Goal: Task Accomplishment & Management: Use online tool/utility

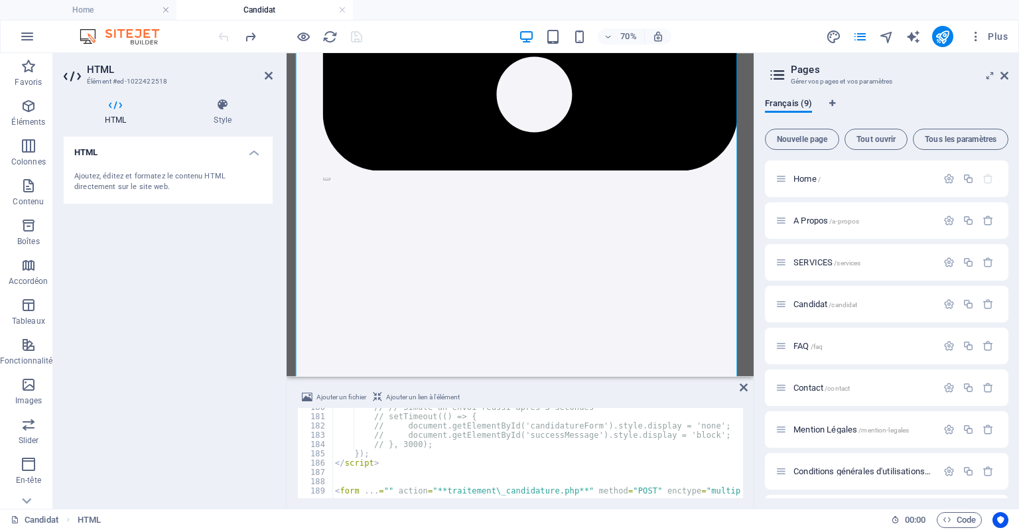
scroll to position [1668, 0]
click at [947, 30] on icon "publish" at bounding box center [942, 36] width 15 height 15
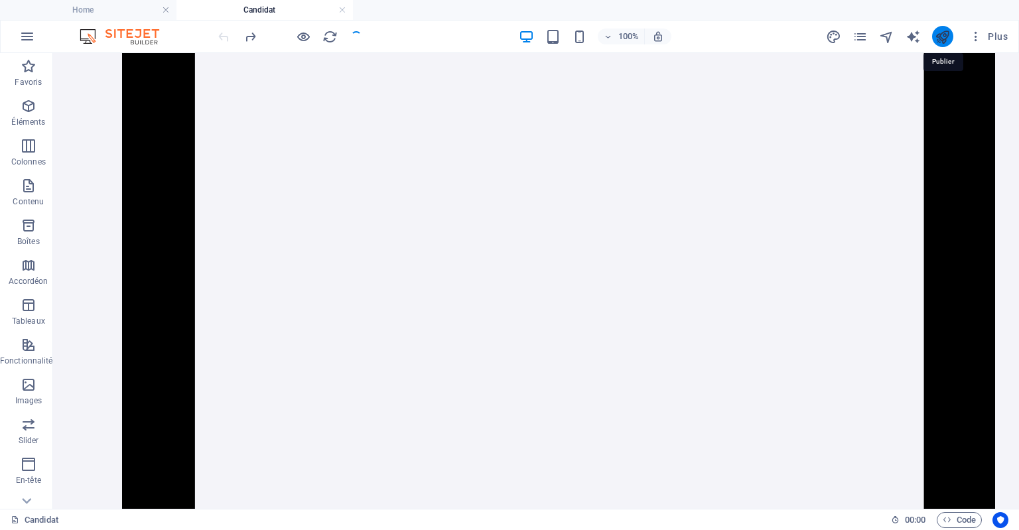
scroll to position [2782, 0]
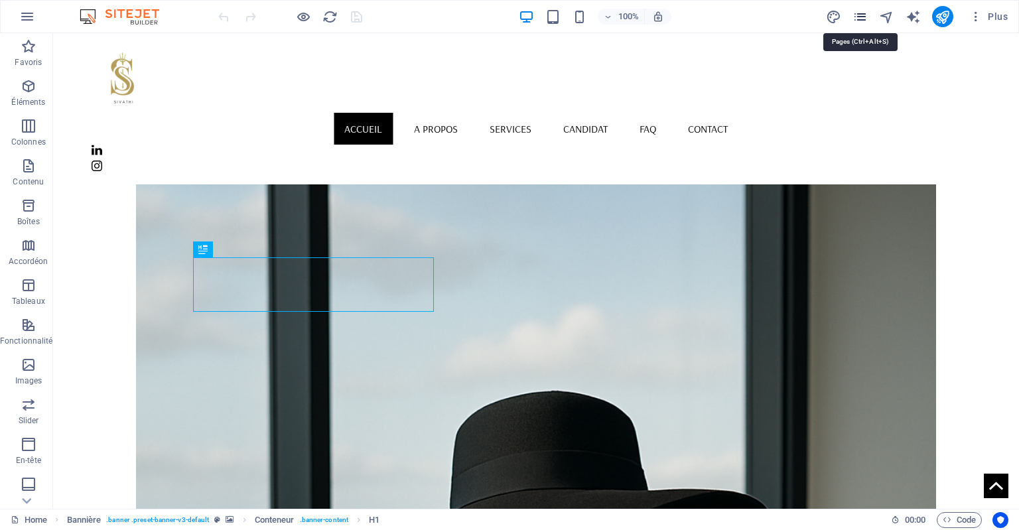
click at [863, 17] on icon "pages" at bounding box center [860, 16] width 15 height 15
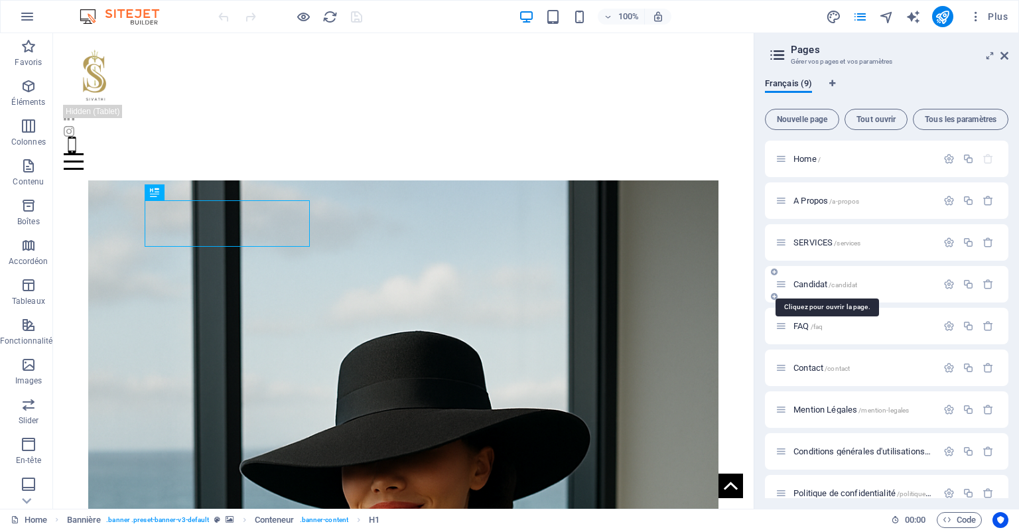
click at [806, 287] on span "Candidat /candidat" at bounding box center [826, 284] width 64 height 10
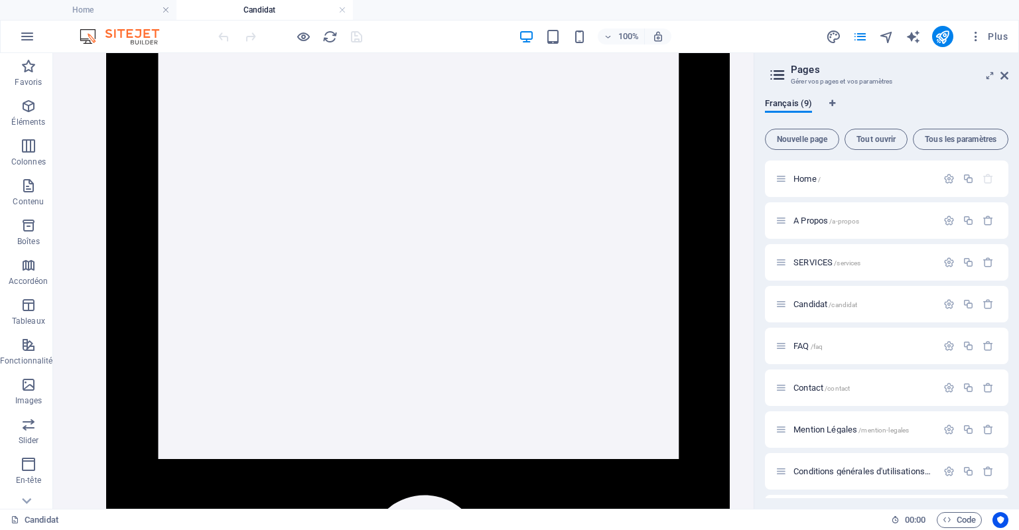
scroll to position [2118, 0]
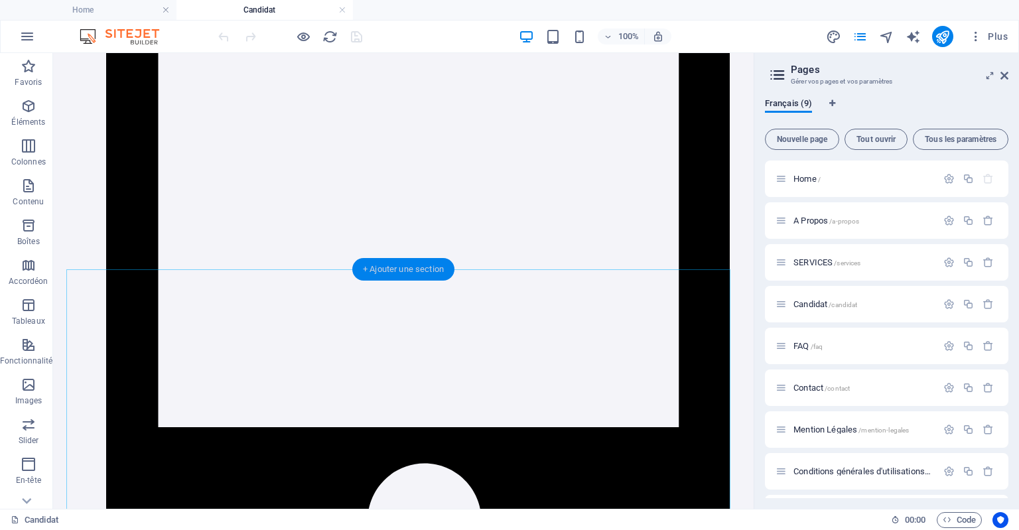
click at [427, 268] on div "+ Ajouter une section" at bounding box center [403, 269] width 102 height 23
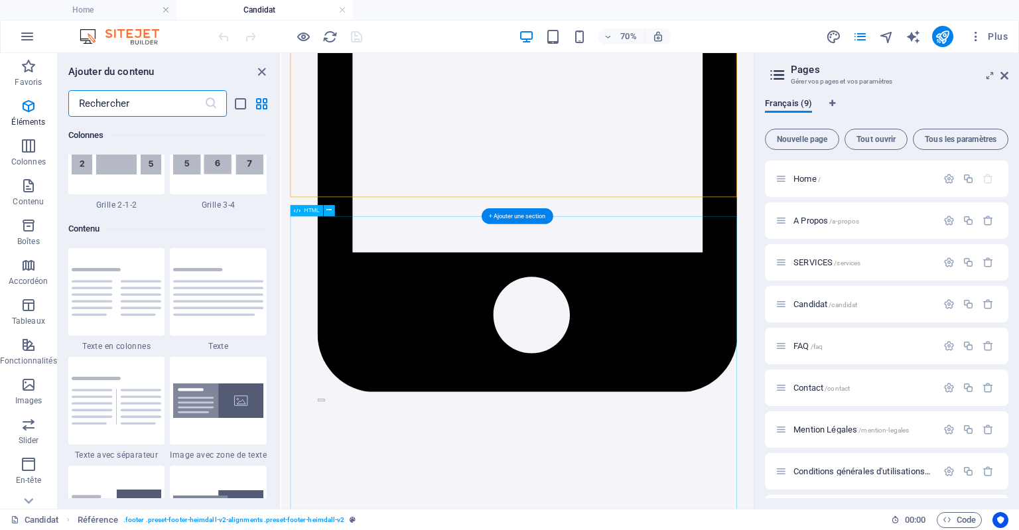
scroll to position [2322, 0]
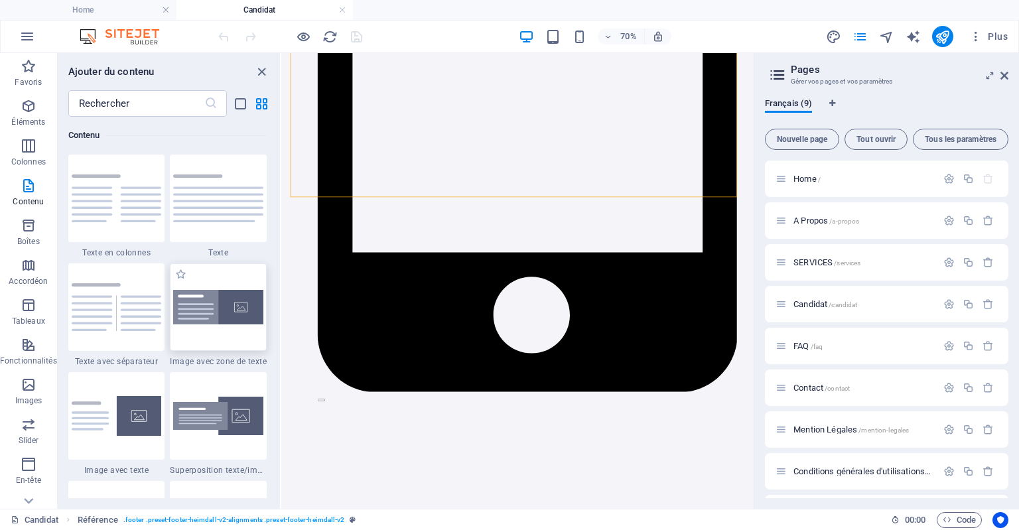
click at [245, 309] on img at bounding box center [218, 307] width 90 height 35
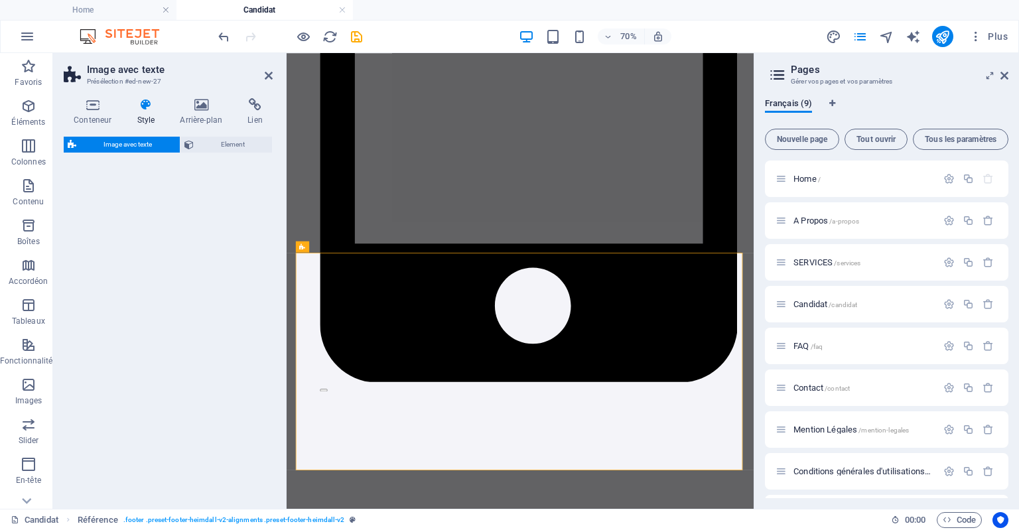
select select "rem"
select select "px"
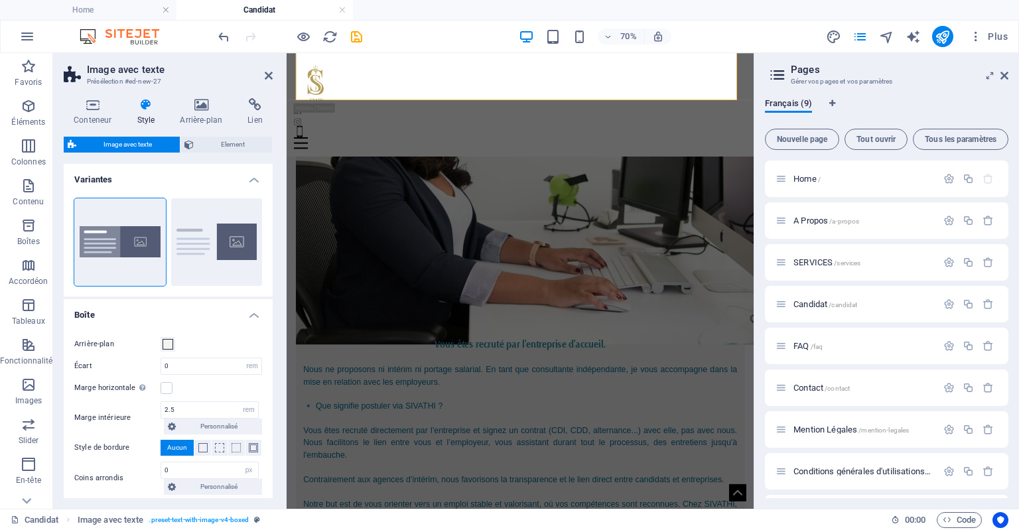
scroll to position [2109, 0]
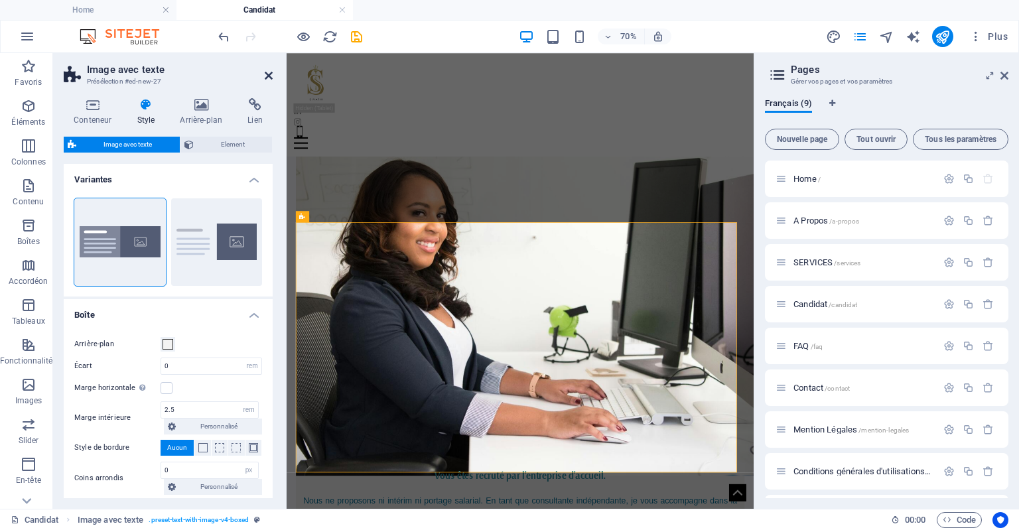
click at [268, 77] on icon at bounding box center [269, 75] width 8 height 11
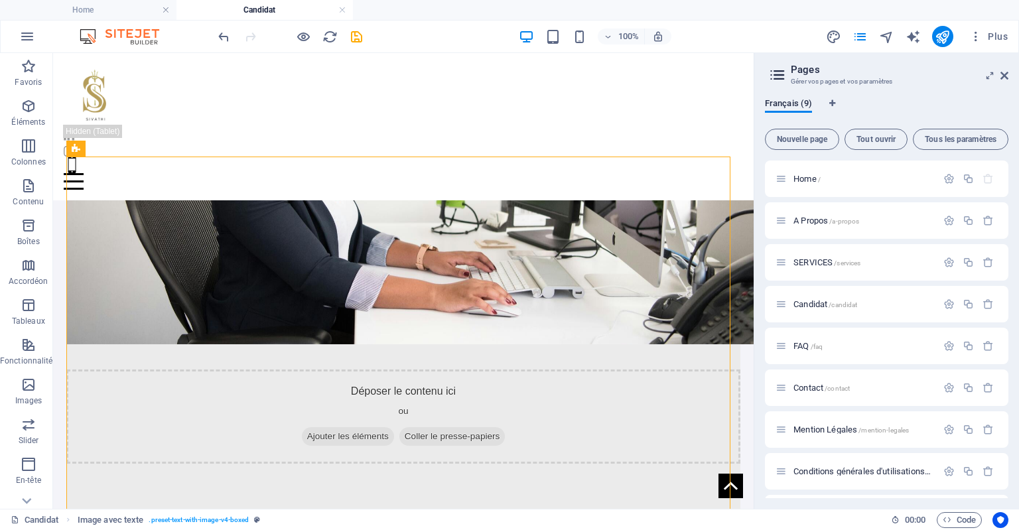
scroll to position [2231, 0]
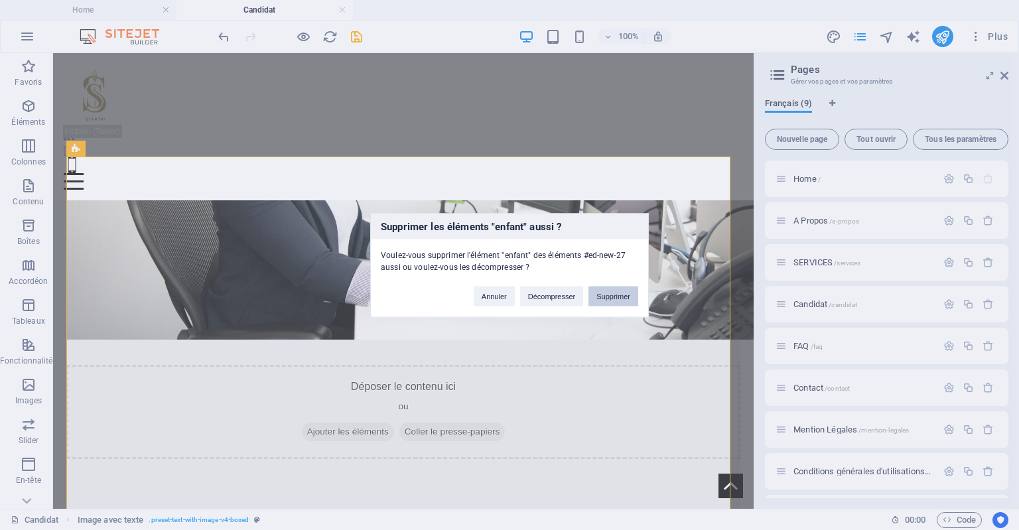
click at [604, 295] on button "Supprimer" at bounding box center [614, 296] width 50 height 20
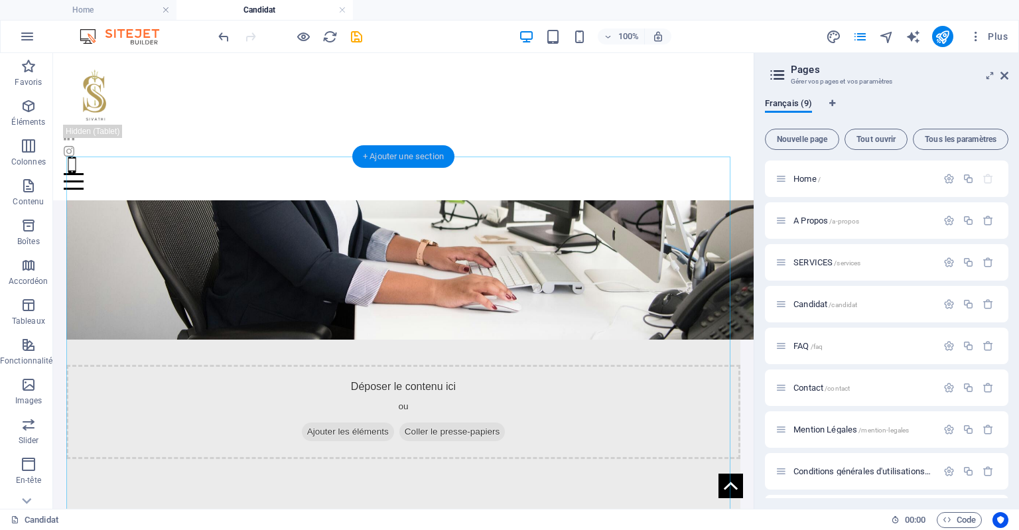
drag, startPoint x: 424, startPoint y: 159, endPoint x: 143, endPoint y: 106, distance: 286.3
click at [424, 159] on div "+ Ajouter une section" at bounding box center [403, 156] width 102 height 23
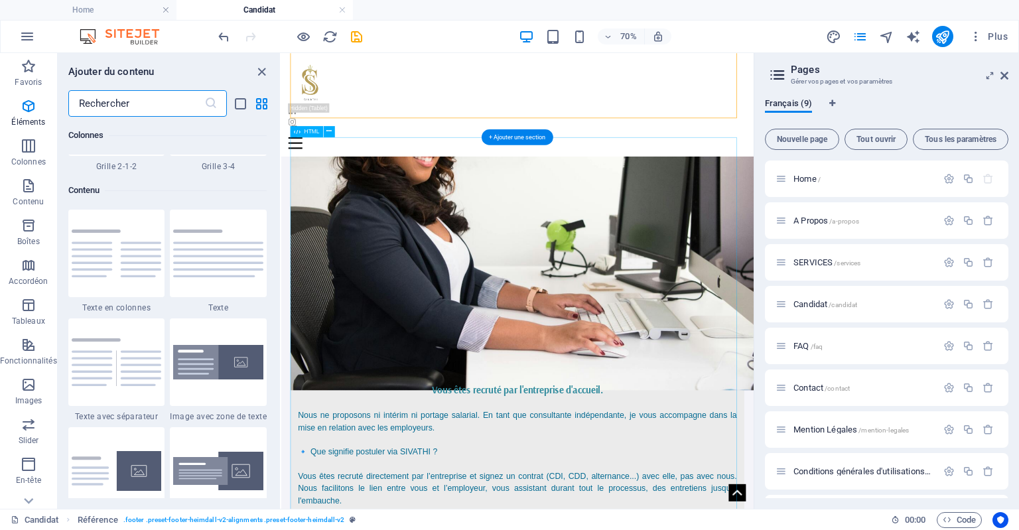
scroll to position [2322, 0]
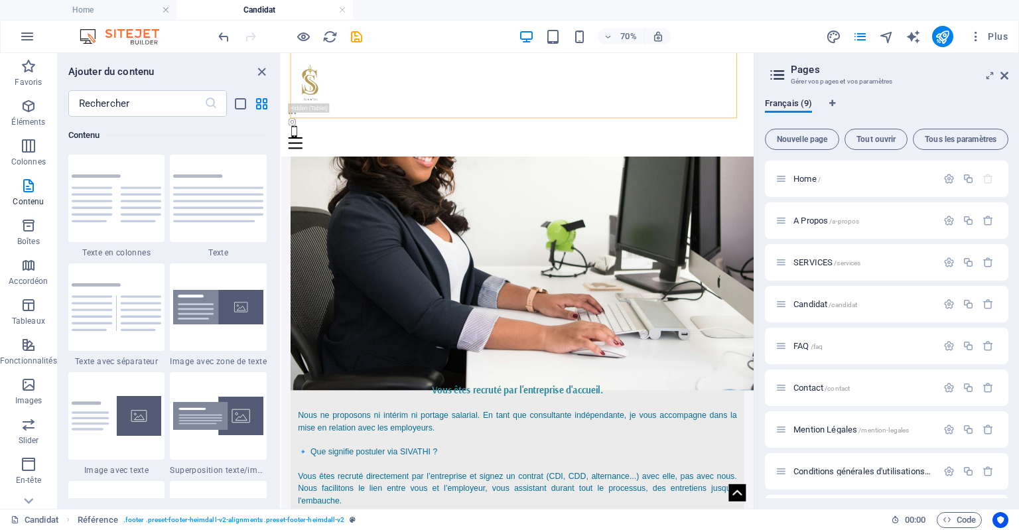
drag, startPoint x: 245, startPoint y: 421, endPoint x: 271, endPoint y: 245, distance: 178.5
click at [271, 245] on div "Favoris 1 Star Titre principal 1 Star Conteneur Éléments 1 Star Titre principal…" at bounding box center [169, 307] width 222 height 381
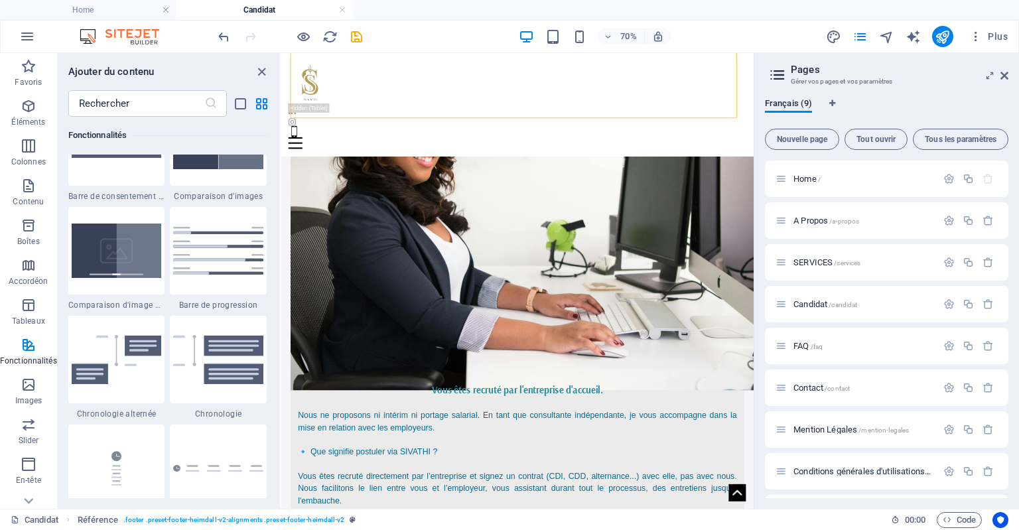
scroll to position [5455, 0]
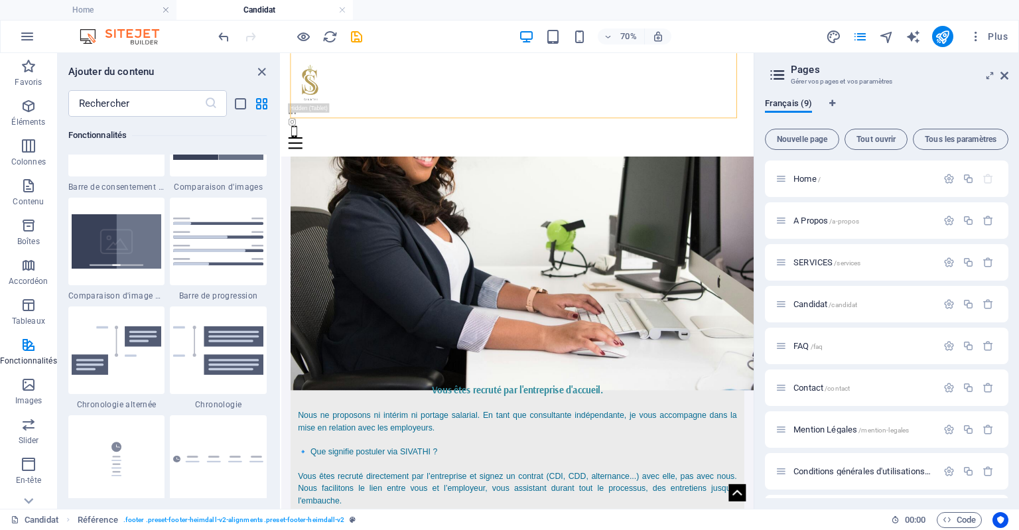
drag, startPoint x: 278, startPoint y: 187, endPoint x: 10, endPoint y: 322, distance: 300.0
drag, startPoint x: 279, startPoint y: 279, endPoint x: 52, endPoint y: 496, distance: 313.9
click at [31, 391] on icon "button" at bounding box center [29, 385] width 16 height 16
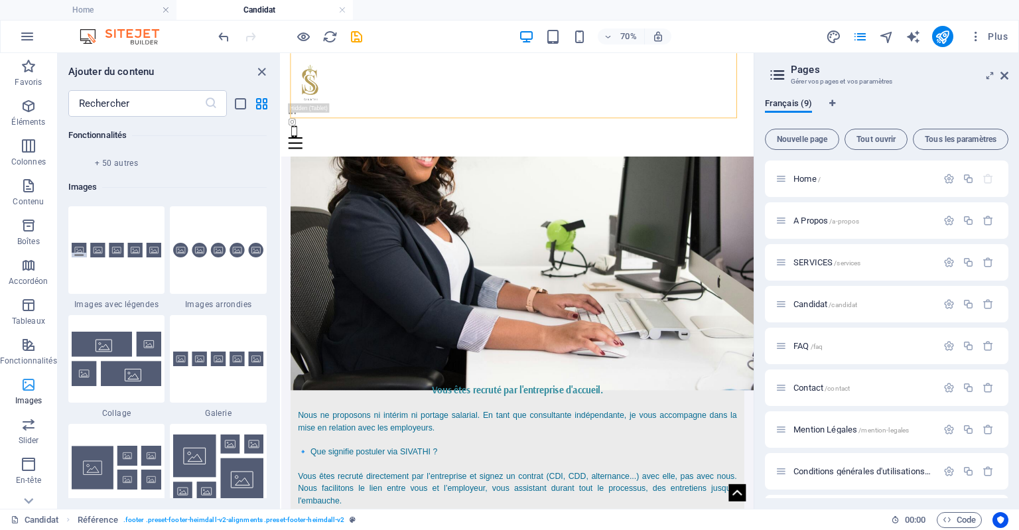
scroll to position [6728, 0]
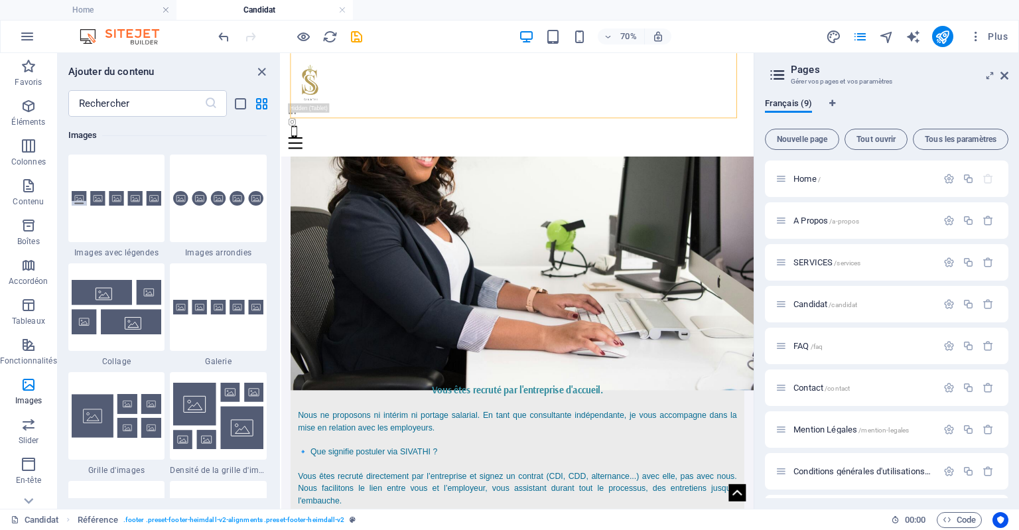
drag, startPoint x: 276, startPoint y: 320, endPoint x: 273, endPoint y: 274, distance: 45.9
click at [273, 274] on div "Favoris 1 Star Titre principal 1 Star Conteneur Éléments 1 Star Titre principal…" at bounding box center [169, 307] width 222 height 381
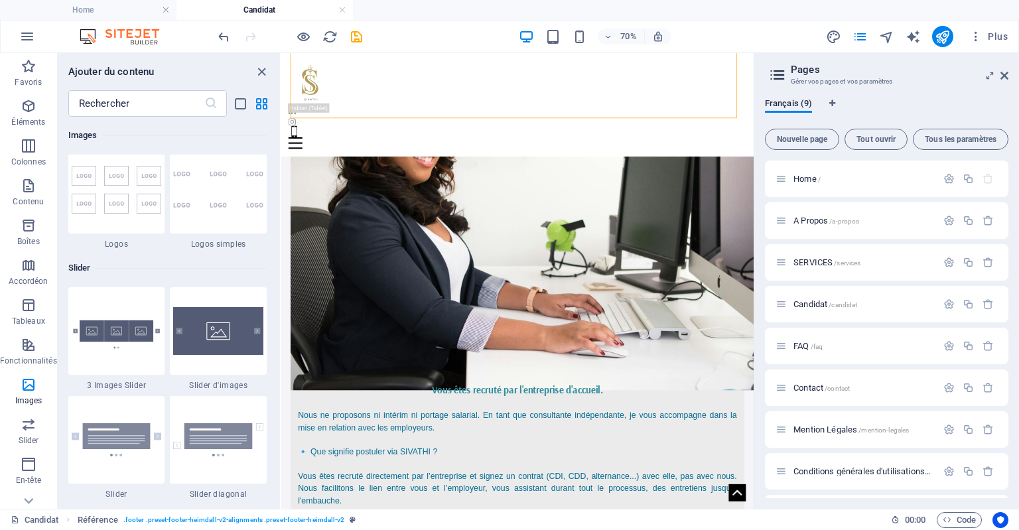
scroll to position [7416, 0]
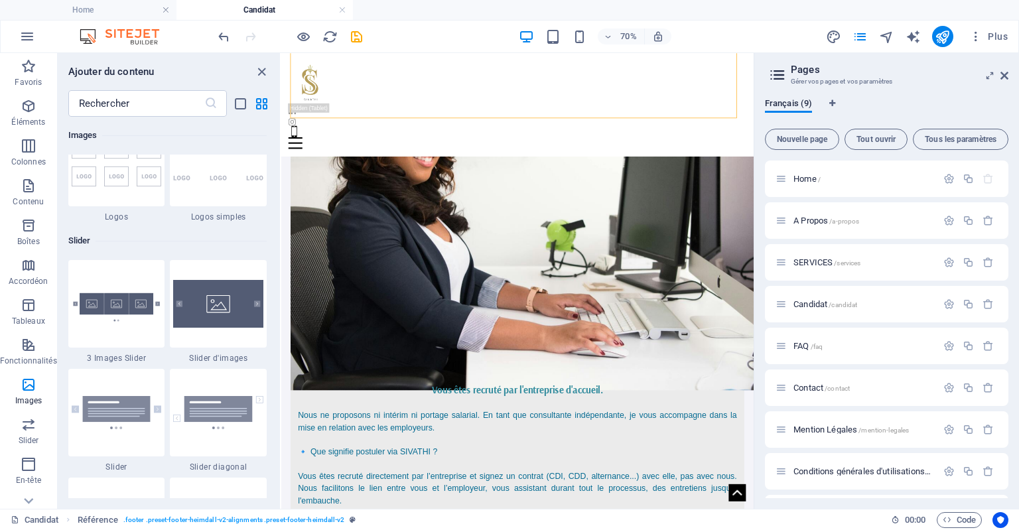
drag, startPoint x: 277, startPoint y: 319, endPoint x: 1, endPoint y: 409, distance: 291.0
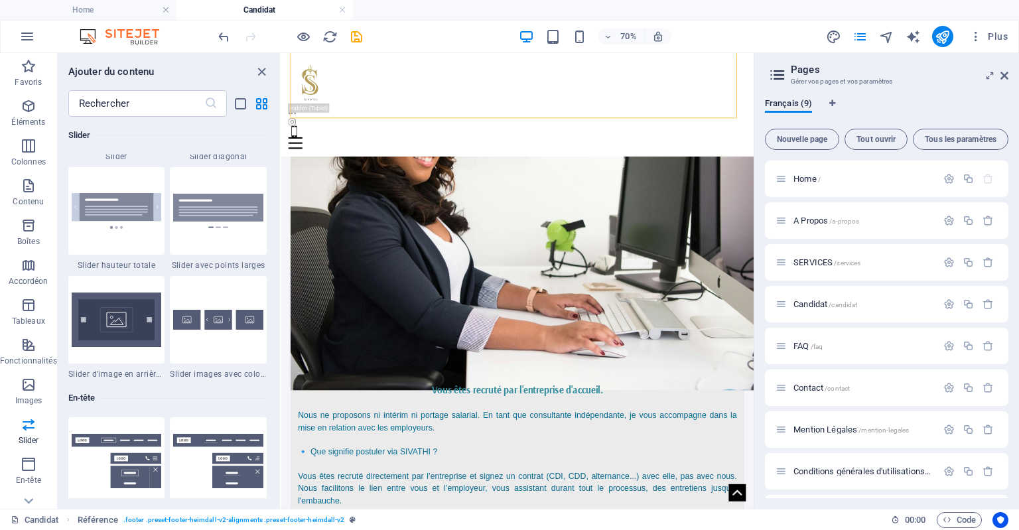
scroll to position [7745, 0]
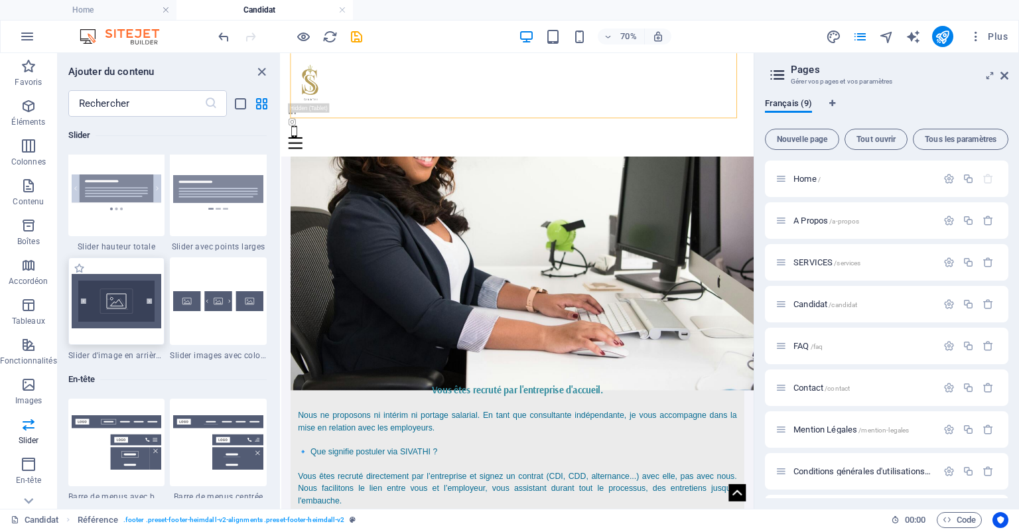
click at [107, 303] on img at bounding box center [117, 301] width 90 height 54
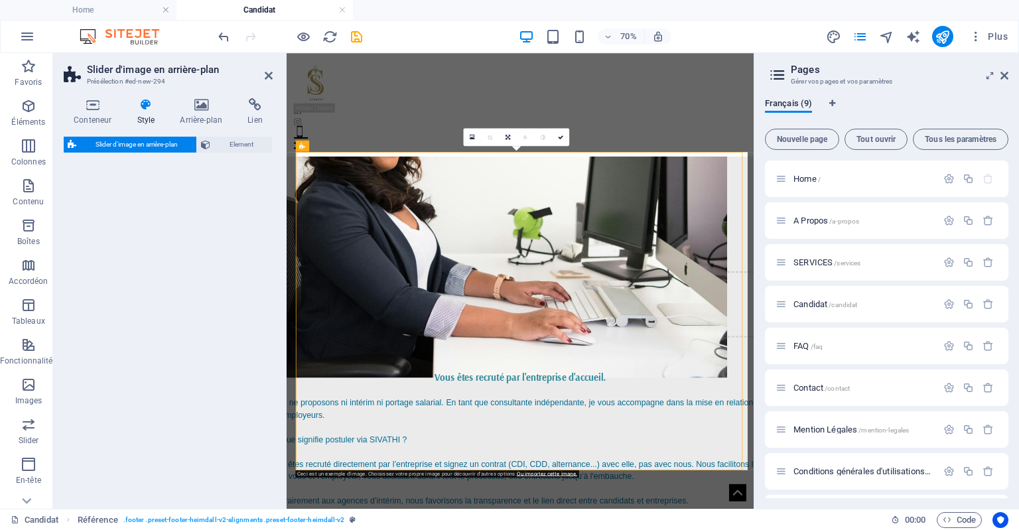
scroll to position [2210, 0]
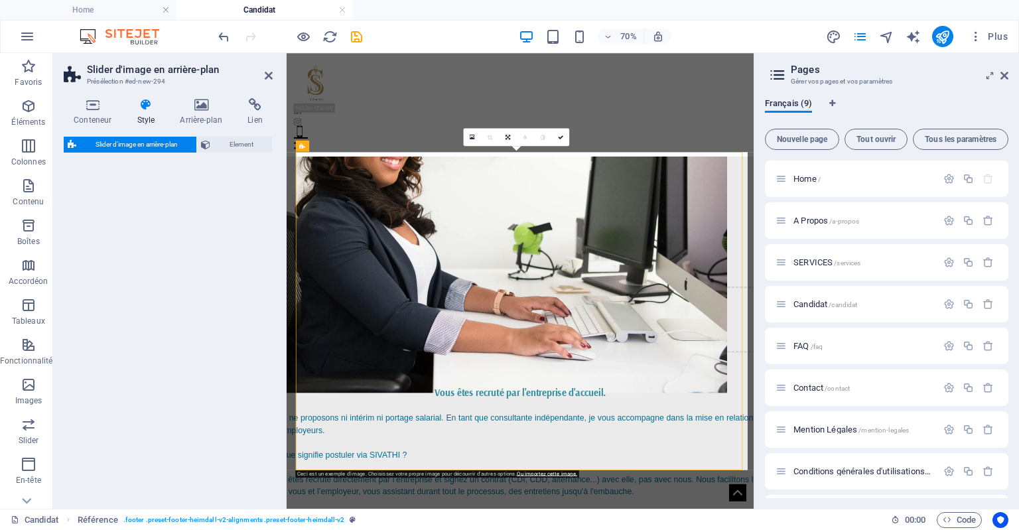
select select "rem"
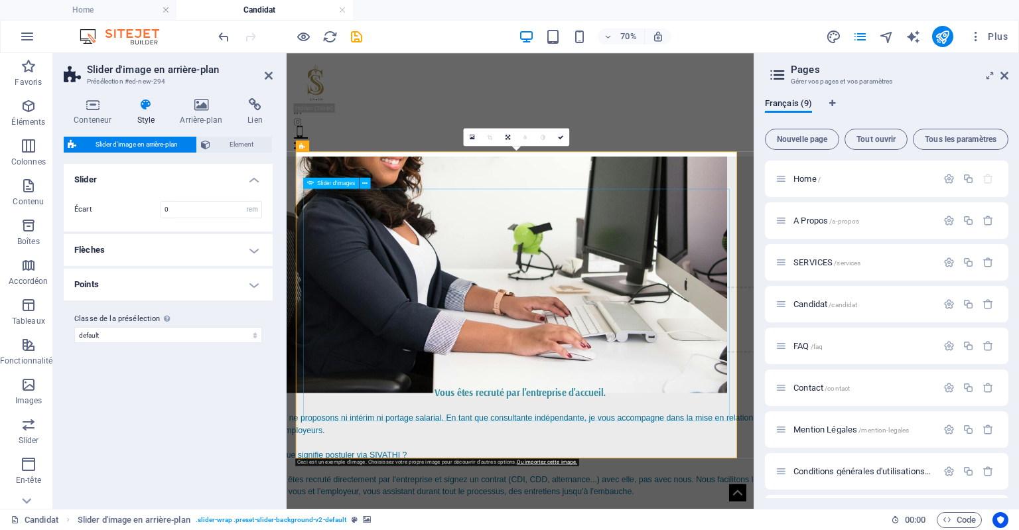
drag, startPoint x: 727, startPoint y: 224, endPoint x: 725, endPoint y: 393, distance: 169.9
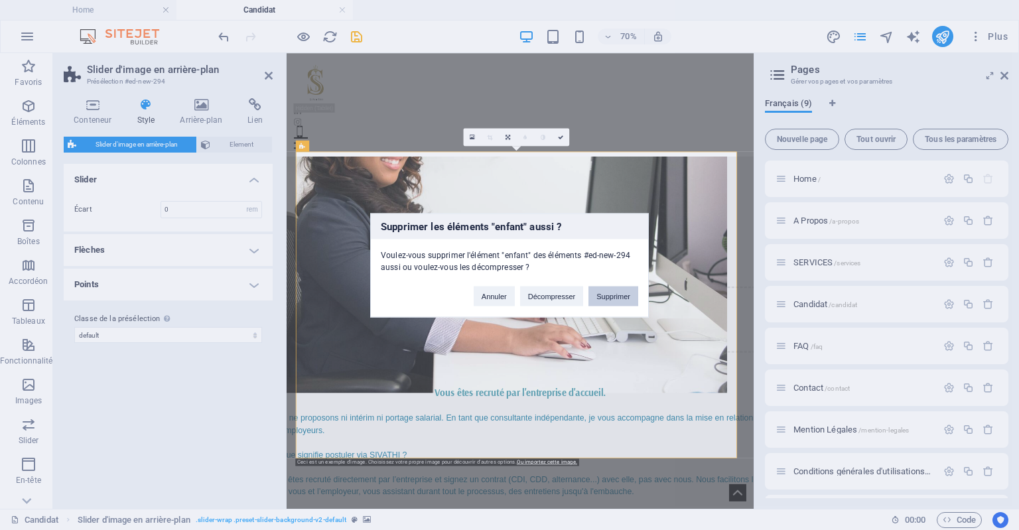
click at [615, 295] on button "Supprimer" at bounding box center [614, 296] width 50 height 20
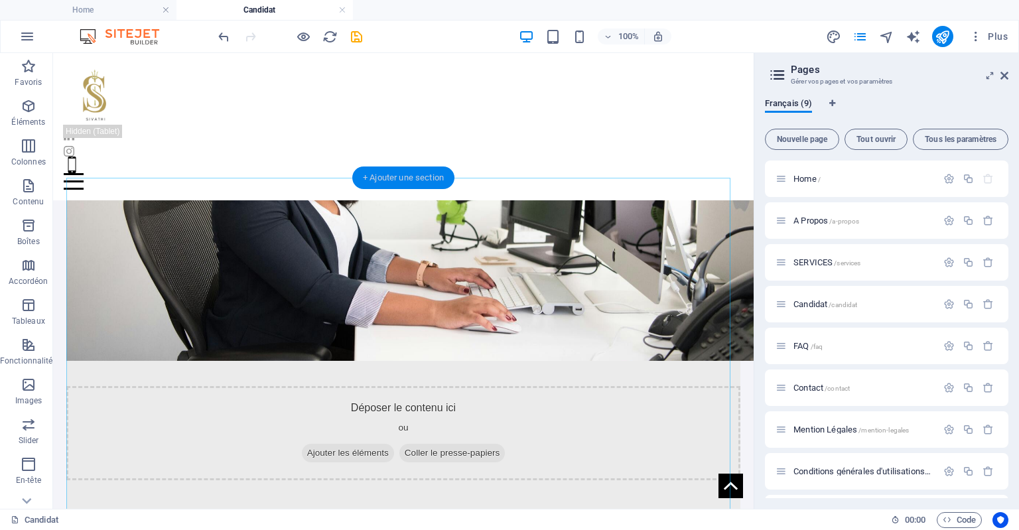
click at [415, 182] on div "+ Ajouter une section" at bounding box center [403, 178] width 102 height 23
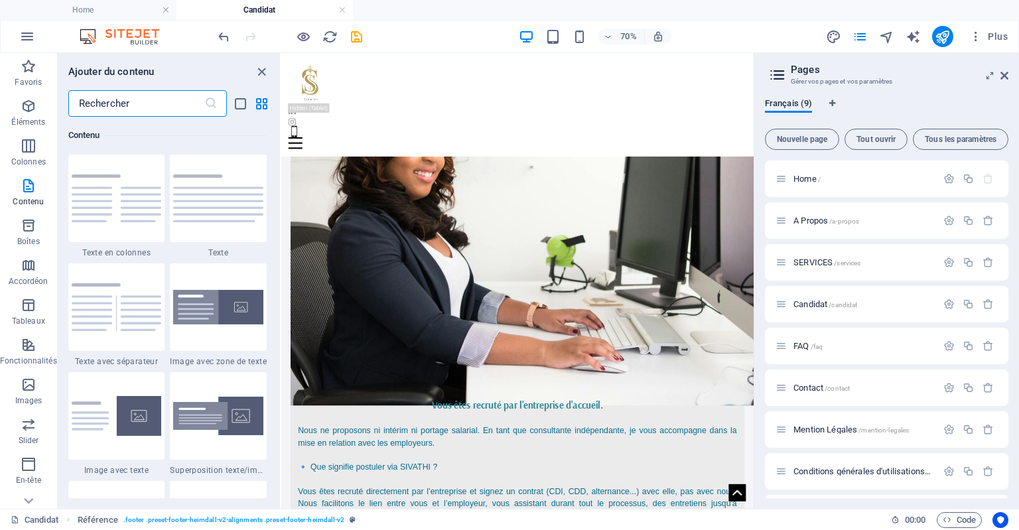
scroll to position [2406, 0]
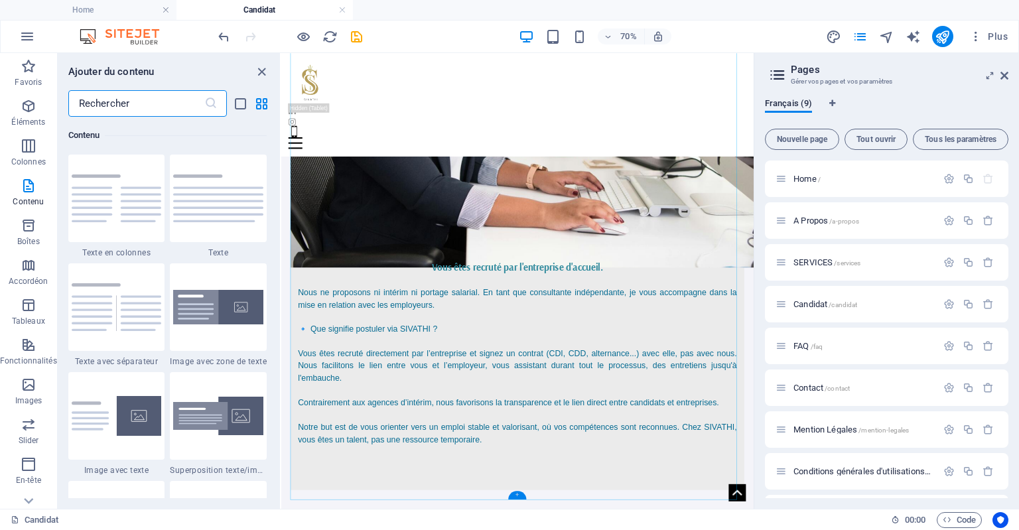
click at [520, 494] on div "+" at bounding box center [517, 495] width 18 height 9
click at [149, 424] on img at bounding box center [117, 416] width 90 height 40
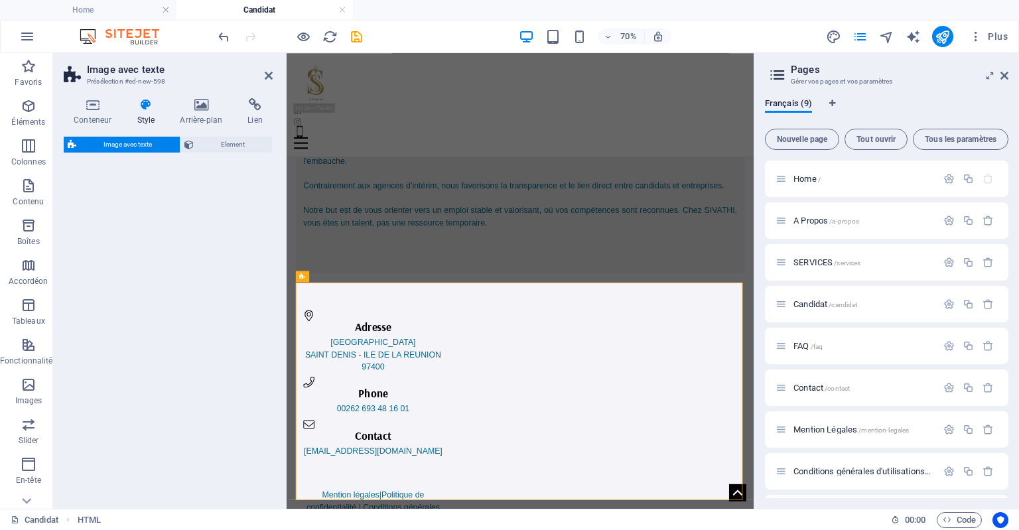
select select "rem"
select select "px"
select select "preset-text-with-image-v4-default"
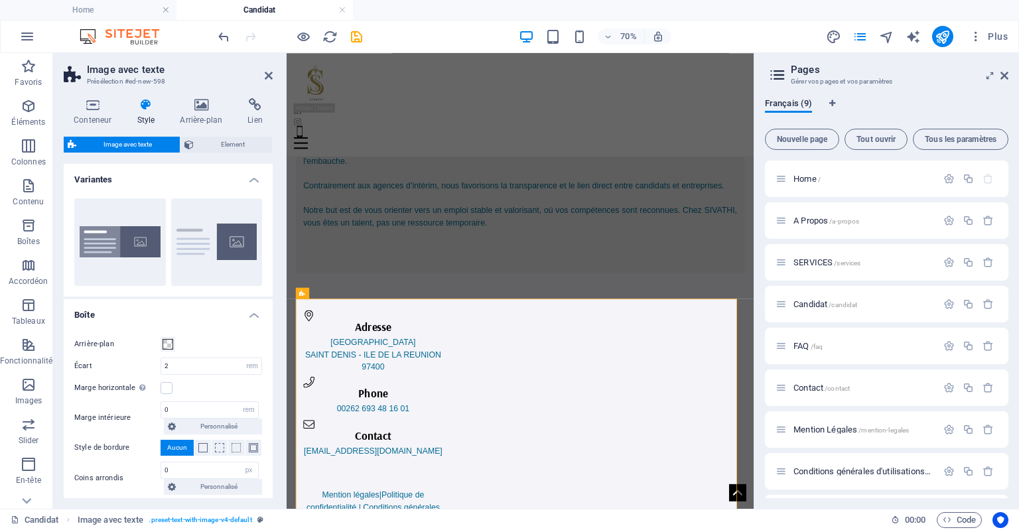
scroll to position [2693, 0]
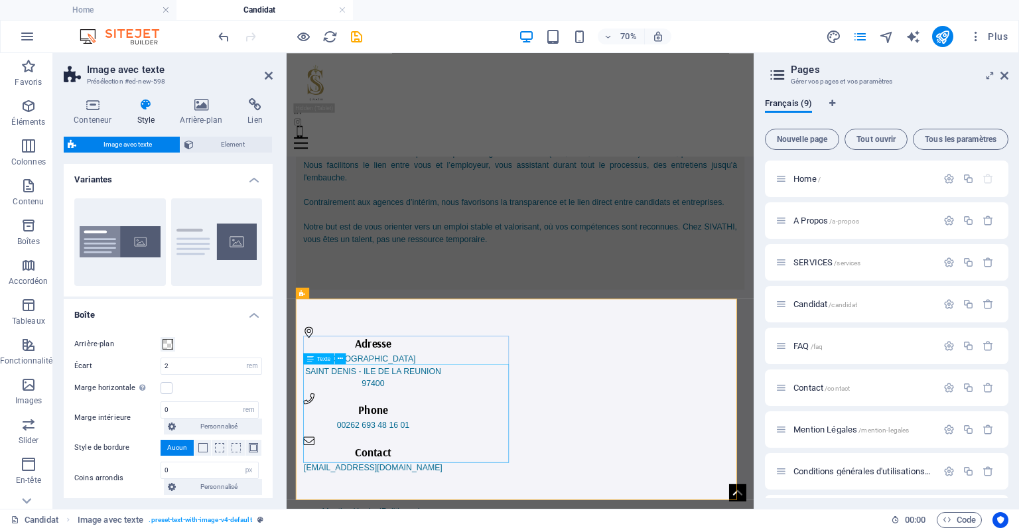
click at [344, 359] on button at bounding box center [340, 358] width 11 height 11
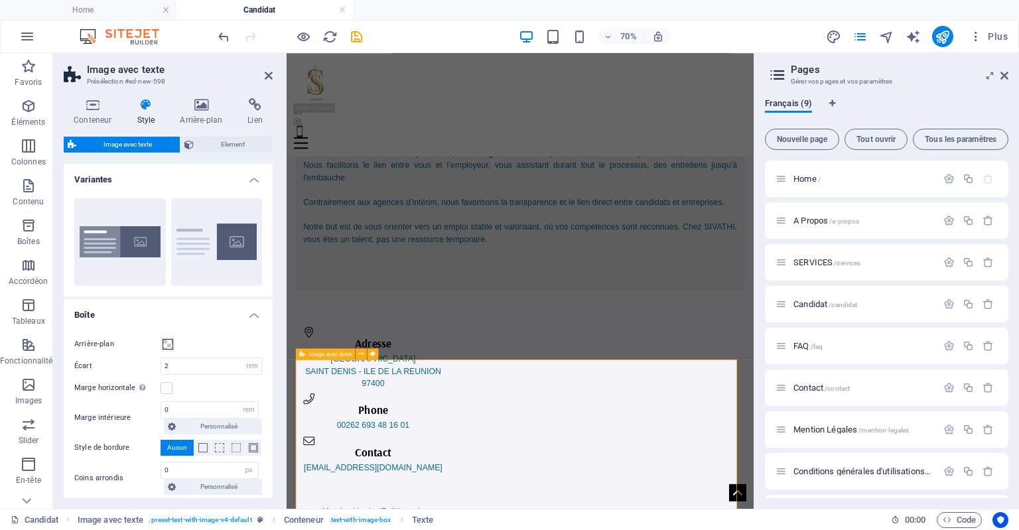
scroll to position [2606, 0]
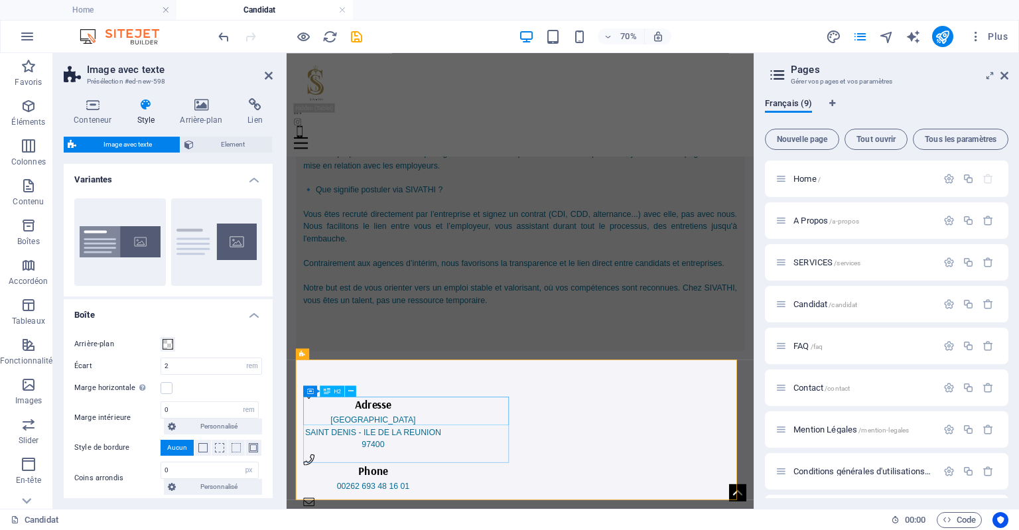
click at [353, 389] on icon at bounding box center [352, 391] width 5 height 10
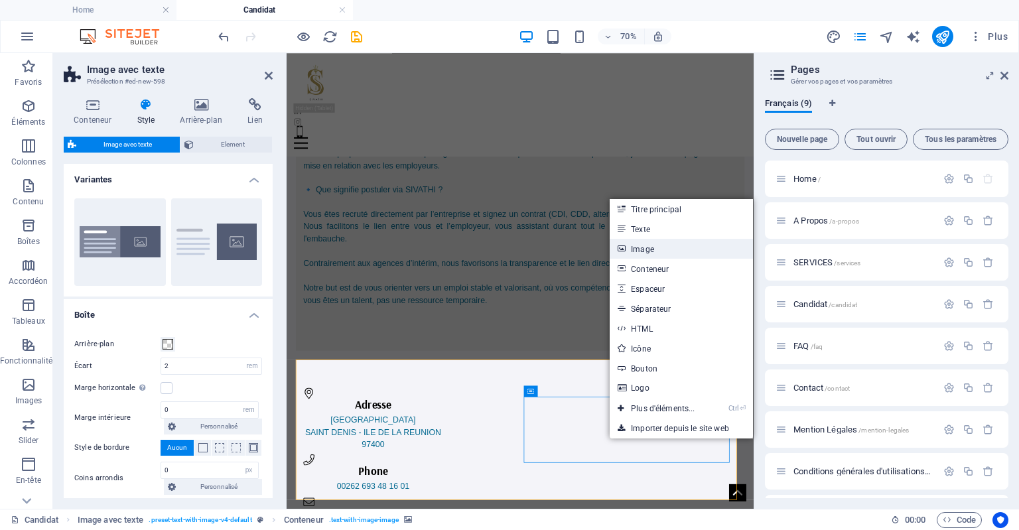
click at [664, 250] on link "Image" at bounding box center [681, 249] width 143 height 20
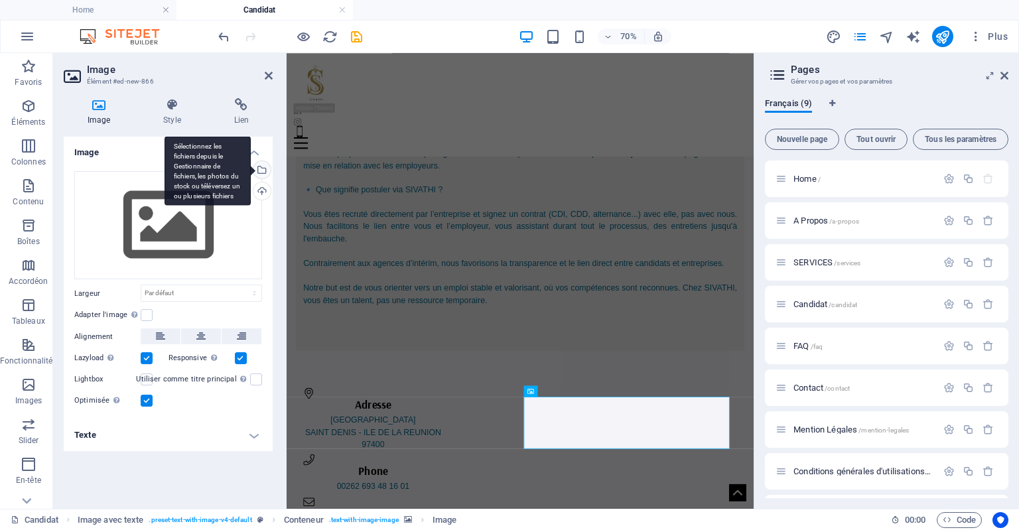
click at [264, 168] on div "Sélectionnez les fichiers depuis le Gestionnaire de fichiers, les photos du sto…" at bounding box center [261, 171] width 20 height 20
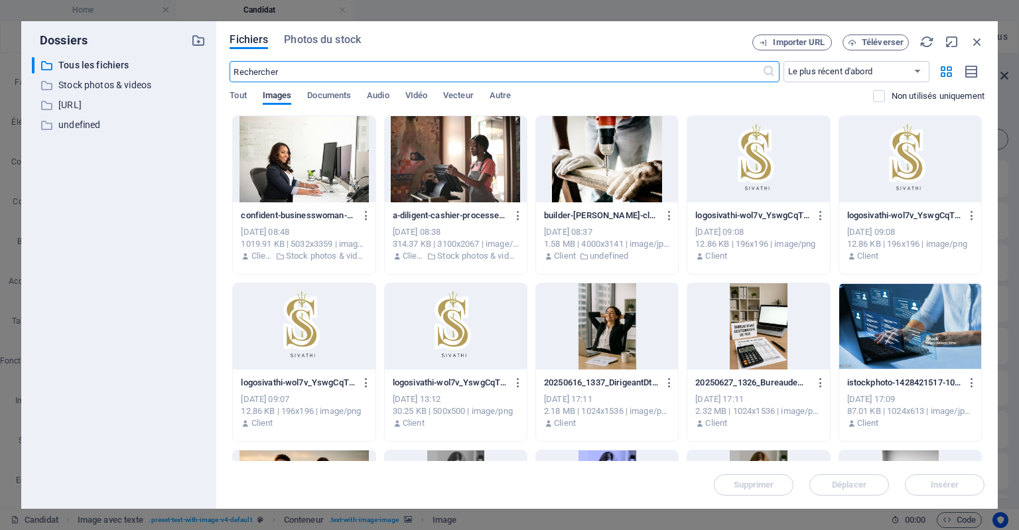
scroll to position [1219, 0]
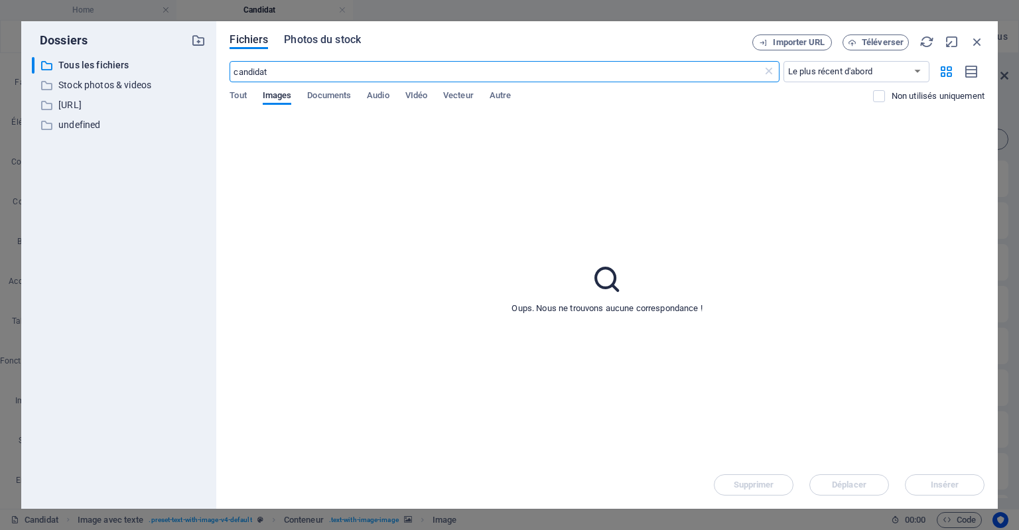
type input "candidat"
click at [305, 46] on span "Photos du stock" at bounding box center [322, 40] width 77 height 16
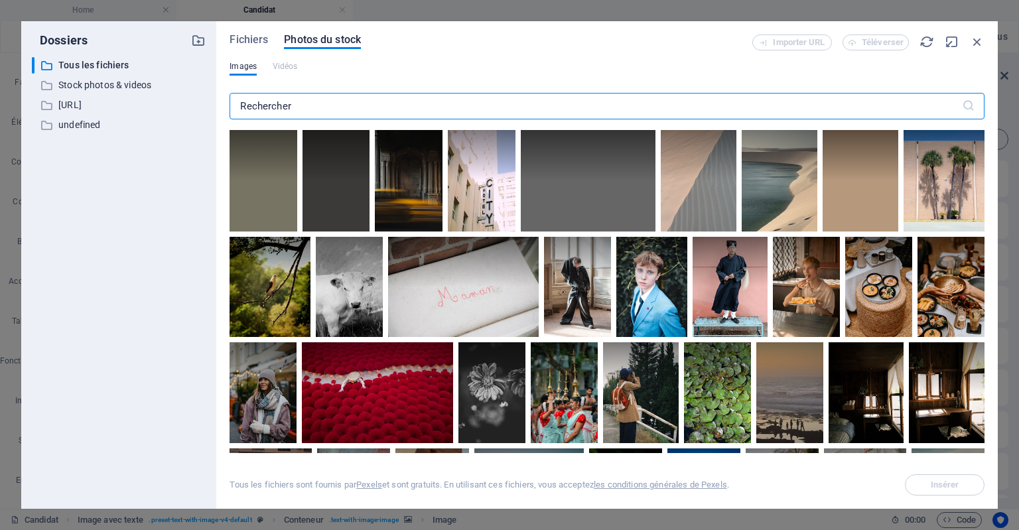
click at [301, 110] on input "text" at bounding box center [596, 106] width 732 height 27
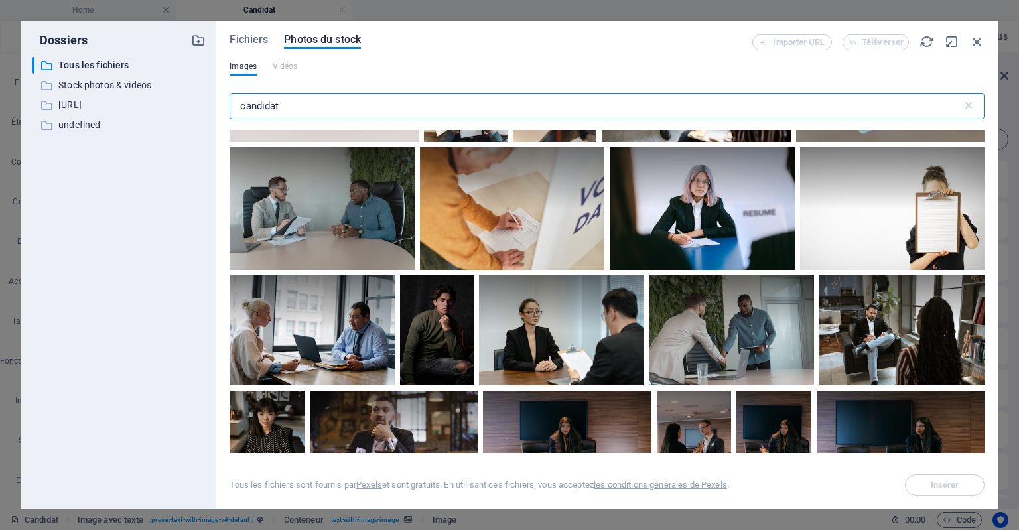
scroll to position [0, 0]
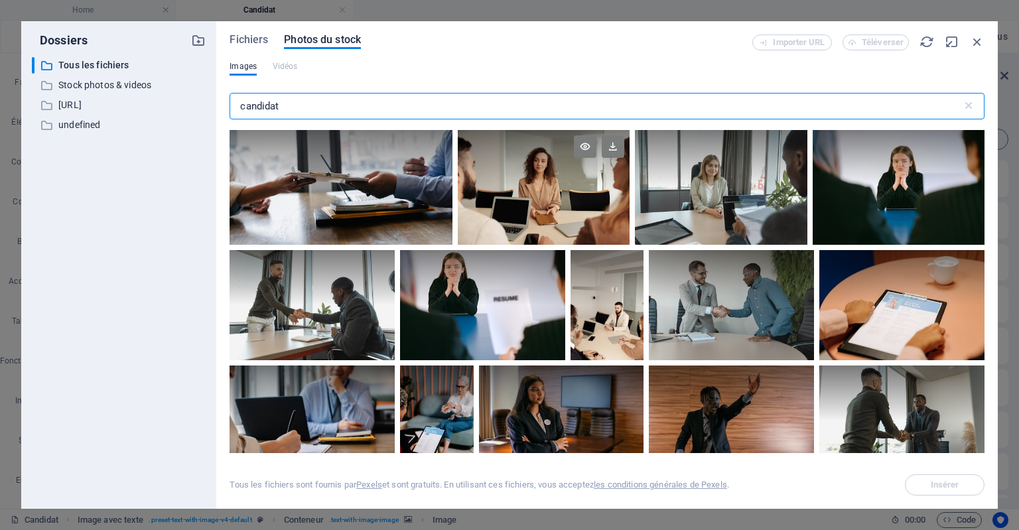
type input "candidat"
click at [559, 189] on div at bounding box center [544, 187] width 172 height 115
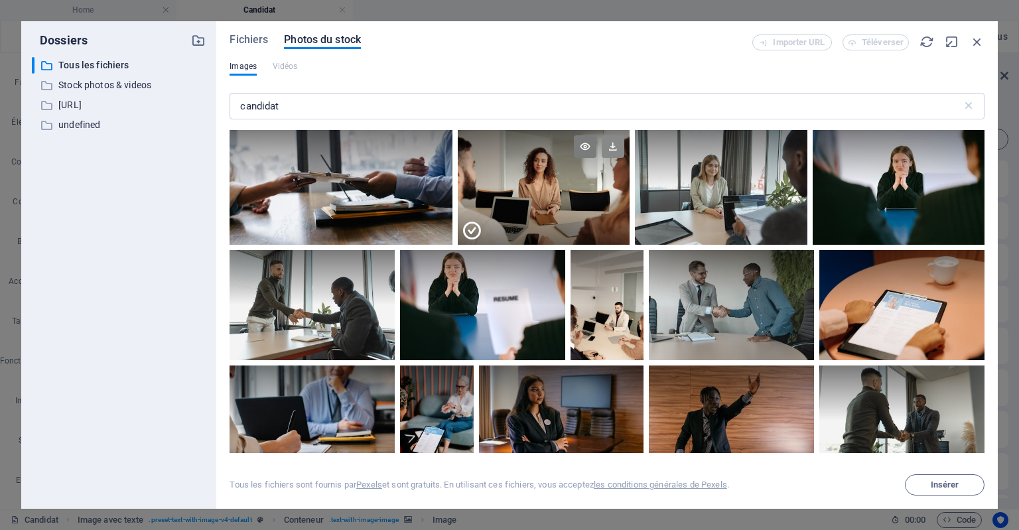
click at [608, 147] on icon at bounding box center [613, 146] width 23 height 23
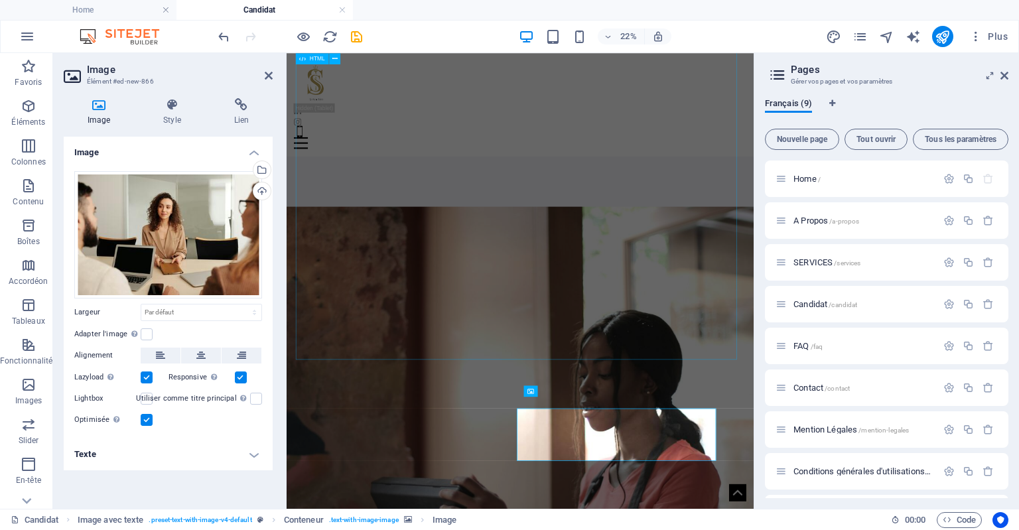
scroll to position [2606, 0]
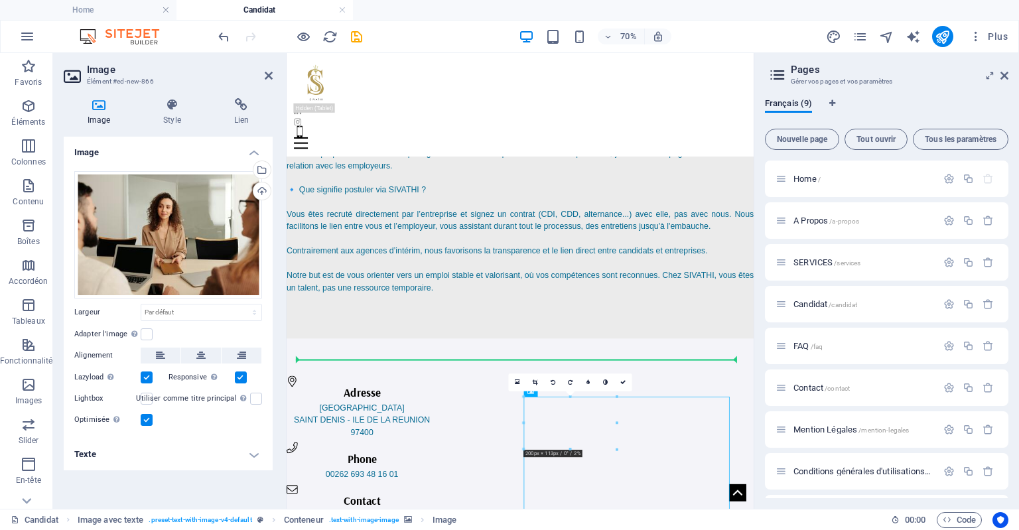
drag, startPoint x: 800, startPoint y: 624, endPoint x: 832, endPoint y: 352, distance: 273.2
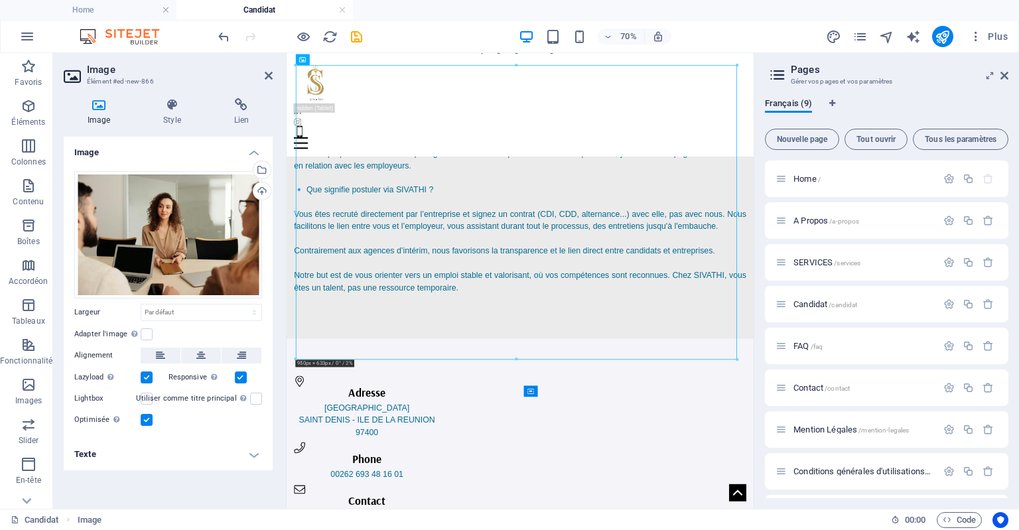
scroll to position [3027, 0]
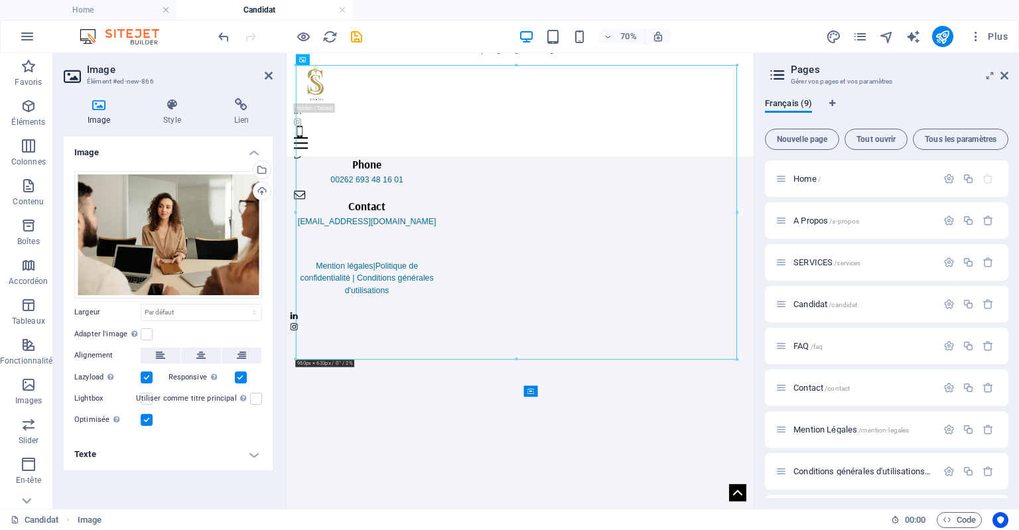
drag, startPoint x: 951, startPoint y: 555, endPoint x: 1049, endPoint y: 561, distance: 97.7
click at [354, 393] on icon at bounding box center [352, 391] width 5 height 10
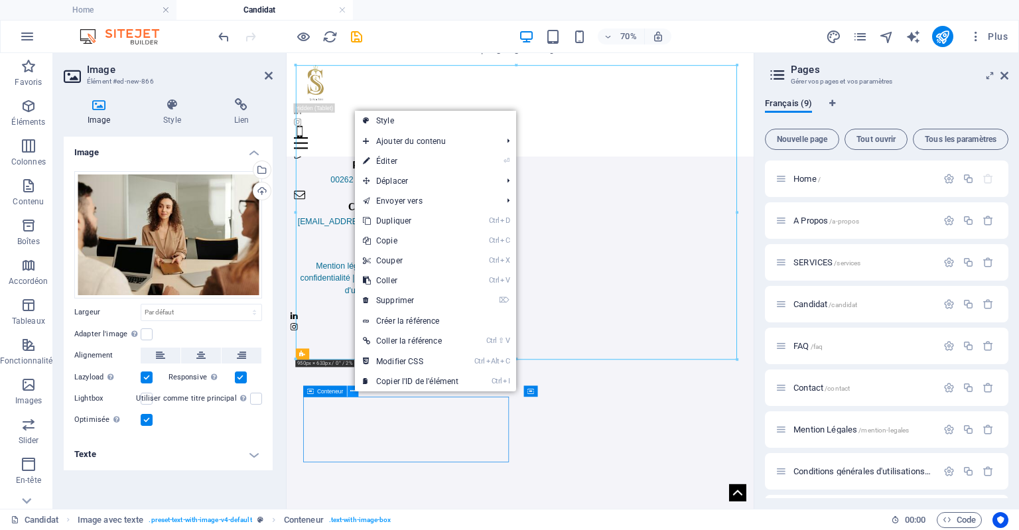
scroll to position [3228, 0]
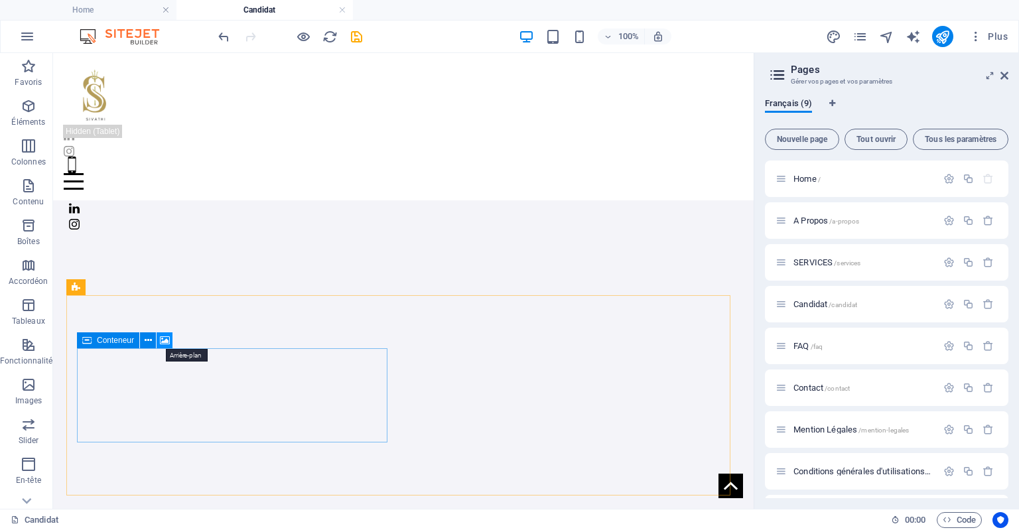
click at [165, 342] on icon at bounding box center [165, 341] width 10 height 14
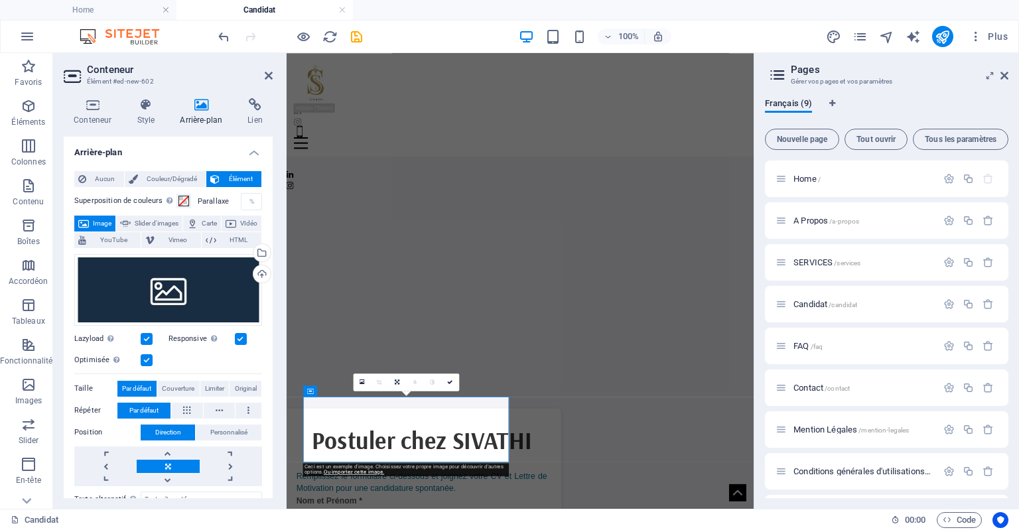
scroll to position [3027, 0]
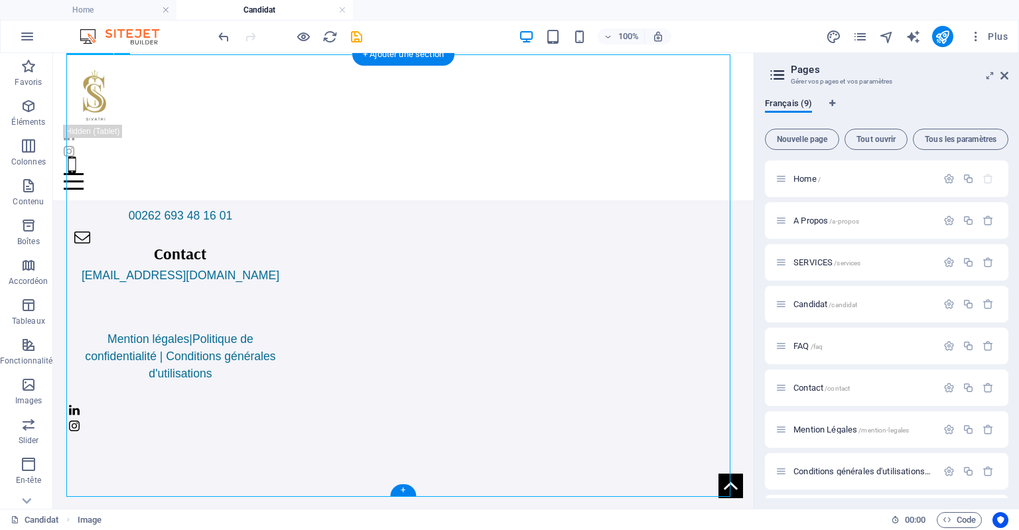
drag, startPoint x: 607, startPoint y: 355, endPoint x: 622, endPoint y: 224, distance: 132.3
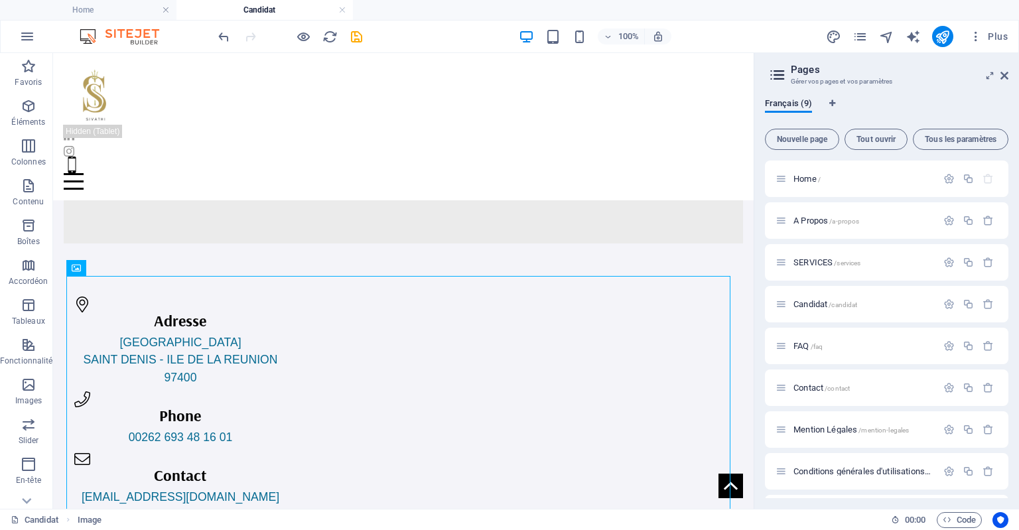
drag, startPoint x: 750, startPoint y: 457, endPoint x: 815, endPoint y: 486, distance: 71.6
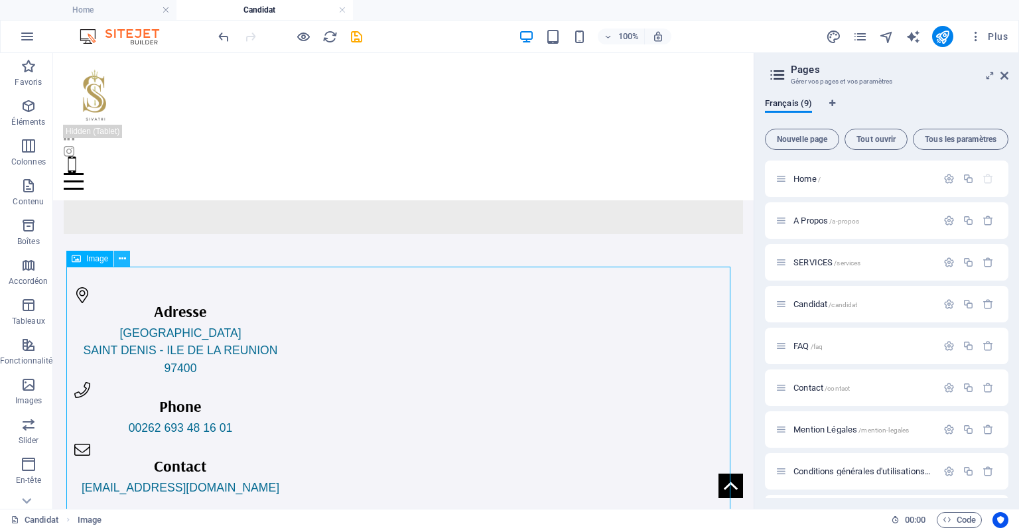
click at [122, 262] on icon at bounding box center [122, 259] width 7 height 14
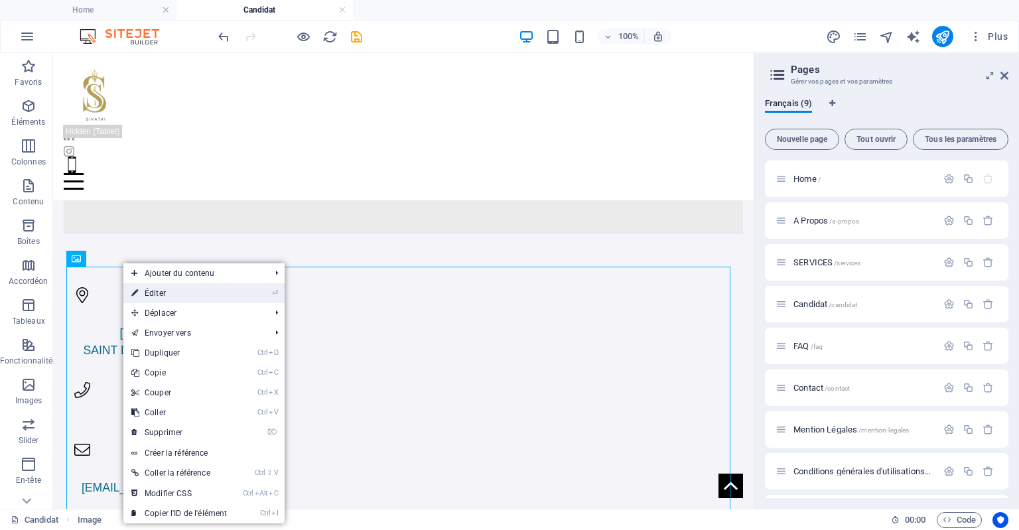
click at [255, 295] on li "⏎ Éditer" at bounding box center [203, 293] width 161 height 20
click at [159, 292] on link "⏎ Éditer" at bounding box center [178, 293] width 111 height 20
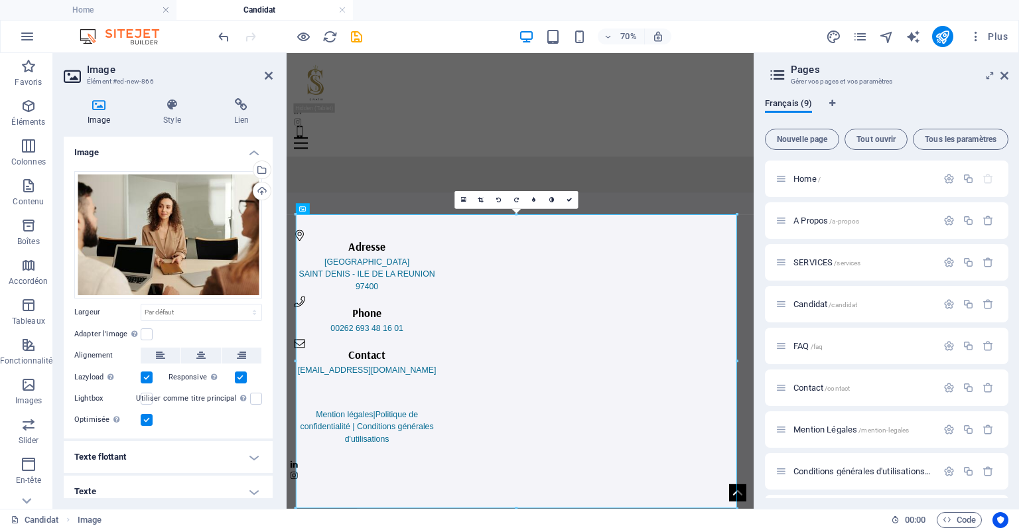
click at [159, 292] on div "Glissez les fichiers ici, cliquez pour choisir les fichiers ou sélectionnez les…" at bounding box center [168, 234] width 188 height 127
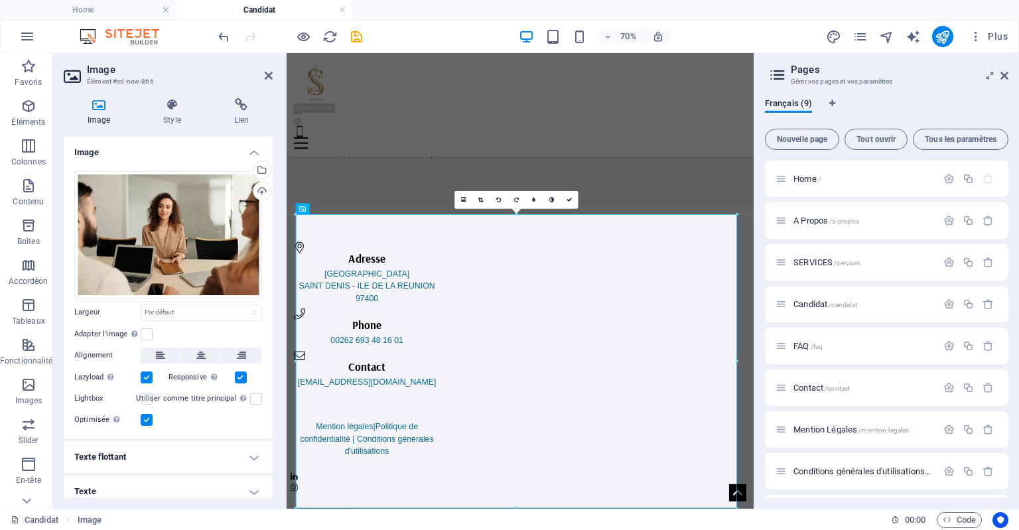
scroll to position [1626, 0]
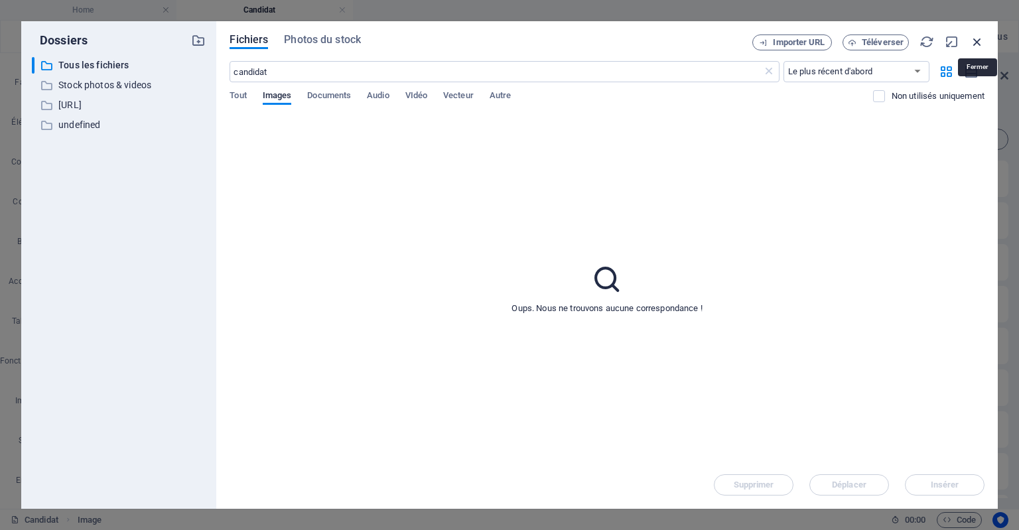
click at [973, 42] on icon "button" at bounding box center [977, 42] width 15 height 15
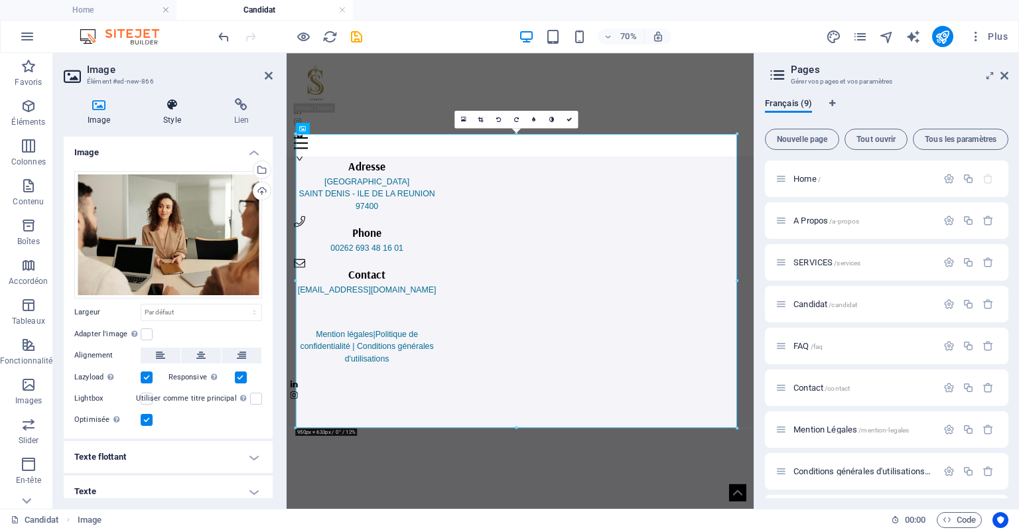
click at [165, 112] on h4 "Style" at bounding box center [174, 112] width 70 height 28
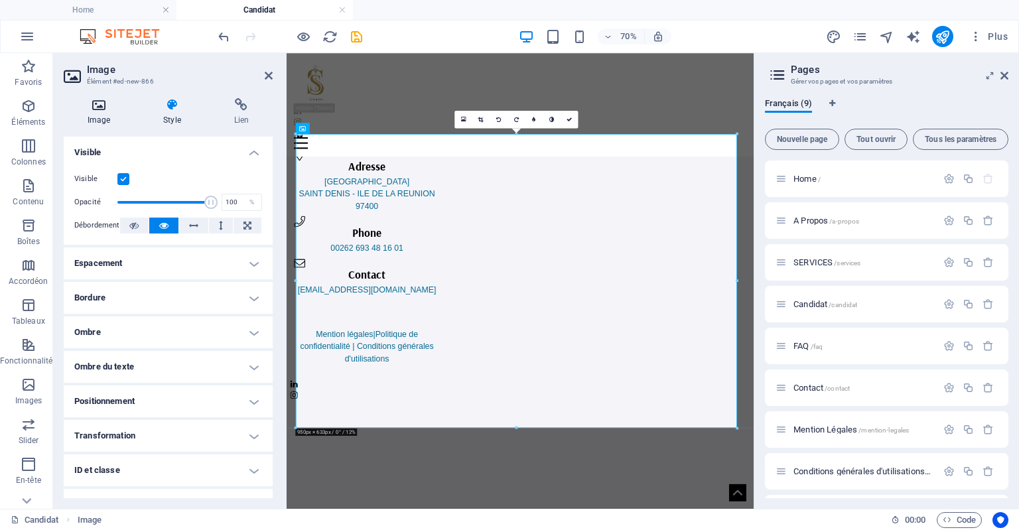
click at [106, 111] on h4 "Image" at bounding box center [102, 112] width 76 height 28
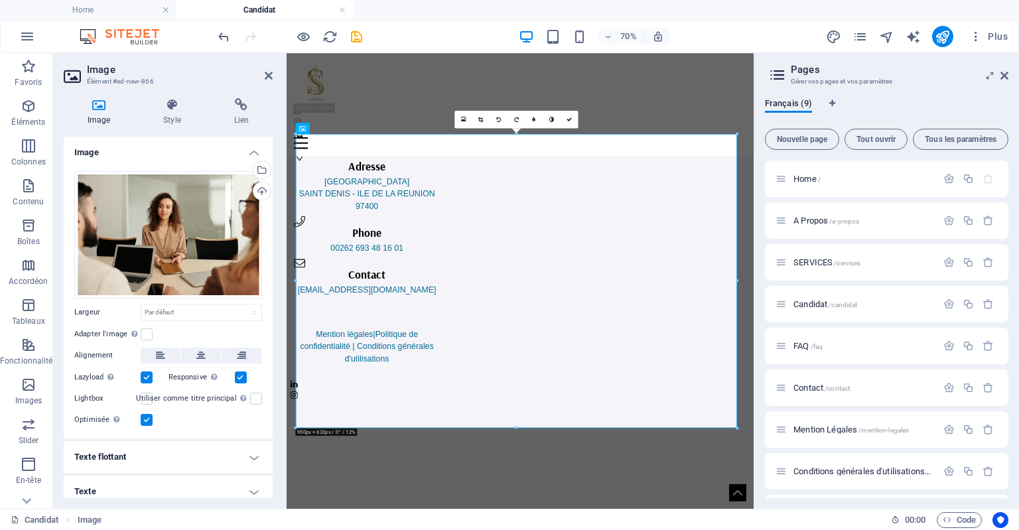
scroll to position [7, 0]
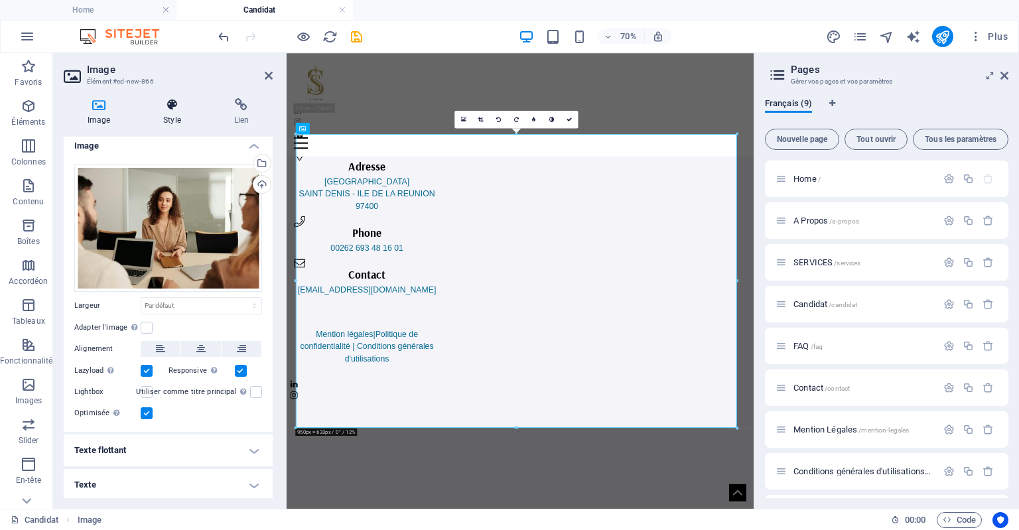
click at [180, 113] on h4 "Style" at bounding box center [174, 112] width 70 height 28
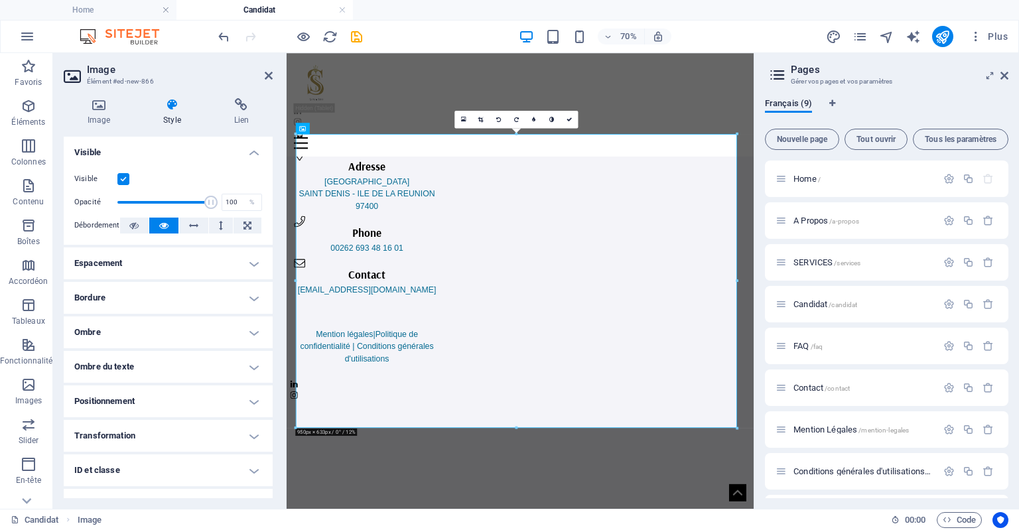
click at [166, 409] on h4 "Positionnement" at bounding box center [168, 401] width 209 height 32
drag, startPoint x: 269, startPoint y: 416, endPoint x: 275, endPoint y: 446, distance: 30.4
click at [275, 446] on div "Image Style Lien Image Glissez les fichiers ici, cliquez pour choisir les fichi…" at bounding box center [168, 298] width 230 height 421
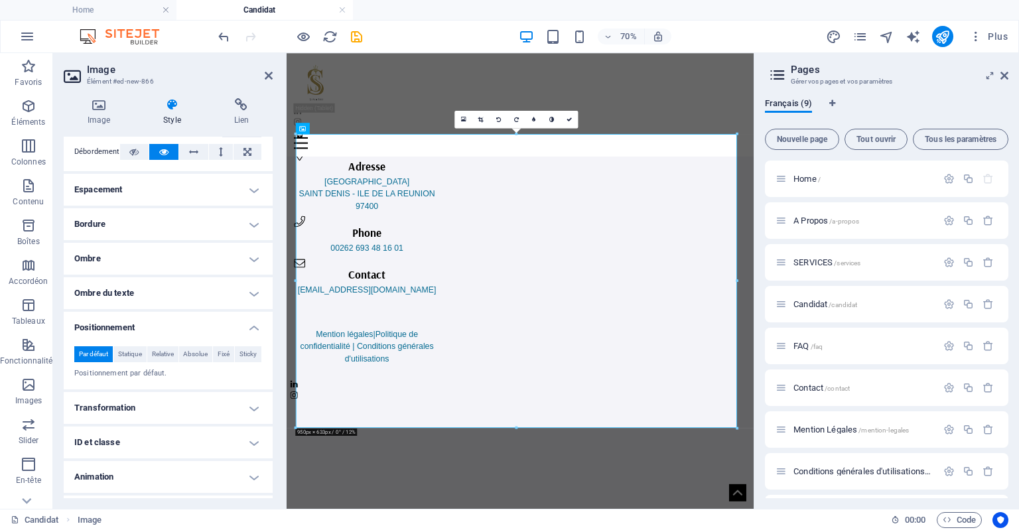
scroll to position [102, 0]
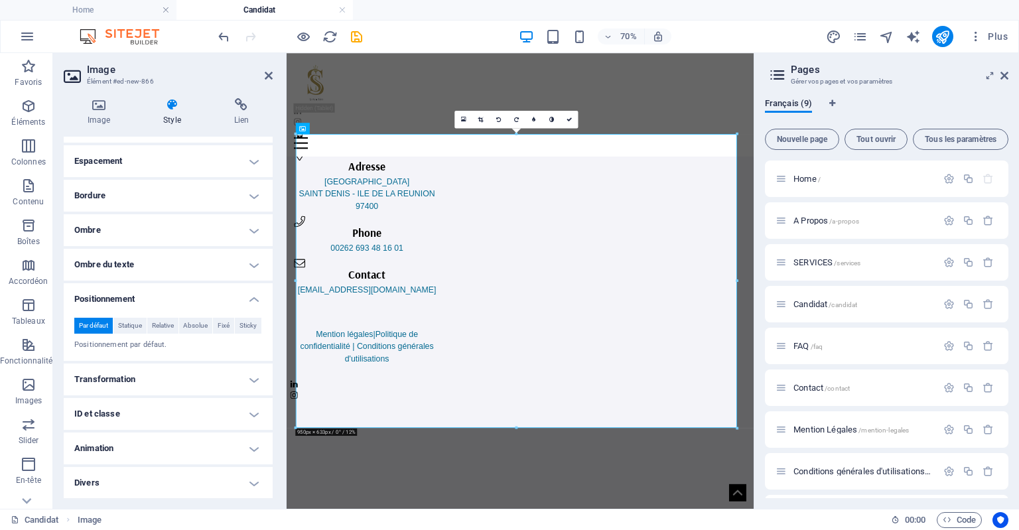
click at [243, 492] on h4 "Divers" at bounding box center [168, 483] width 209 height 32
click at [245, 481] on h4 "Divers" at bounding box center [168, 479] width 209 height 24
click at [261, 484] on h4 "Divers" at bounding box center [168, 483] width 209 height 32
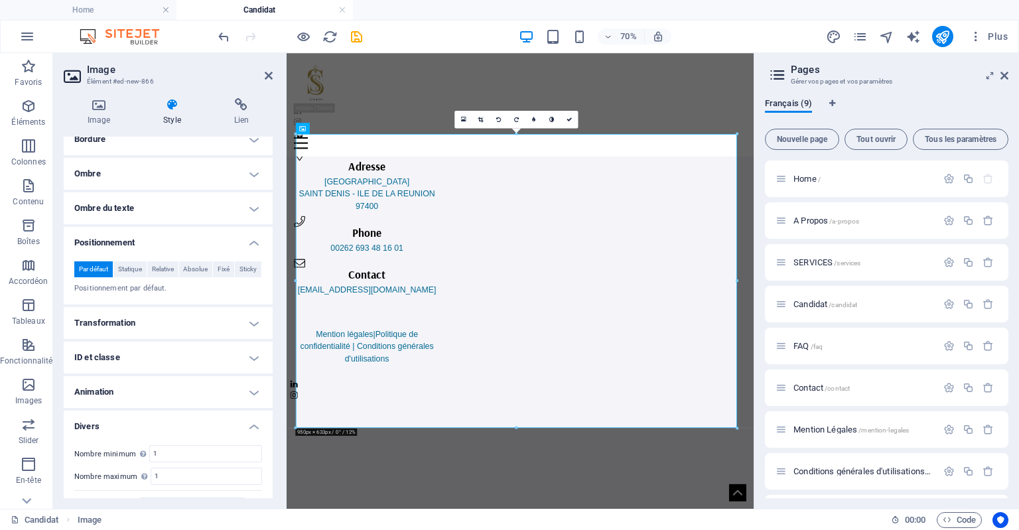
scroll to position [184, 0]
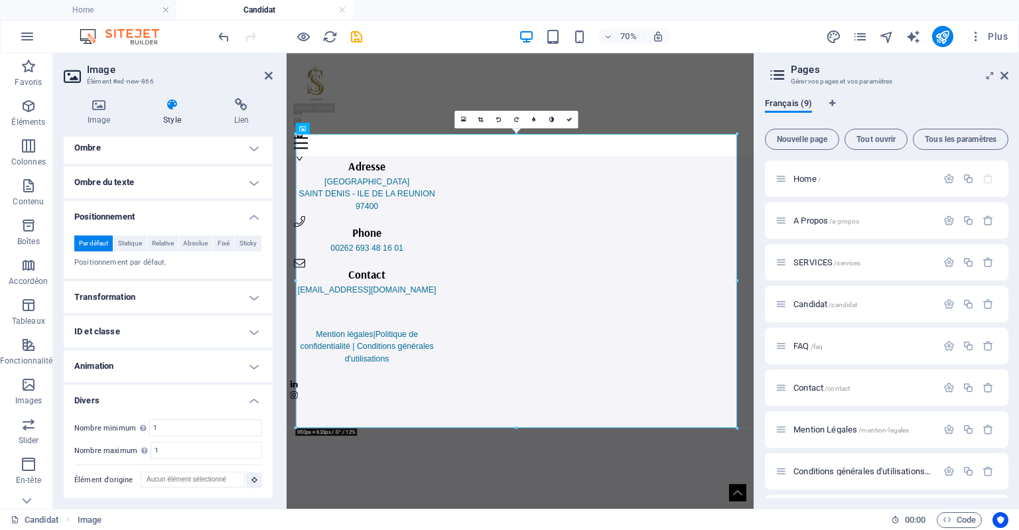
click at [174, 304] on h4 "Transformation" at bounding box center [168, 297] width 209 height 32
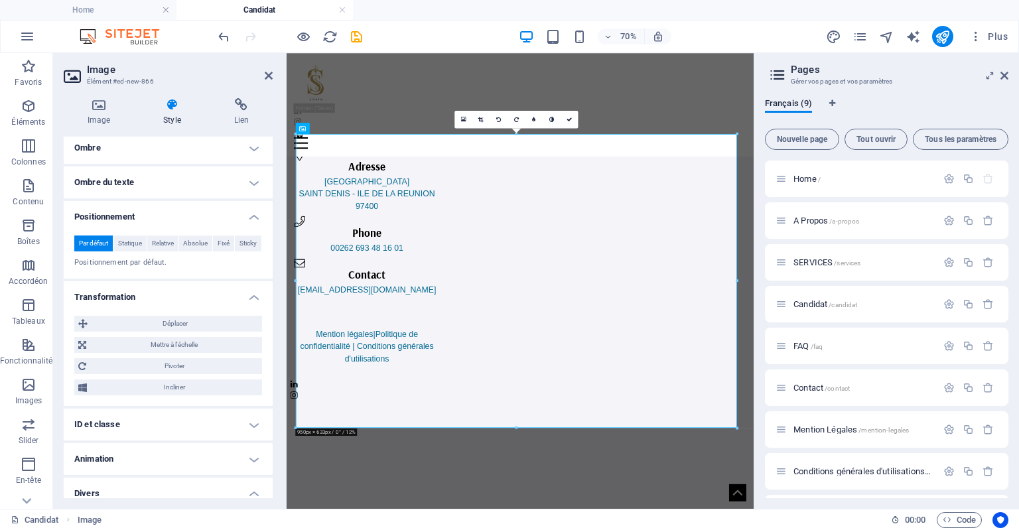
click at [193, 456] on h4 "Animation" at bounding box center [168, 459] width 209 height 32
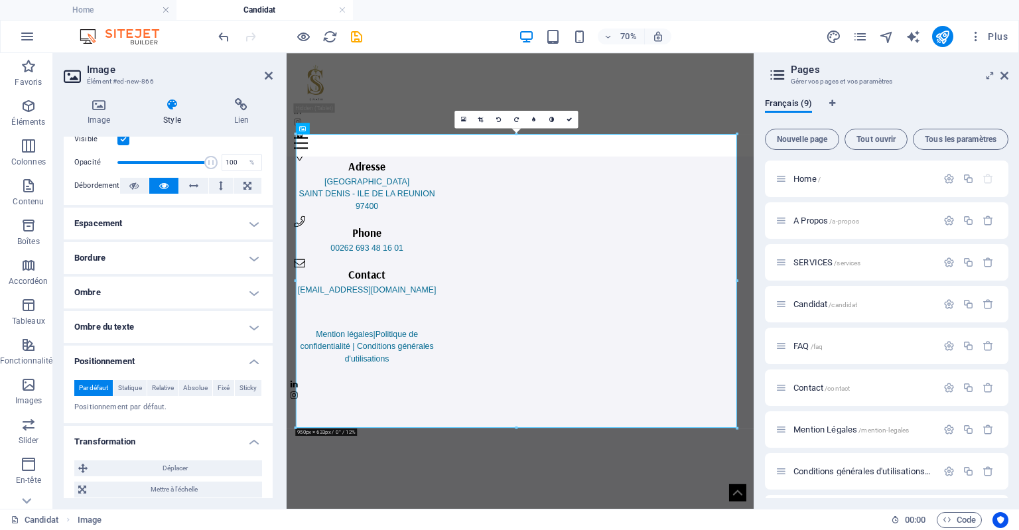
scroll to position [0, 0]
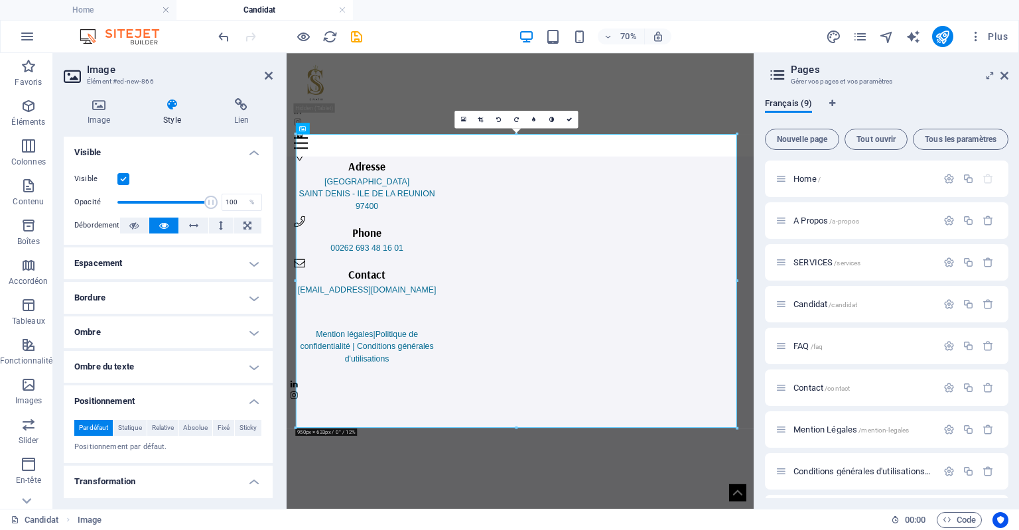
click at [179, 263] on h4 "Espacement" at bounding box center [168, 263] width 209 height 32
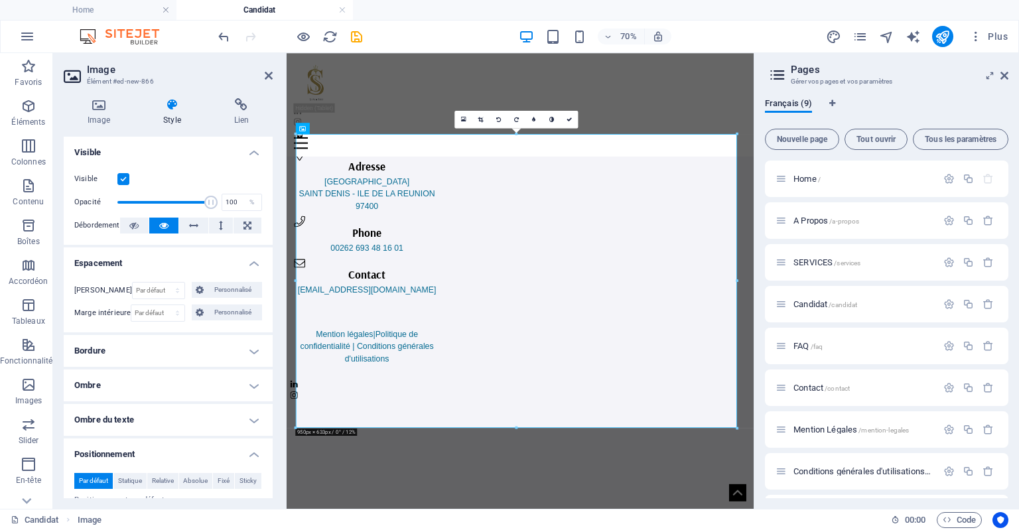
click at [125, 177] on label at bounding box center [123, 179] width 12 height 12
click at [0, 0] on input "Visible" at bounding box center [0, 0] width 0 height 0
click at [125, 177] on label at bounding box center [123, 179] width 12 height 12
click at [0, 0] on input "Visible" at bounding box center [0, 0] width 0 height 0
click at [245, 229] on icon at bounding box center [247, 226] width 8 height 16
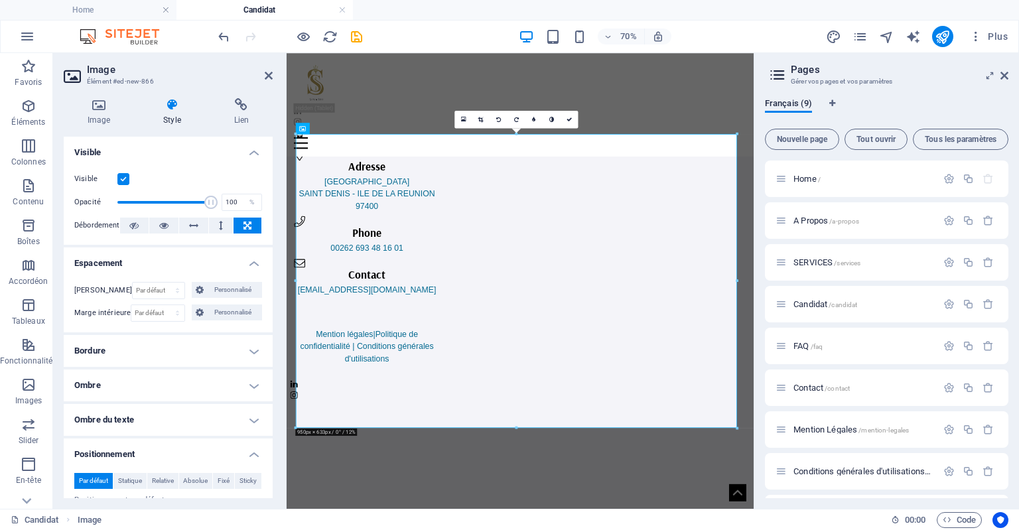
drag, startPoint x: 273, startPoint y: 280, endPoint x: 273, endPoint y: 245, distance: 35.2
click at [273, 245] on div "Image Style Lien Image Glissez les fichiers ici, cliquez pour choisir les fichi…" at bounding box center [168, 298] width 230 height 421
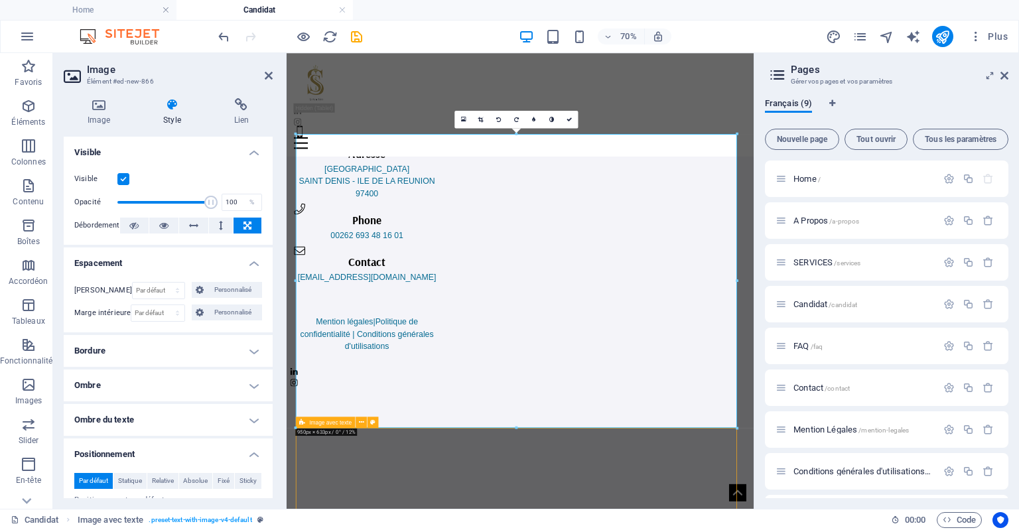
scroll to position [3228, 0]
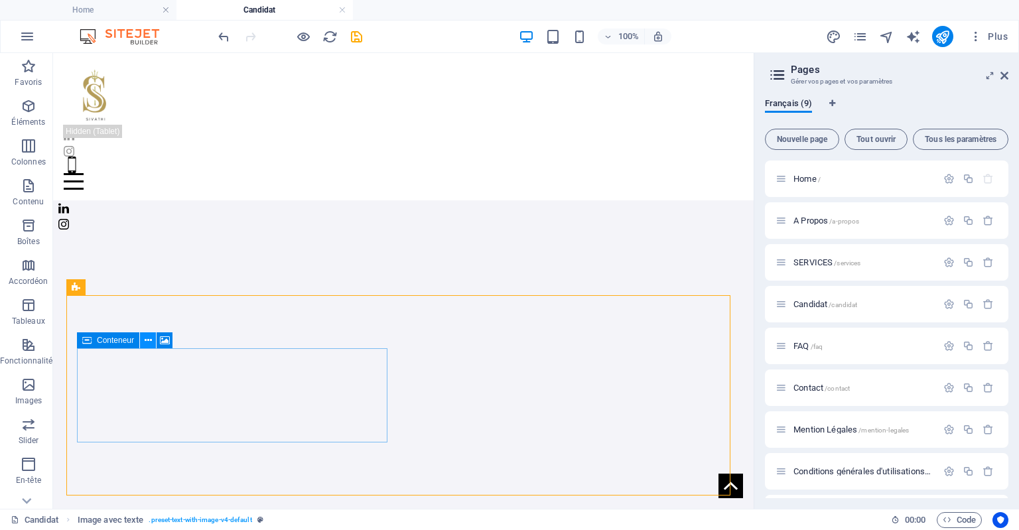
click at [148, 342] on icon at bounding box center [148, 341] width 7 height 14
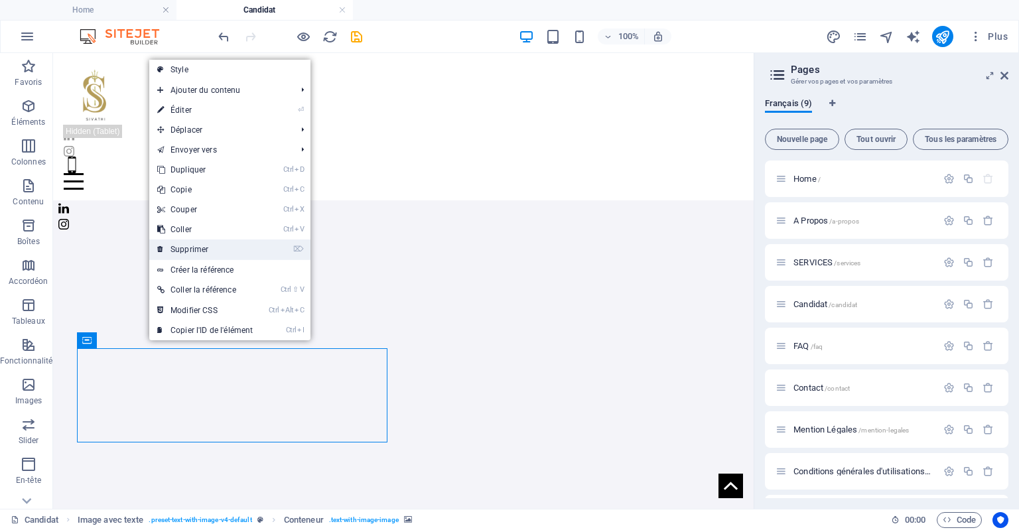
drag, startPoint x: 228, startPoint y: 255, endPoint x: 180, endPoint y: 206, distance: 68.0
click at [228, 255] on link "⌦ Supprimer" at bounding box center [204, 250] width 111 height 20
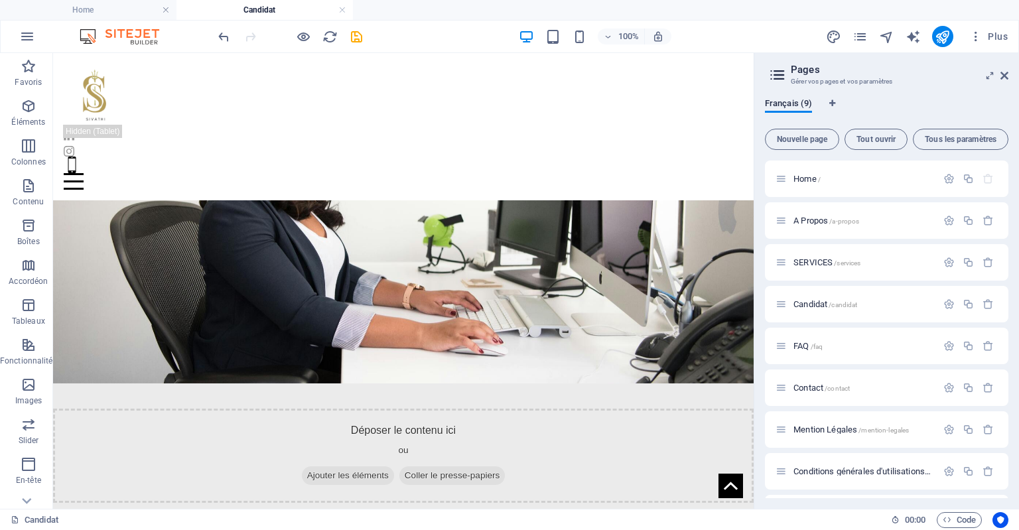
scroll to position [2174, 0]
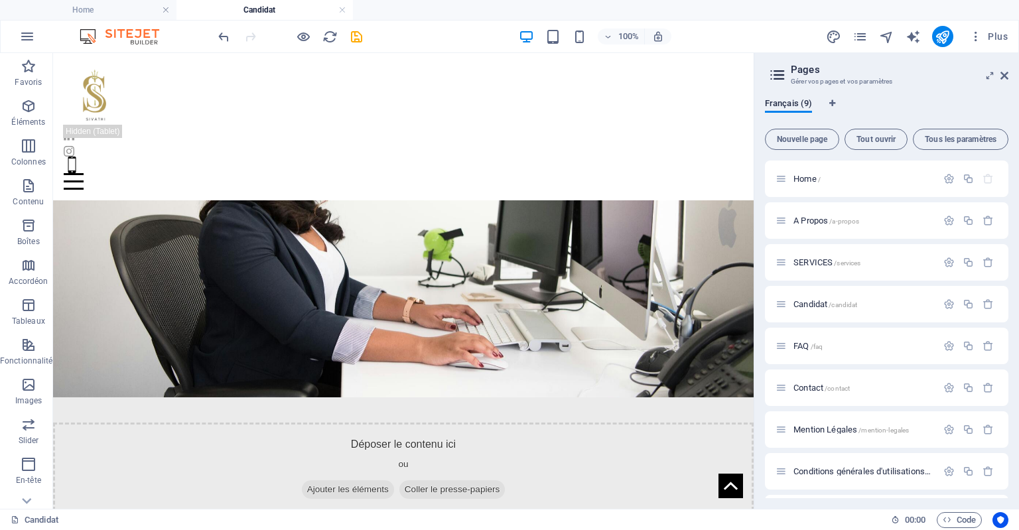
drag, startPoint x: 746, startPoint y: 467, endPoint x: 823, endPoint y: 399, distance: 103.4
click at [951, 36] on button "publish" at bounding box center [942, 36] width 21 height 21
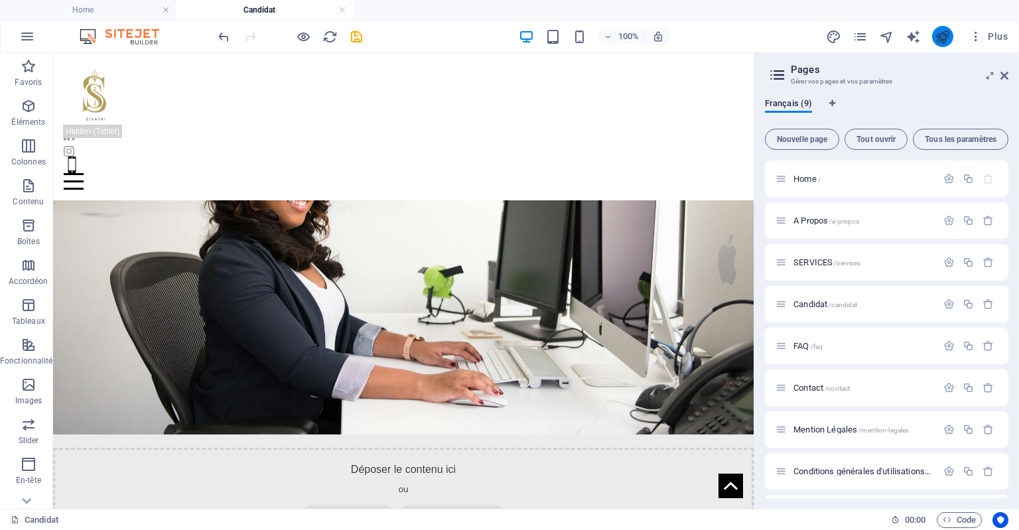
scroll to position [2179, 0]
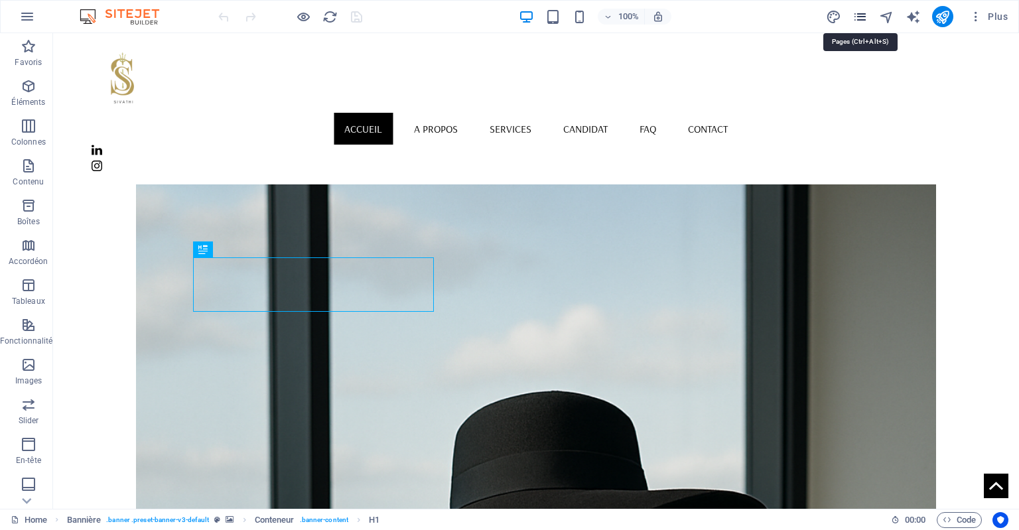
click at [860, 15] on icon "pages" at bounding box center [860, 16] width 15 height 15
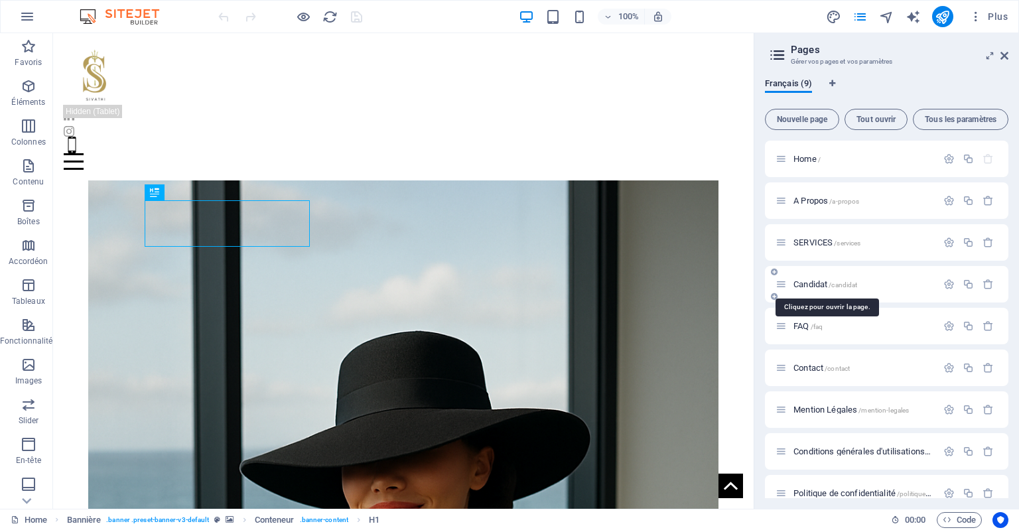
click at [828, 285] on span "Candidat /candidat" at bounding box center [826, 284] width 64 height 10
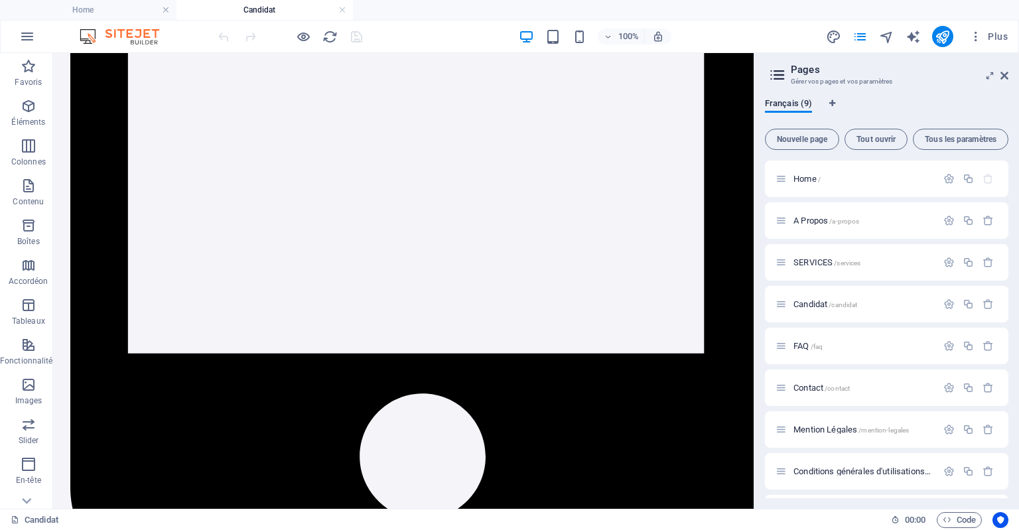
scroll to position [2444, 0]
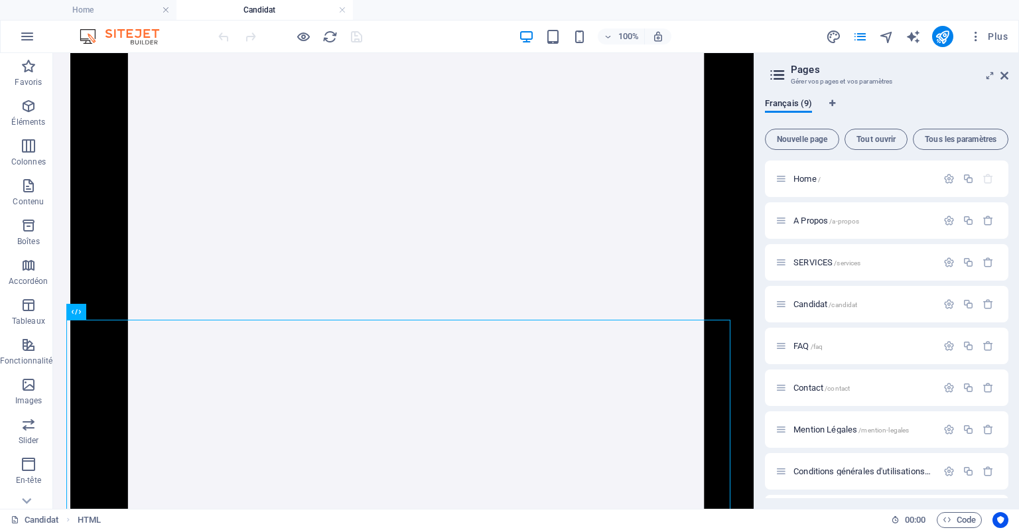
scroll to position [2081, 0]
click at [119, 301] on icon at bounding box center [121, 298] width 7 height 14
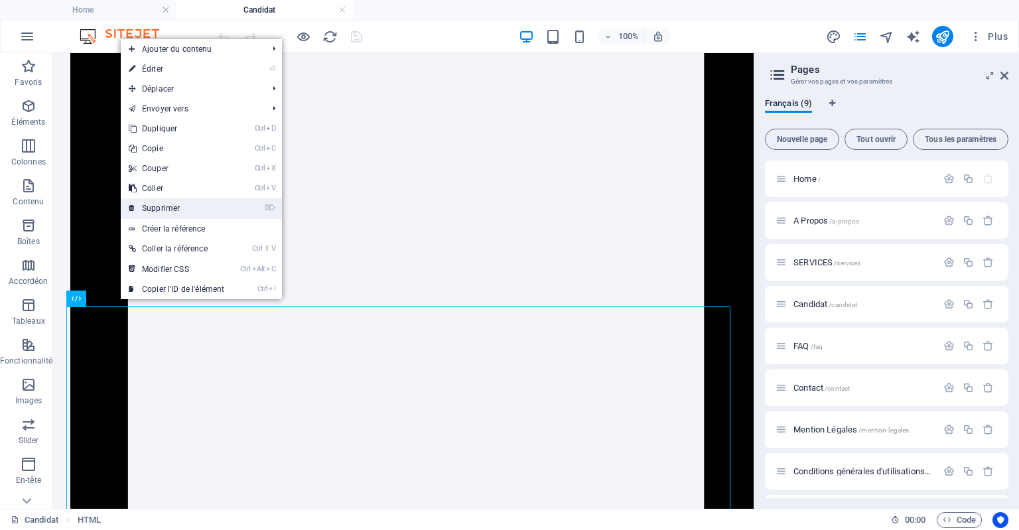
click at [206, 210] on link "⌦ Supprimer" at bounding box center [176, 208] width 111 height 20
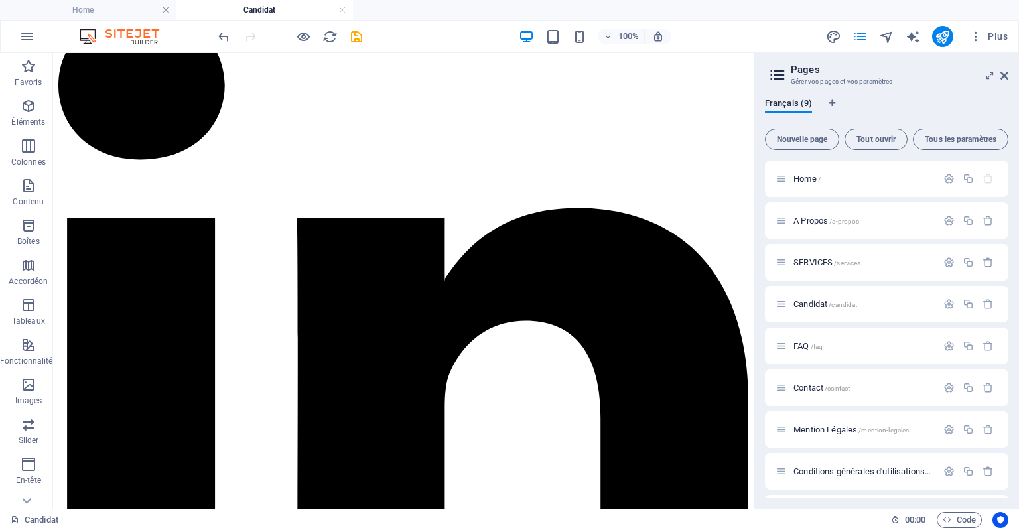
scroll to position [237, 0]
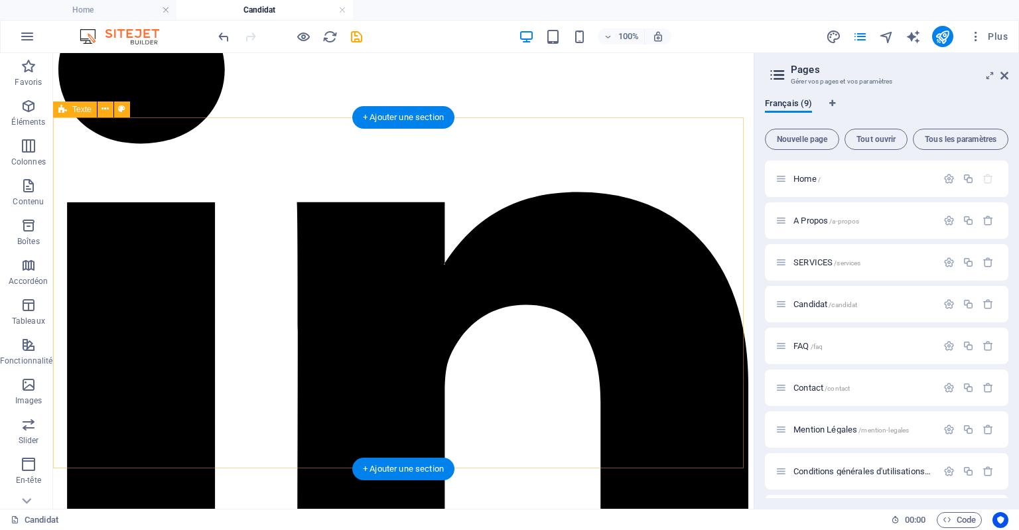
drag, startPoint x: 169, startPoint y: 441, endPoint x: 178, endPoint y: 405, distance: 36.9
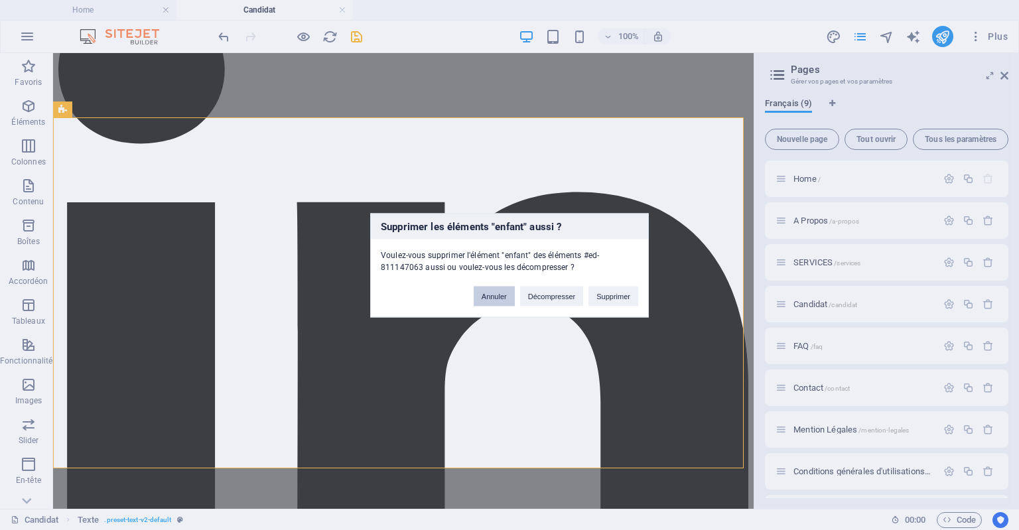
click at [492, 298] on button "Annuler" at bounding box center [494, 296] width 41 height 20
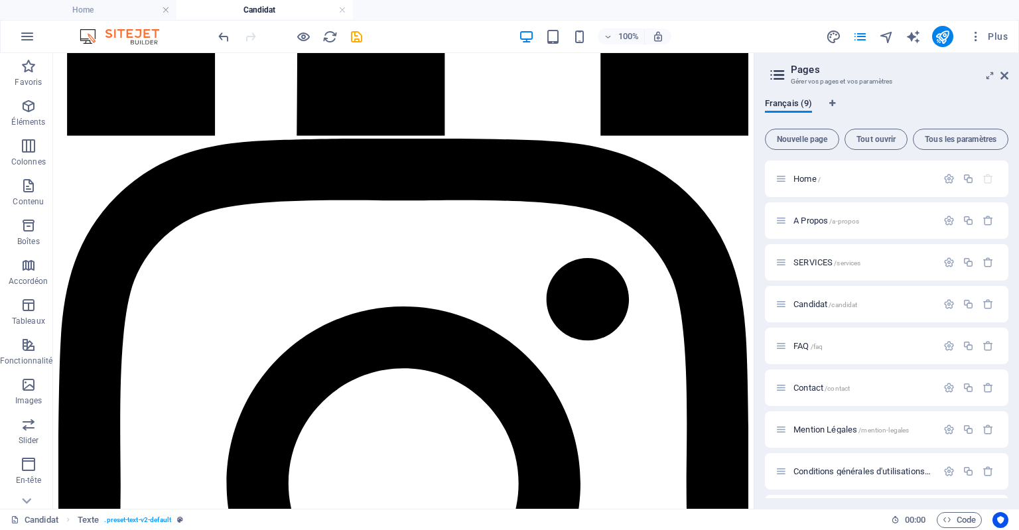
scroll to position [0, 0]
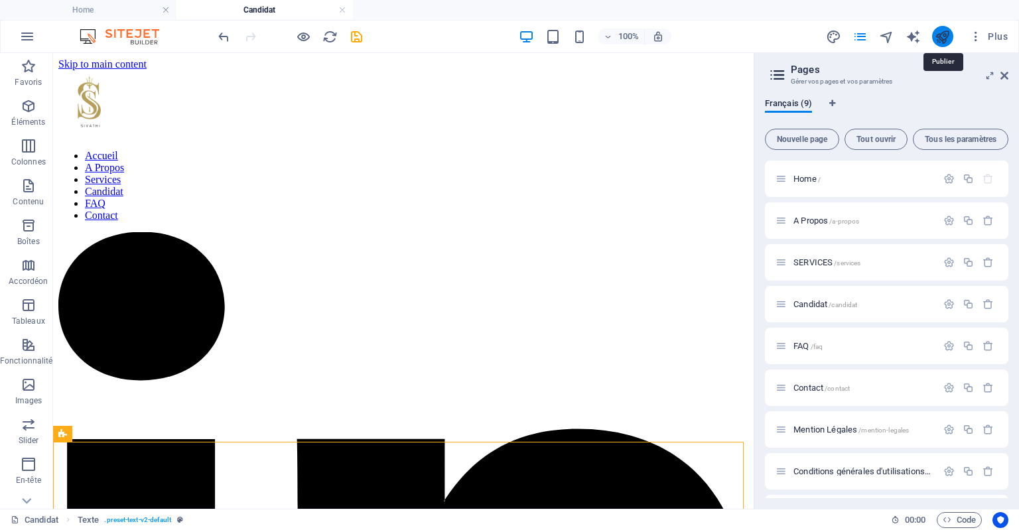
click at [939, 35] on icon "publish" at bounding box center [942, 36] width 15 height 15
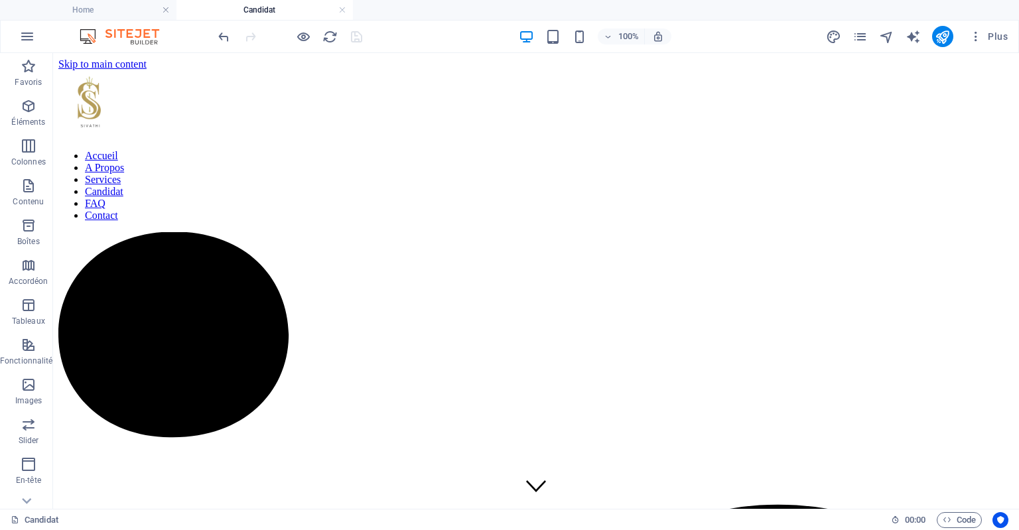
scroll to position [357, 0]
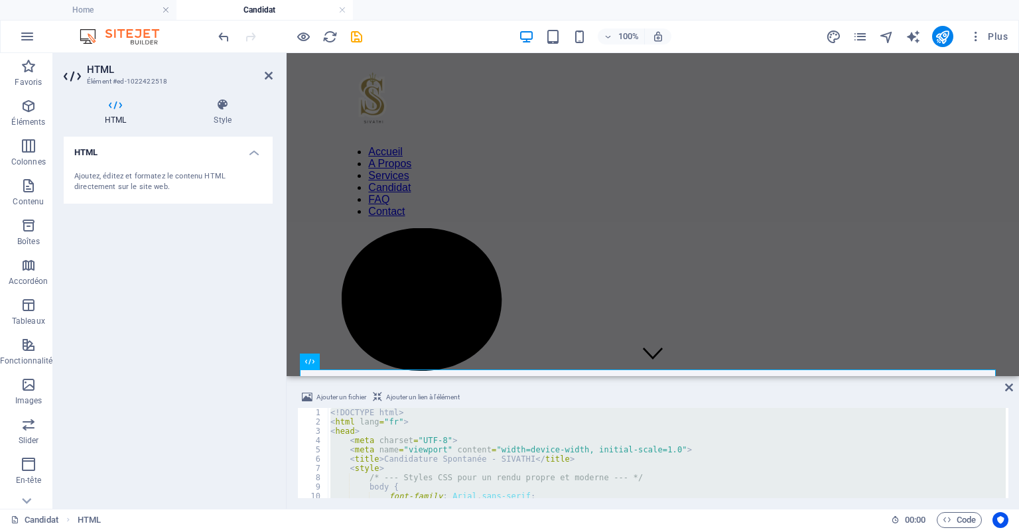
scroll to position [2474, 0]
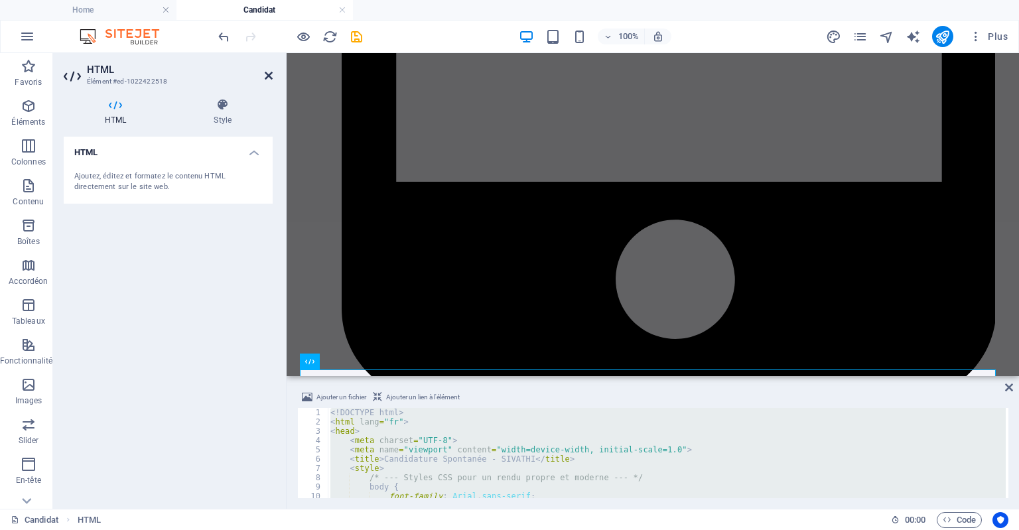
click at [271, 75] on icon at bounding box center [269, 75] width 8 height 11
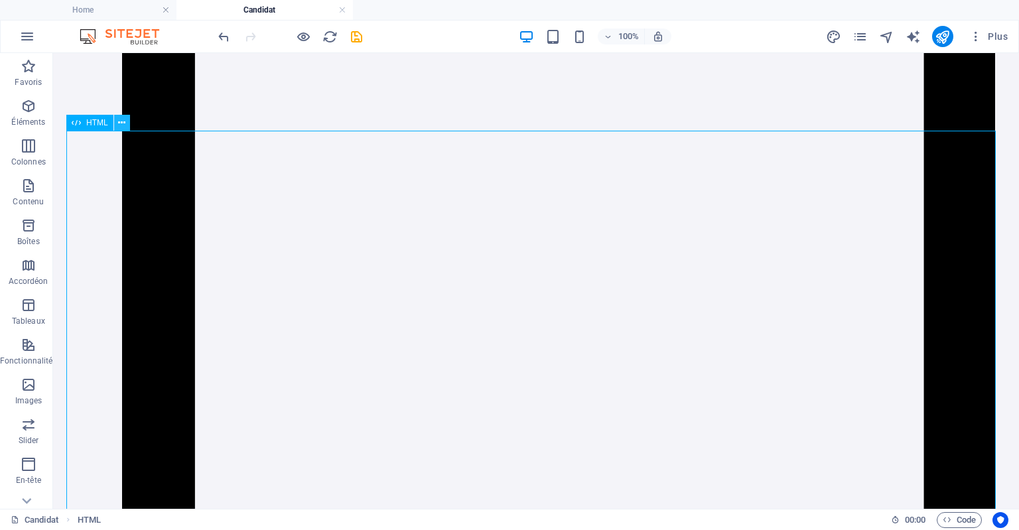
click at [124, 125] on icon at bounding box center [121, 123] width 7 height 14
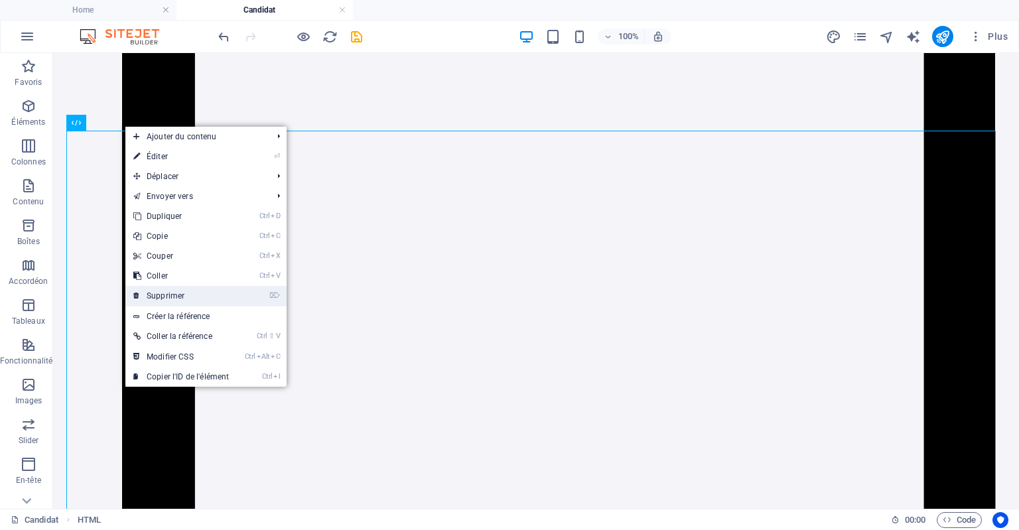
click at [198, 295] on link "⌦ Supprimer" at bounding box center [180, 296] width 111 height 20
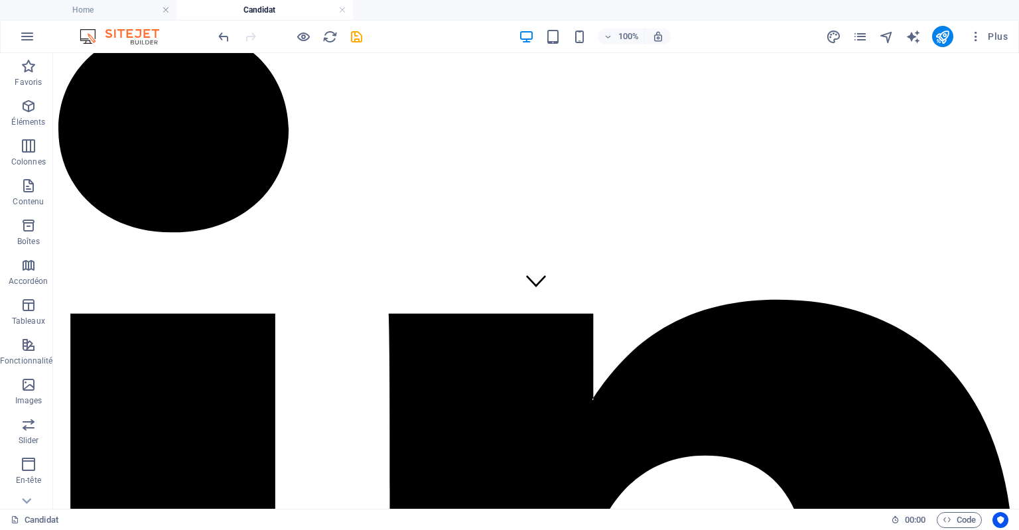
scroll to position [0, 0]
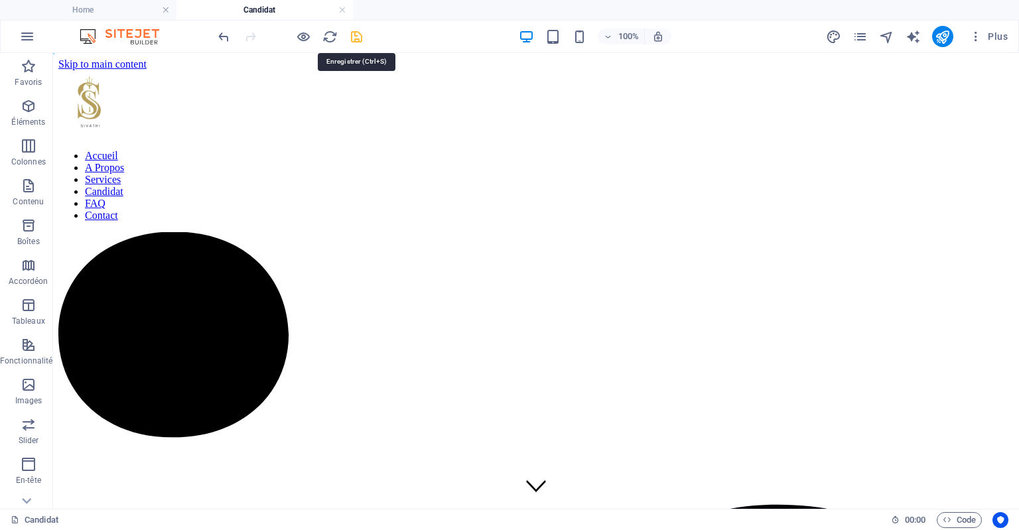
click at [362, 36] on icon "save" at bounding box center [356, 36] width 15 height 15
click at [941, 40] on icon "publish" at bounding box center [942, 36] width 15 height 15
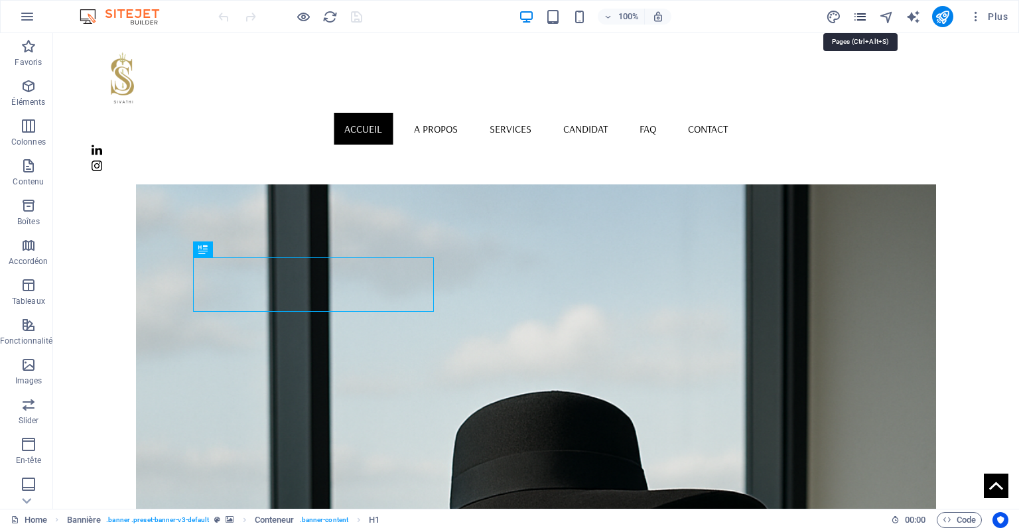
click at [863, 13] on icon "pages" at bounding box center [860, 16] width 15 height 15
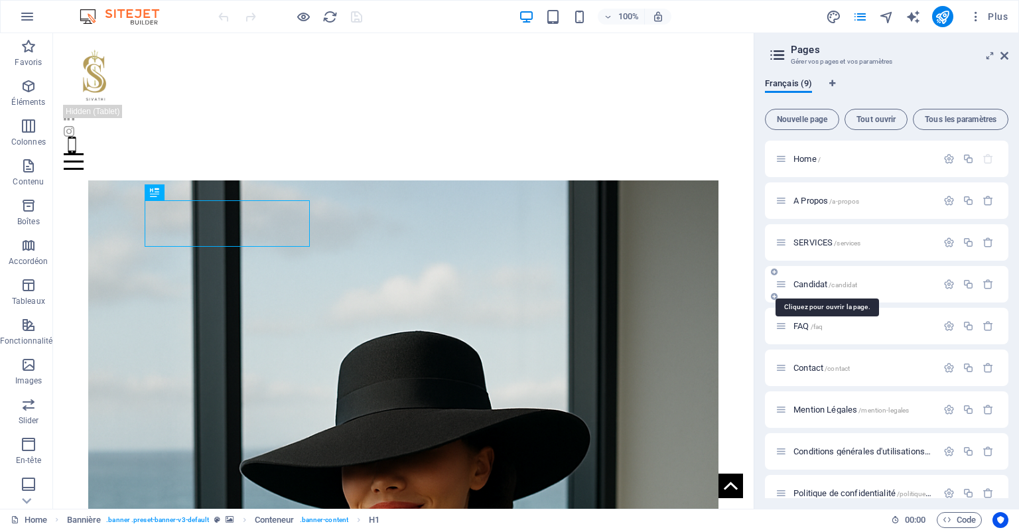
click at [825, 287] on span "Candidat /candidat" at bounding box center [826, 284] width 64 height 10
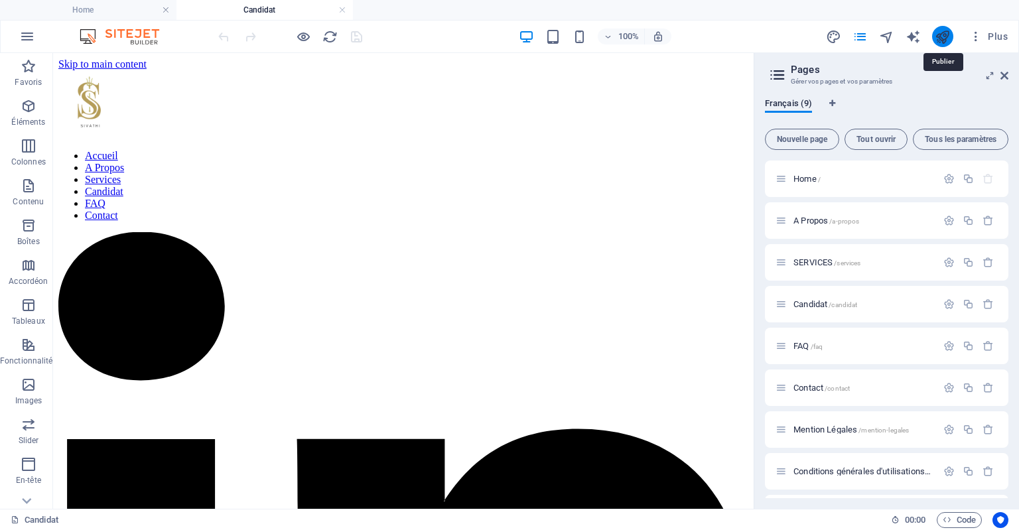
click at [941, 38] on icon "publish" at bounding box center [942, 36] width 15 height 15
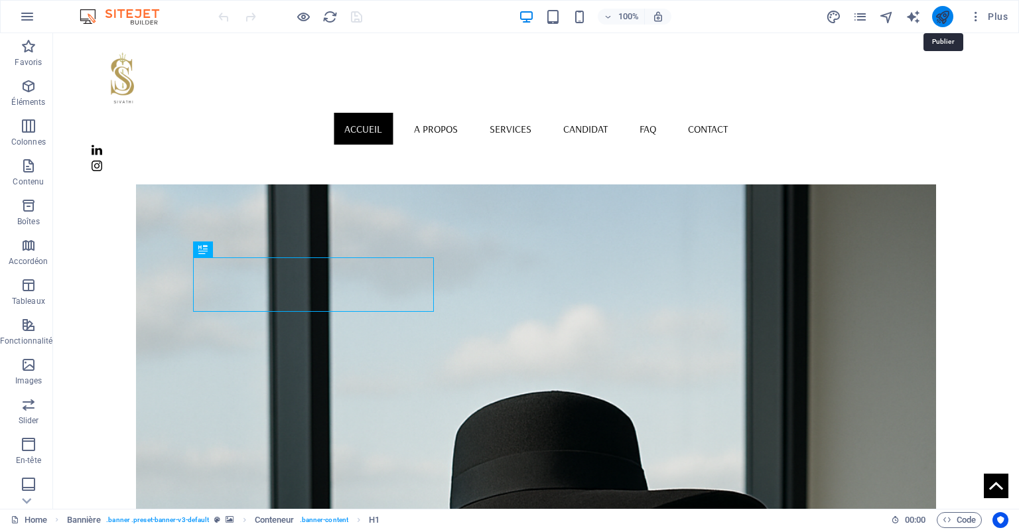
click at [944, 17] on icon "publish" at bounding box center [942, 16] width 15 height 15
click at [862, 14] on icon "pages" at bounding box center [860, 16] width 15 height 15
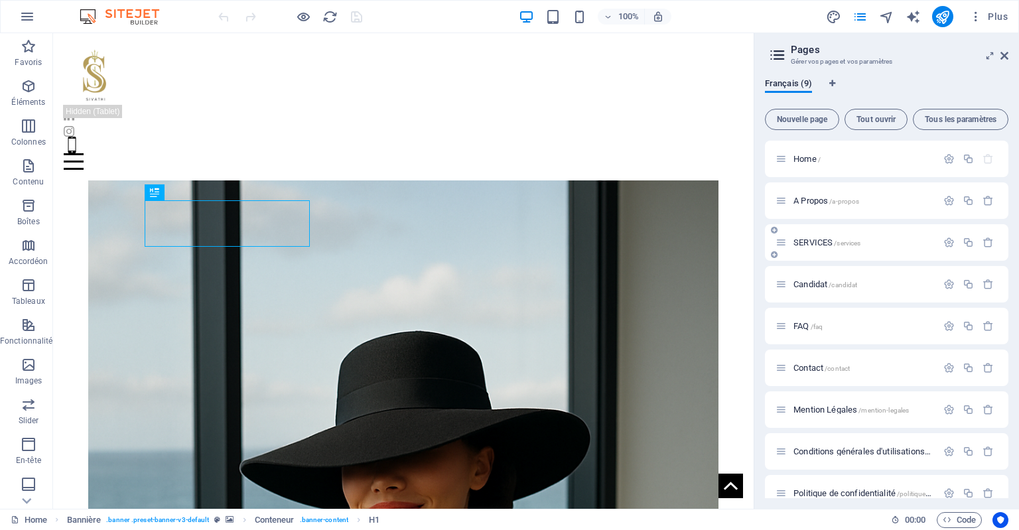
click at [824, 246] on span "SERVICES /services" at bounding box center [827, 243] width 67 height 10
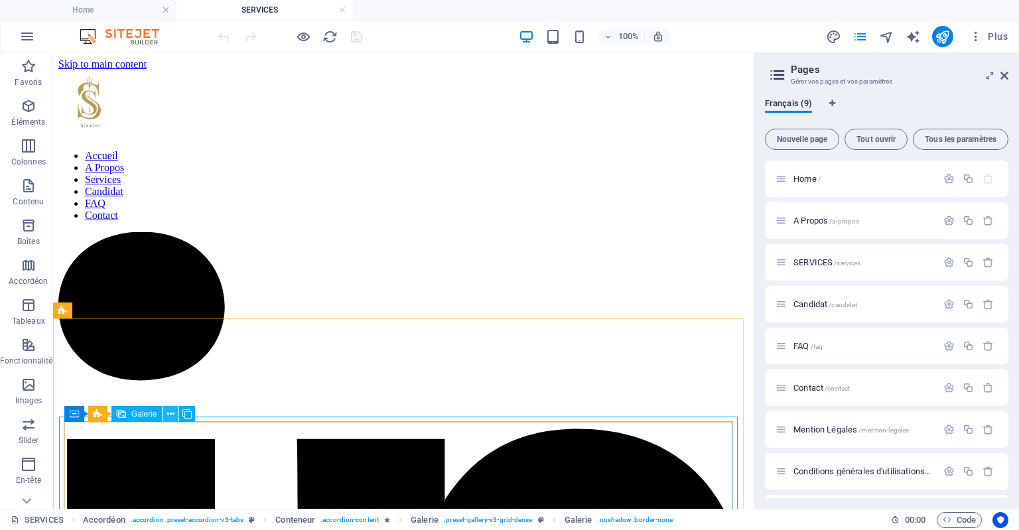
click at [171, 413] on icon at bounding box center [170, 414] width 7 height 14
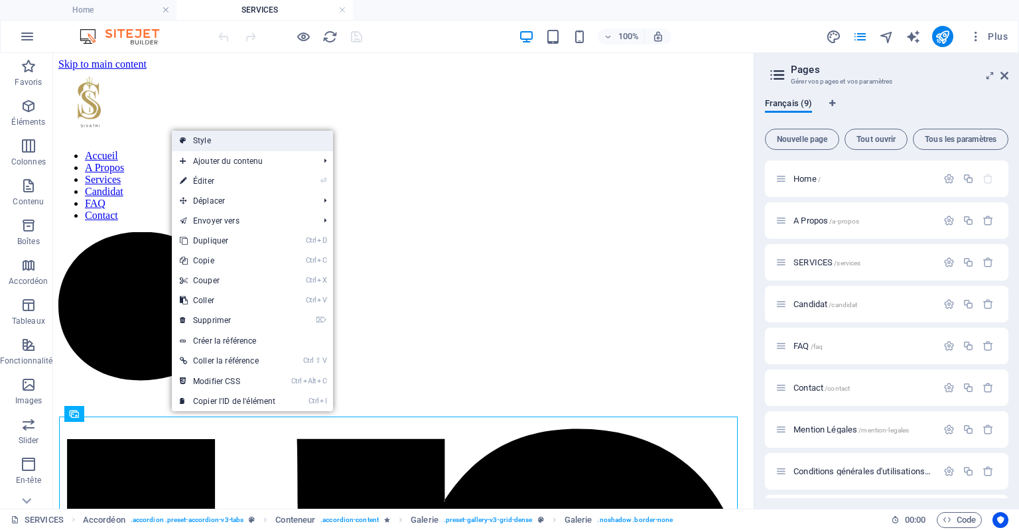
click at [242, 140] on link "Style" at bounding box center [252, 141] width 161 height 20
select select "rem"
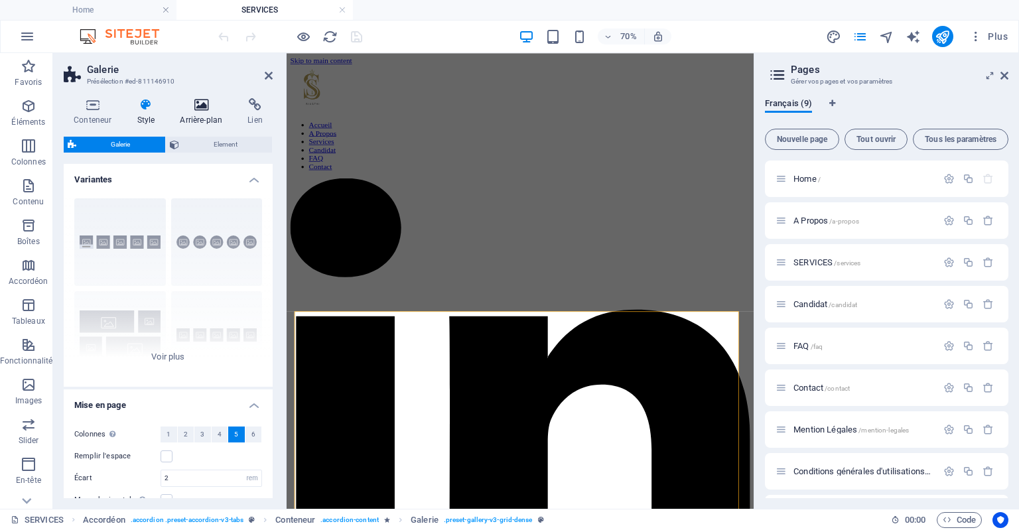
click at [194, 113] on h4 "Arrière-plan" at bounding box center [204, 112] width 68 height 28
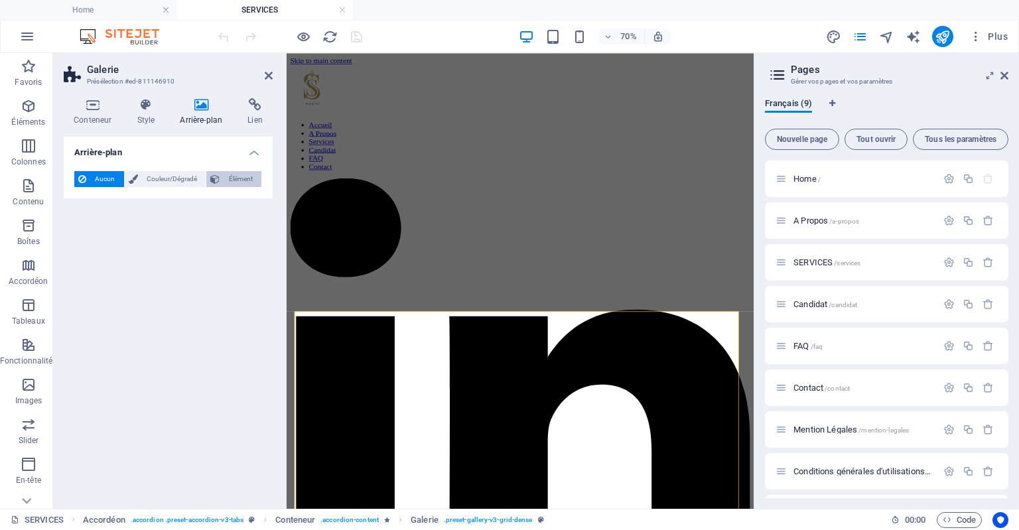
click at [235, 182] on span "Élément" at bounding box center [241, 179] width 34 height 16
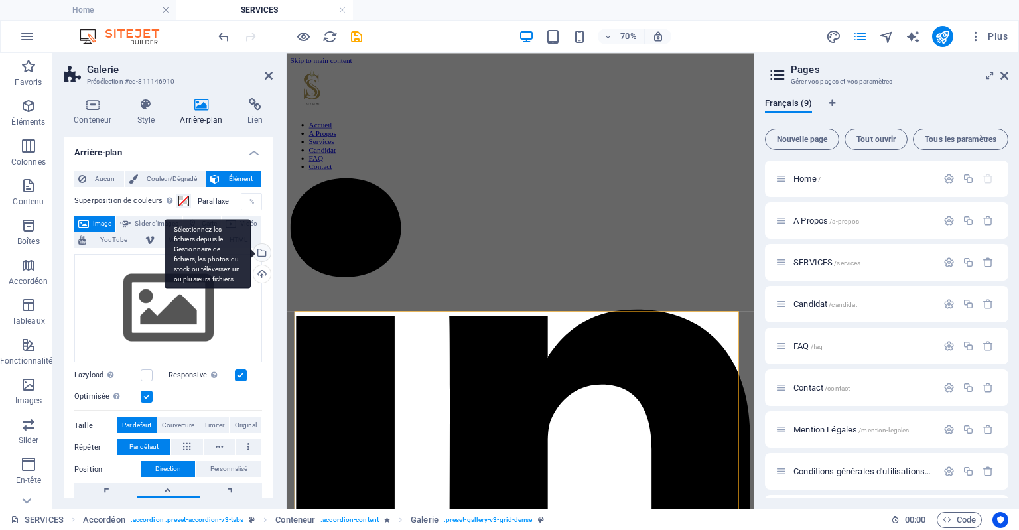
click at [264, 255] on div "Sélectionnez les fichiers depuis le Gestionnaire de fichiers, les photos du sto…" at bounding box center [261, 254] width 20 height 20
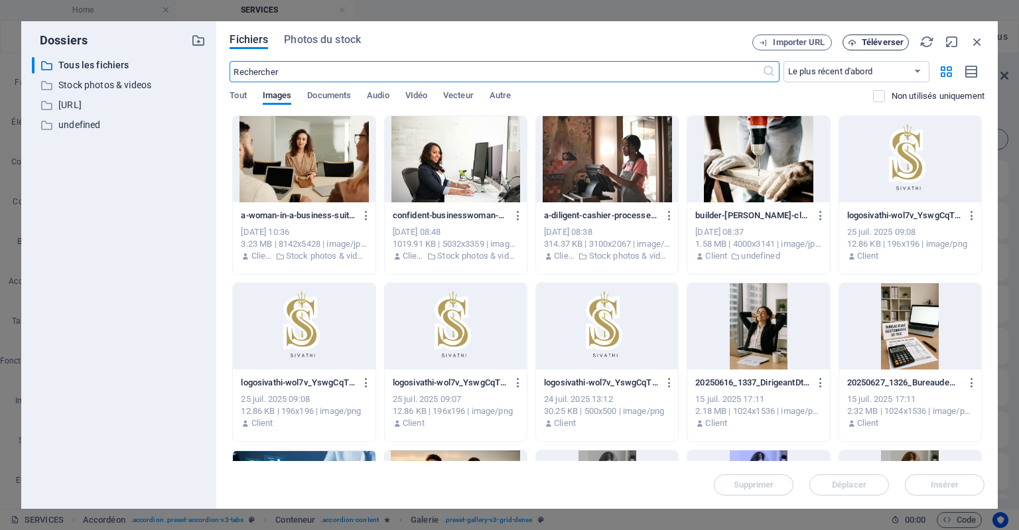
click at [855, 44] on icon "button" at bounding box center [852, 42] width 9 height 9
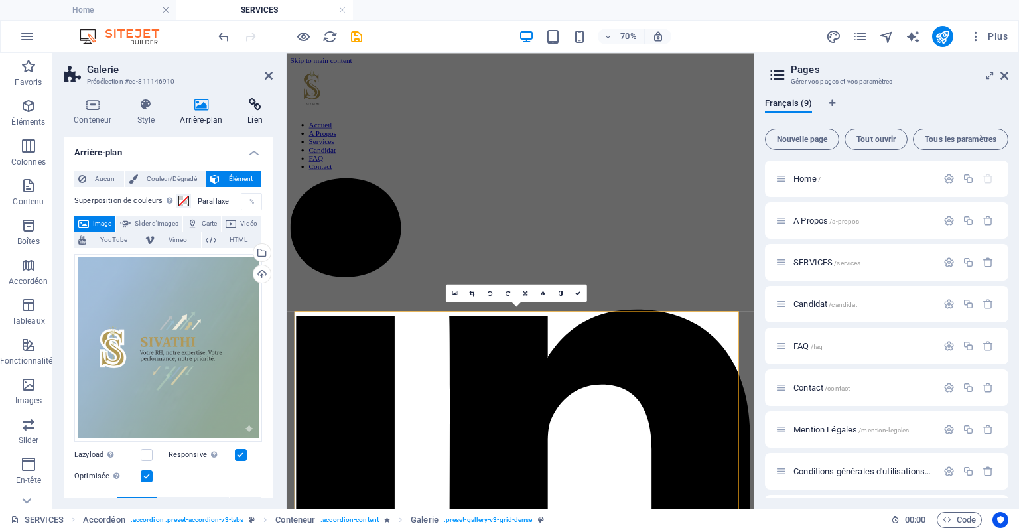
click at [255, 111] on icon at bounding box center [255, 104] width 35 height 13
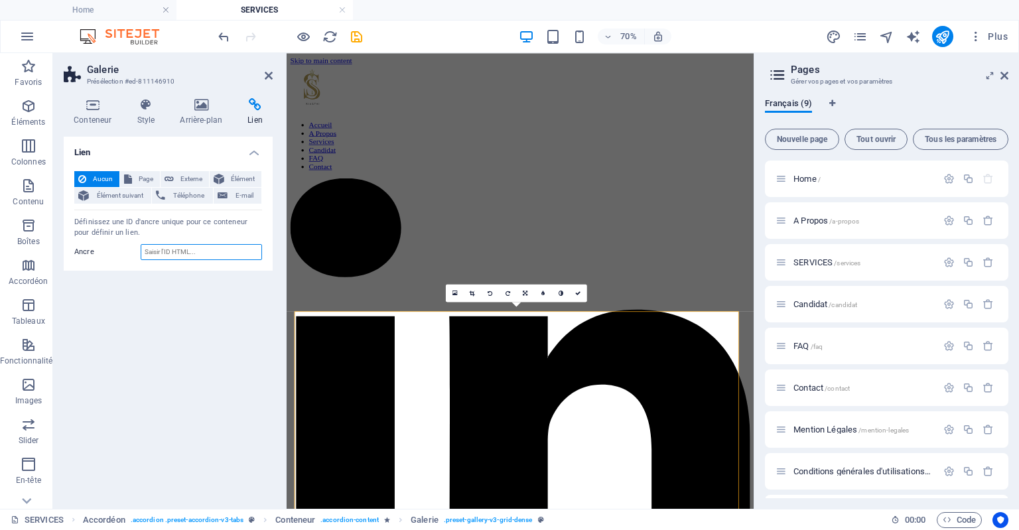
click at [192, 251] on input "Ancre" at bounding box center [201, 252] width 121 height 16
click at [187, 176] on span "Externe" at bounding box center [191, 179] width 27 height 16
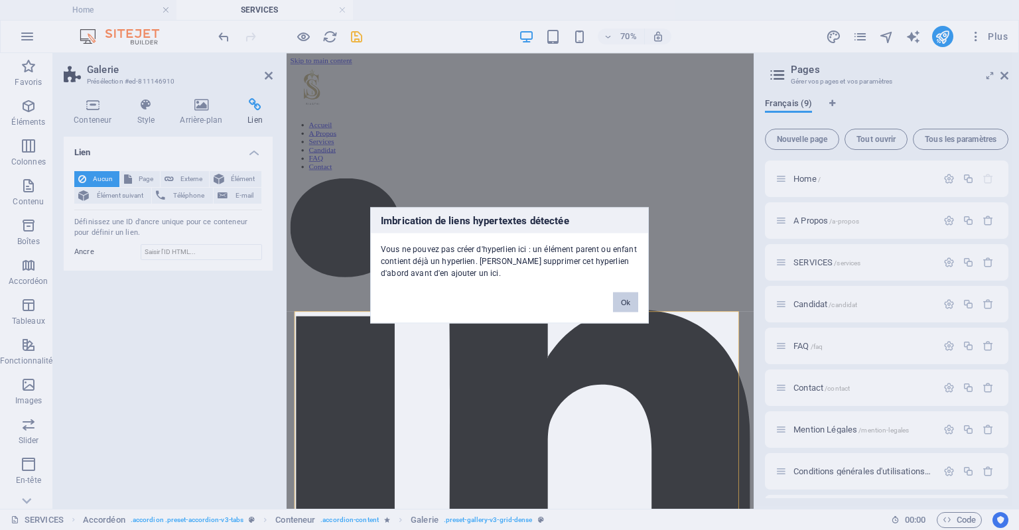
click at [625, 305] on button "Ok" at bounding box center [625, 302] width 25 height 20
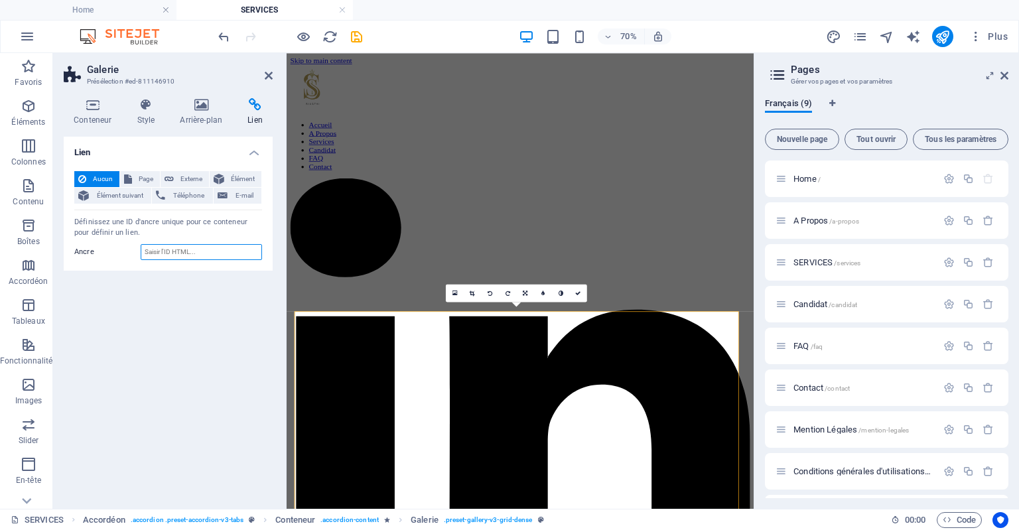
click at [190, 254] on input "Ancre" at bounding box center [201, 252] width 121 height 16
click at [242, 179] on span "Élément" at bounding box center [242, 179] width 29 height 16
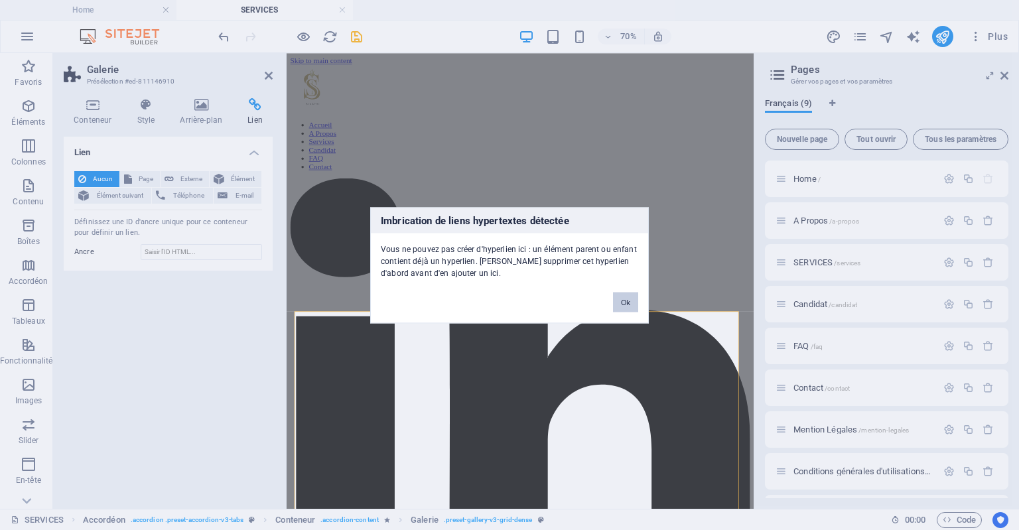
click at [632, 304] on button "Ok" at bounding box center [625, 302] width 25 height 20
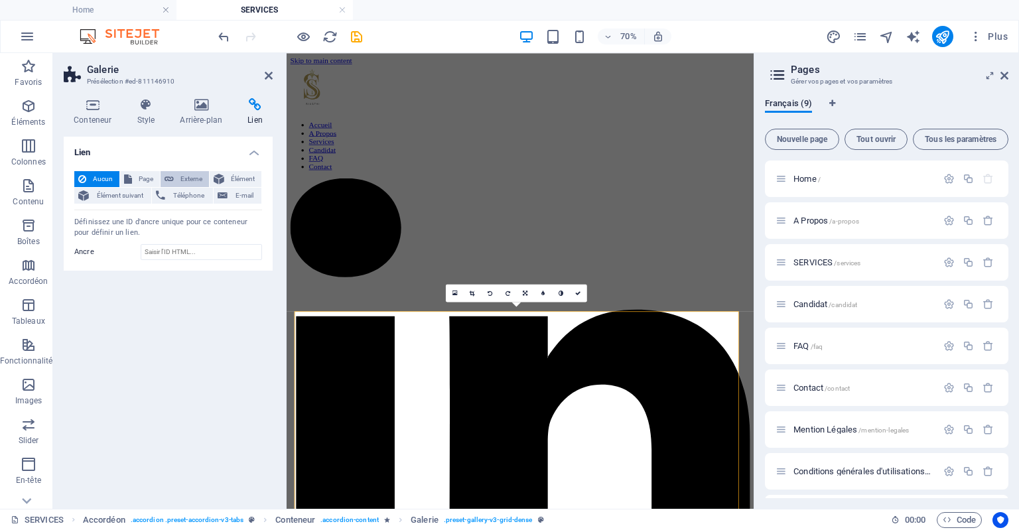
click at [196, 179] on span "Externe" at bounding box center [191, 179] width 27 height 16
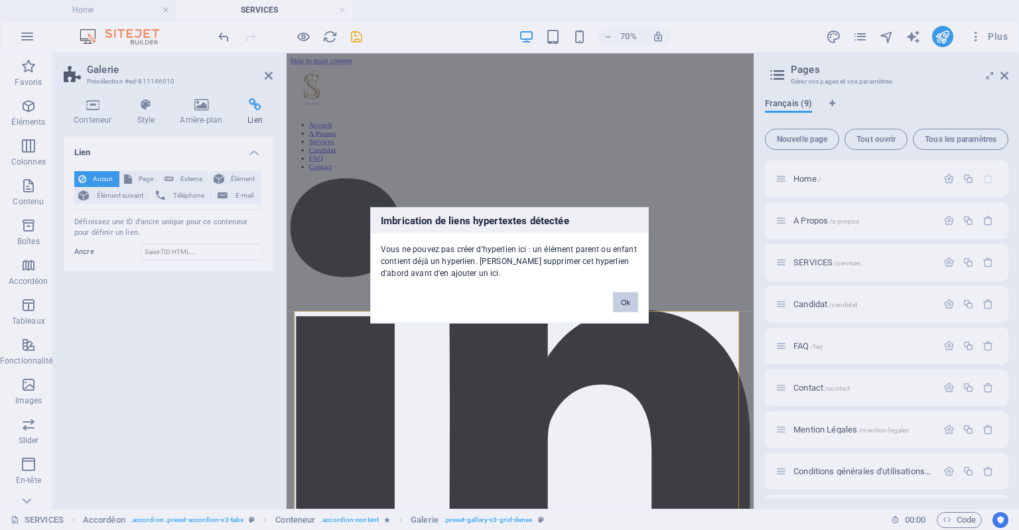
click at [629, 301] on button "Ok" at bounding box center [625, 302] width 25 height 20
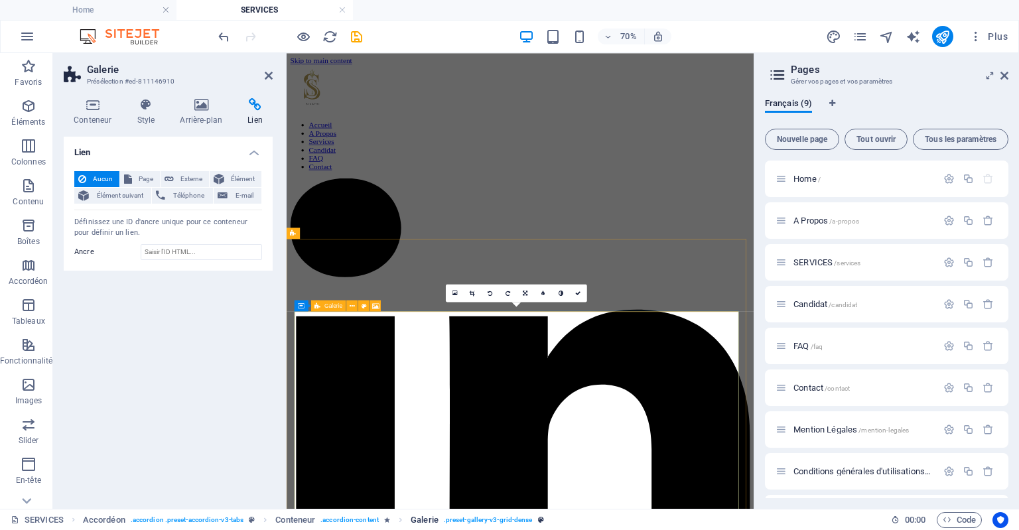
click at [442, 527] on link "Galerie . preset-gallery-v3-grid-dense" at bounding box center [477, 520] width 133 height 16
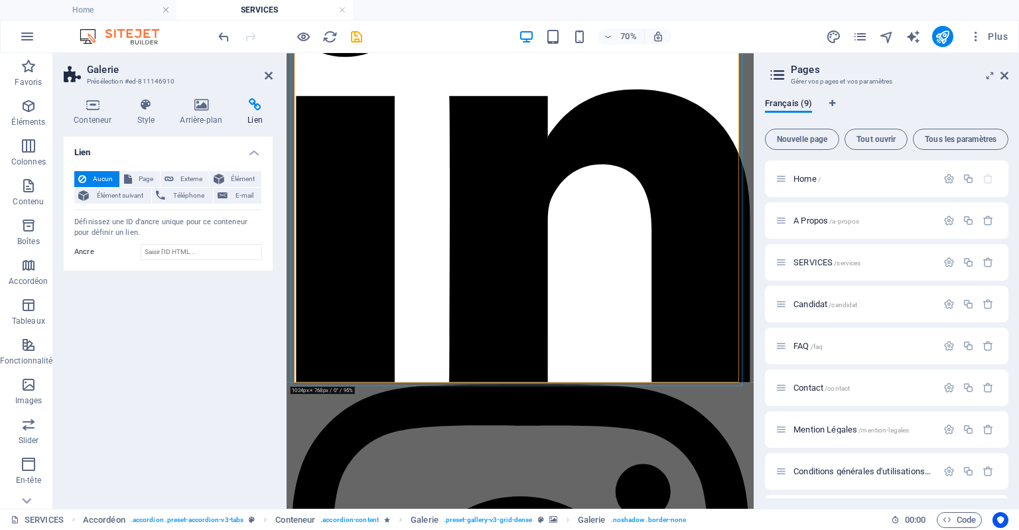
scroll to position [280, 0]
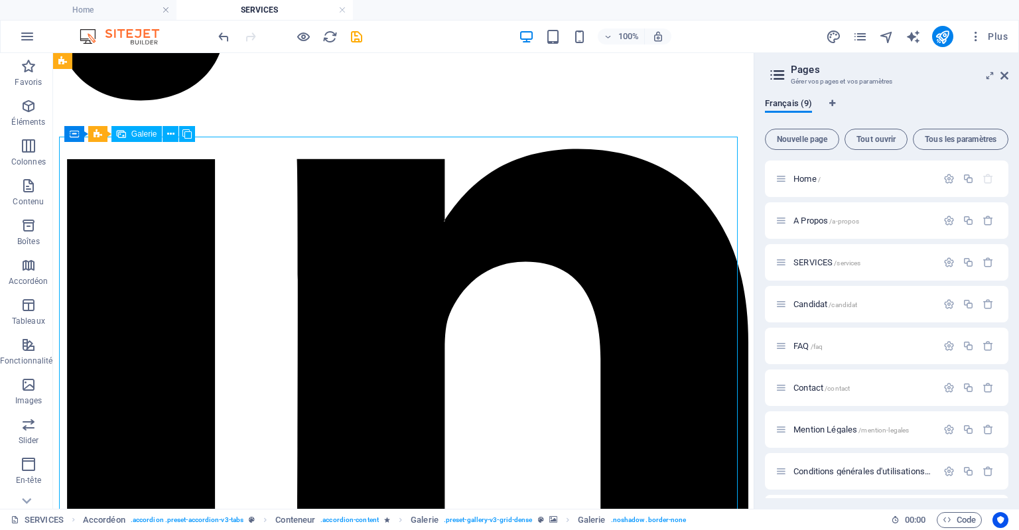
drag, startPoint x: 330, startPoint y: 395, endPoint x: 459, endPoint y: 274, distance: 176.9
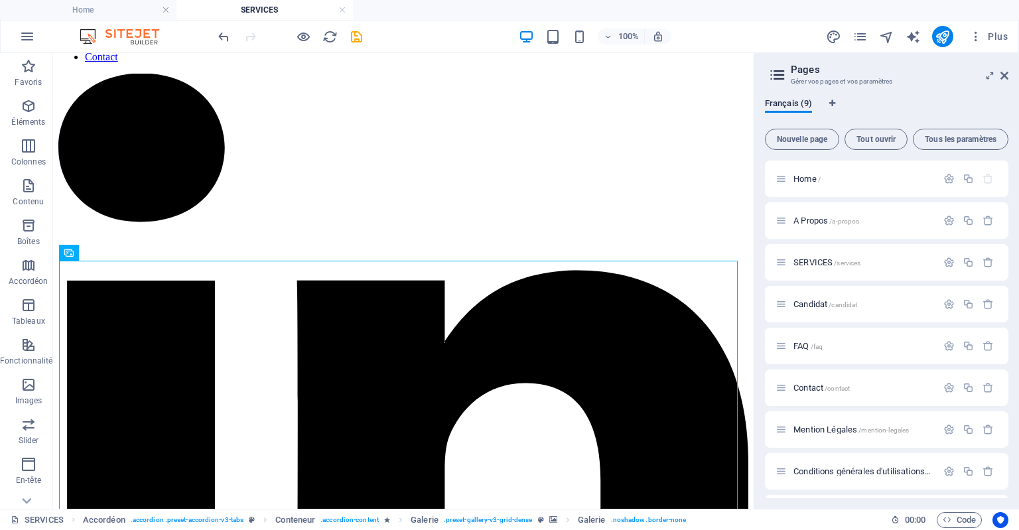
scroll to position [184, 0]
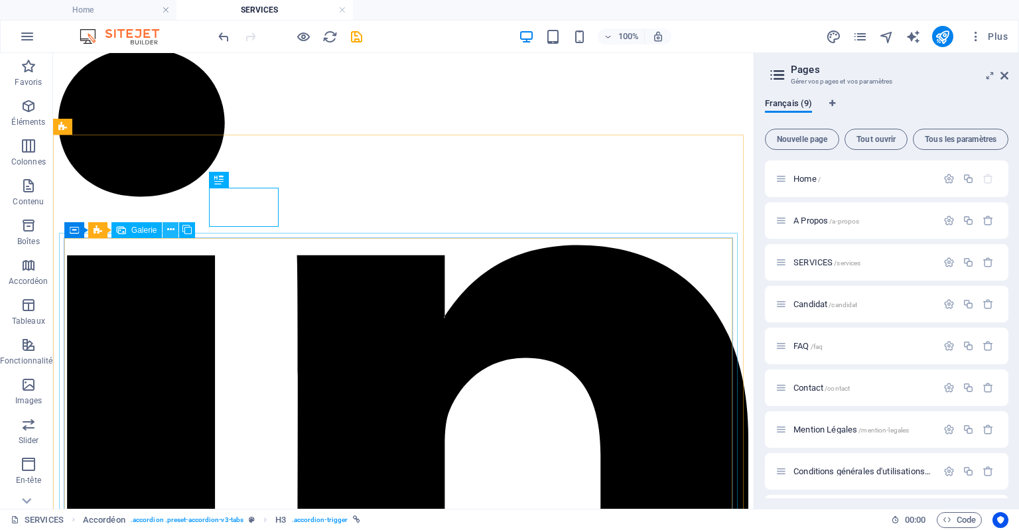
click at [169, 230] on icon at bounding box center [170, 230] width 7 height 14
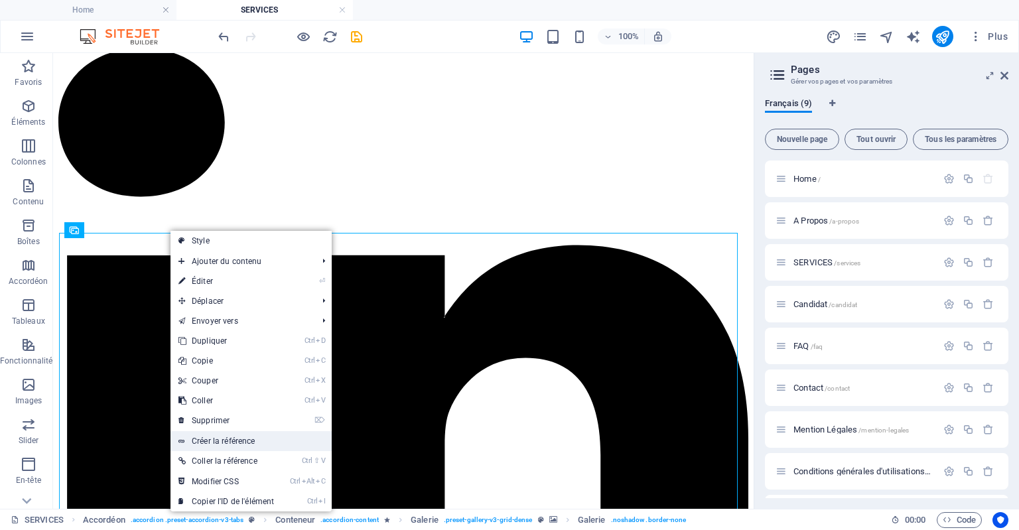
click at [230, 444] on link "Créer la référence" at bounding box center [251, 441] width 161 height 20
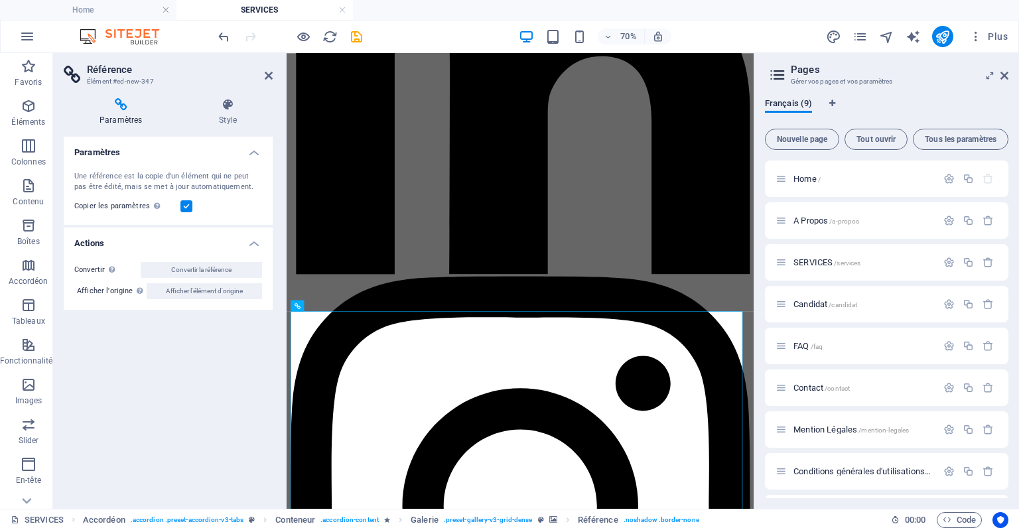
scroll to position [754, 0]
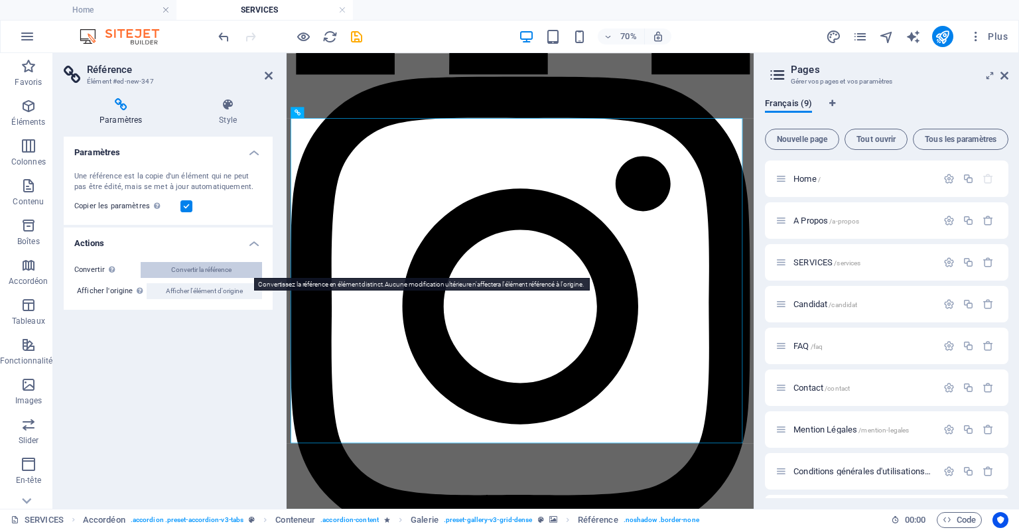
click at [195, 275] on span "Convertir la référence" at bounding box center [201, 270] width 60 height 16
select select "4"
select select "px"
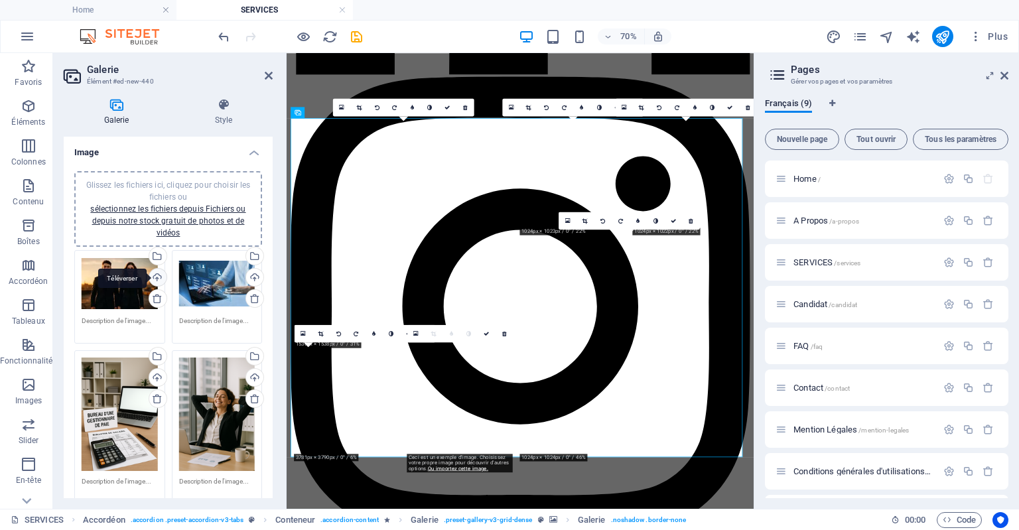
click at [156, 275] on div "Téléverser" at bounding box center [157, 279] width 20 height 20
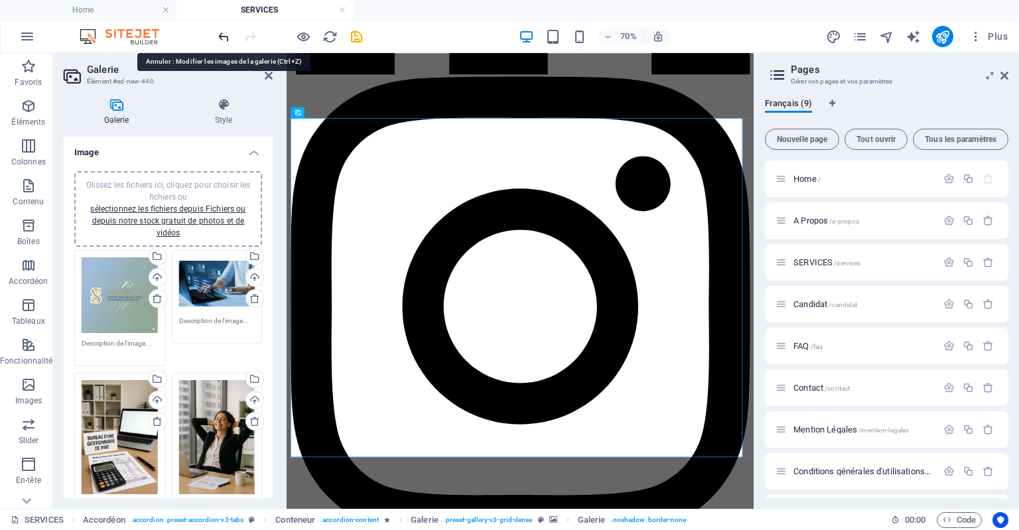
click at [218, 40] on icon "undo" at bounding box center [223, 36] width 15 height 15
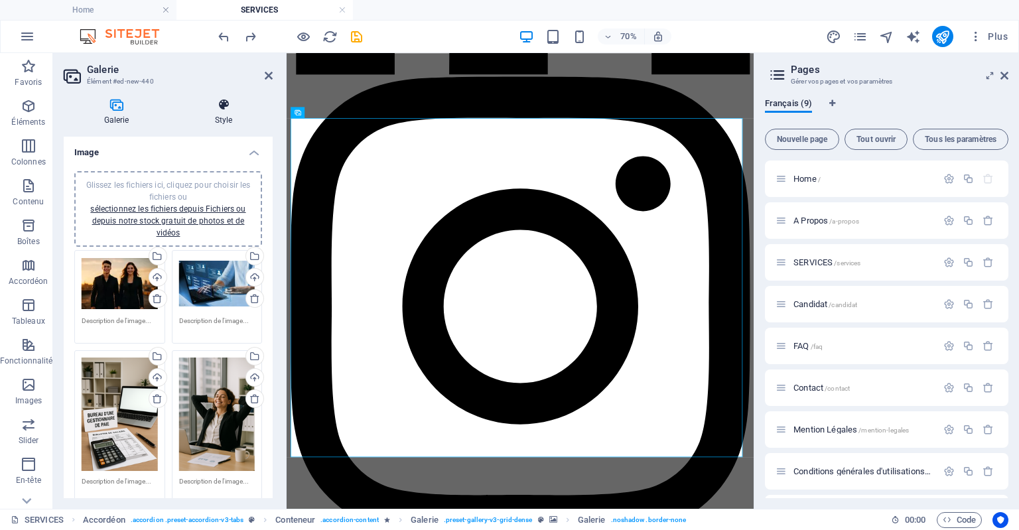
click at [222, 109] on icon at bounding box center [223, 104] width 98 height 13
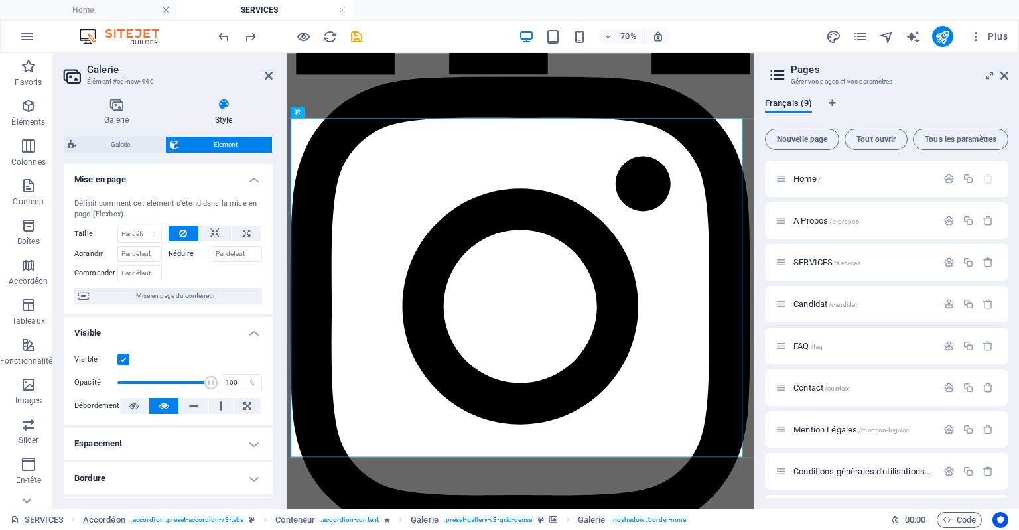
drag, startPoint x: 269, startPoint y: 331, endPoint x: 276, endPoint y: 421, distance: 90.5
click at [276, 421] on div "Galerie Style Image Glissez les fichiers ici, cliquez pour choisir les fichiers…" at bounding box center [168, 298] width 230 height 421
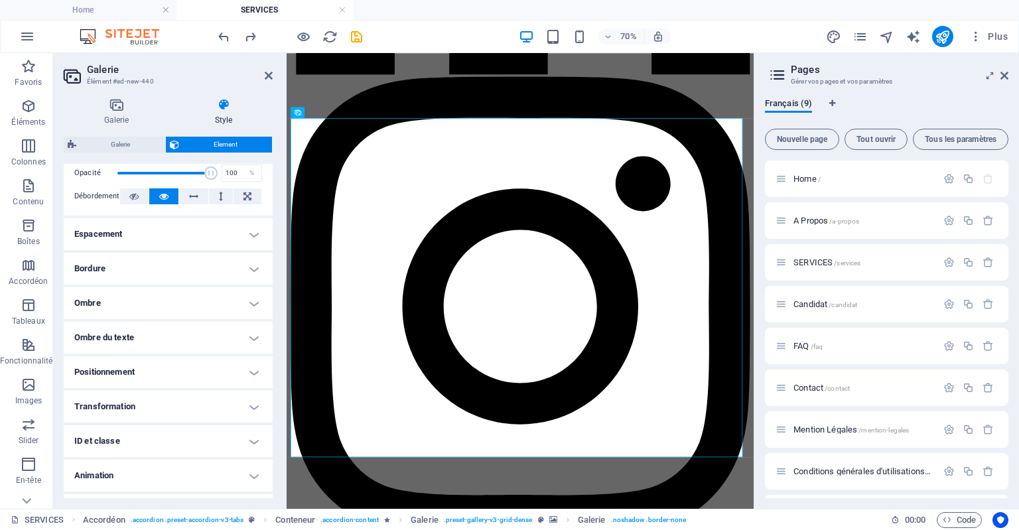
scroll to position [236, 0]
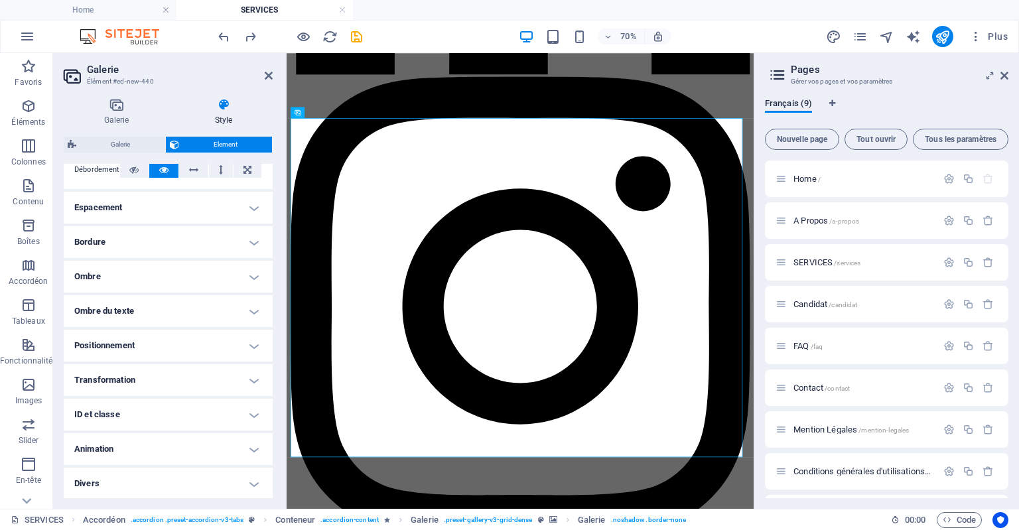
click at [194, 425] on h4 "ID et classe" at bounding box center [168, 415] width 209 height 32
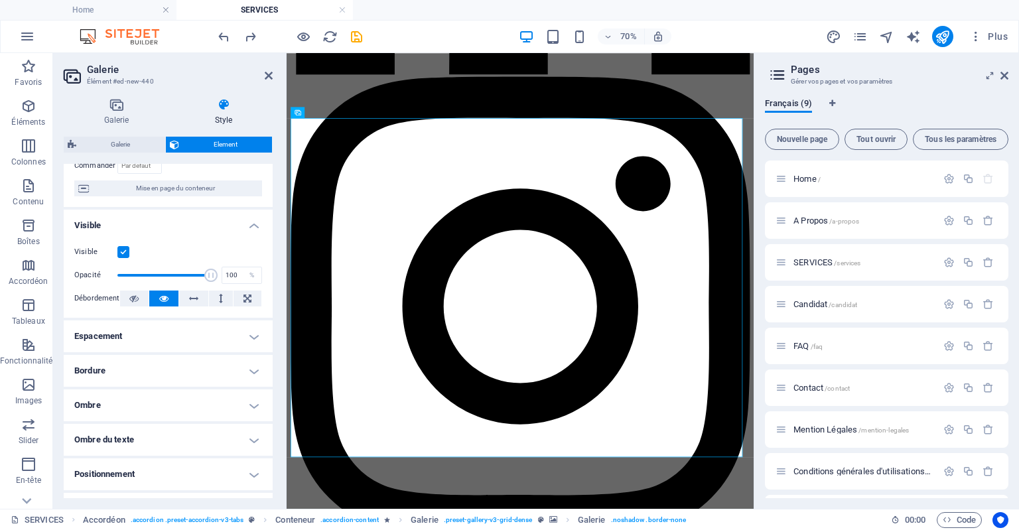
scroll to position [0, 0]
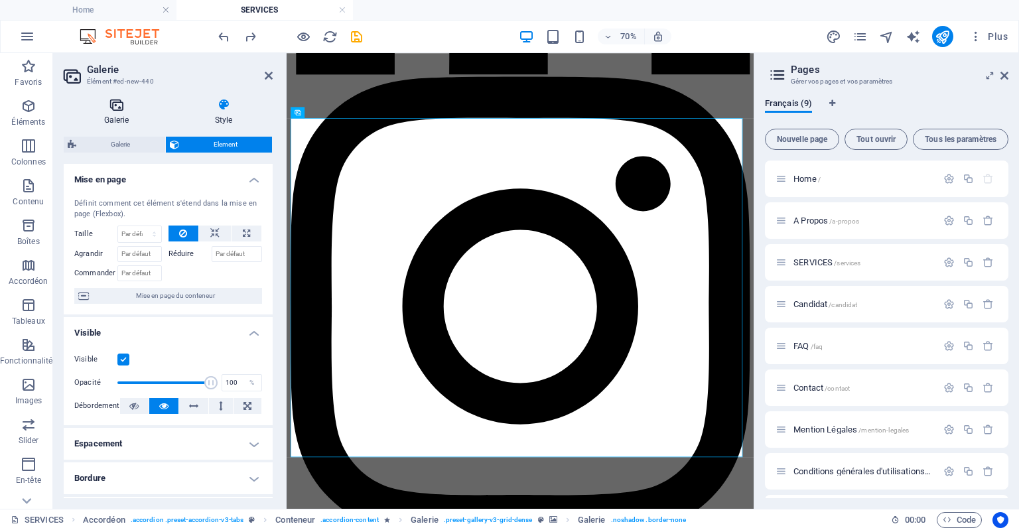
click at [107, 105] on icon at bounding box center [116, 104] width 105 height 13
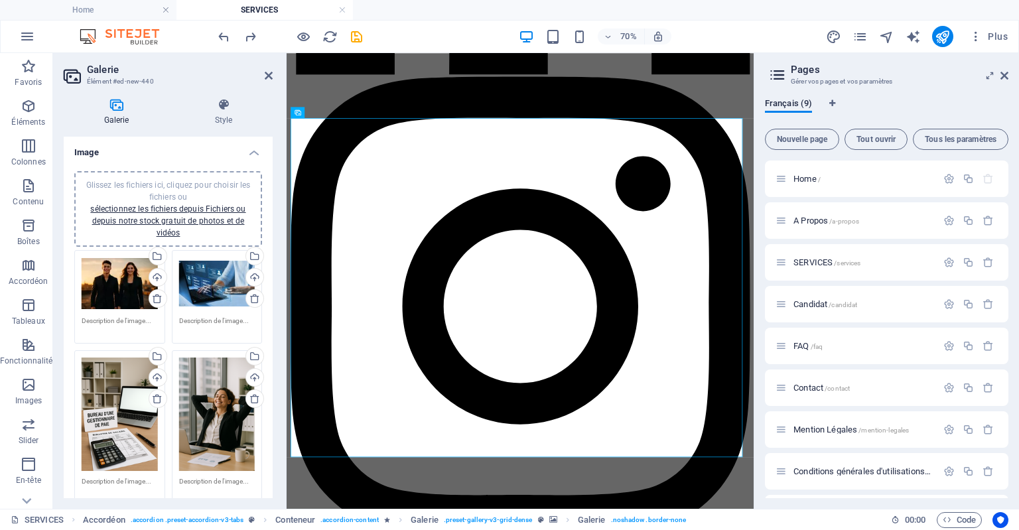
click at [107, 320] on textarea at bounding box center [120, 326] width 76 height 20
click at [617, 107] on icon at bounding box center [616, 107] width 5 height 5
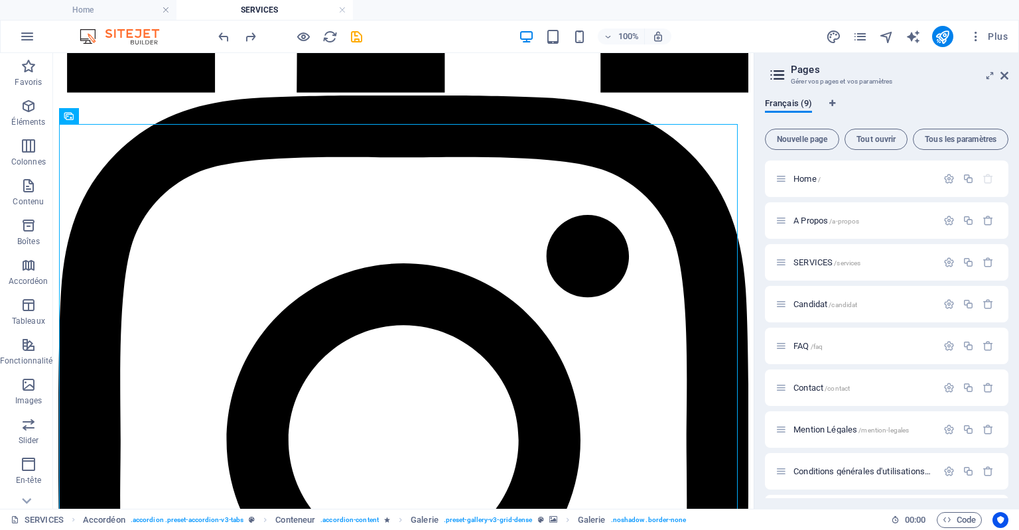
scroll to position [801, 0]
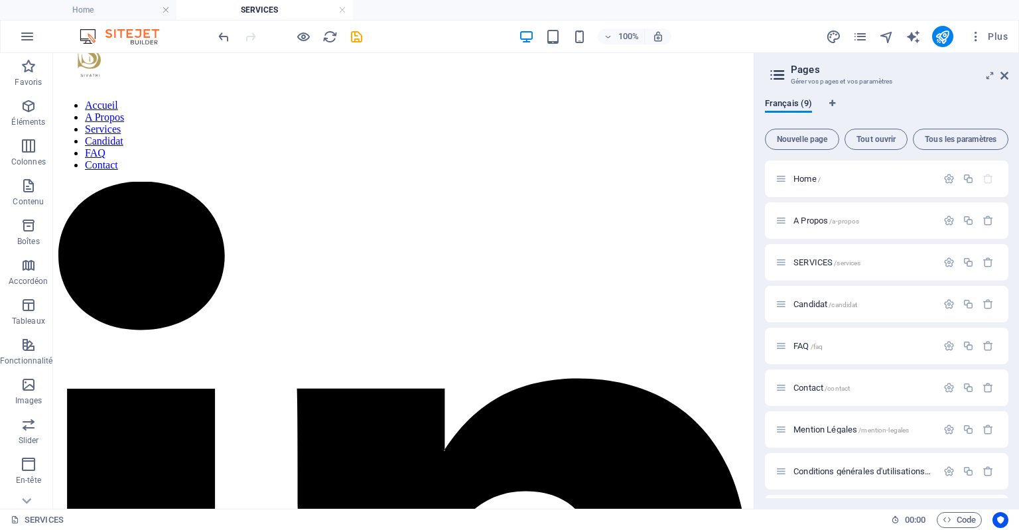
scroll to position [62, 0]
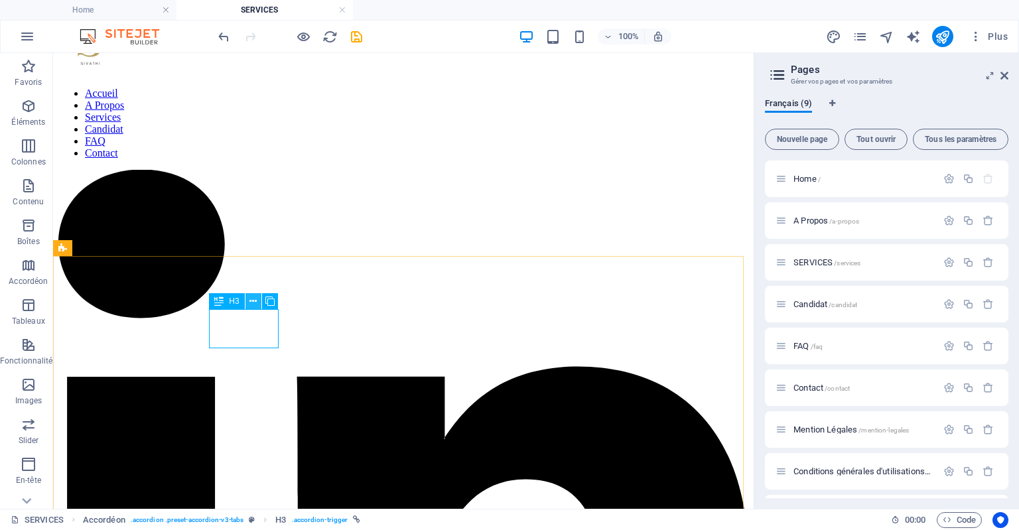
click at [254, 303] on icon at bounding box center [252, 302] width 7 height 14
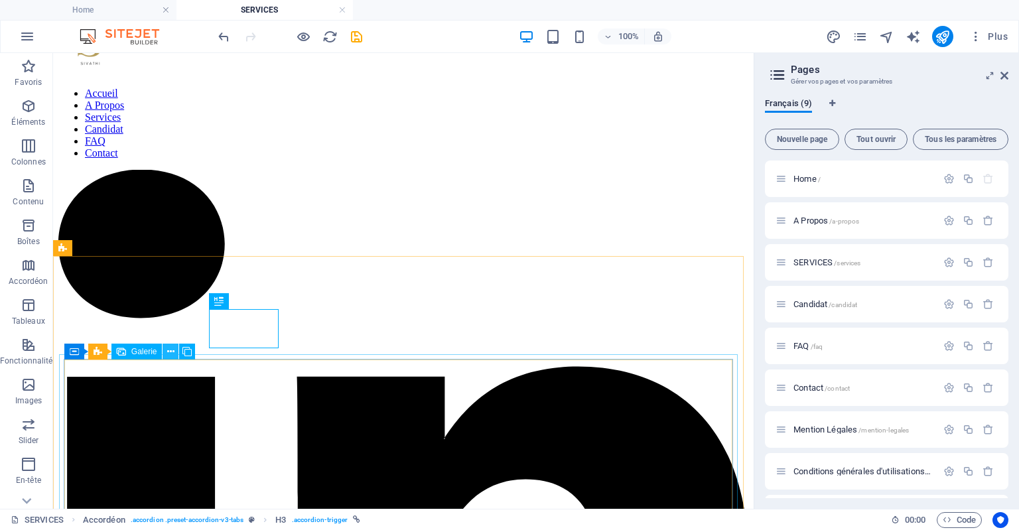
click at [171, 353] on icon at bounding box center [170, 352] width 7 height 14
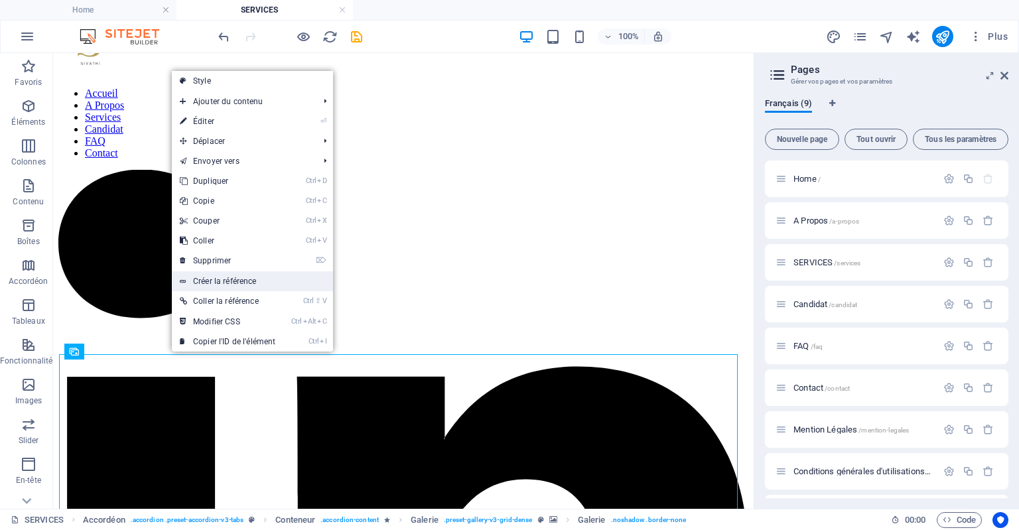
click at [225, 277] on link "Créer la référence" at bounding box center [252, 281] width 161 height 20
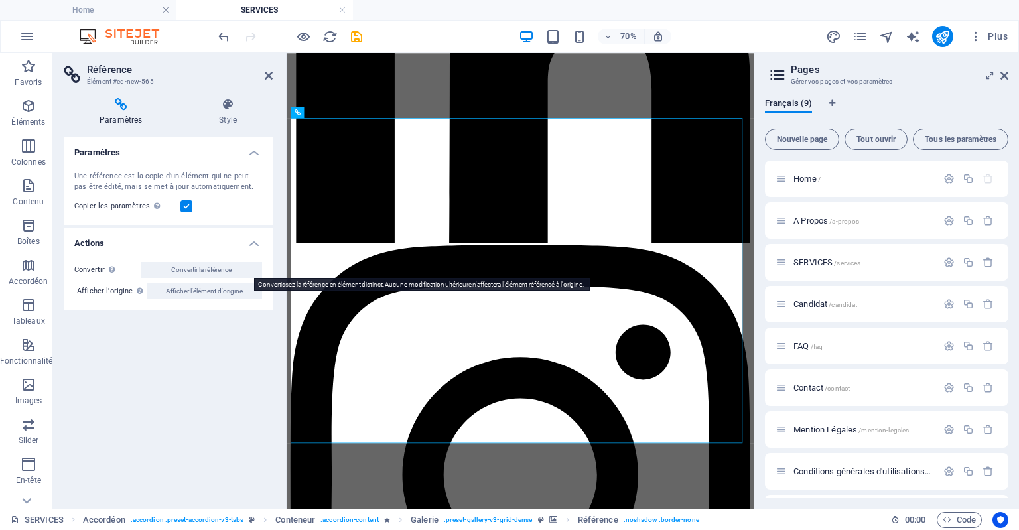
scroll to position [754, 0]
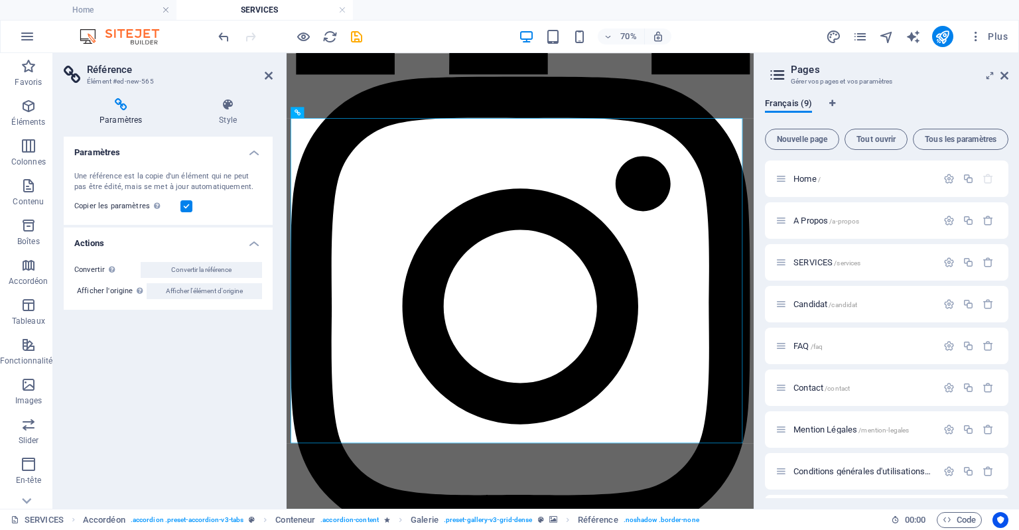
click at [187, 205] on label at bounding box center [186, 206] width 12 height 12
click at [0, 0] on input "Copier les paramètres Utiliser les mêmes paramètres (flex, animation, position,…" at bounding box center [0, 0] width 0 height 0
click at [222, 113] on h4 "Style" at bounding box center [228, 112] width 90 height 28
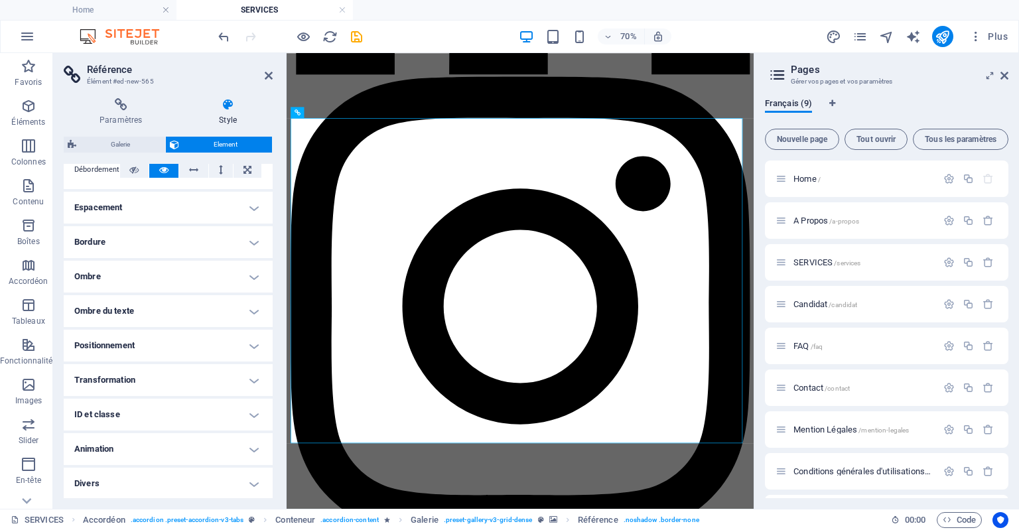
scroll to position [0, 0]
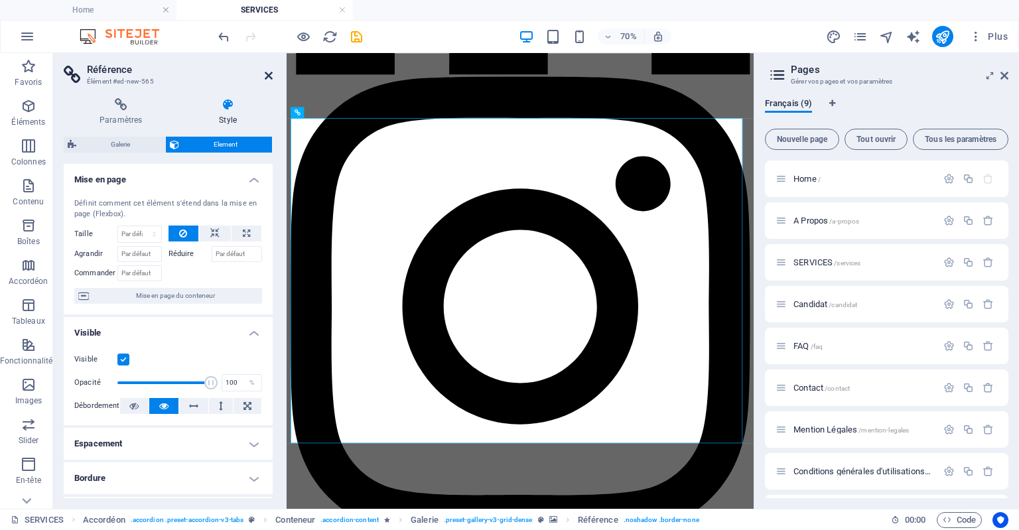
click at [272, 72] on icon at bounding box center [269, 75] width 8 height 11
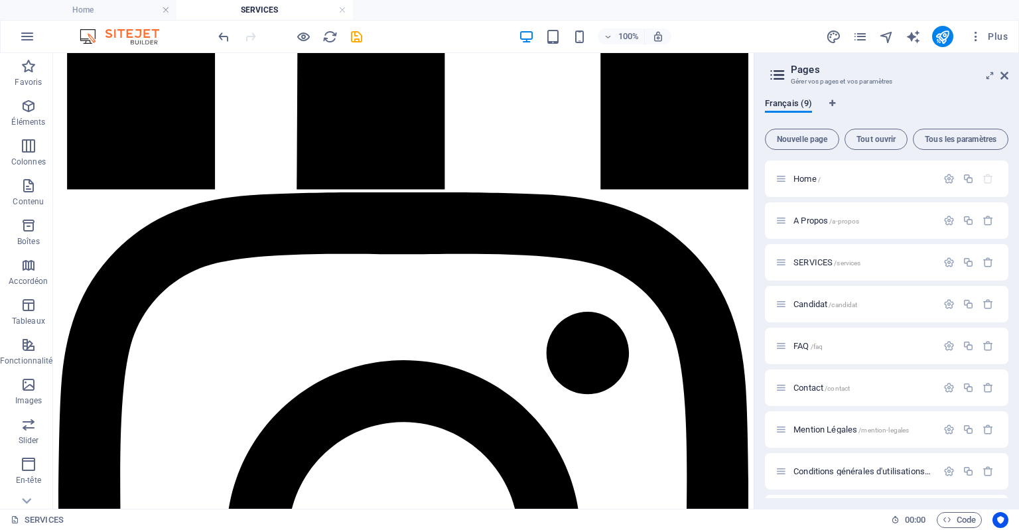
scroll to position [677, 0]
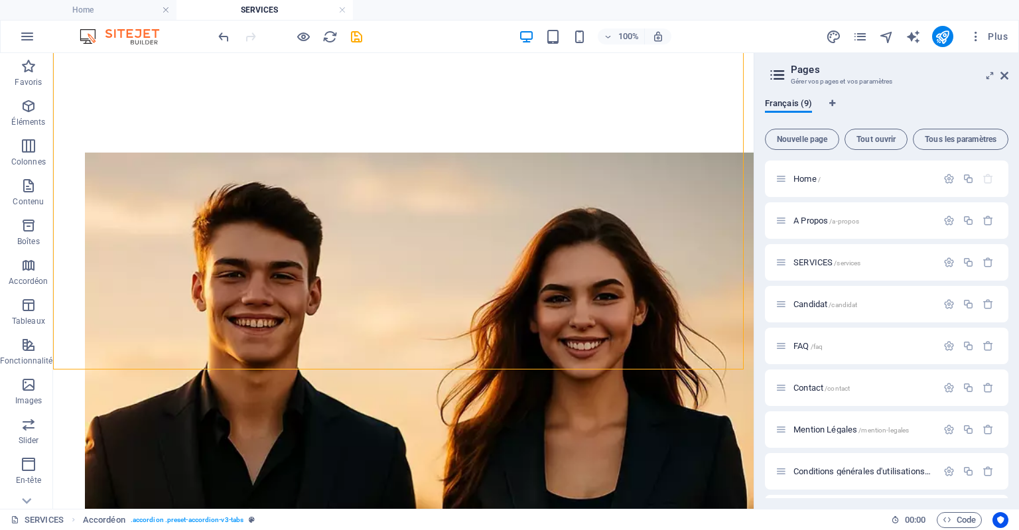
scroll to position [3769, 0]
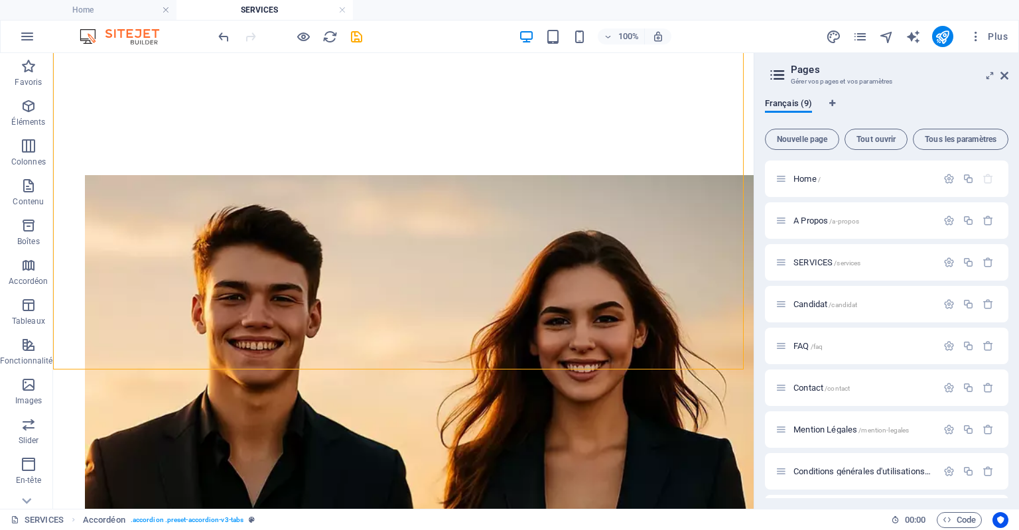
drag, startPoint x: 746, startPoint y: 164, endPoint x: 809, endPoint y: 507, distance: 348.8
drag, startPoint x: 394, startPoint y: 372, endPoint x: 113, endPoint y: 319, distance: 285.6
click at [394, 372] on div "+ Ajouter une section" at bounding box center [403, 369] width 102 height 23
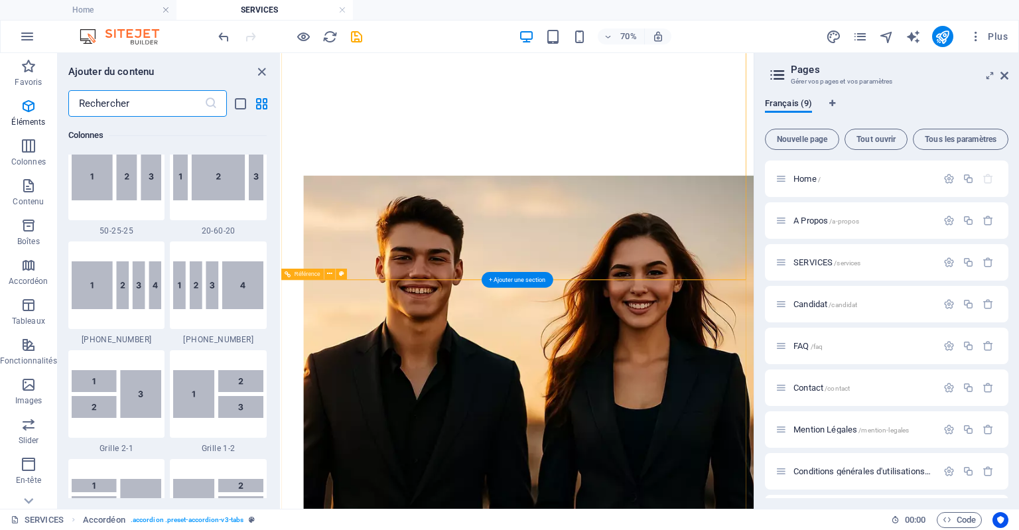
scroll to position [2322, 0]
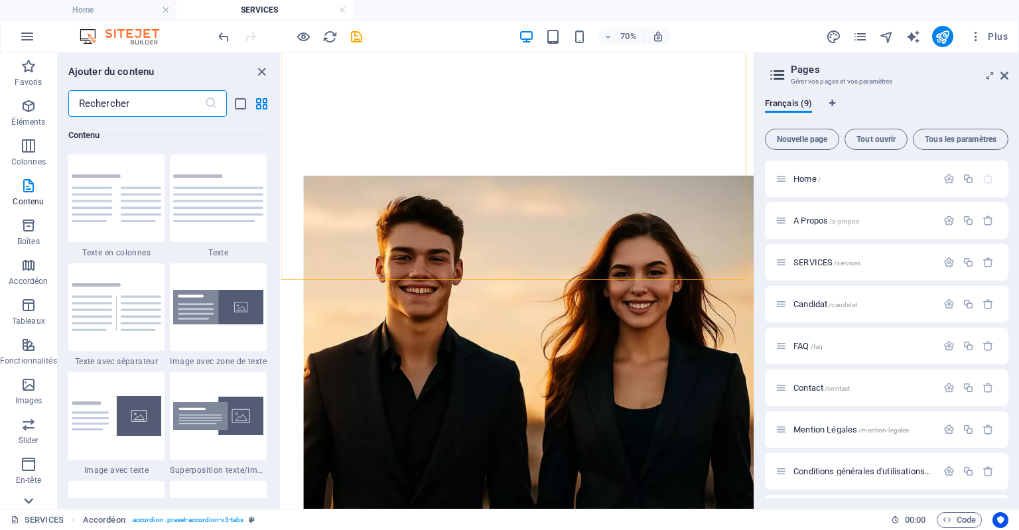
click at [28, 500] on icon at bounding box center [28, 501] width 19 height 19
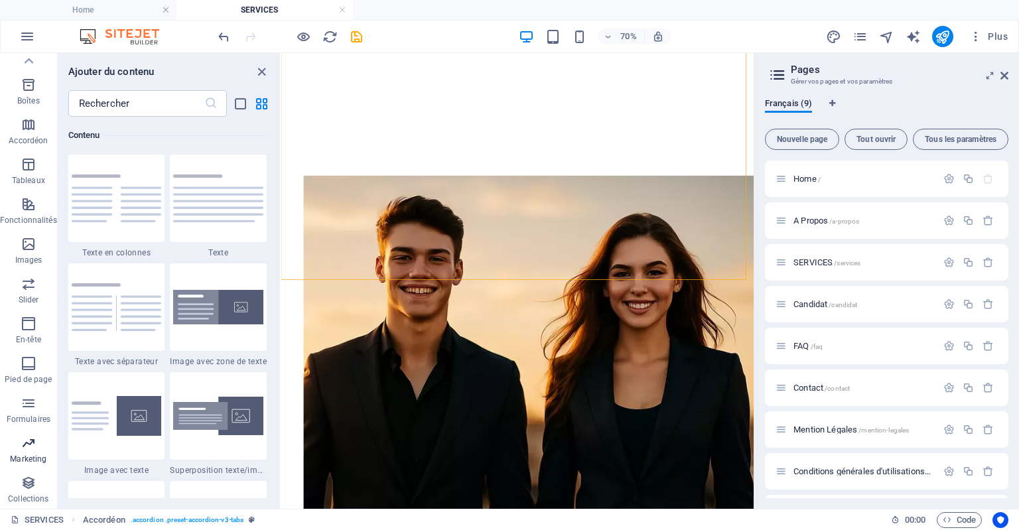
click at [35, 450] on icon "button" at bounding box center [29, 443] width 16 height 16
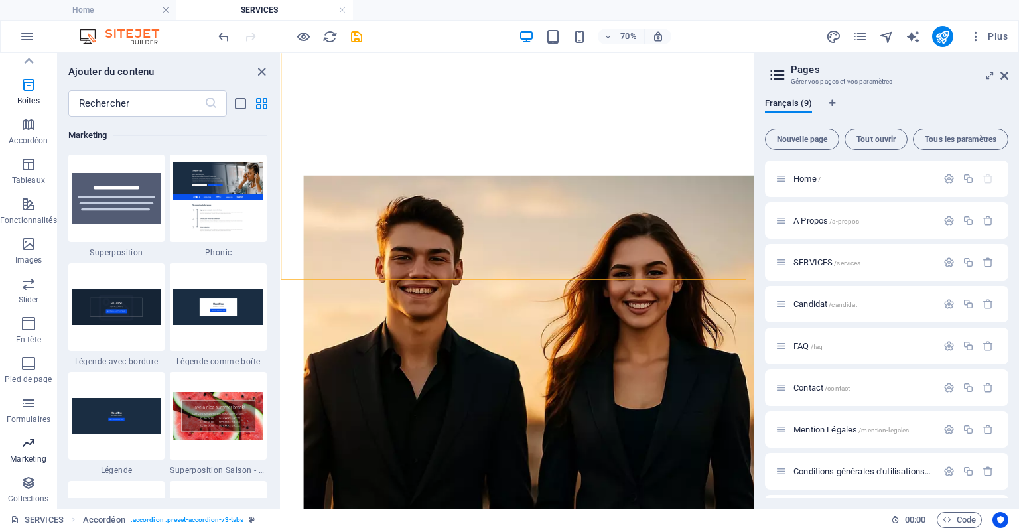
scroll to position [10807, 0]
click at [277, 439] on div "Favoris 1 Star Titre principal 1 Star Conteneur Éléments 1 Star Titre principal…" at bounding box center [169, 307] width 222 height 381
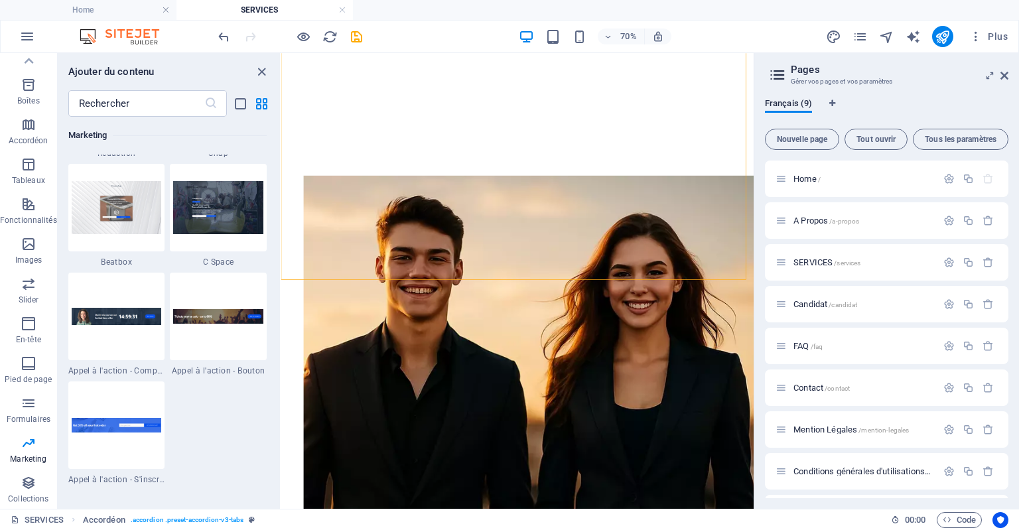
scroll to position [11841, 0]
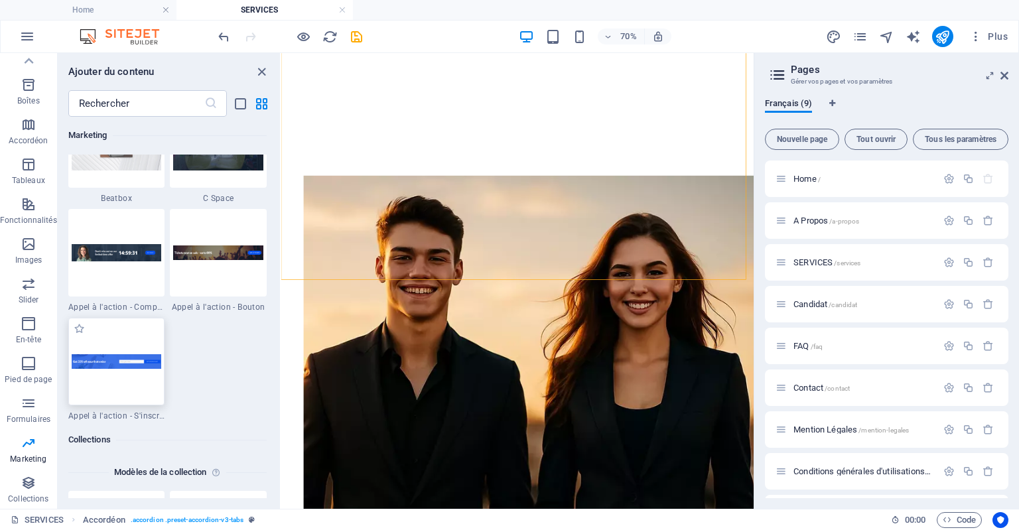
click at [121, 362] on img at bounding box center [117, 361] width 90 height 14
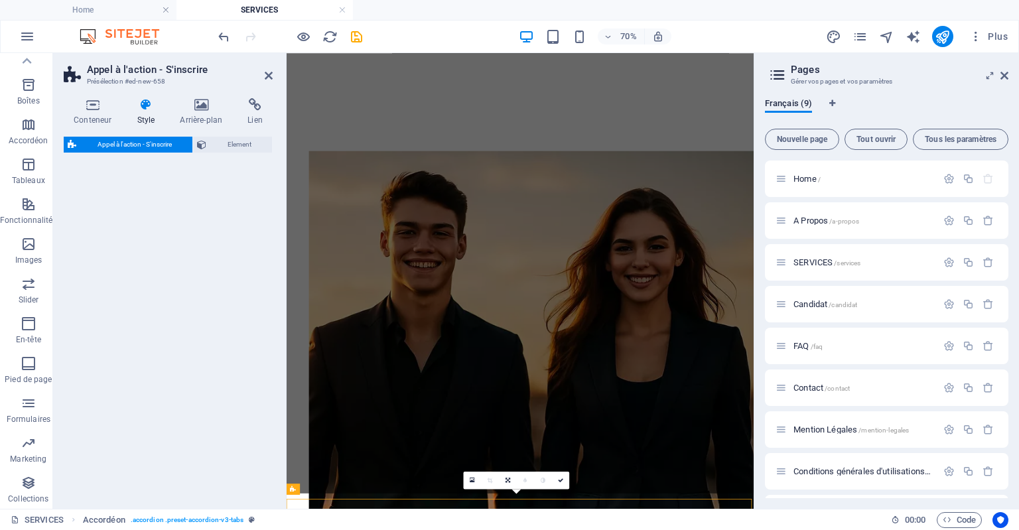
select select "rem"
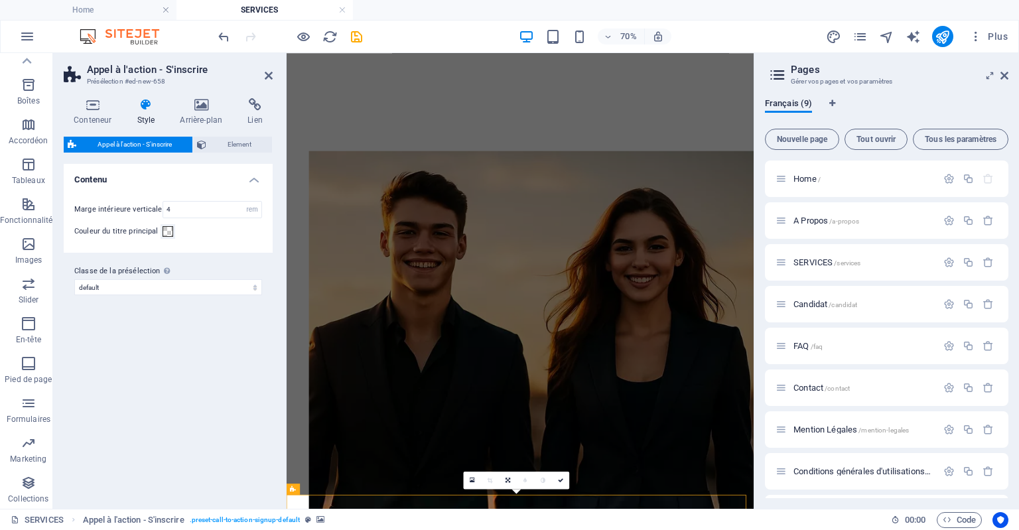
scroll to position [3455, 0]
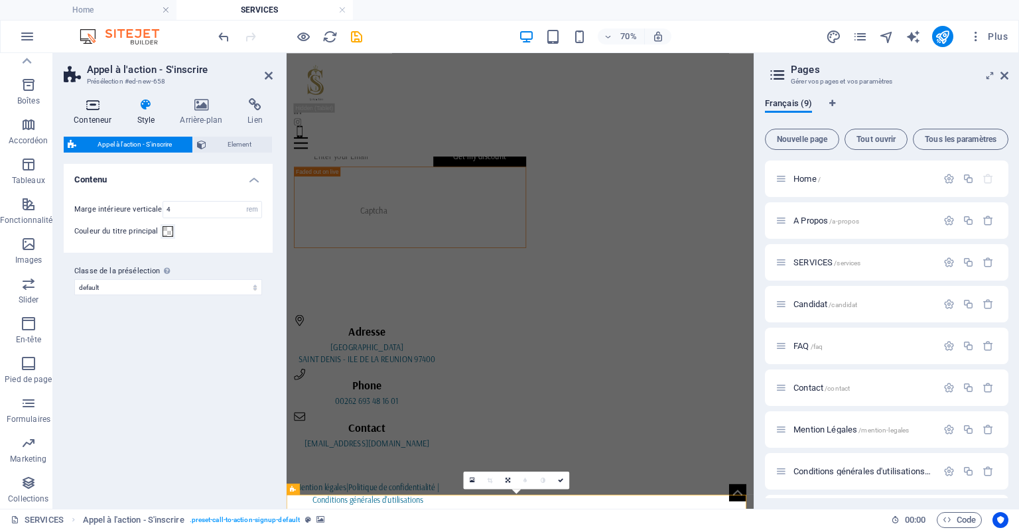
click at [100, 111] on h4 "Conteneur" at bounding box center [95, 112] width 63 height 28
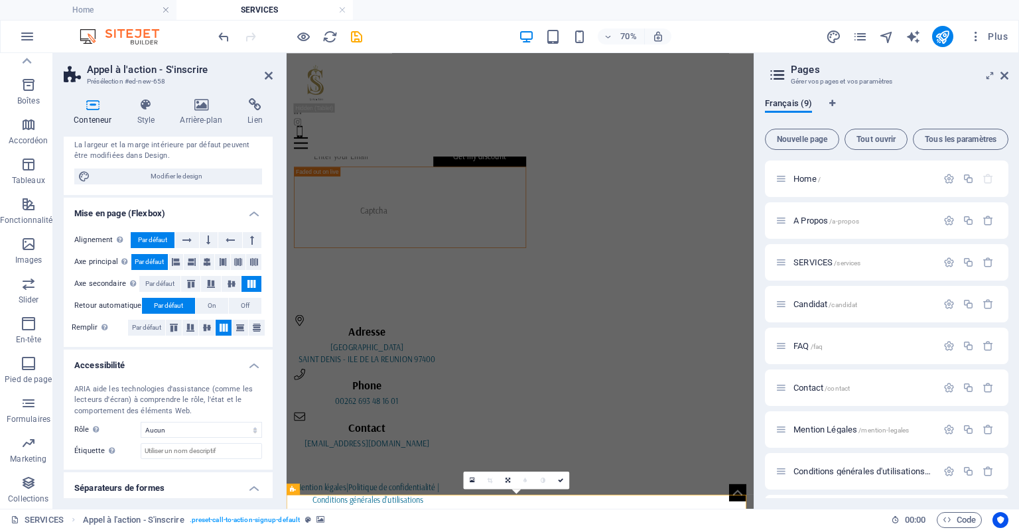
scroll to position [168, 0]
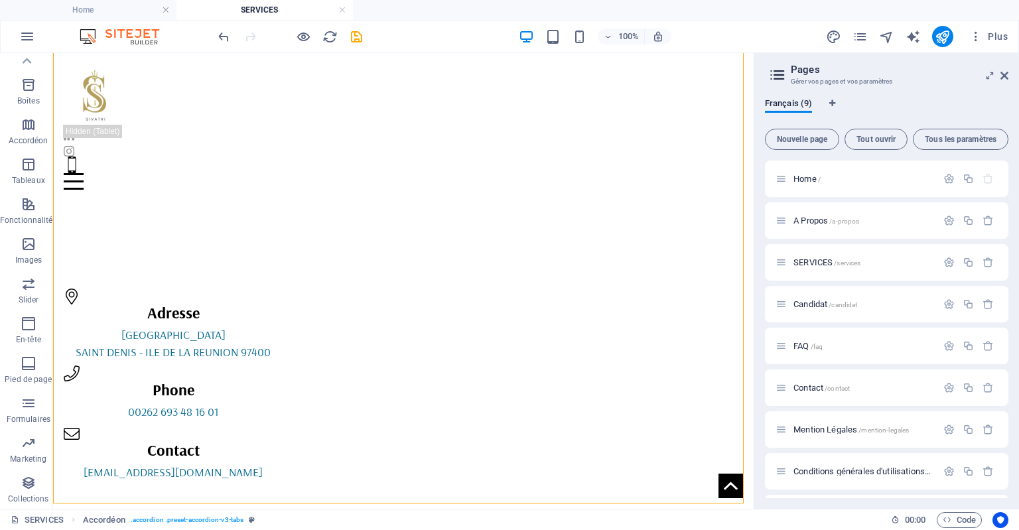
scroll to position [3635, 0]
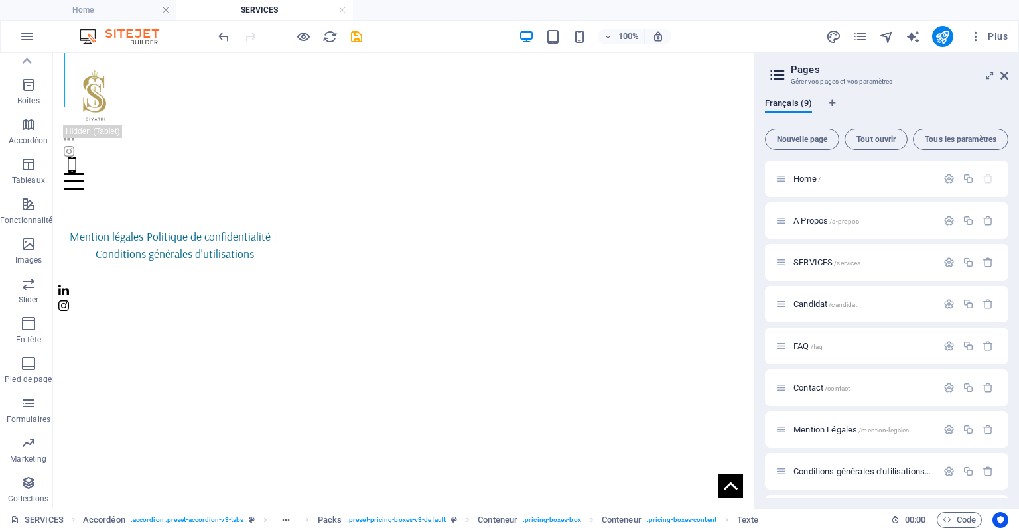
scroll to position [3928, 0]
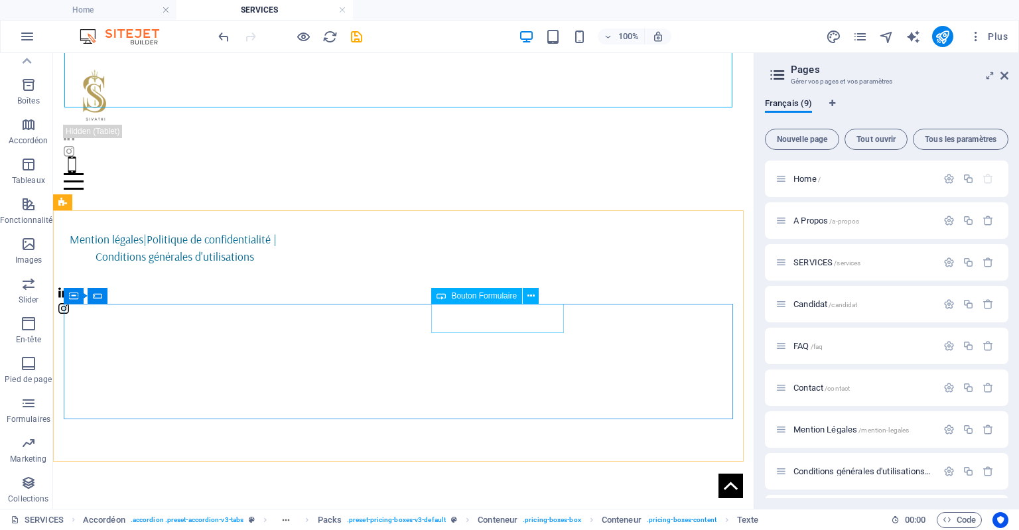
click at [495, 296] on span "Bouton Formulaire" at bounding box center [484, 296] width 66 height 8
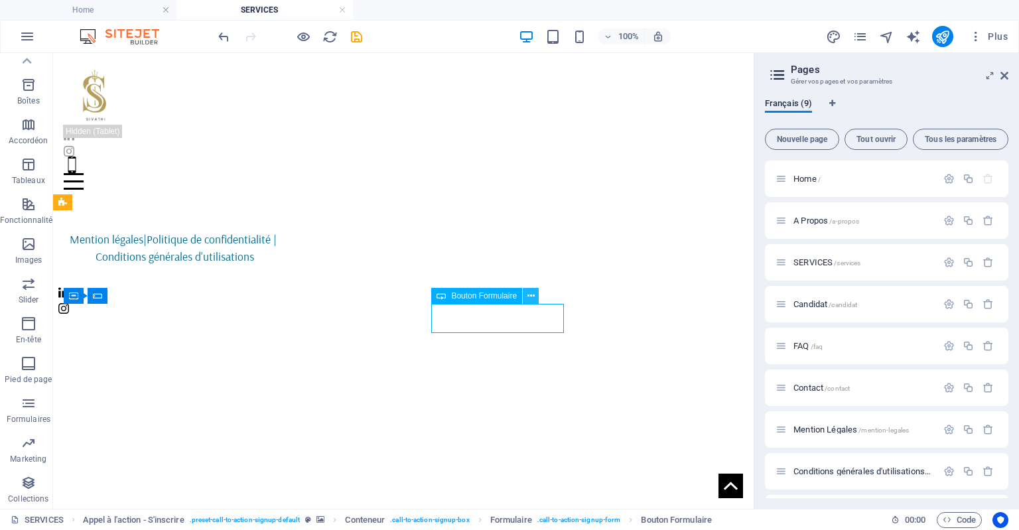
click at [531, 300] on icon at bounding box center [530, 296] width 7 height 14
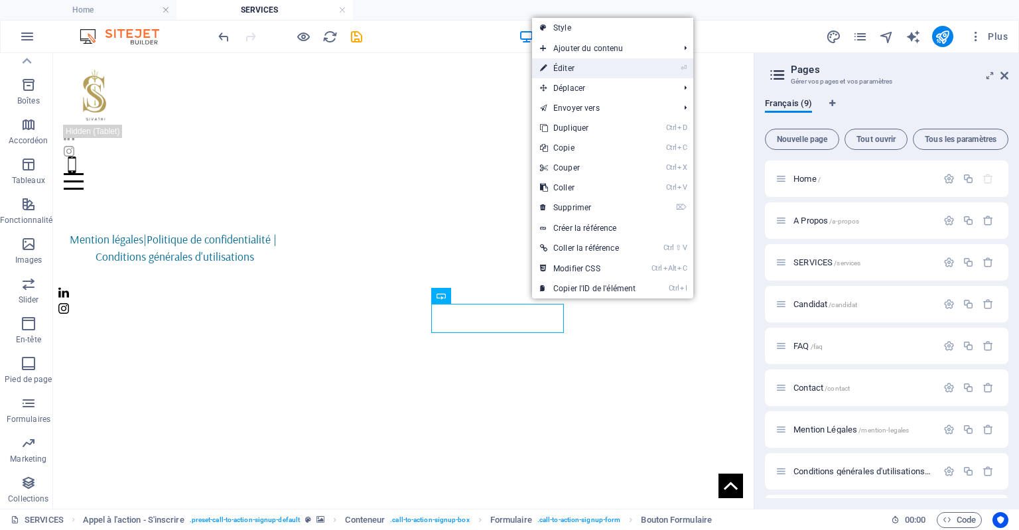
click at [574, 71] on link "⏎ Éditer" at bounding box center [587, 68] width 111 height 20
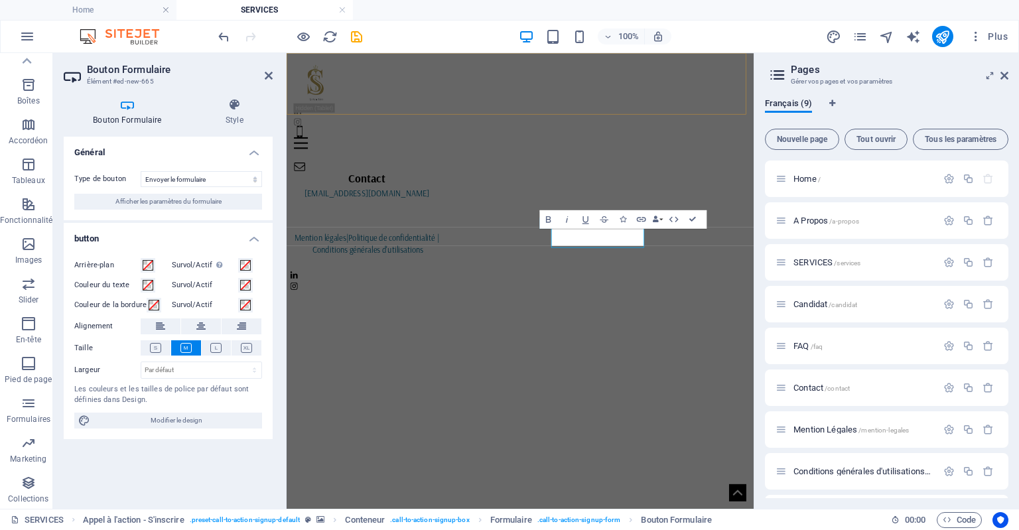
scroll to position [3929, 0]
click at [220, 183] on select "Envoyer le formulaire Réinitialiser le formulaire Aucune action" at bounding box center [201, 179] width 121 height 16
click at [267, 74] on icon at bounding box center [269, 75] width 8 height 11
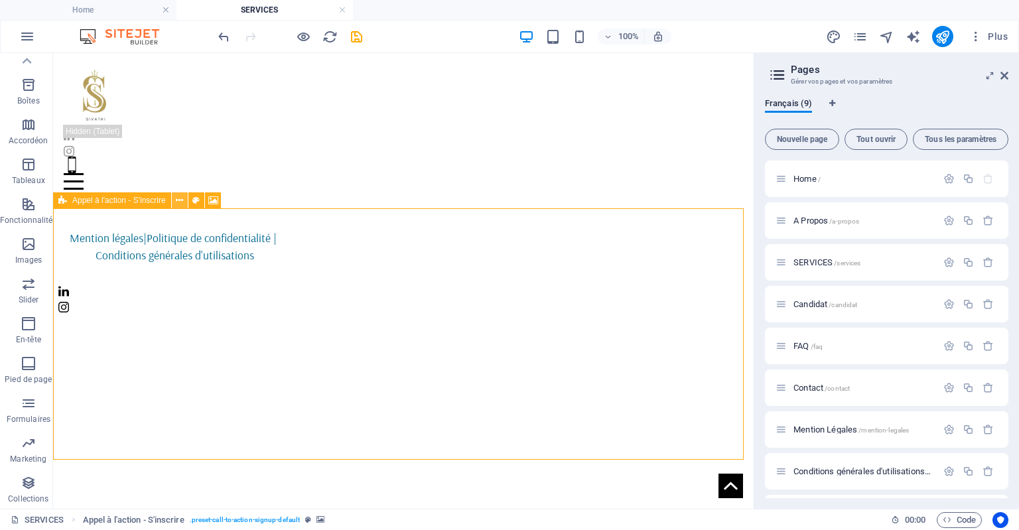
click at [182, 197] on icon at bounding box center [179, 201] width 7 height 14
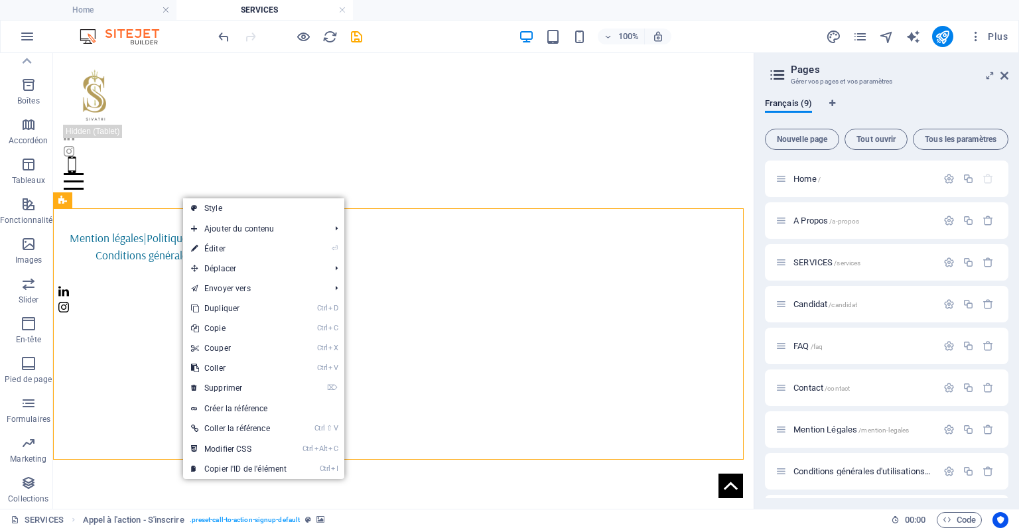
drag, startPoint x: 320, startPoint y: 437, endPoint x: 642, endPoint y: 238, distance: 378.0
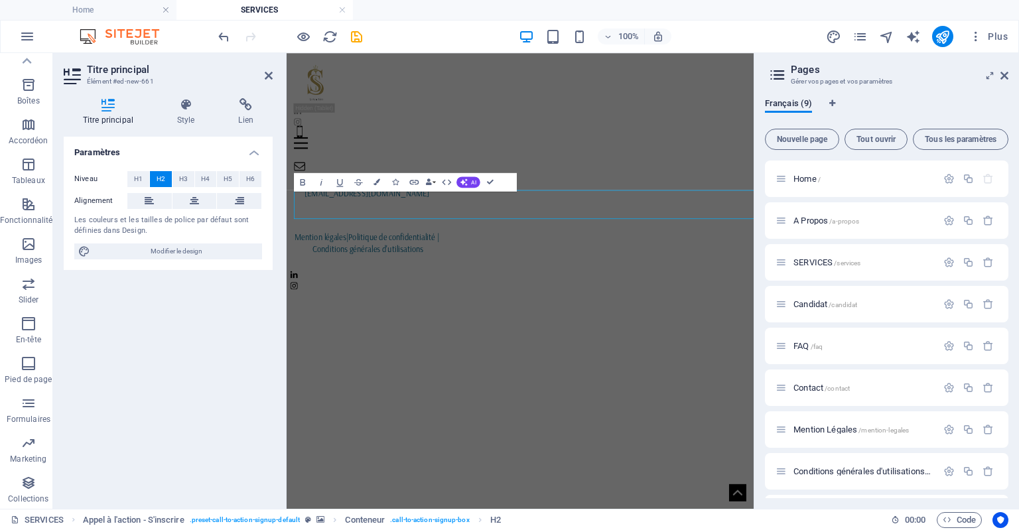
scroll to position [3931, 0]
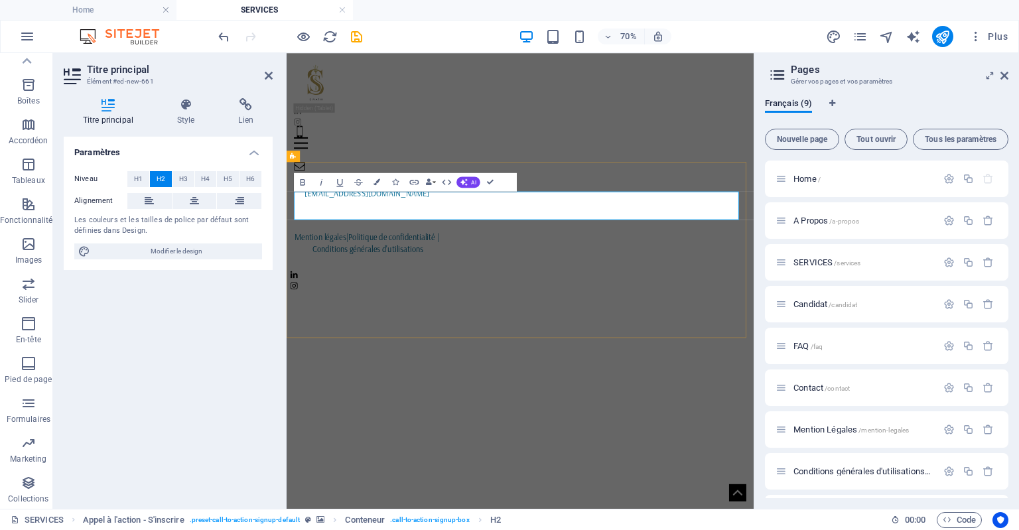
drag, startPoint x: 375, startPoint y: 270, endPoint x: 298, endPoint y: 274, distance: 77.1
drag, startPoint x: 600, startPoint y: 271, endPoint x: 357, endPoint y: 273, distance: 243.5
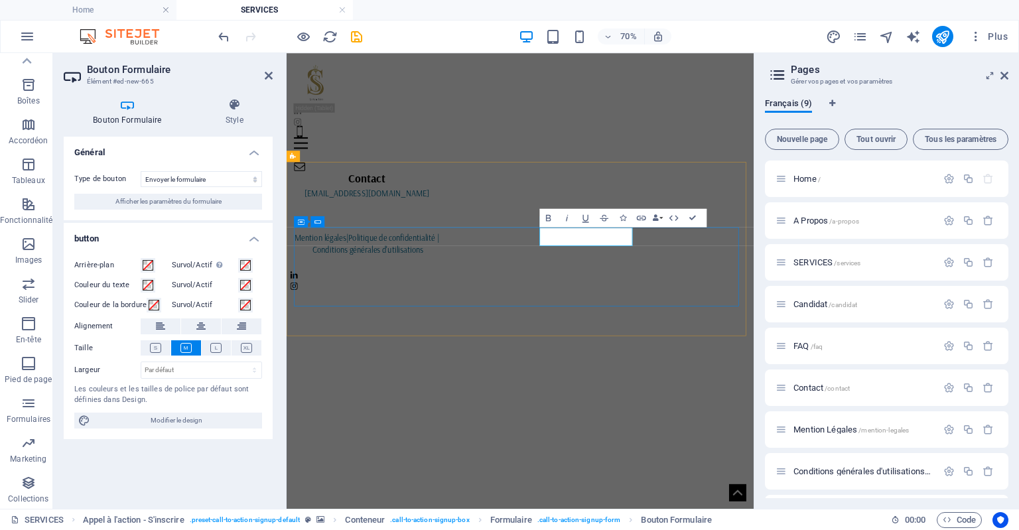
type button "Get my discount"
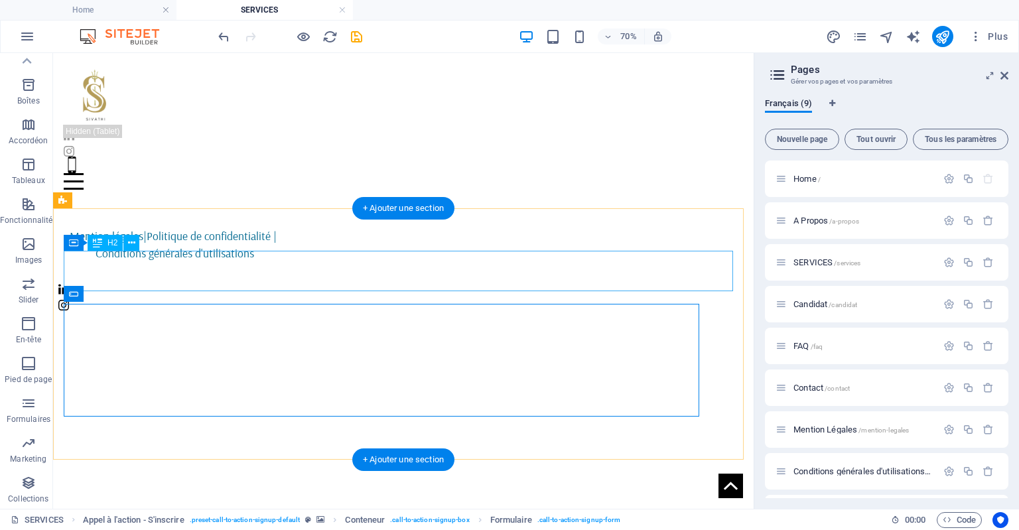
scroll to position [3929, 0]
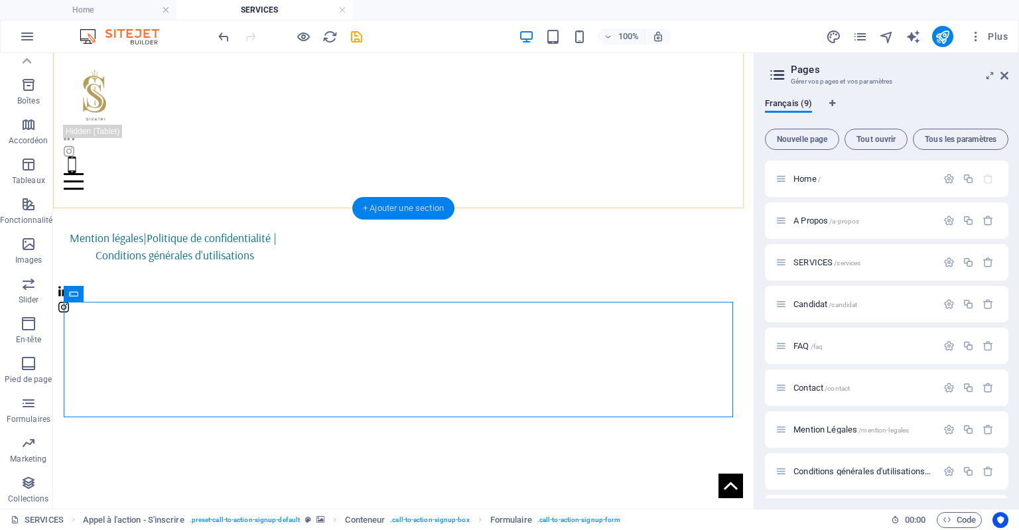
click at [417, 205] on div "+ Ajouter une section" at bounding box center [403, 208] width 102 height 23
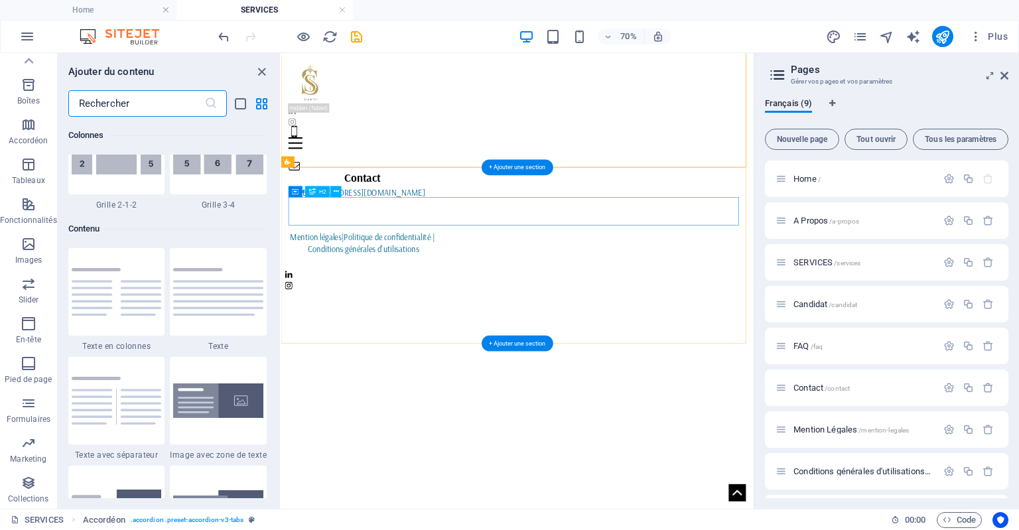
scroll to position [2322, 0]
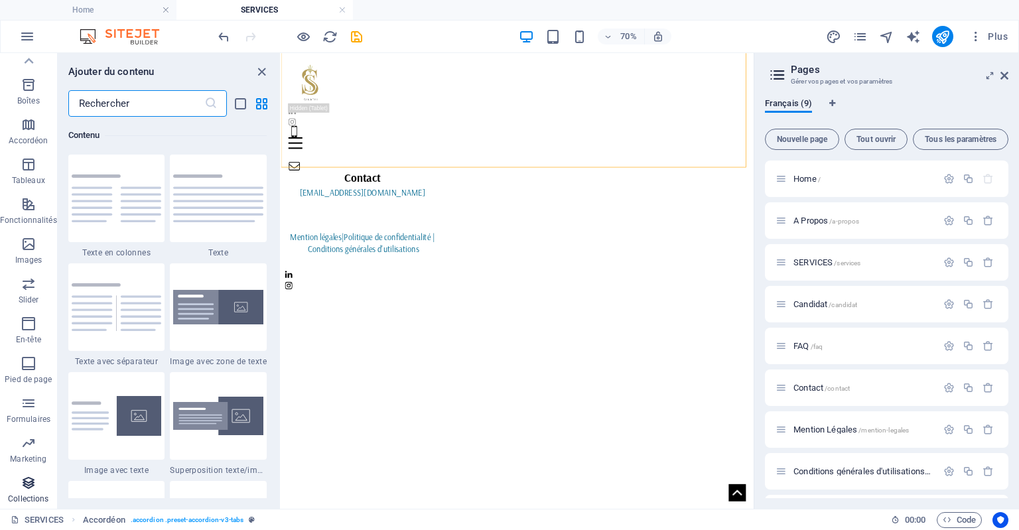
click at [32, 486] on icon "button" at bounding box center [29, 483] width 16 height 16
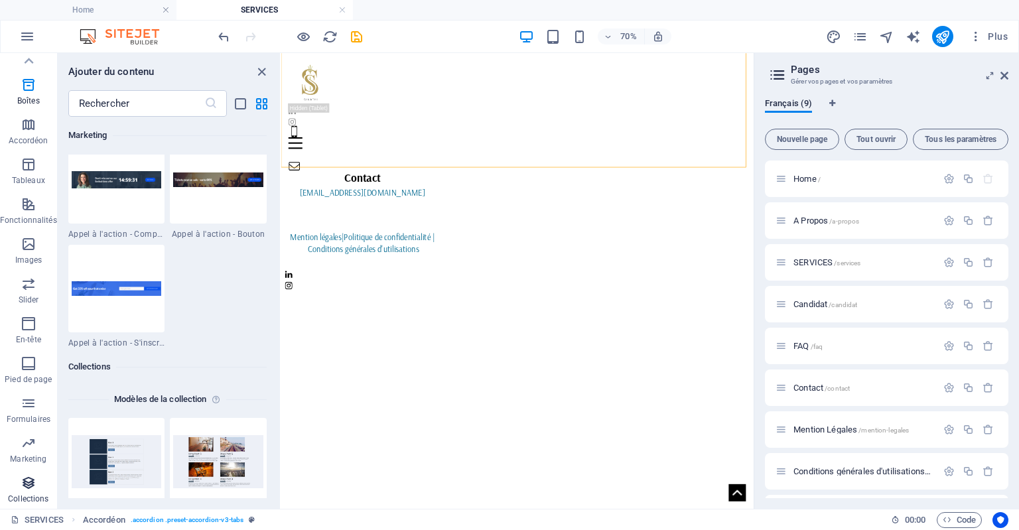
scroll to position [12146, 0]
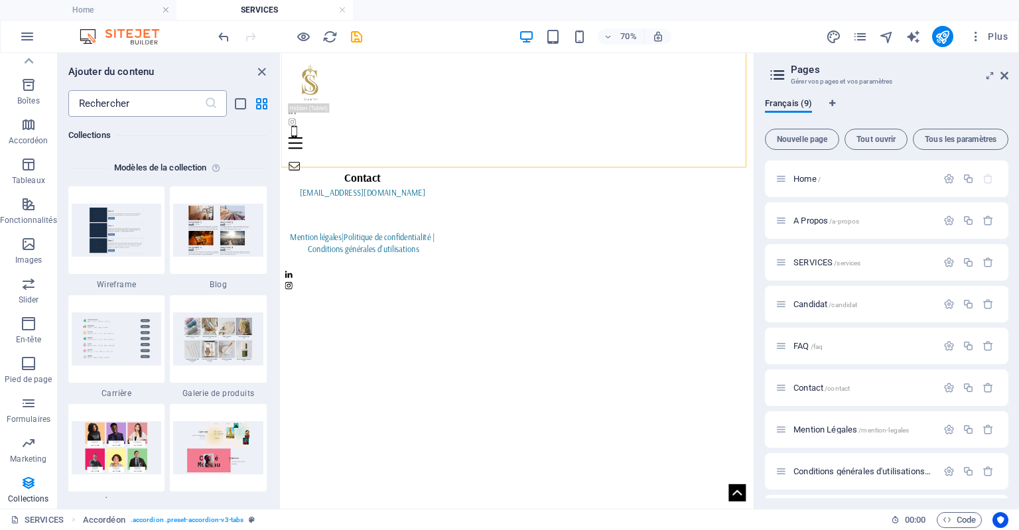
click at [135, 103] on input "text" at bounding box center [136, 103] width 136 height 27
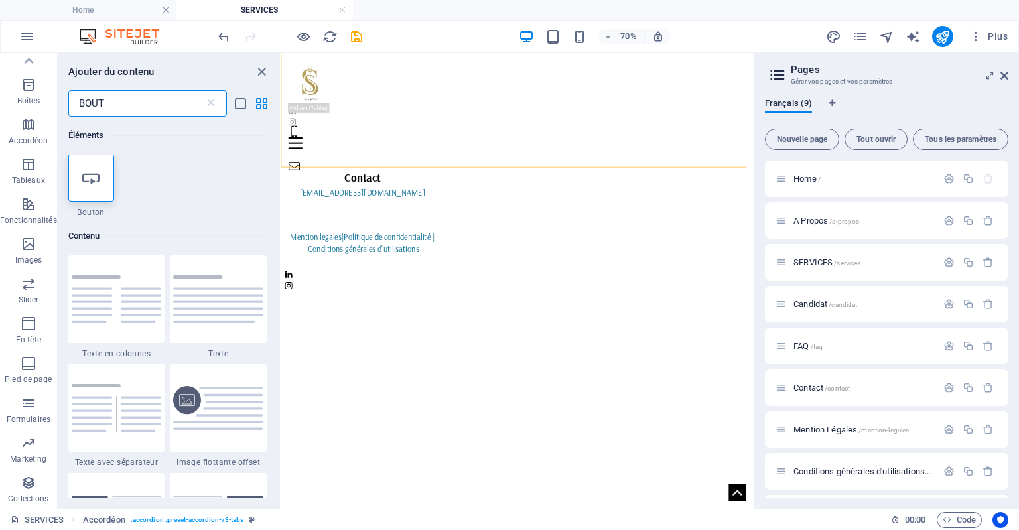
scroll to position [0, 0]
type input "BOUT"
click at [100, 169] on div at bounding box center [91, 179] width 46 height 48
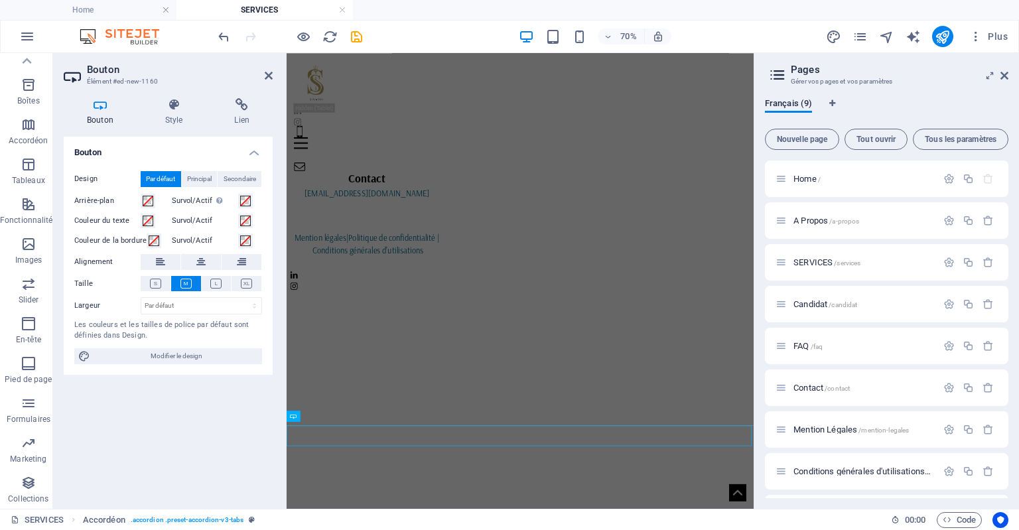
scroll to position [3560, 0]
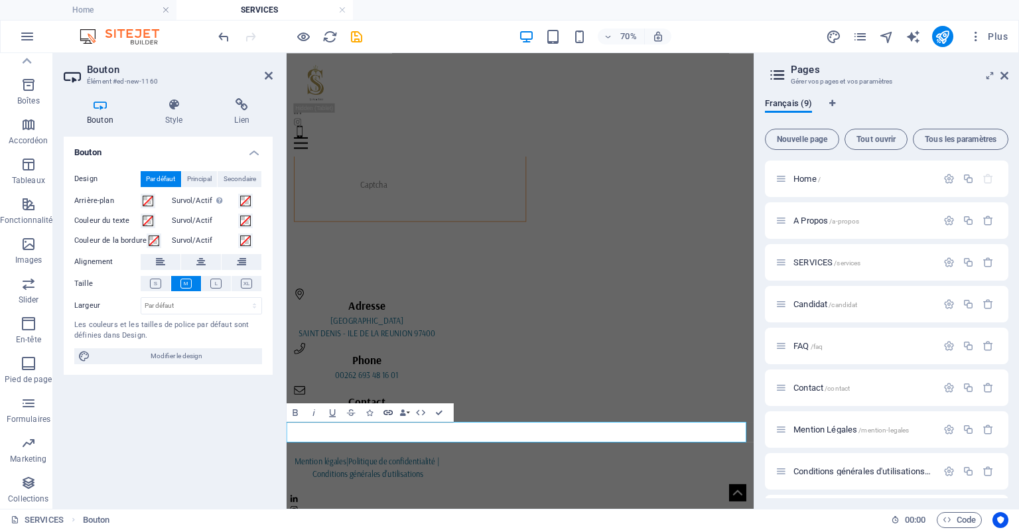
click at [385, 413] on icon "button" at bounding box center [388, 412] width 11 height 11
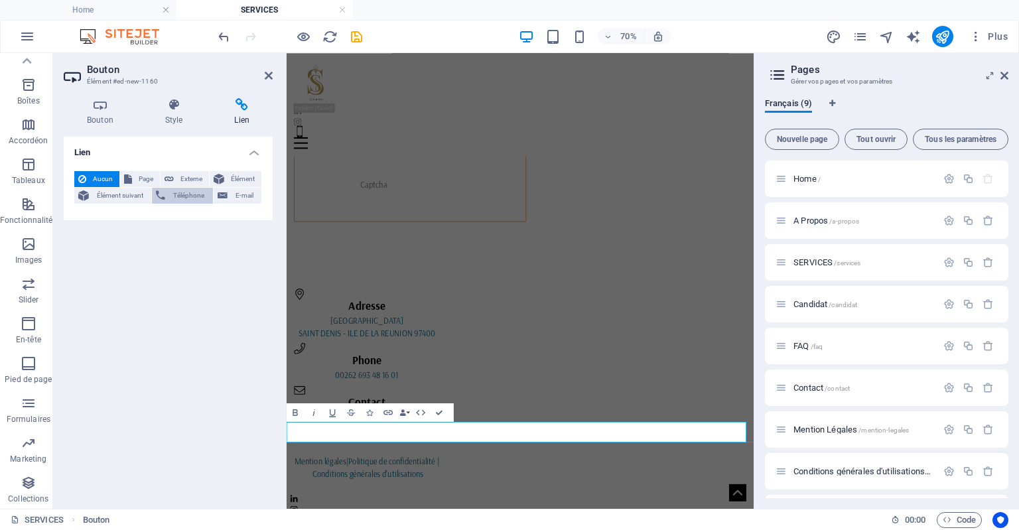
click at [184, 190] on span "Téléphone" at bounding box center [188, 196] width 39 height 16
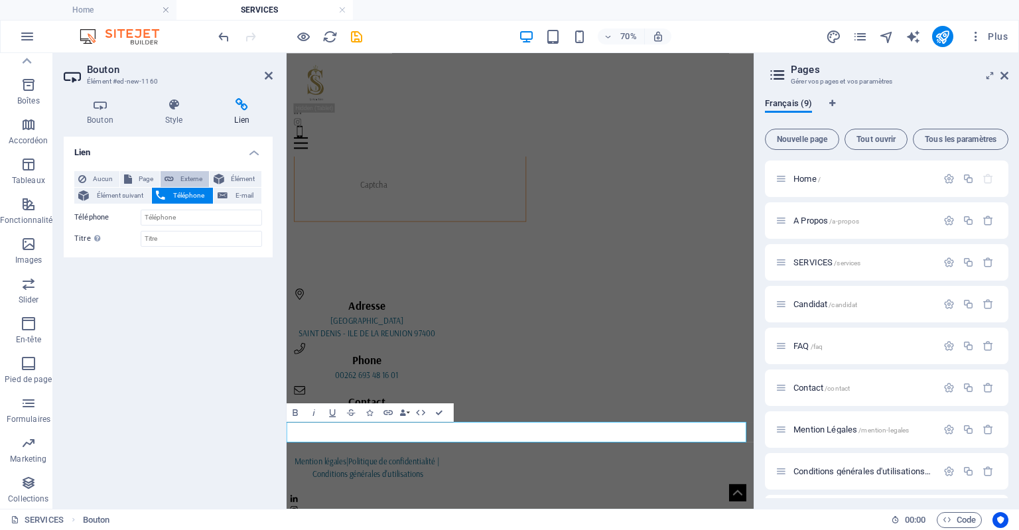
click at [187, 178] on span "Externe" at bounding box center [191, 179] width 27 height 16
select select "blank"
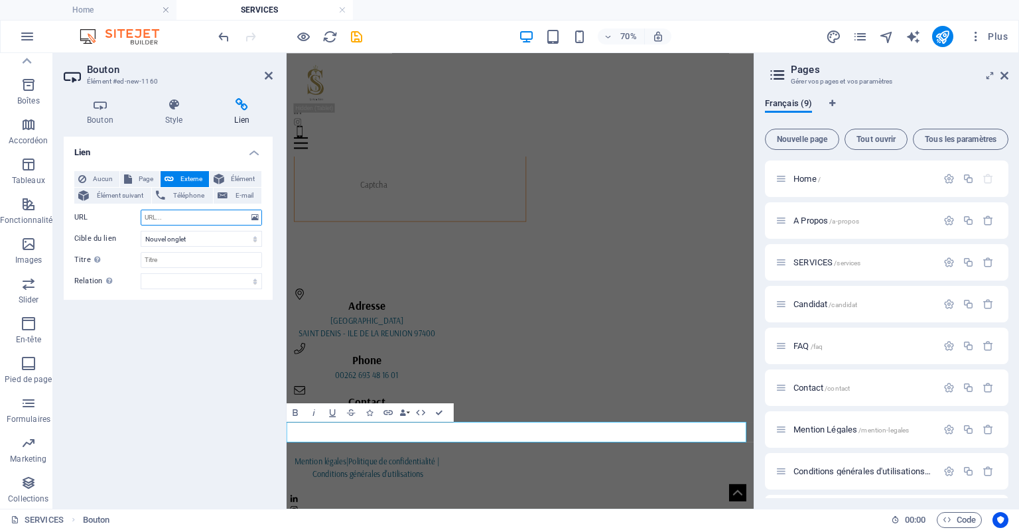
paste input "https://www.canva.com/design/DAGrc9Z5S9A/DlJ6YFVBvFKnIEhXQGCEwA/view?utm_conten…"
type input "https://www.canva.com/design/DAGrc9Z5S9A/DlJ6YFVBvFKnIEhXQGCEwA/view?utm_conten…"
click at [174, 260] on input "Titre Description supplémentaire du lien. Celle-ci doit être différente du text…" at bounding box center [201, 260] width 121 height 16
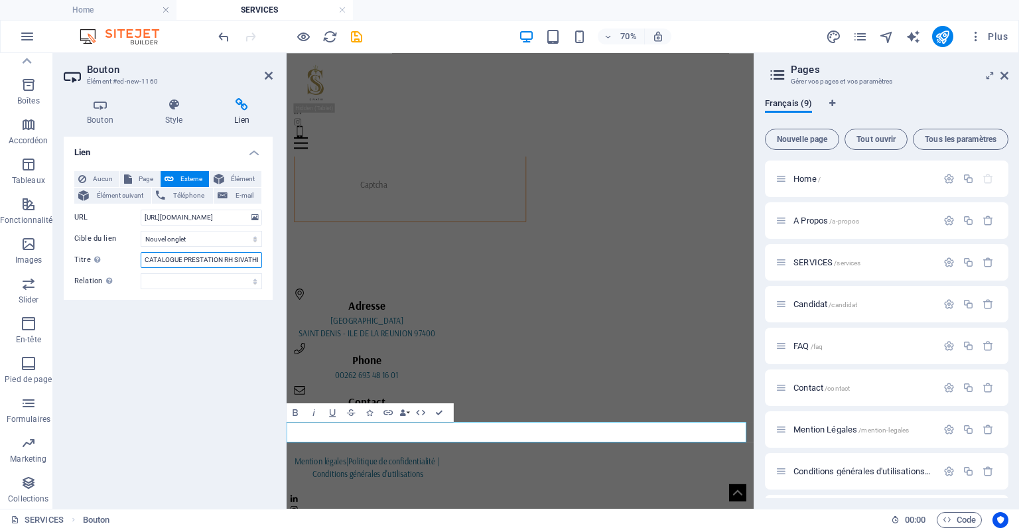
type input "CATALOGUE PRESTATION RH SIVATHI"
click at [204, 347] on div "Lien Aucun Page Externe Élément Élément suivant Téléphone E-mail Page Home A Pr…" at bounding box center [168, 318] width 209 height 362
click at [269, 75] on icon at bounding box center [269, 75] width 8 height 11
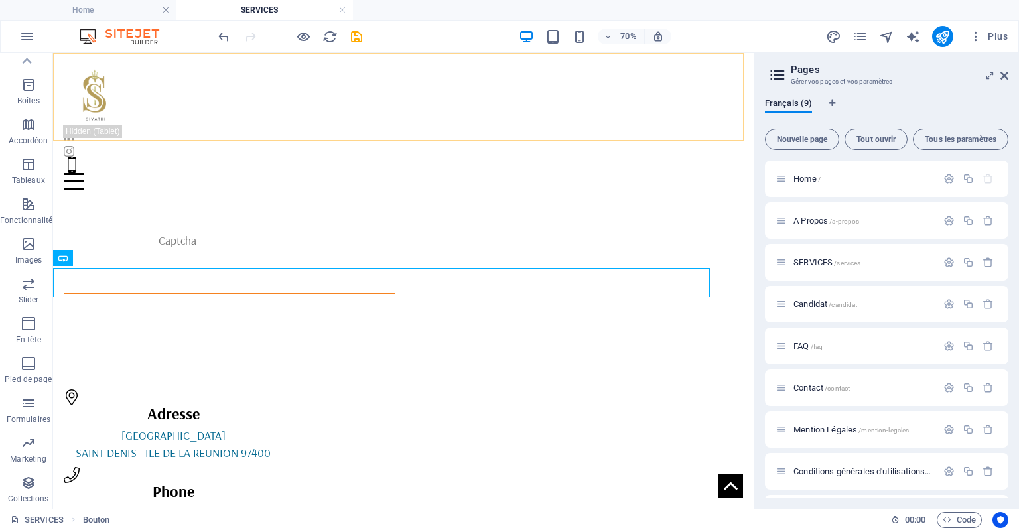
scroll to position [3871, 0]
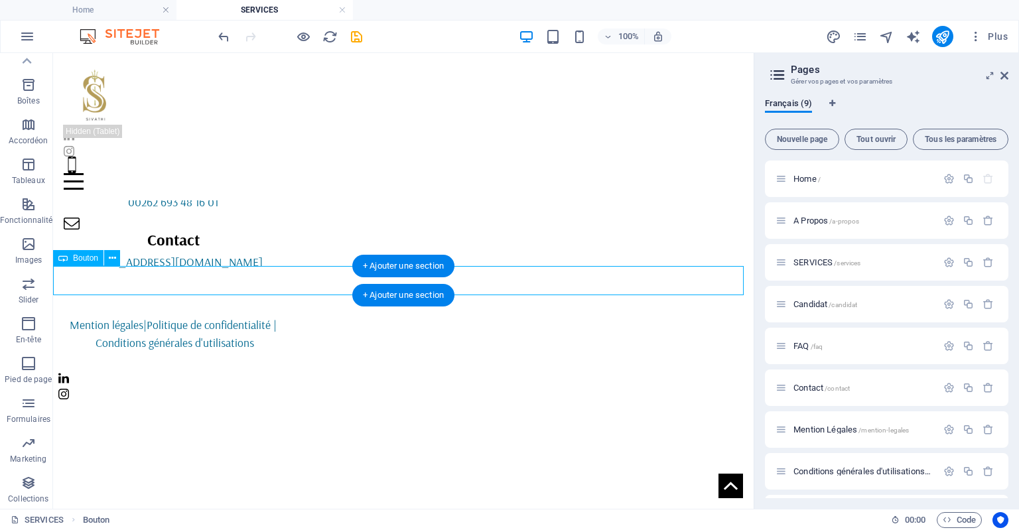
scroll to position [3873, 0]
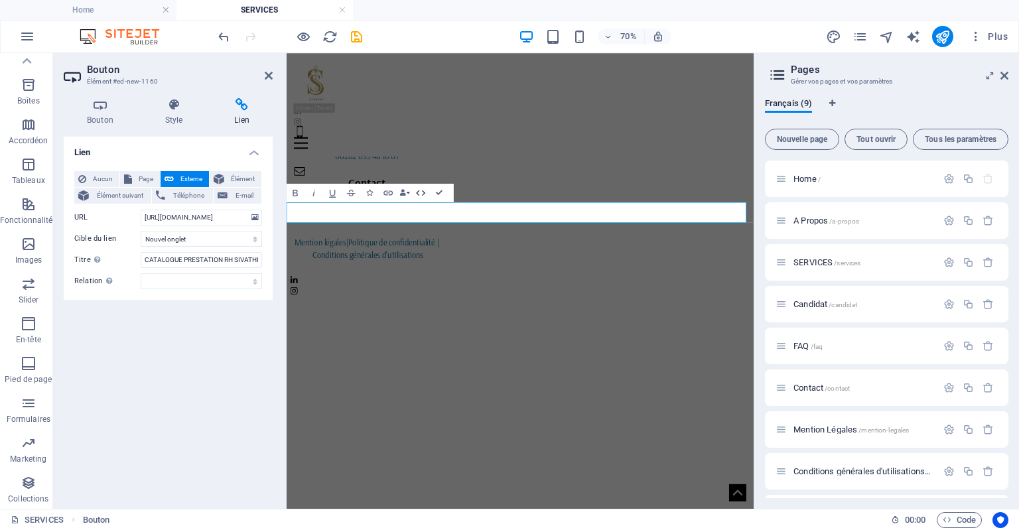
click at [423, 195] on icon "button" at bounding box center [420, 192] width 9 height 5
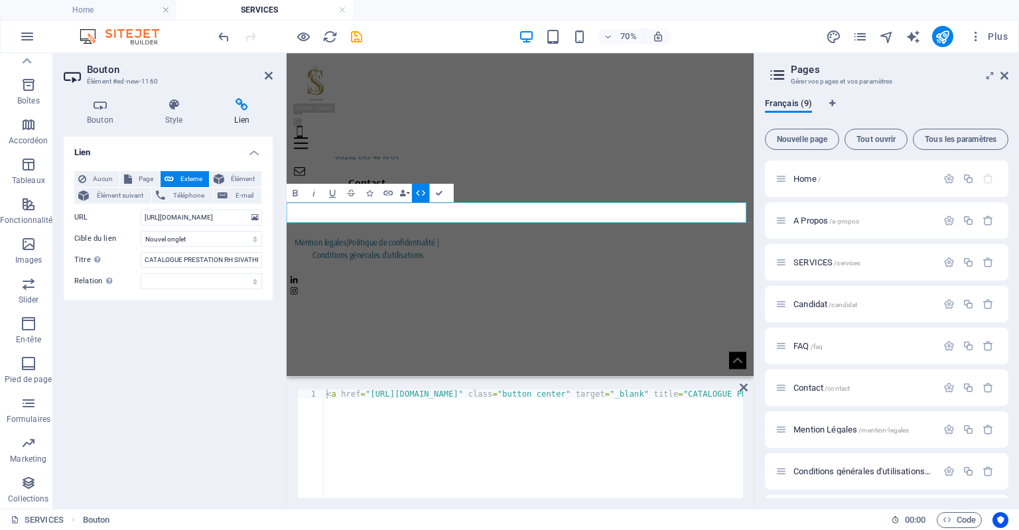
click at [415, 196] on icon "button" at bounding box center [420, 192] width 11 height 11
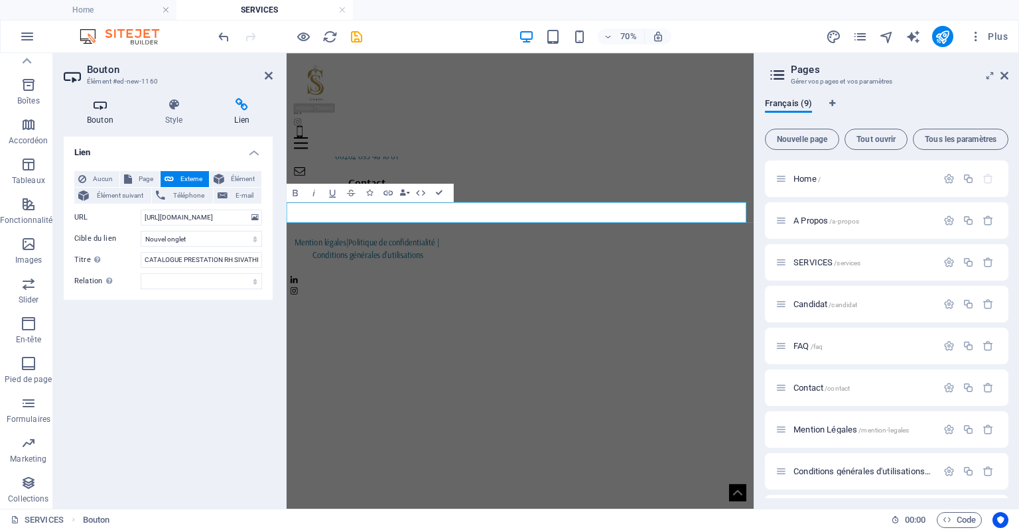
click at [101, 113] on h4 "Bouton" at bounding box center [103, 112] width 78 height 28
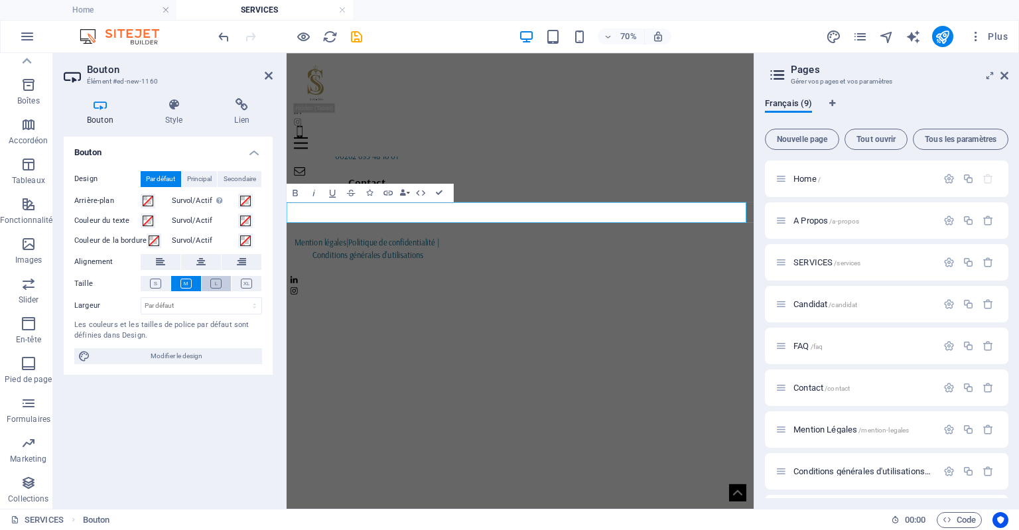
click at [215, 281] on icon at bounding box center [215, 284] width 11 height 10
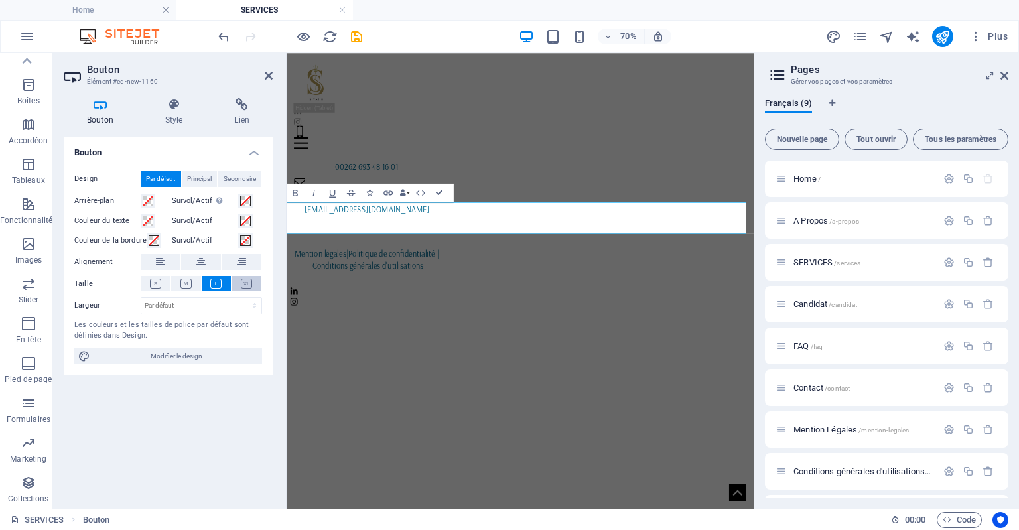
click at [243, 283] on icon at bounding box center [246, 284] width 11 height 10
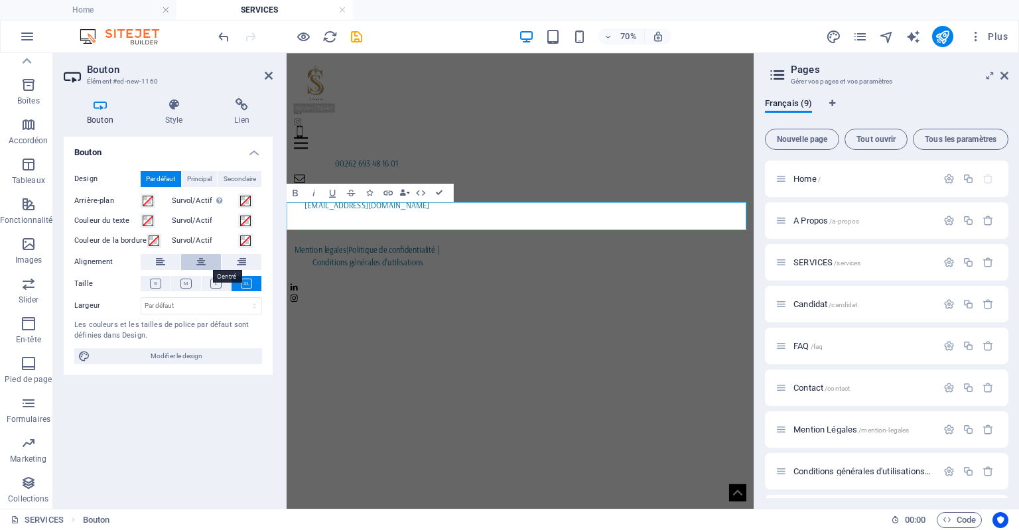
click at [198, 260] on icon at bounding box center [200, 262] width 9 height 16
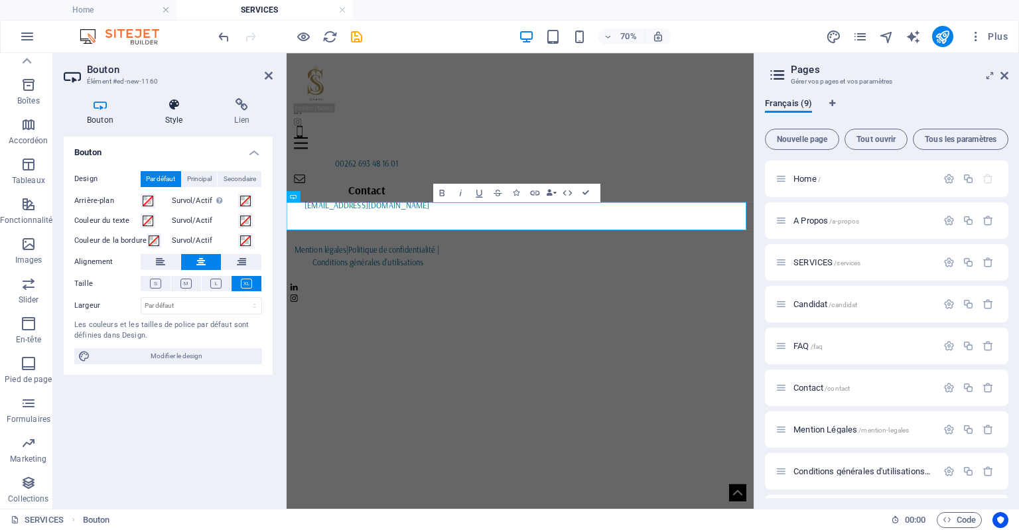
click at [182, 112] on h4 "Style" at bounding box center [177, 112] width 70 height 28
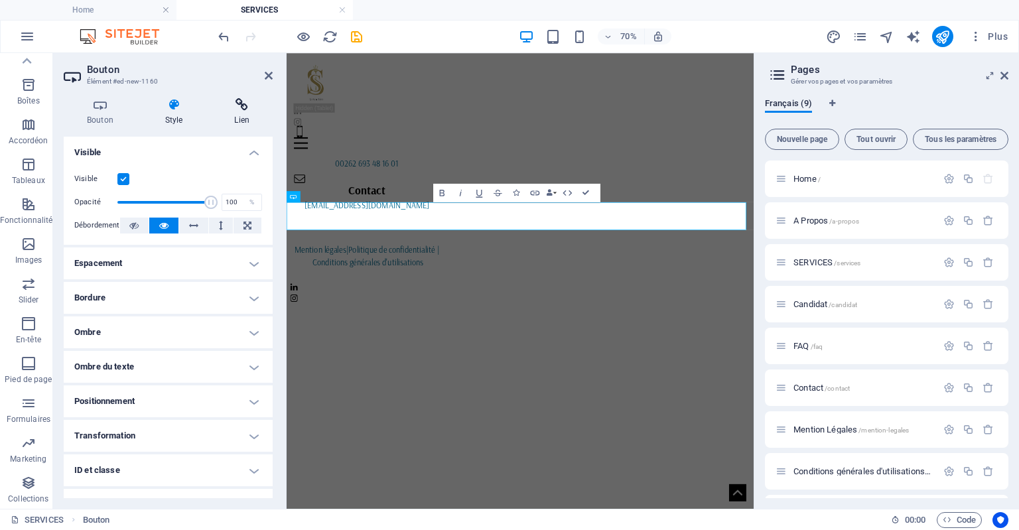
click at [239, 117] on h4 "Lien" at bounding box center [242, 112] width 62 height 28
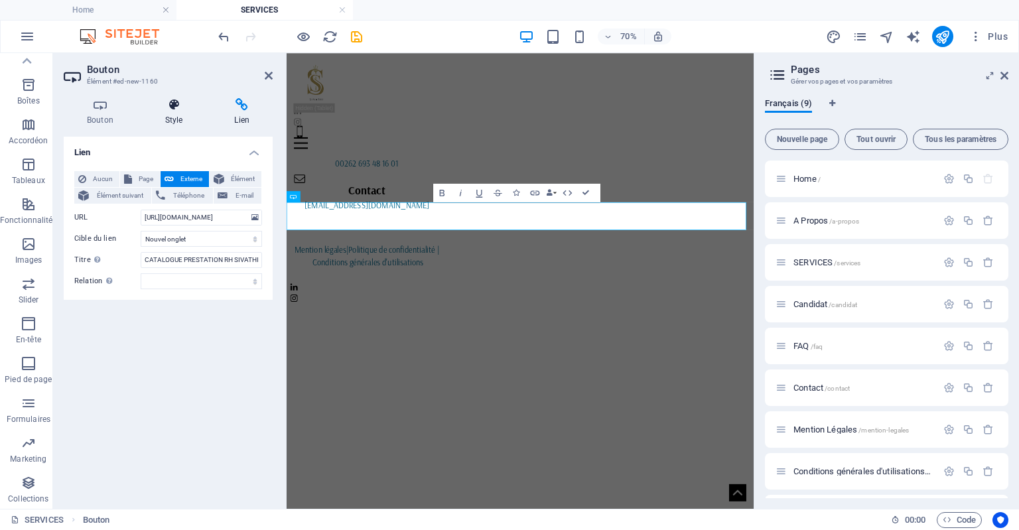
click at [165, 120] on h4 "Style" at bounding box center [177, 112] width 70 height 28
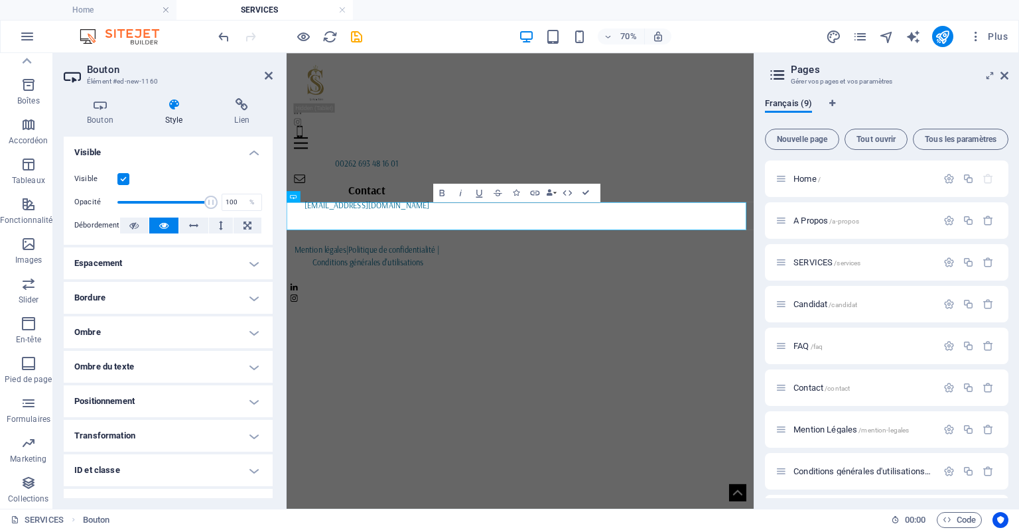
drag, startPoint x: 266, startPoint y: 253, endPoint x: 275, endPoint y: 317, distance: 64.9
click at [275, 317] on div "Bouton Style Lien Bouton Design Par défaut Principal Secondaire Arrière-plan Su…" at bounding box center [168, 298] width 230 height 421
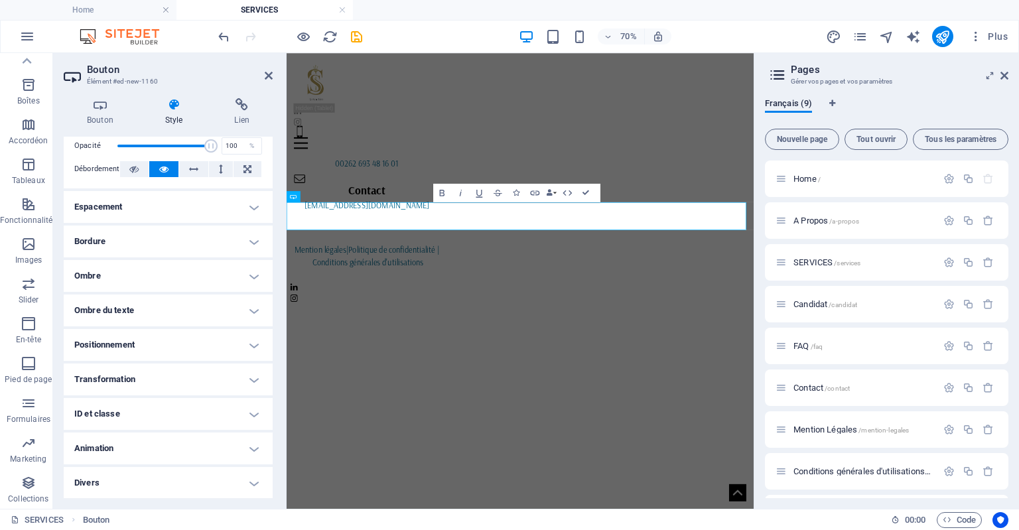
click at [233, 443] on h4 "Animation" at bounding box center [168, 449] width 209 height 32
click at [207, 487] on select "Ne pas animer Afficher / Masquer Glisser vers le haut / le bas Zoomer/Dézoomer …" at bounding box center [168, 489] width 188 height 16
select select "pulse"
click at [74, 481] on select "Ne pas animer Afficher / Masquer Glisser vers le haut / le bas Zoomer/Dézoomer …" at bounding box center [168, 489] width 188 height 16
select select "scroll"
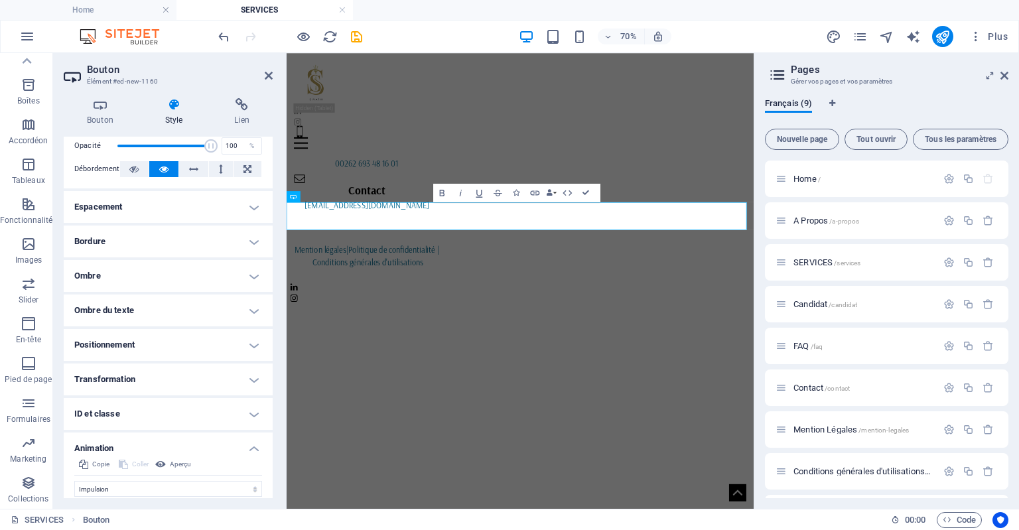
drag, startPoint x: 269, startPoint y: 411, endPoint x: 276, endPoint y: 452, distance: 41.0
click at [276, 452] on div "Bouton Style Lien Bouton Design Par défaut Principal Secondaire Arrière-plan Su…" at bounding box center [168, 298] width 230 height 421
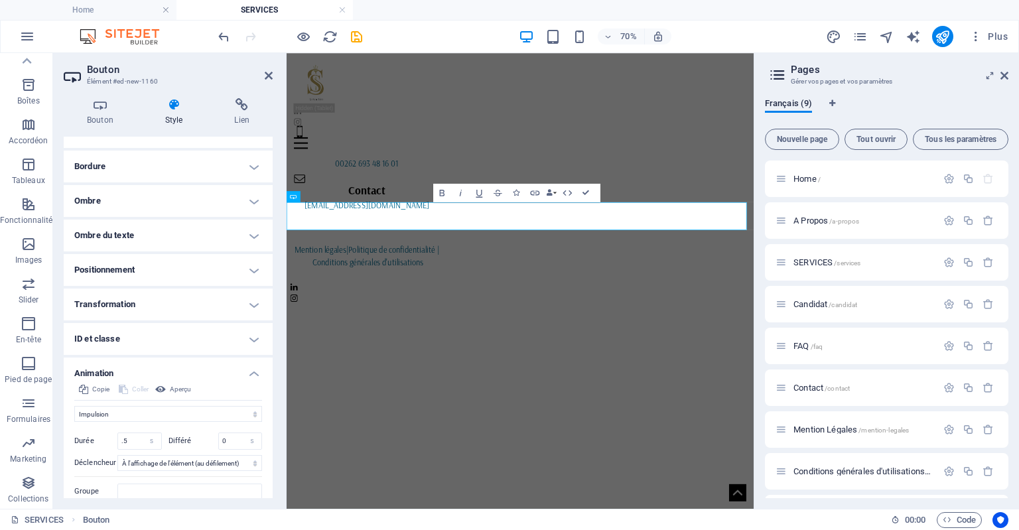
scroll to position [151, 0]
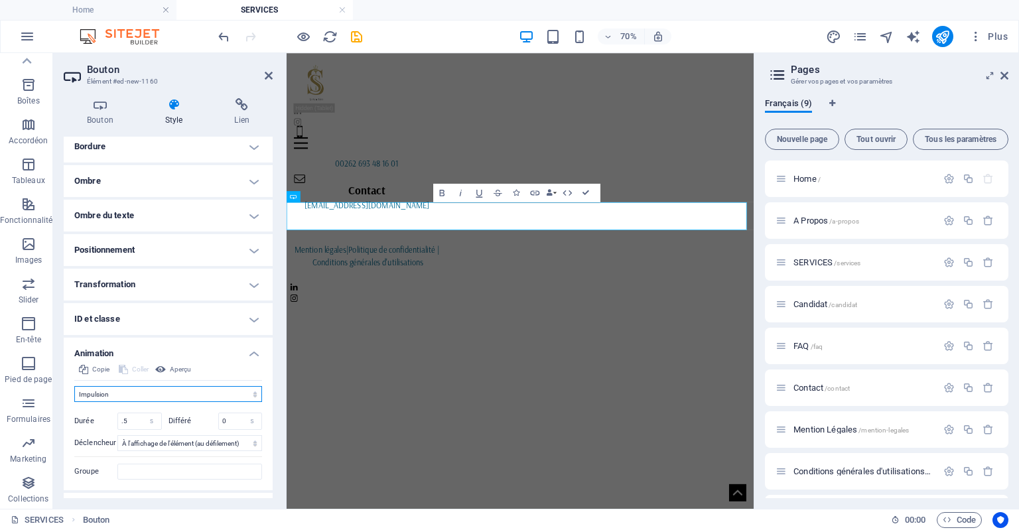
click at [224, 393] on select "Ne pas animer Afficher / Masquer Glisser vers le haut / le bas Zoomer/Dézoomer …" at bounding box center [168, 394] width 188 height 16
select select "flash"
click at [74, 386] on select "Ne pas animer Afficher / Masquer Glisser vers le haut / le bas Zoomer/Dézoomer …" at bounding box center [168, 394] width 188 height 16
click at [139, 420] on input ".5" at bounding box center [139, 421] width 43 height 16
drag, startPoint x: 139, startPoint y: 420, endPoint x: 110, endPoint y: 419, distance: 29.2
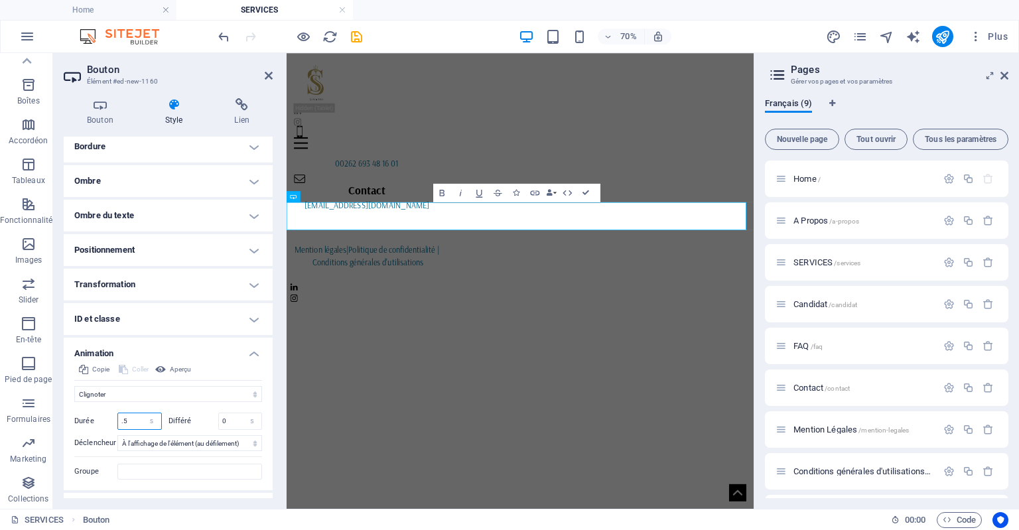
click at [110, 419] on div "Durée .5 s ms" at bounding box center [118, 421] width 88 height 17
click at [197, 415] on div "Différé 0 s ms" at bounding box center [216, 421] width 94 height 17
drag, startPoint x: 135, startPoint y: 418, endPoint x: 115, endPoint y: 416, distance: 20.0
click at [115, 416] on div "Durée 10 s ms" at bounding box center [118, 421] width 88 height 17
type input "5"
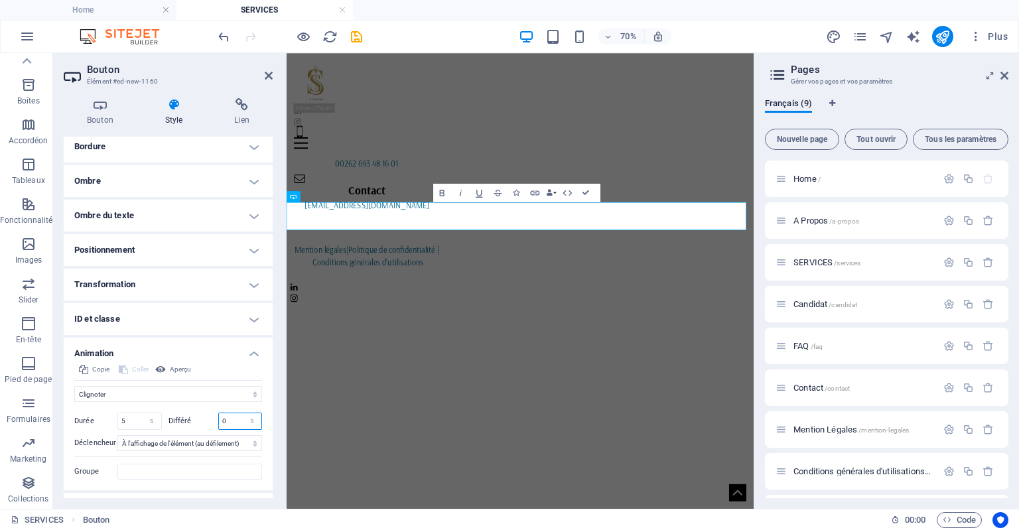
drag, startPoint x: 232, startPoint y: 417, endPoint x: 219, endPoint y: 420, distance: 13.5
click at [219, 420] on input "0" at bounding box center [240, 421] width 43 height 16
type input "5"
click at [221, 407] on div "Départ Élément masqué Élément affiché Durée 5 s ms Différé 5 s ms Largeur auto …" at bounding box center [168, 441] width 188 height 78
click at [232, 445] on select "Pas de déclencheur automatique Au chargement de la page À l'affichage de l'élém…" at bounding box center [189, 443] width 145 height 16
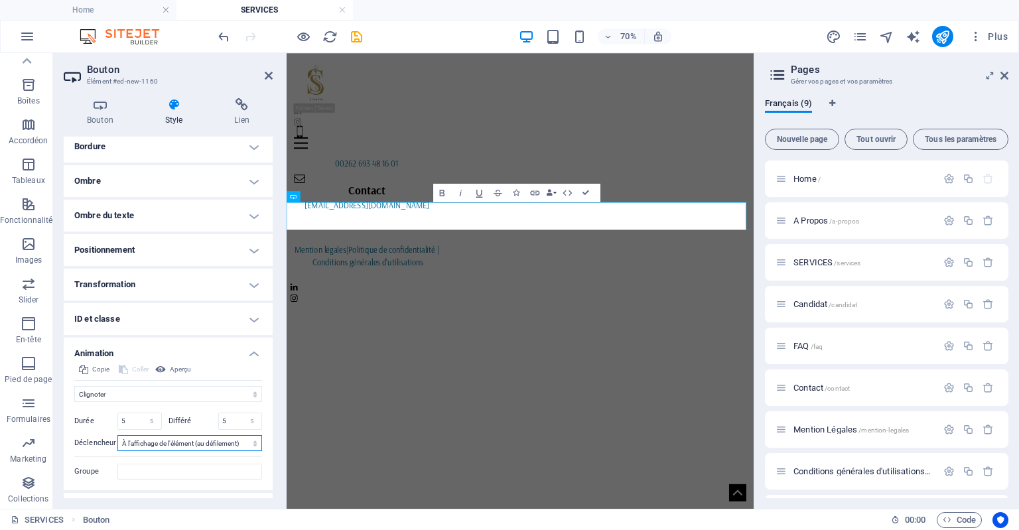
click at [117, 435] on select "Pas de déclencheur automatique Au chargement de la page À l'affichage de l'élém…" at bounding box center [189, 443] width 145 height 16
click at [188, 312] on h4 "ID et classe" at bounding box center [168, 319] width 209 height 32
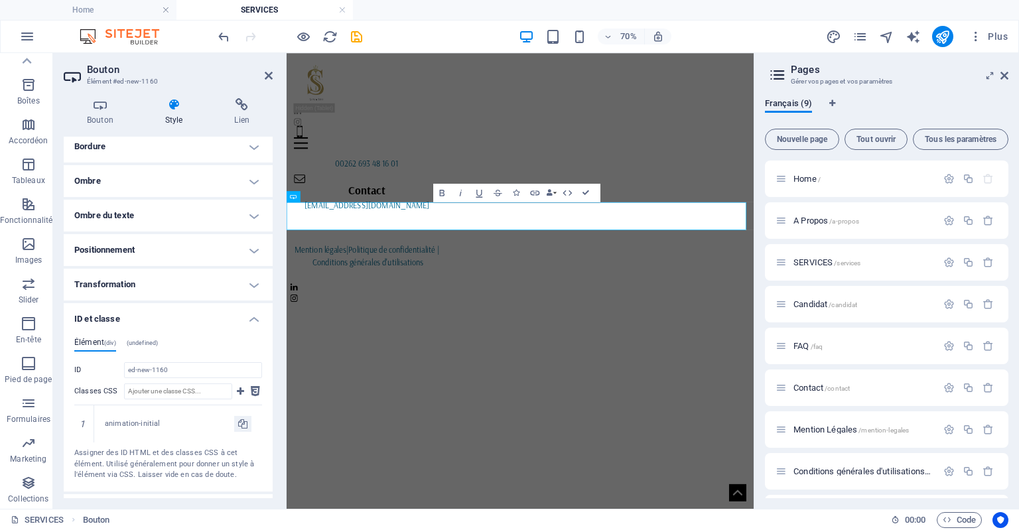
click at [195, 290] on h4 "Transformation" at bounding box center [168, 285] width 209 height 32
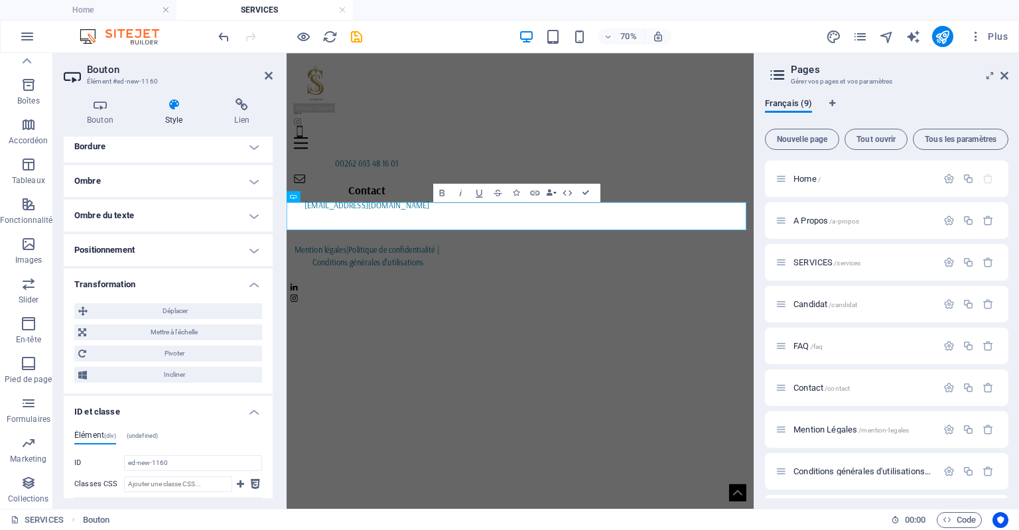
click at [196, 246] on h4 "Positionnement" at bounding box center [168, 250] width 209 height 32
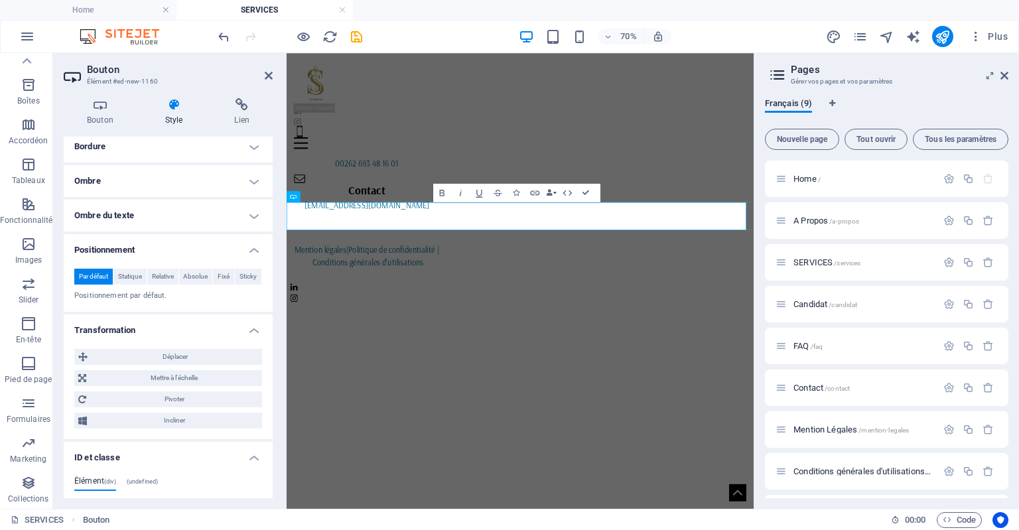
click at [194, 220] on h4 "Ombre du texte" at bounding box center [168, 216] width 209 height 32
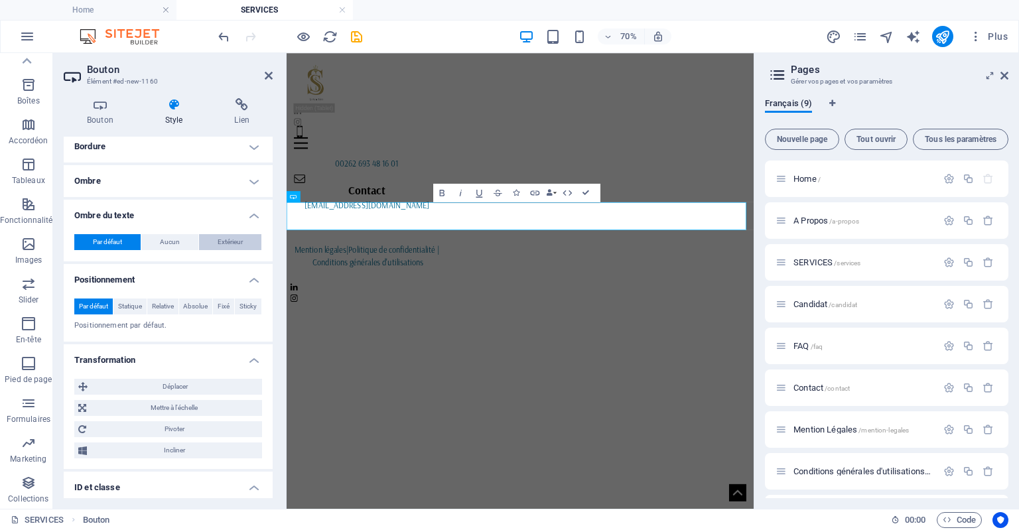
click at [226, 240] on span "Extérieur" at bounding box center [230, 242] width 25 height 16
type input "2"
type input "4"
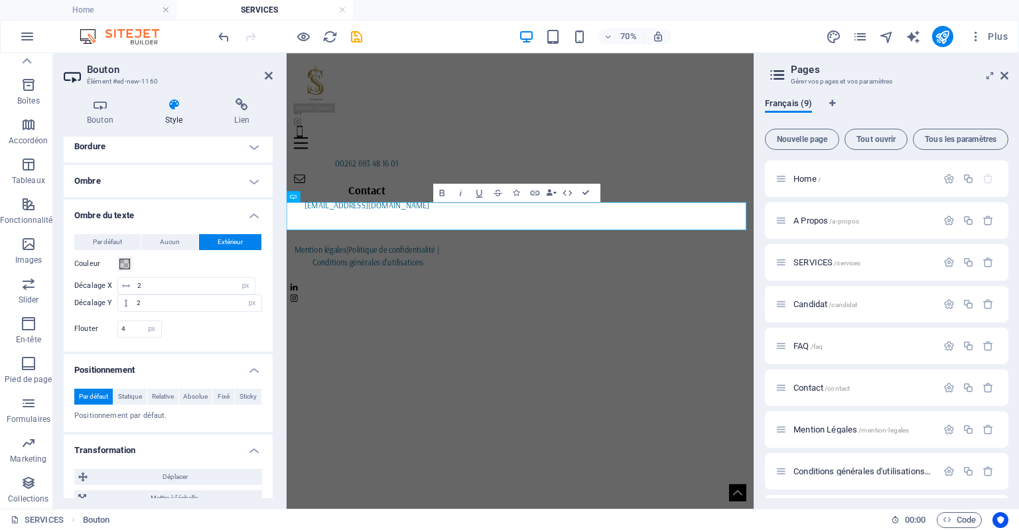
click at [161, 178] on h4 "Ombre" at bounding box center [168, 181] width 209 height 32
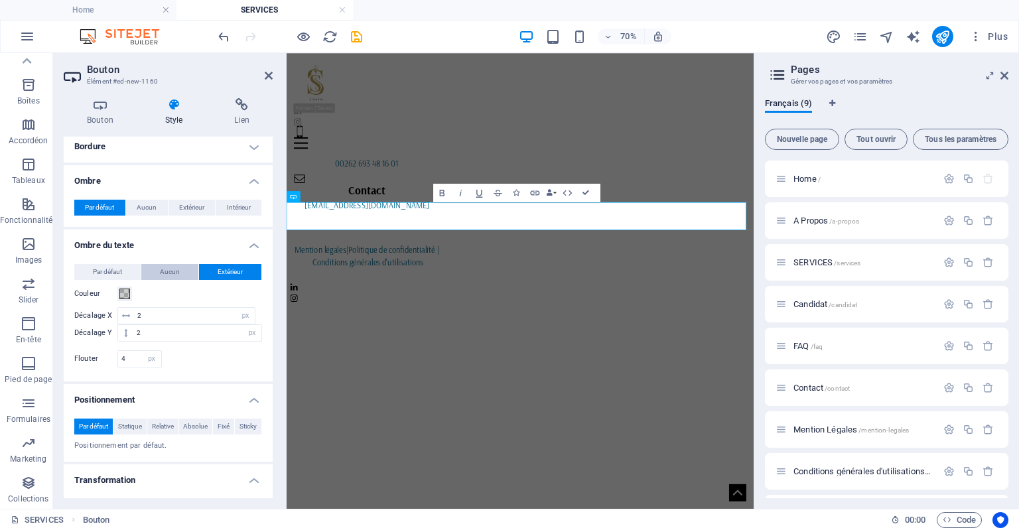
click at [165, 268] on span "Aucun" at bounding box center [170, 272] width 20 height 16
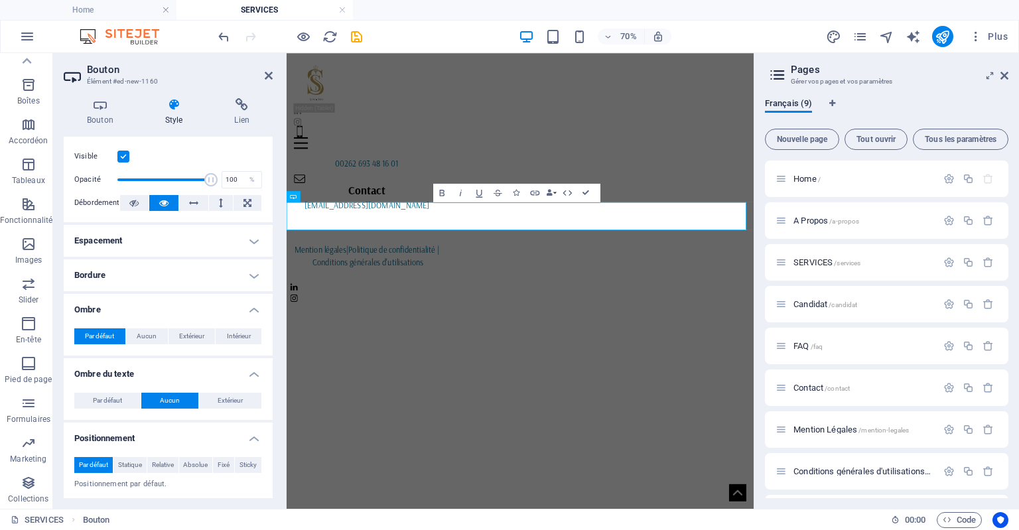
scroll to position [24, 0]
click at [226, 278] on h4 "Bordure" at bounding box center [168, 274] width 209 height 32
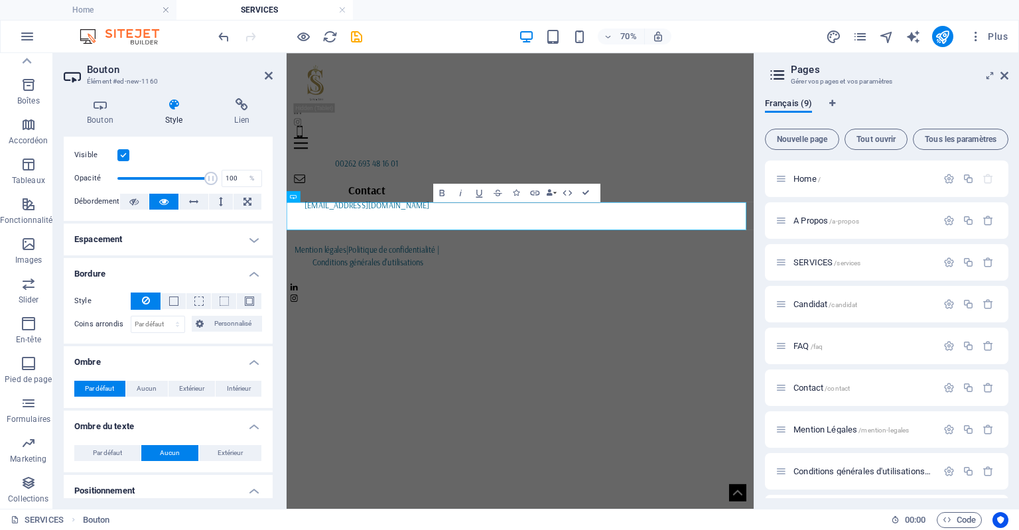
click at [210, 242] on h4 "Espacement" at bounding box center [168, 240] width 209 height 32
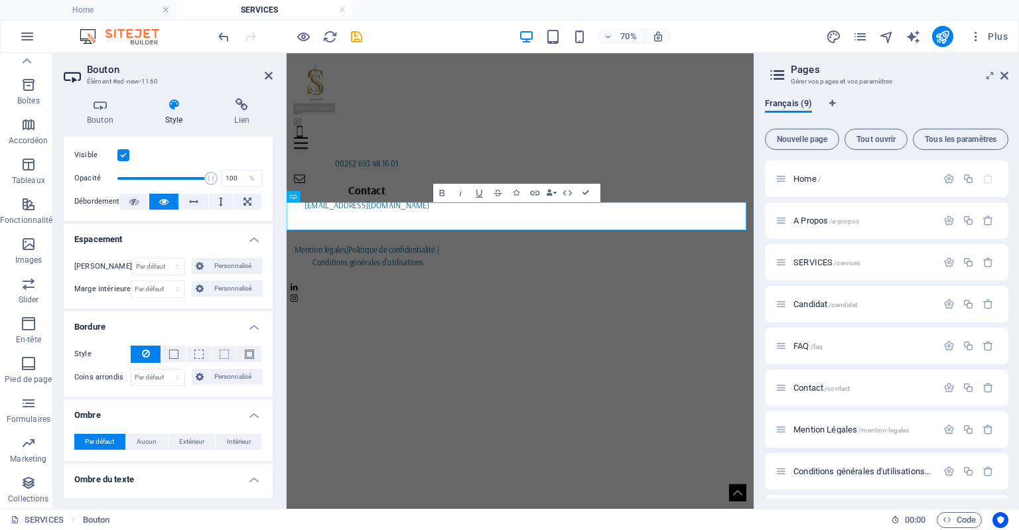
scroll to position [0, 0]
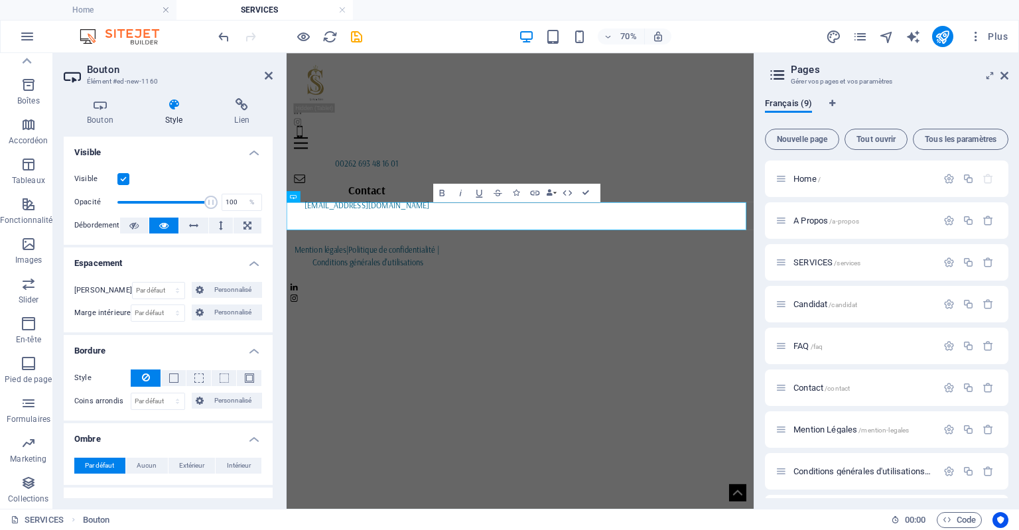
click at [170, 121] on h4 "Style" at bounding box center [177, 112] width 70 height 28
click at [98, 111] on icon at bounding box center [100, 104] width 73 height 13
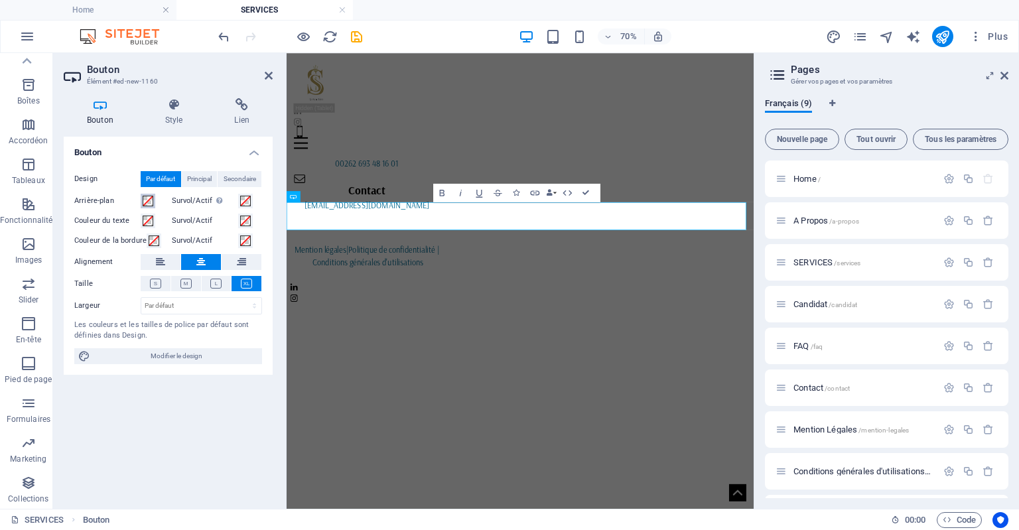
click at [149, 200] on span at bounding box center [148, 201] width 11 height 11
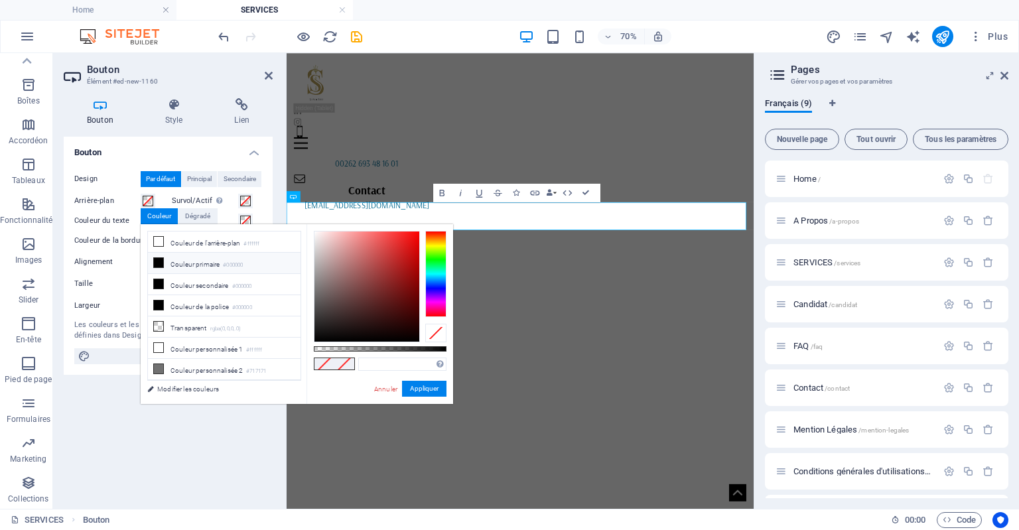
click at [182, 263] on li "Couleur primaire #000000" at bounding box center [224, 263] width 153 height 21
click at [437, 258] on div at bounding box center [435, 274] width 21 height 86
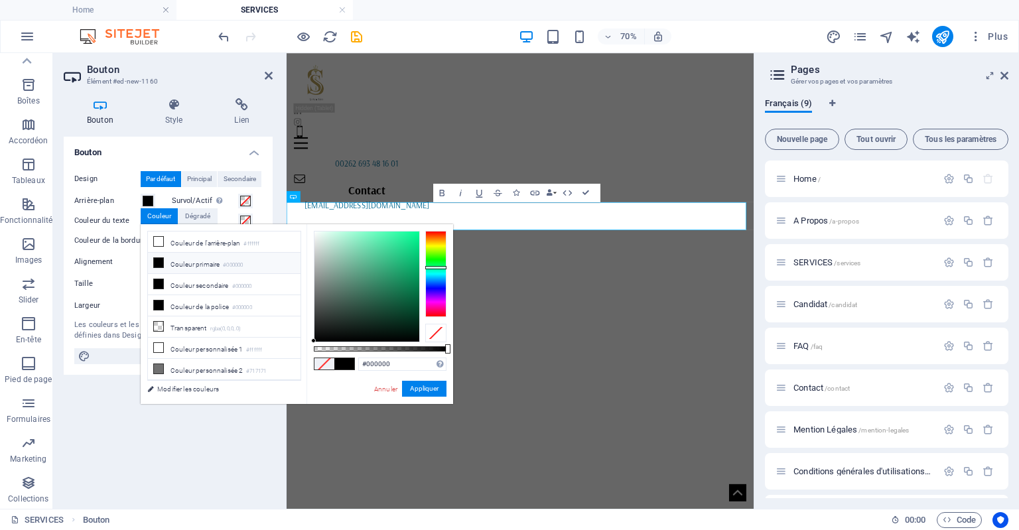
click at [433, 267] on div at bounding box center [435, 274] width 21 height 86
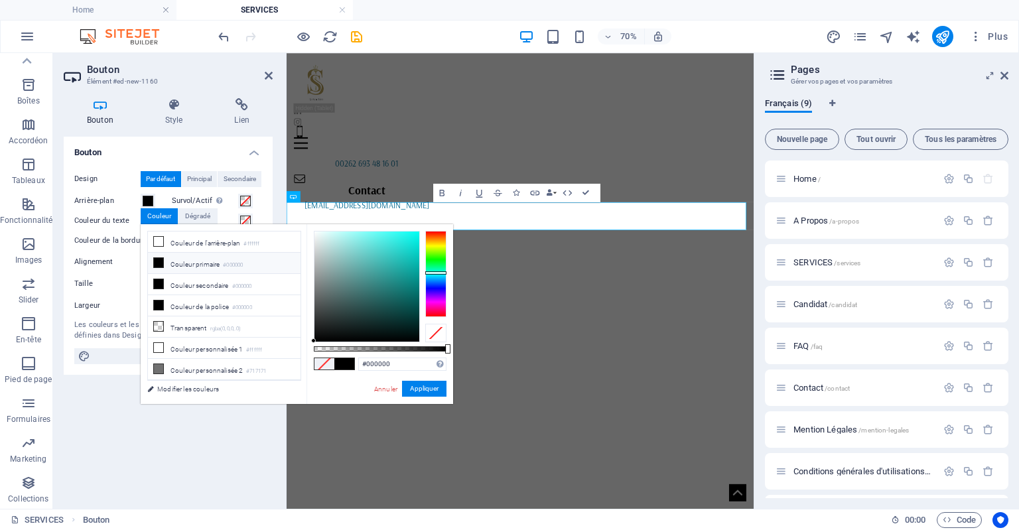
click at [437, 273] on div at bounding box center [435, 274] width 21 height 86
click at [395, 262] on div at bounding box center [366, 287] width 105 height 110
type input "#119e98"
click at [407, 273] on div at bounding box center [366, 287] width 105 height 110
click at [414, 388] on button "Appliquer" at bounding box center [424, 389] width 44 height 16
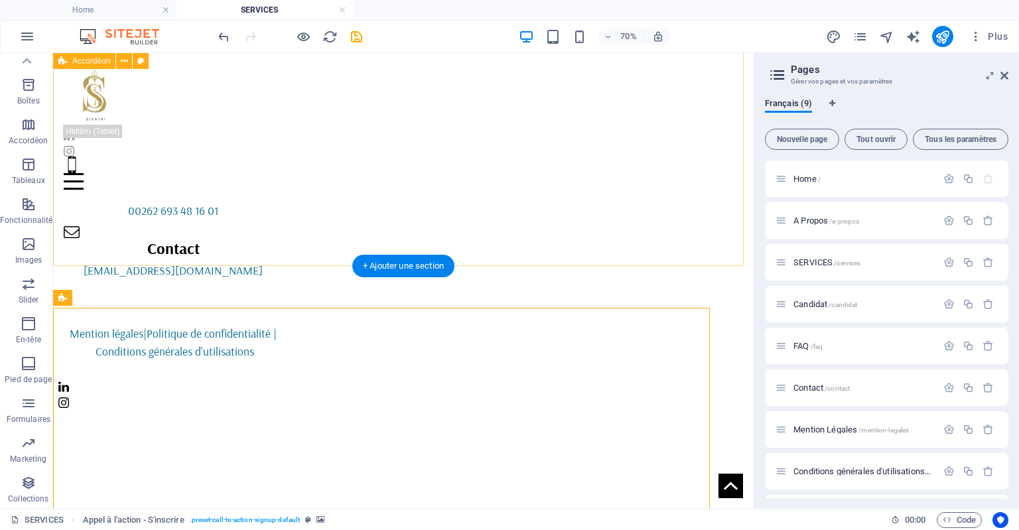
scroll to position [3871, 0]
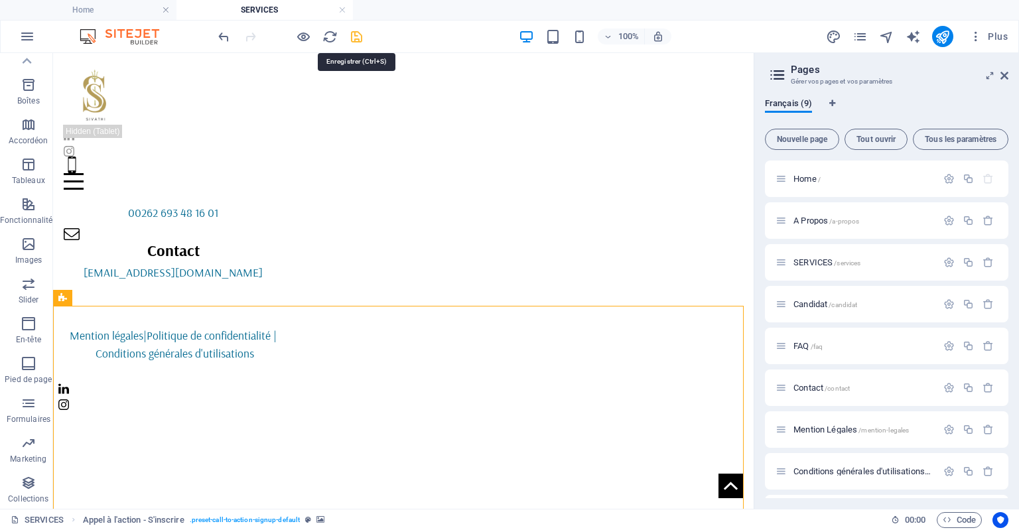
click at [361, 36] on icon "save" at bounding box center [356, 36] width 15 height 15
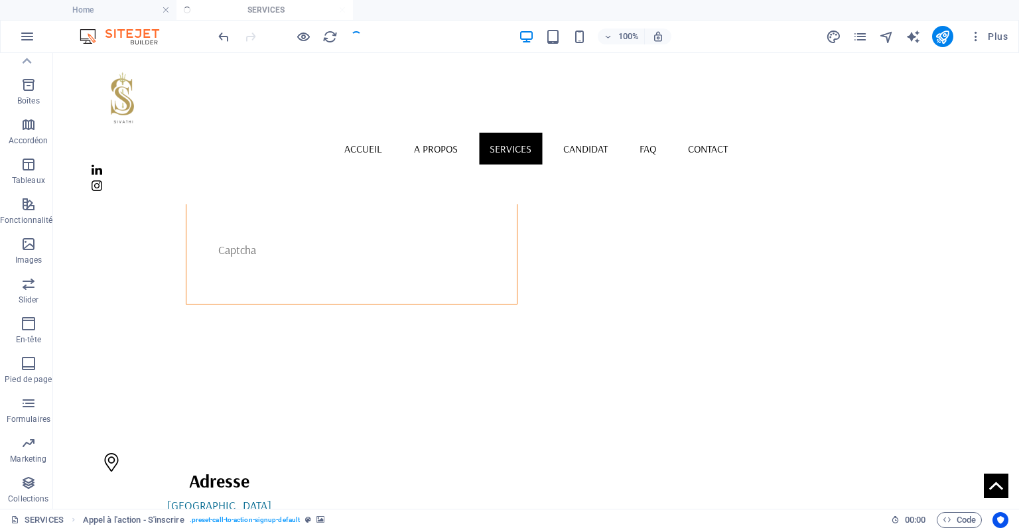
scroll to position [4343, 0]
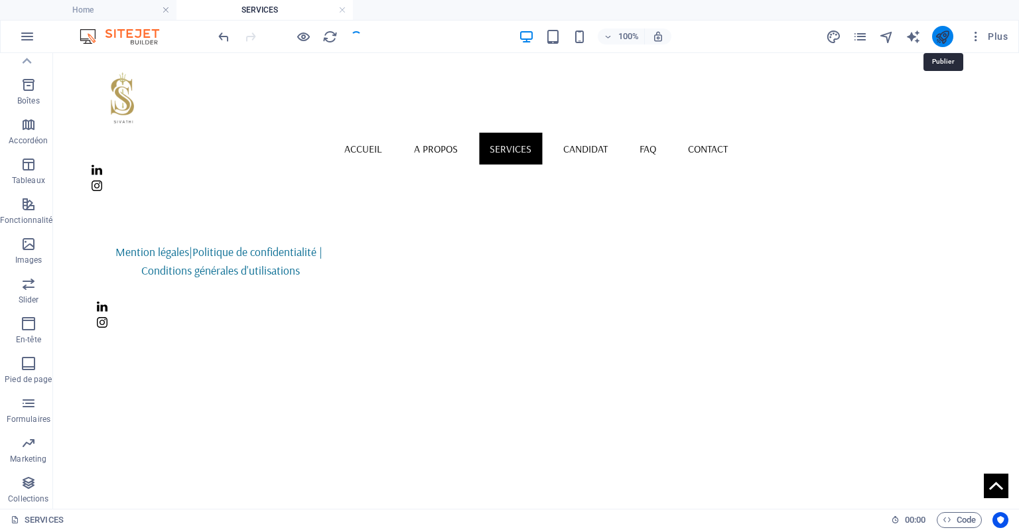
click at [945, 39] on icon "publish" at bounding box center [942, 36] width 15 height 15
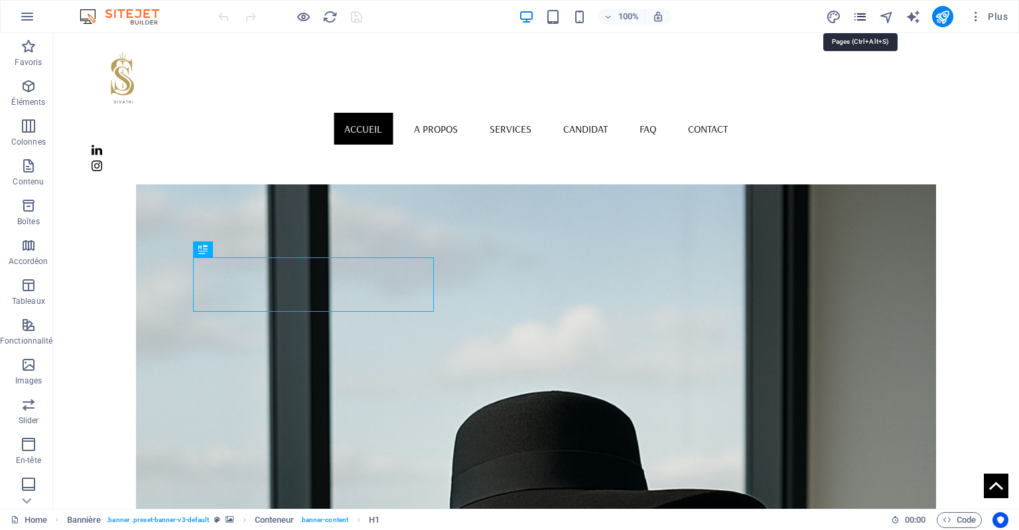
click at [860, 17] on icon "pages" at bounding box center [860, 16] width 15 height 15
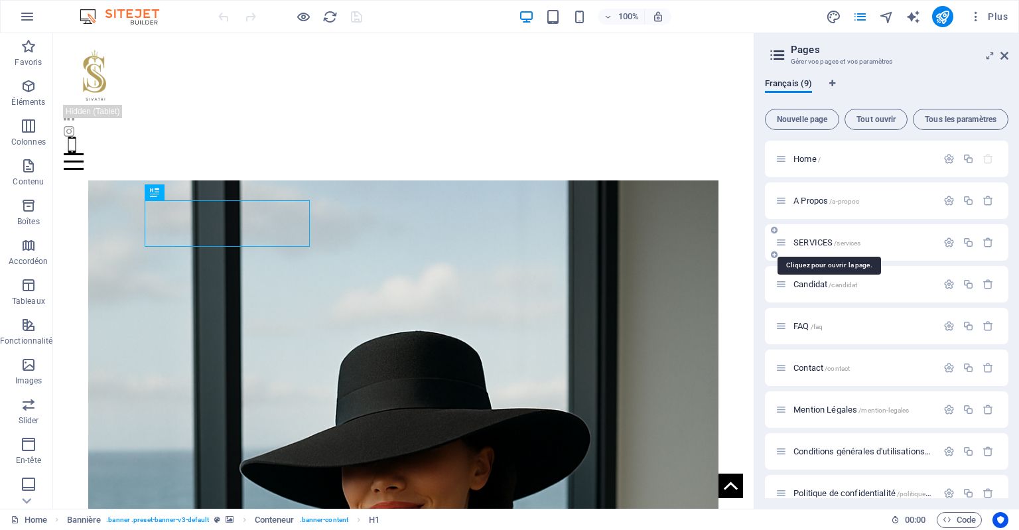
click at [819, 243] on span "SERVICES /services" at bounding box center [827, 243] width 67 height 10
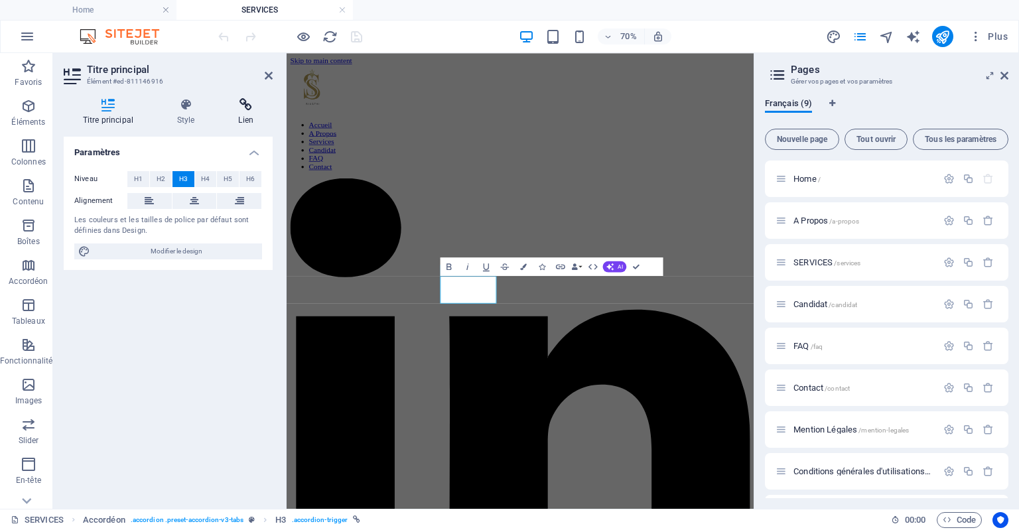
click at [249, 102] on icon at bounding box center [246, 104] width 53 height 13
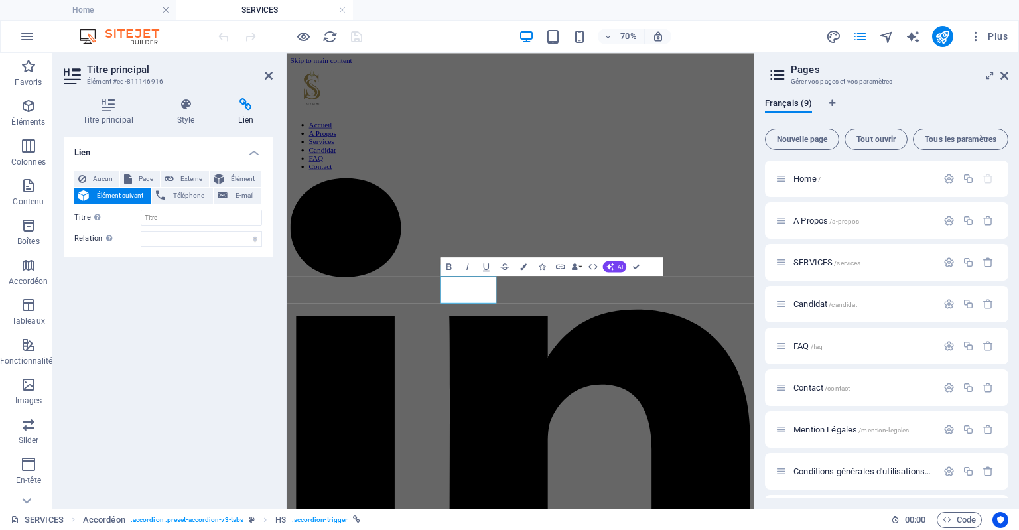
click at [133, 193] on span "Élément suivant" at bounding box center [120, 196] width 54 height 16
click at [188, 109] on icon at bounding box center [186, 104] width 56 height 13
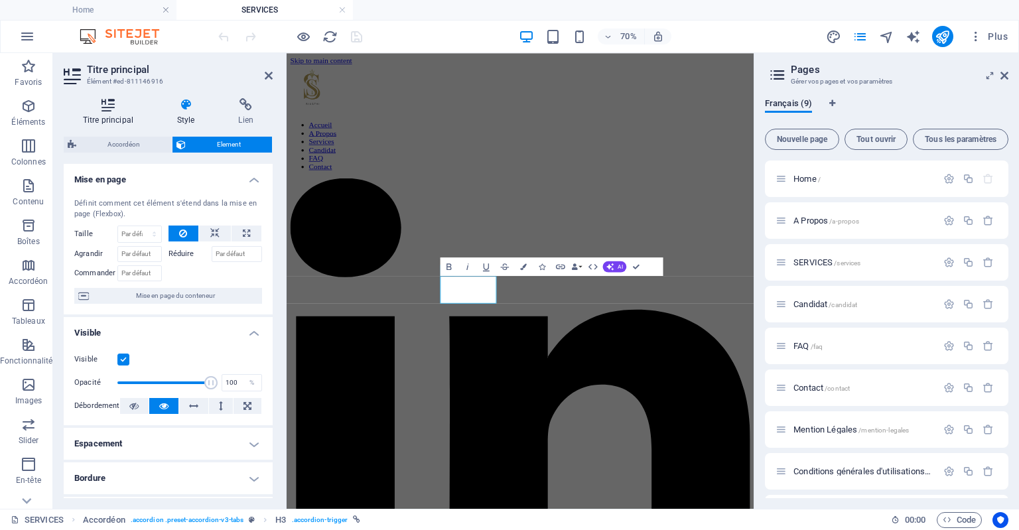
click at [112, 117] on h4 "Titre principal" at bounding box center [111, 112] width 94 height 28
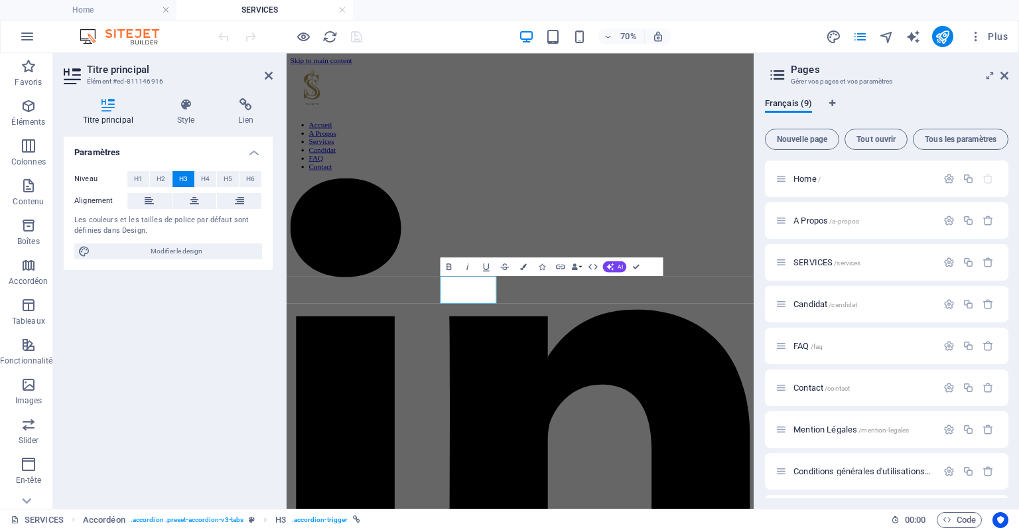
click at [273, 74] on aside "Titre principal Élément #ed-811146916 Titre principal Style Lien Paramètres Niv…" at bounding box center [170, 281] width 234 height 456
click at [272, 75] on icon at bounding box center [269, 75] width 8 height 11
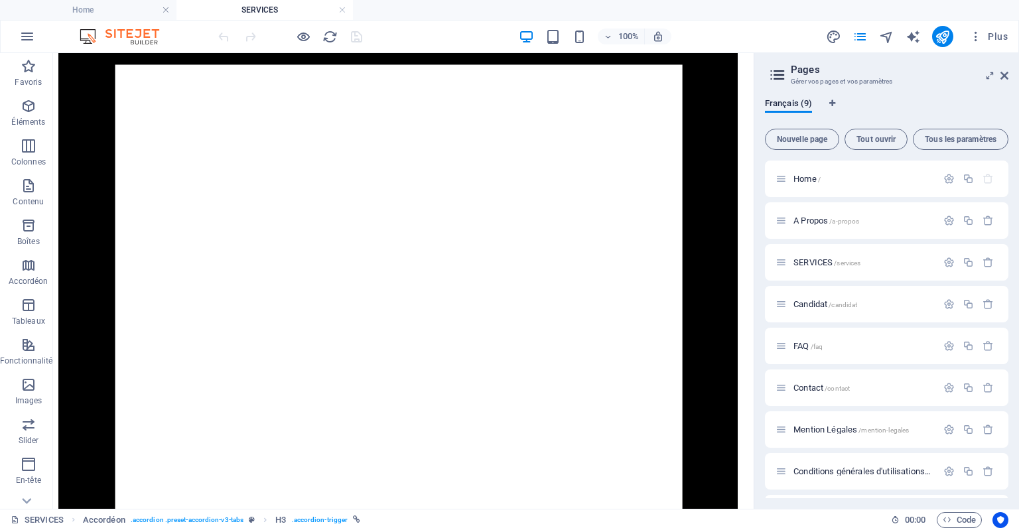
scroll to position [1664, 0]
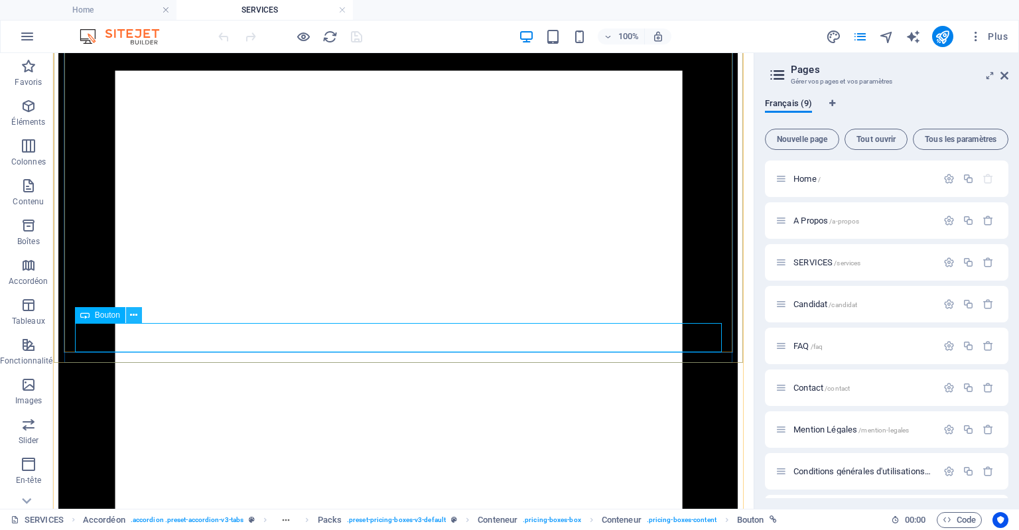
click at [133, 316] on icon at bounding box center [133, 316] width 7 height 14
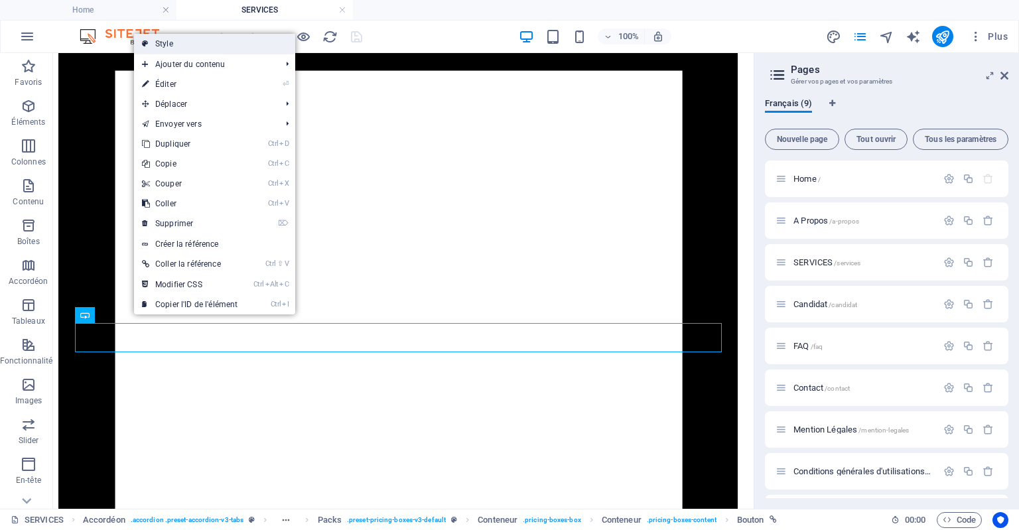
click at [191, 45] on link "Style" at bounding box center [214, 44] width 161 height 20
select select "rem"
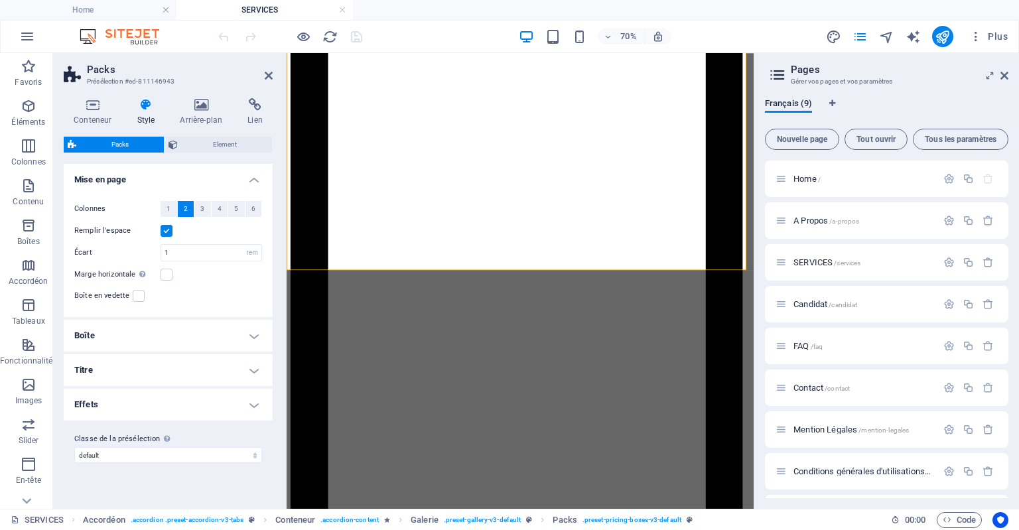
scroll to position [1666, 0]
click at [248, 113] on h4 "Lien" at bounding box center [255, 112] width 35 height 28
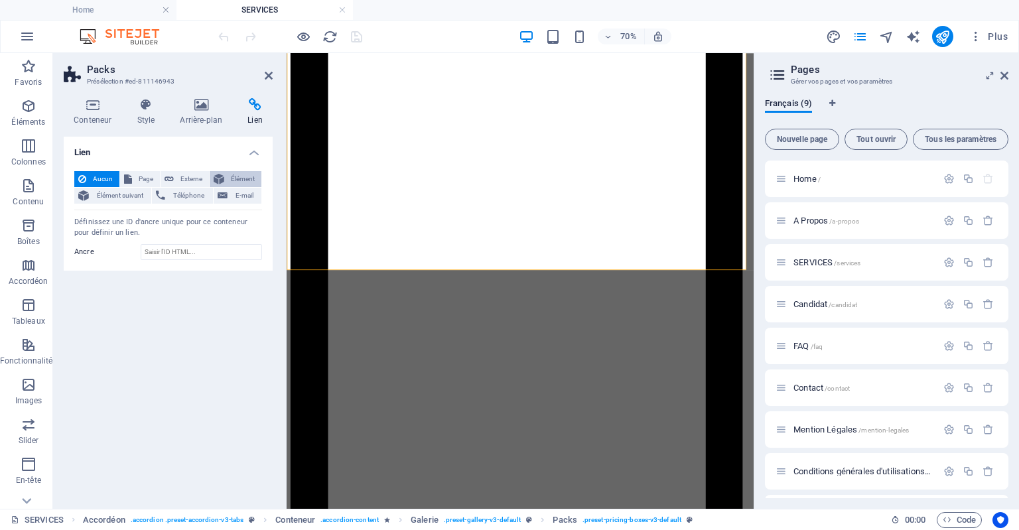
click at [234, 176] on span "Élément" at bounding box center [242, 179] width 29 height 16
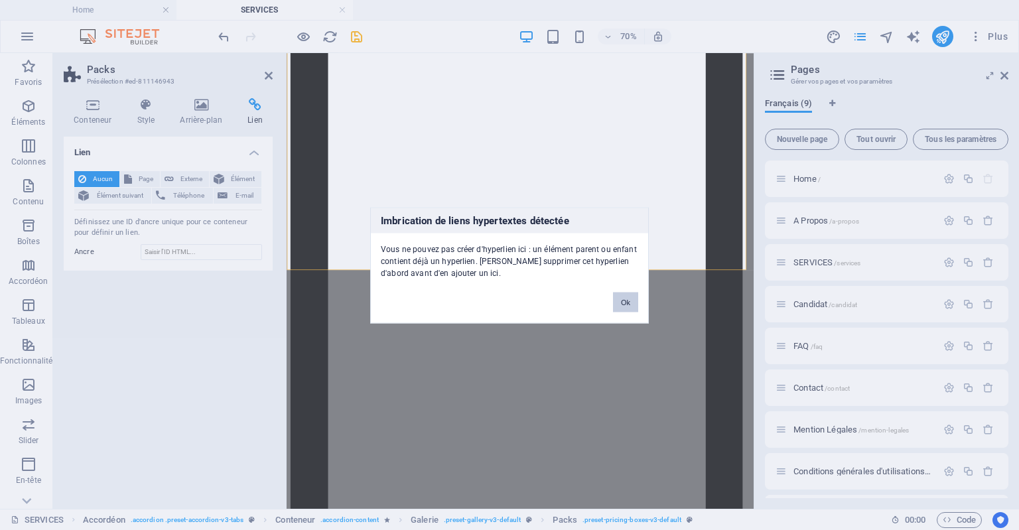
click at [626, 299] on button "Ok" at bounding box center [625, 302] width 25 height 20
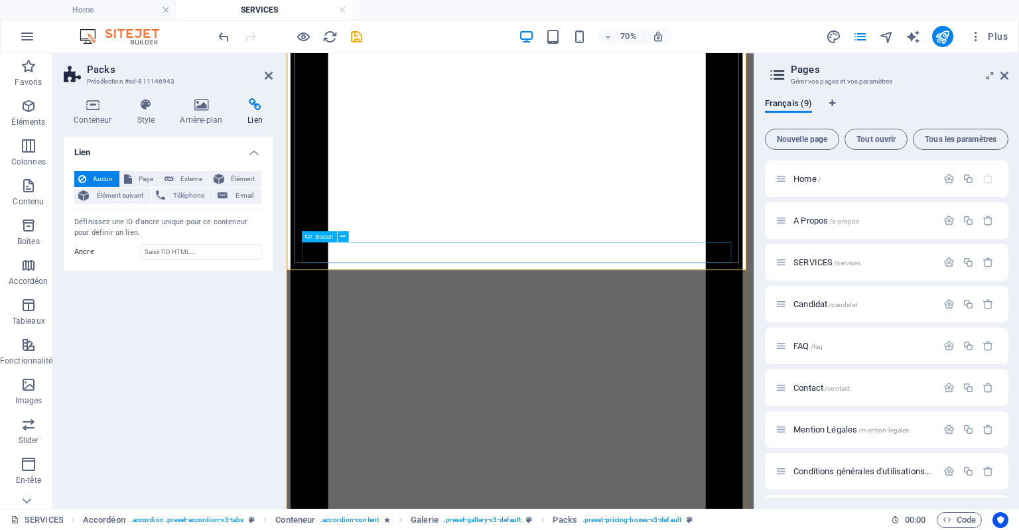
click at [343, 236] on icon at bounding box center [342, 237] width 5 height 10
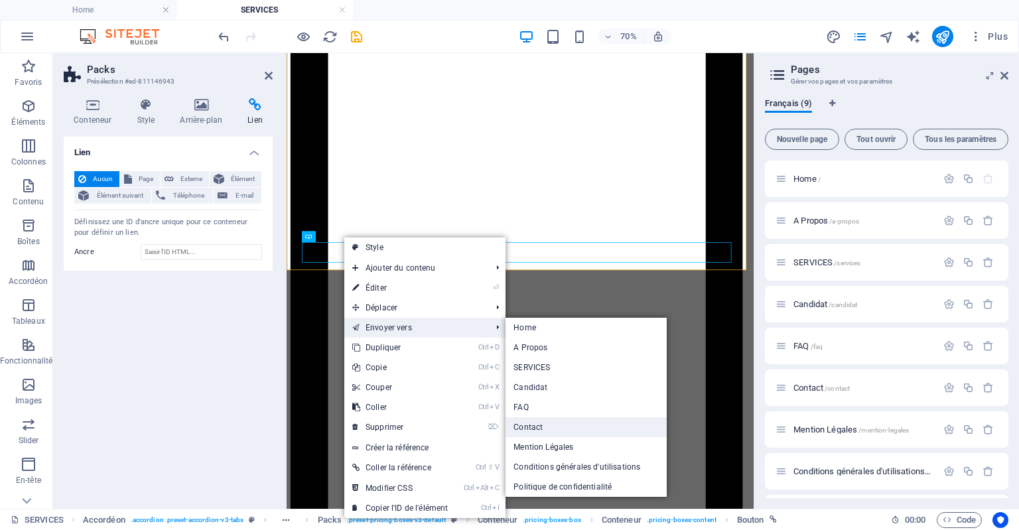
click at [551, 428] on link "Contact" at bounding box center [586, 427] width 161 height 20
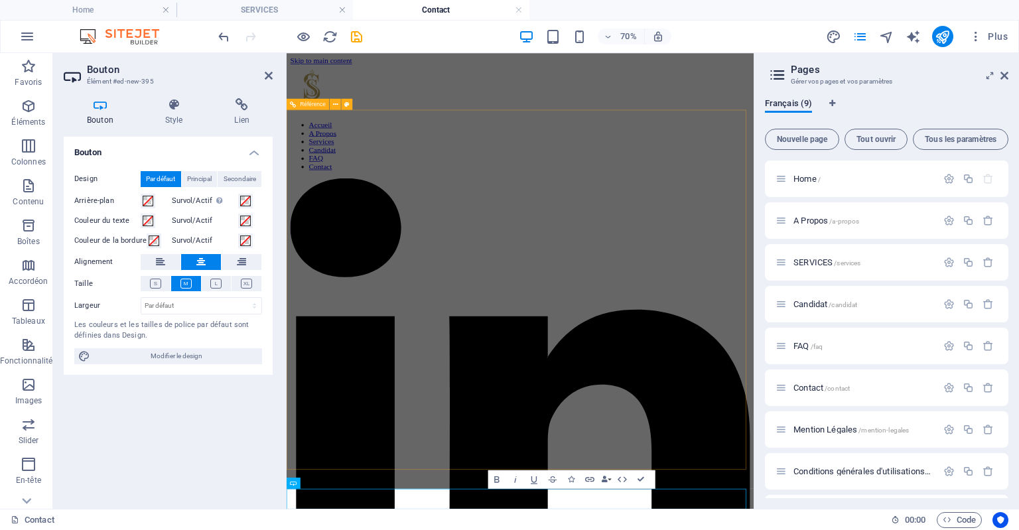
scroll to position [514, 0]
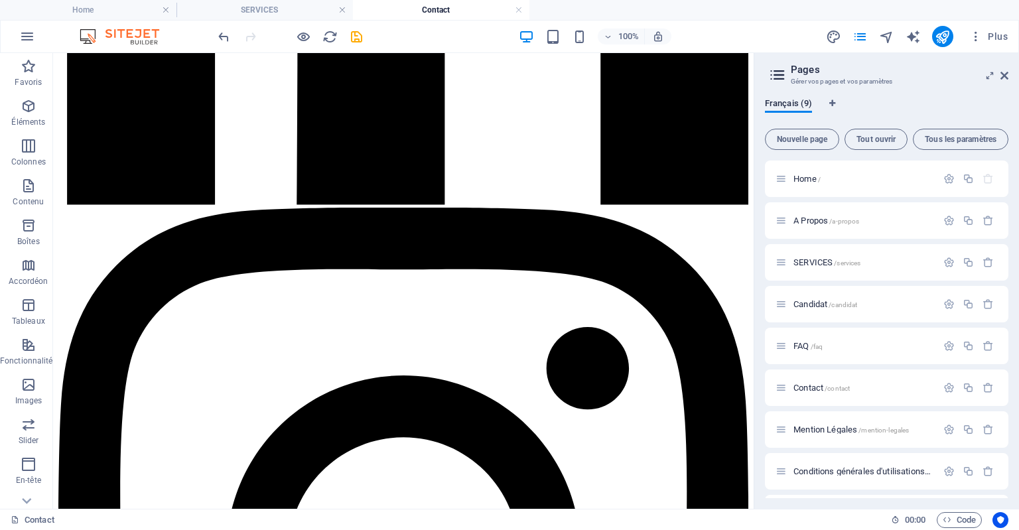
scroll to position [693, 0]
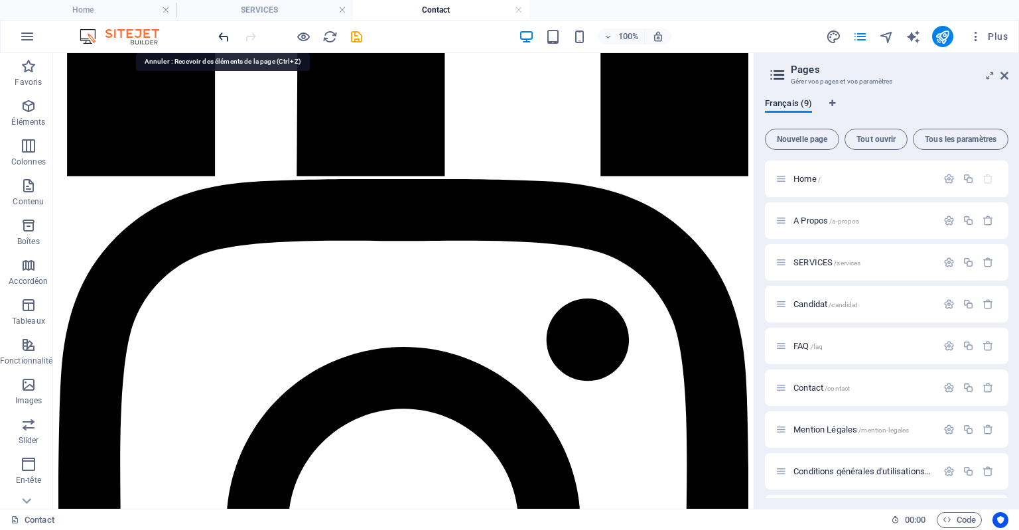
click at [223, 35] on icon "undo" at bounding box center [223, 36] width 15 height 15
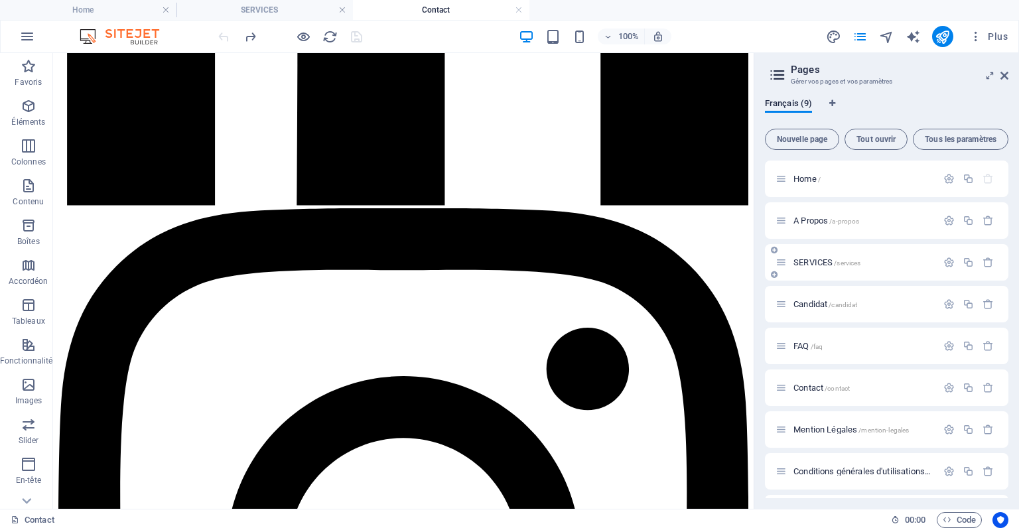
click at [837, 265] on span "/services" at bounding box center [847, 262] width 27 height 7
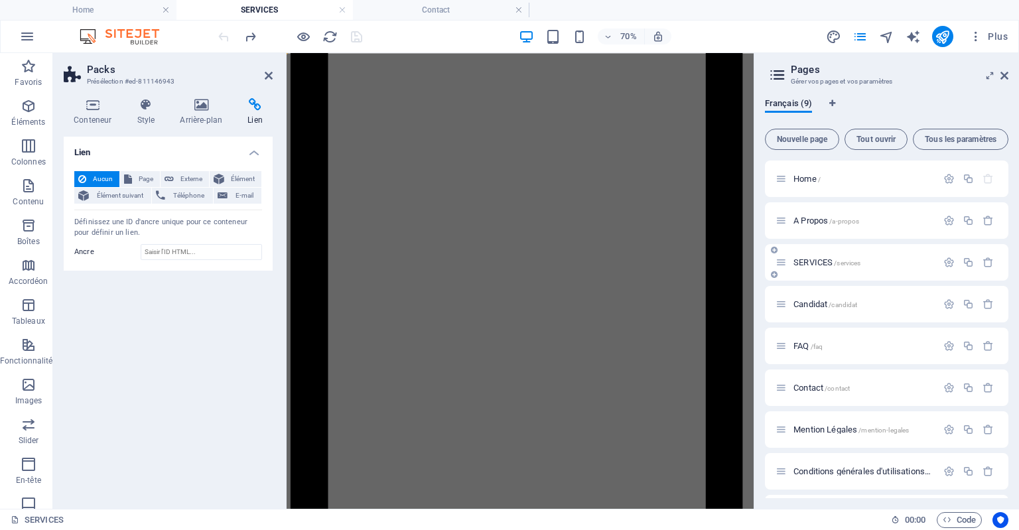
scroll to position [0, 0]
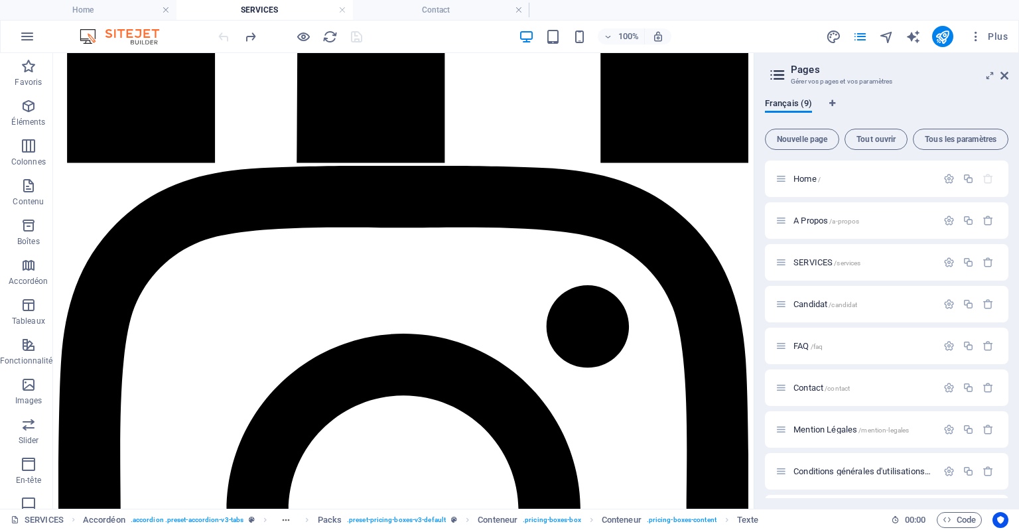
scroll to position [449, 0]
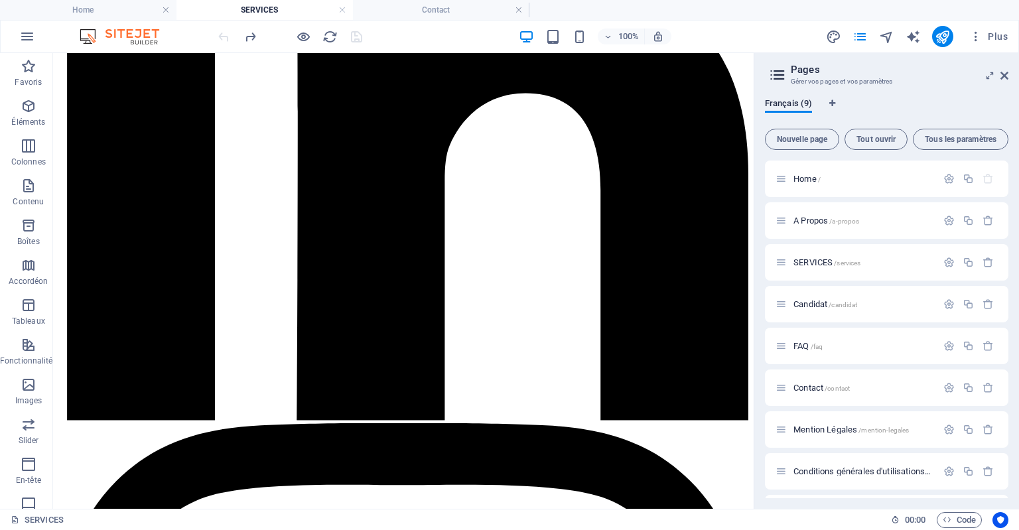
click at [221, 36] on div at bounding box center [290, 36] width 149 height 21
click at [31, 33] on icon "button" at bounding box center [27, 37] width 16 height 16
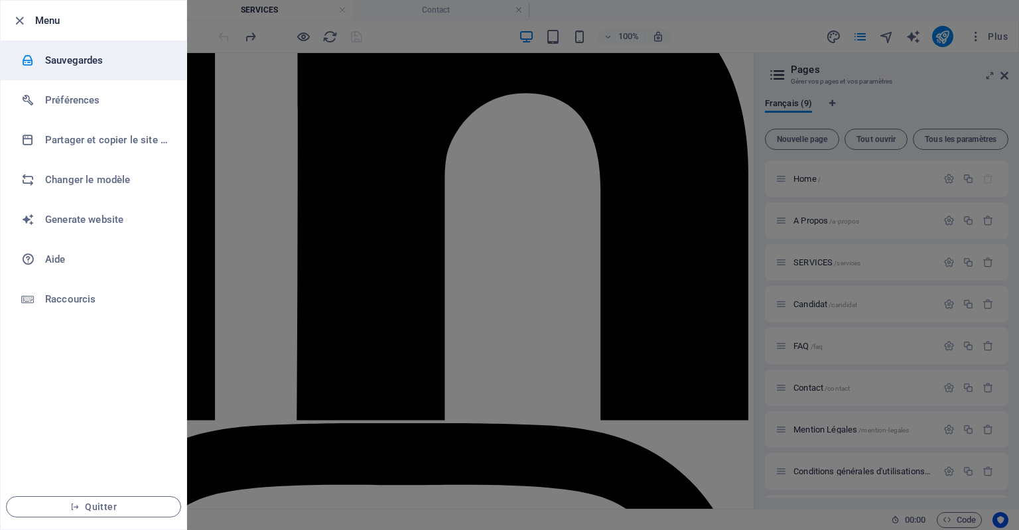
click at [80, 67] on h6 "Sauvegardes" at bounding box center [106, 60] width 123 height 16
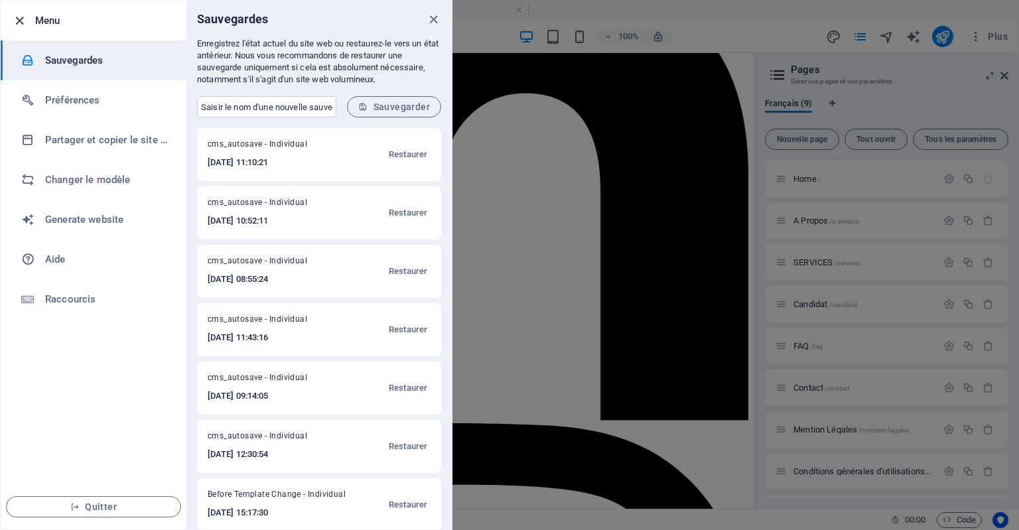
click at [18, 21] on icon "button" at bounding box center [19, 20] width 15 height 15
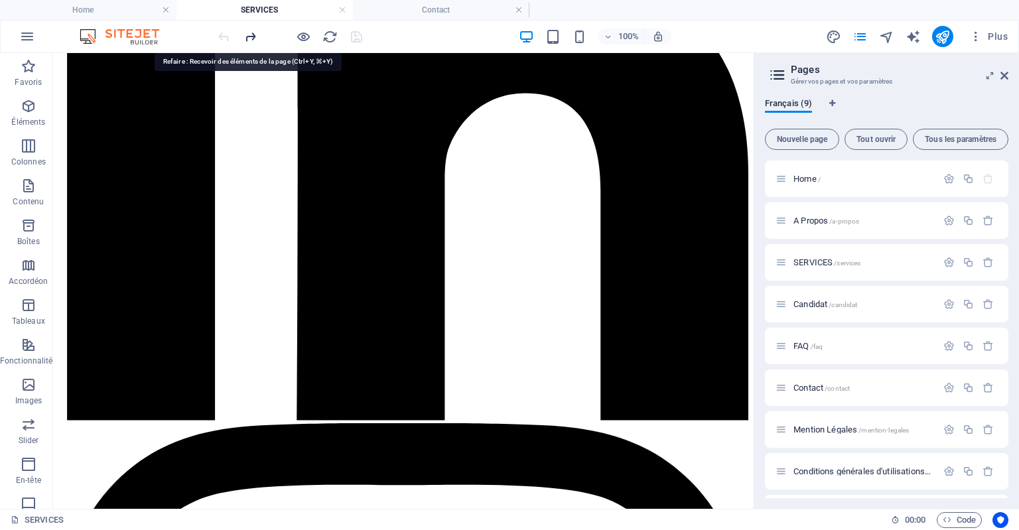
click at [248, 38] on icon "redo" at bounding box center [250, 36] width 15 height 15
click at [251, 34] on icon "redo" at bounding box center [250, 36] width 15 height 15
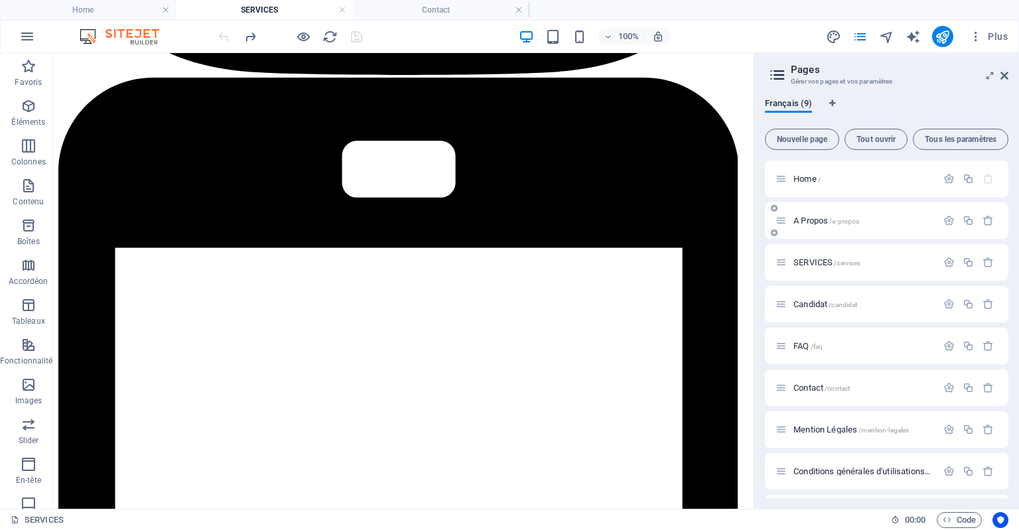
scroll to position [1517, 0]
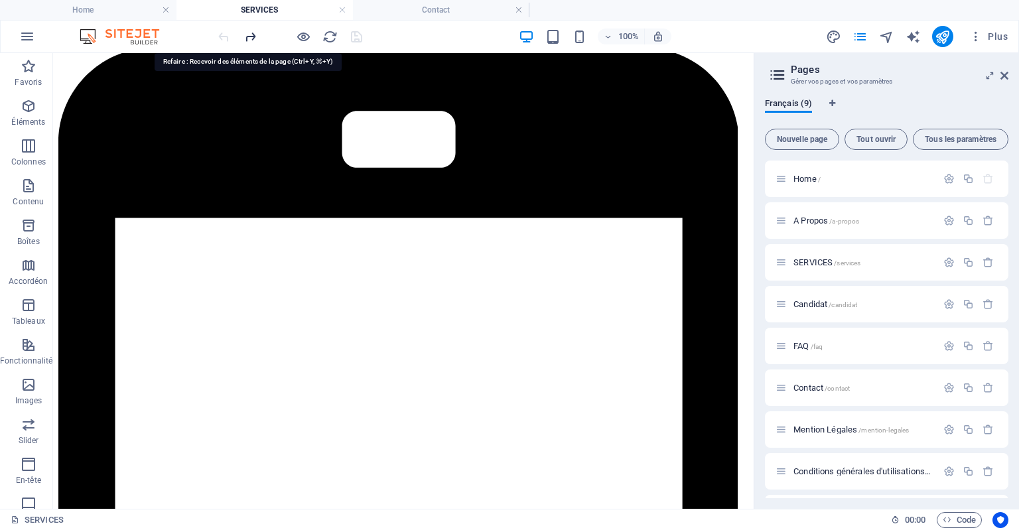
click at [249, 34] on icon "redo" at bounding box center [250, 36] width 15 height 15
click at [249, 35] on icon "redo" at bounding box center [250, 36] width 15 height 15
click at [444, 6] on h4 "Contact" at bounding box center [441, 10] width 176 height 15
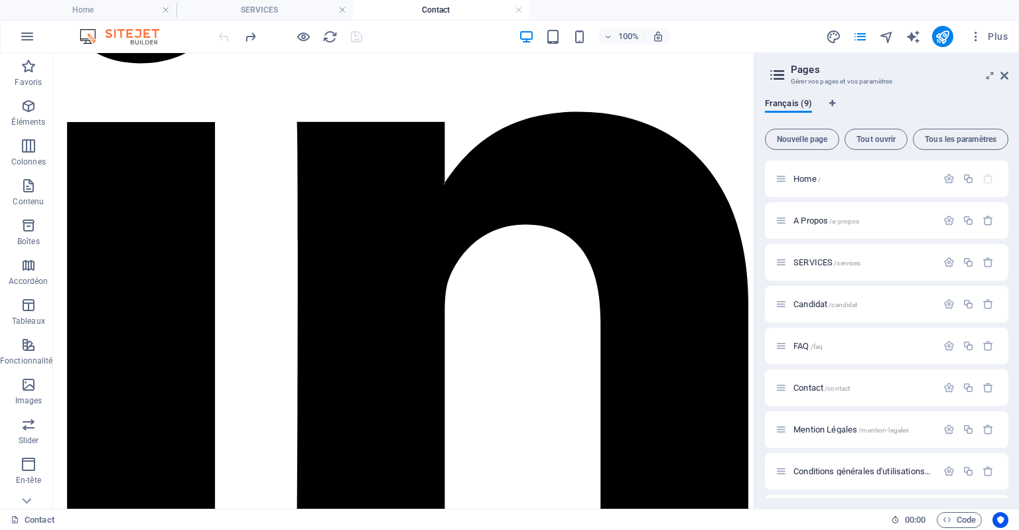
scroll to position [663, 0]
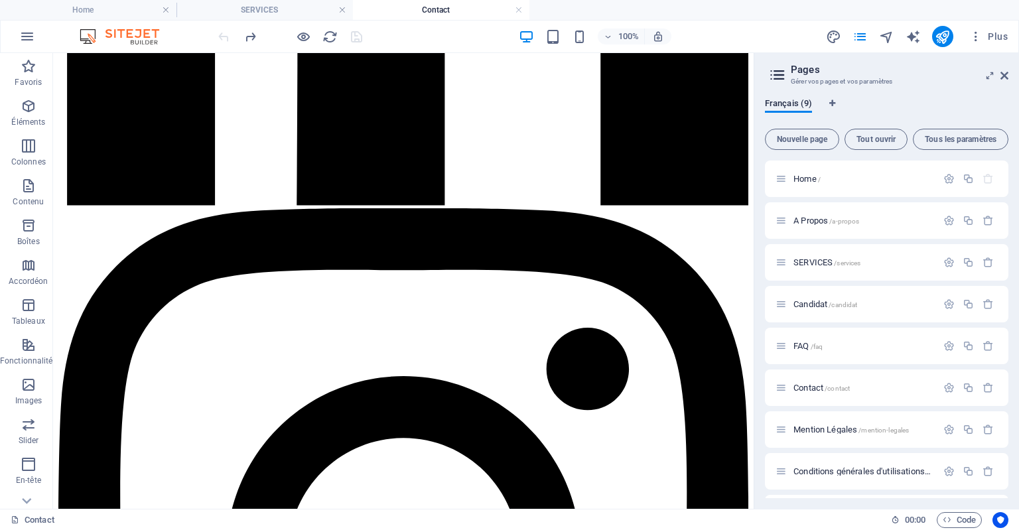
drag, startPoint x: 245, startPoint y: 10, endPoint x: 244, endPoint y: 21, distance: 10.7
click at [244, 21] on div "100% Plus" at bounding box center [510, 37] width 1018 height 32
click at [295, 11] on h4 "SERVICES" at bounding box center [264, 10] width 176 height 15
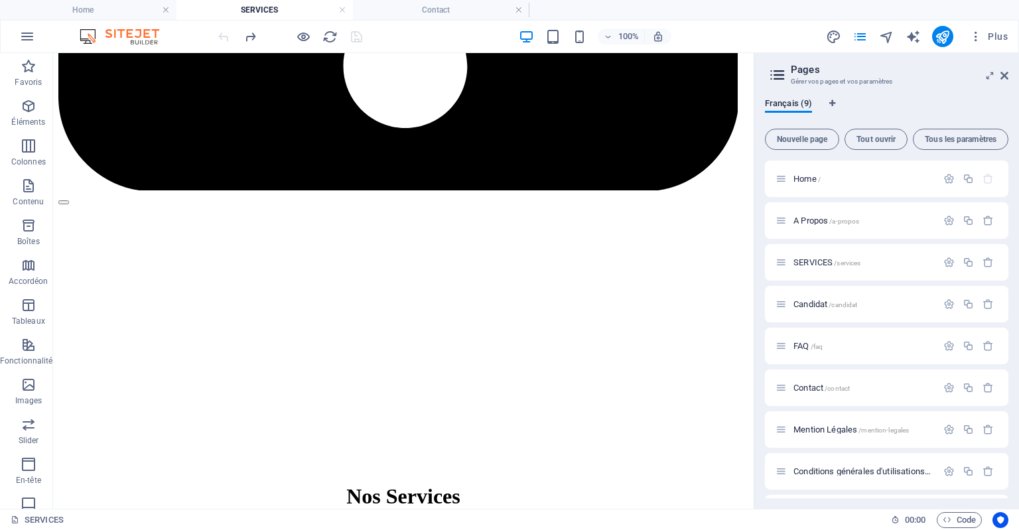
scroll to position [2839, 0]
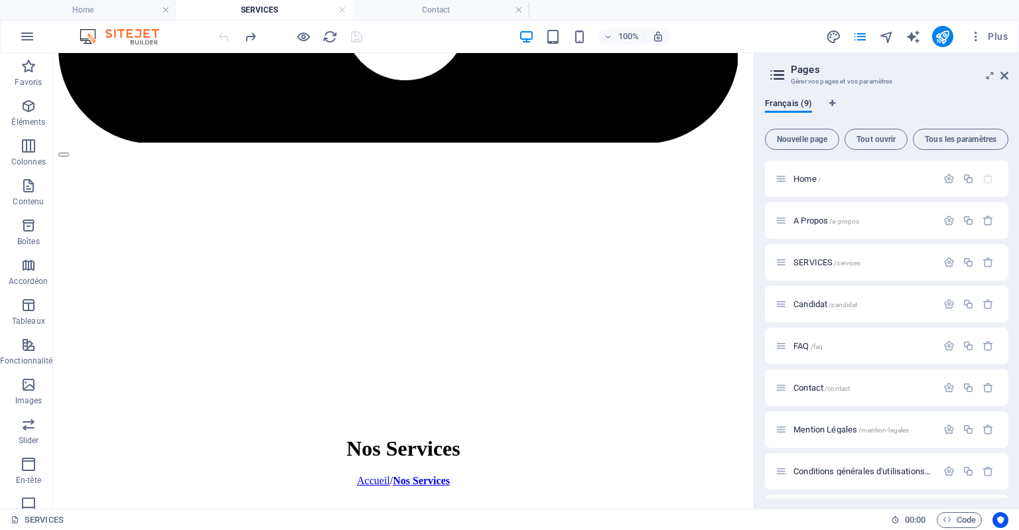
drag, startPoint x: 746, startPoint y: 230, endPoint x: 849, endPoint y: 401, distance: 199.1
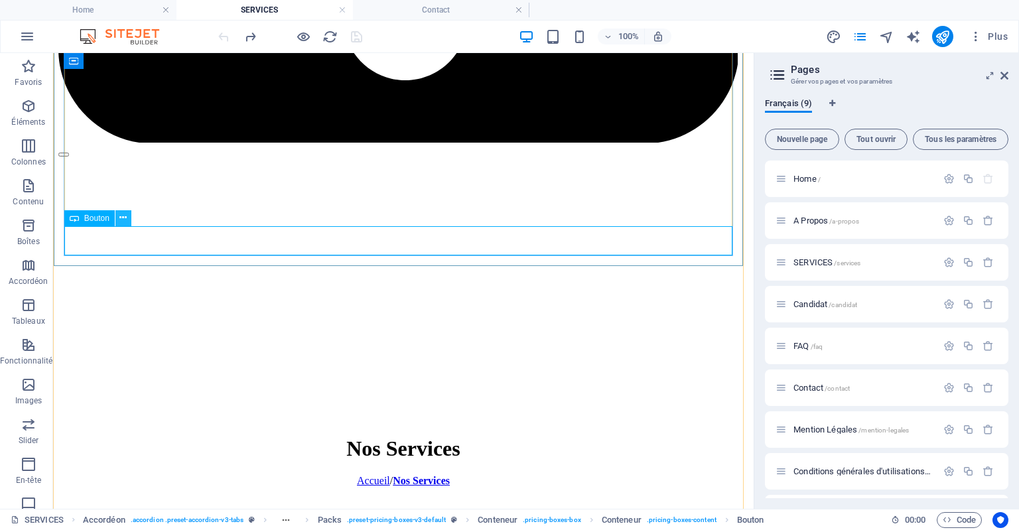
click at [123, 218] on icon at bounding box center [122, 218] width 7 height 14
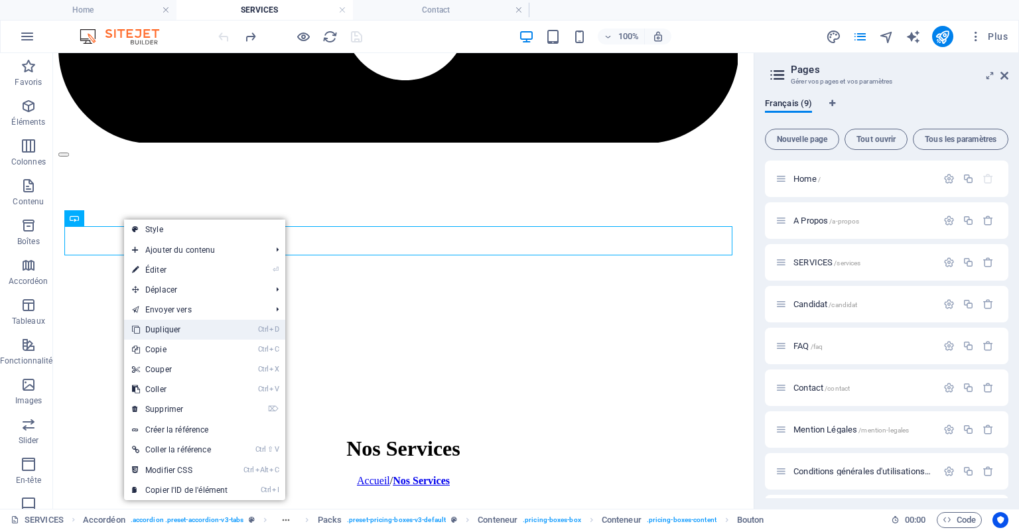
click at [197, 331] on link "Ctrl D Dupliquer" at bounding box center [179, 330] width 111 height 20
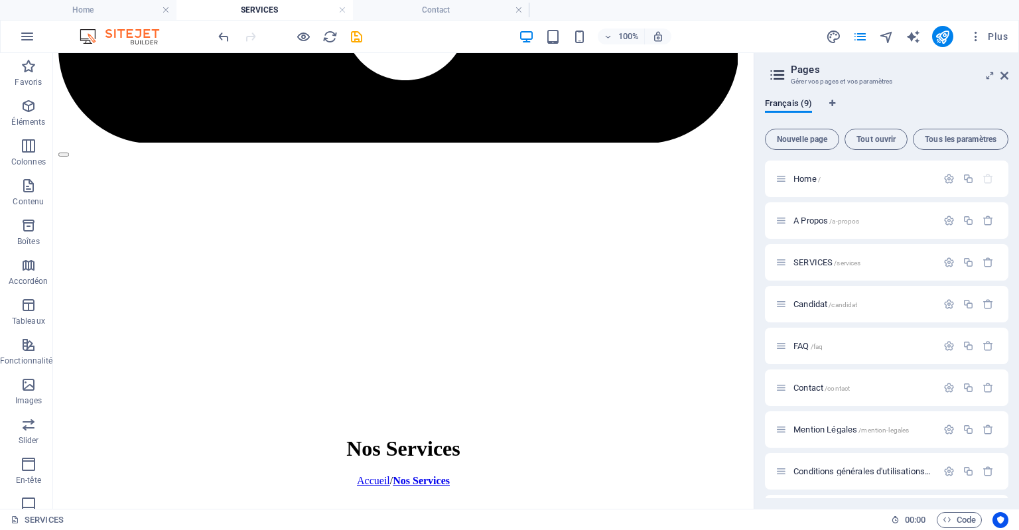
drag, startPoint x: 411, startPoint y: 245, endPoint x: 431, endPoint y: 173, distance: 75.0
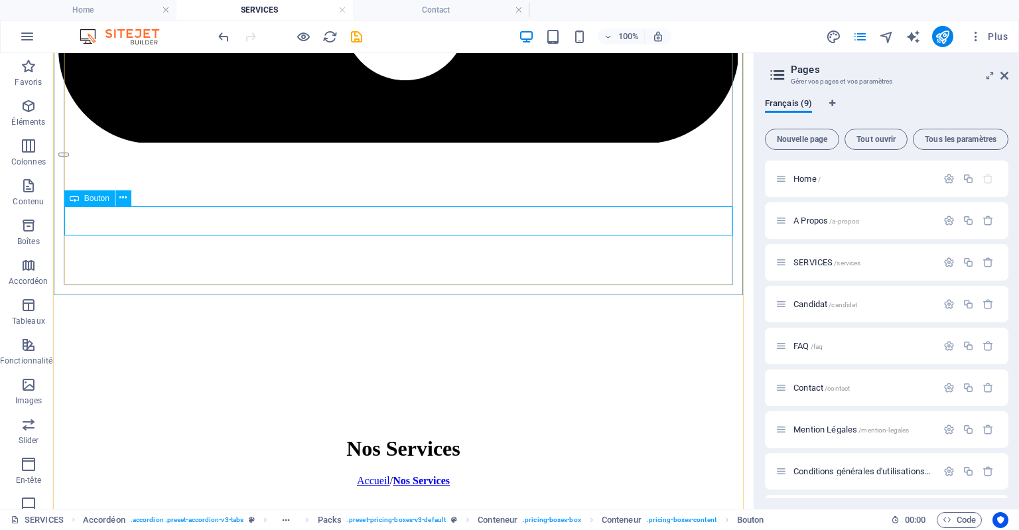
click at [80, 201] on div "Bouton" at bounding box center [89, 198] width 50 height 16
click at [125, 201] on icon at bounding box center [122, 198] width 7 height 14
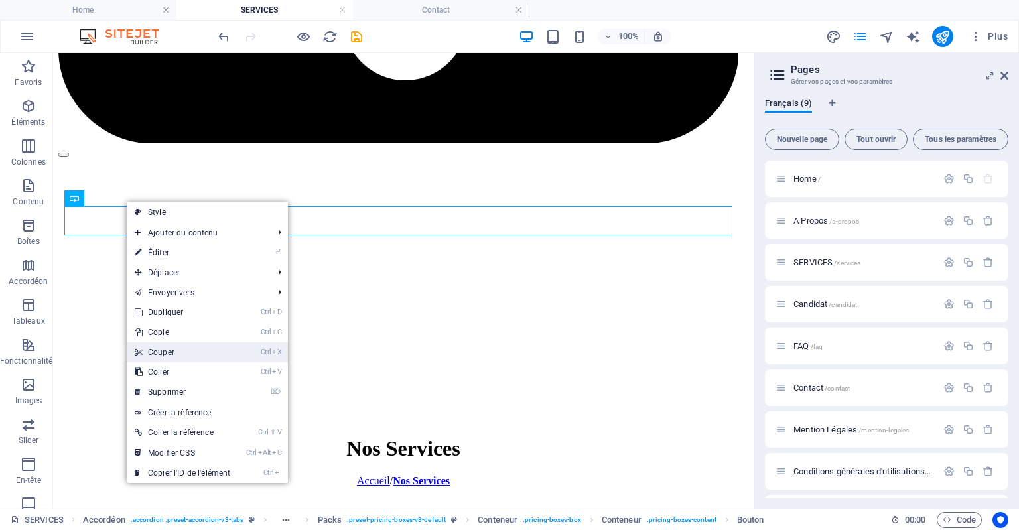
click at [196, 350] on link "Ctrl X Couper" at bounding box center [182, 352] width 111 height 20
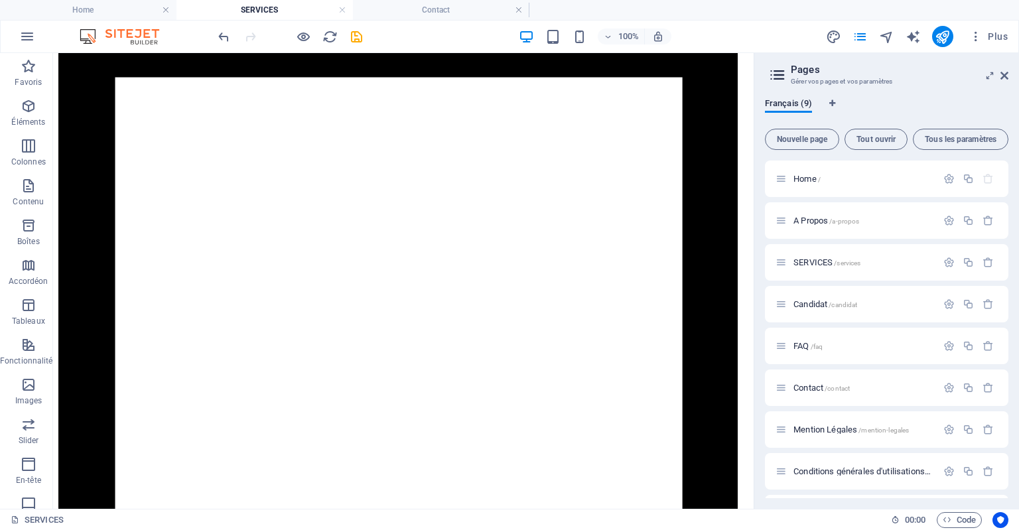
scroll to position [1630, 0]
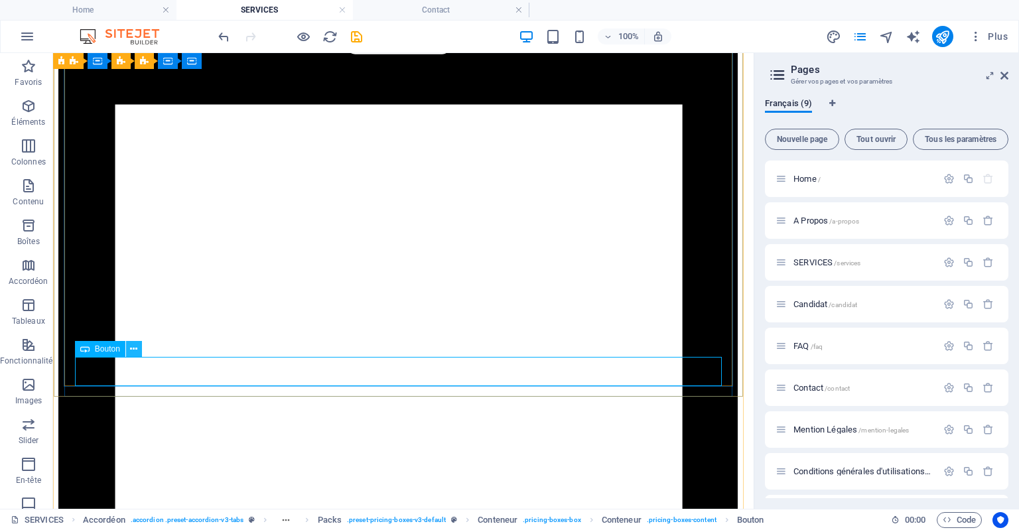
click at [137, 348] on icon at bounding box center [133, 349] width 7 height 14
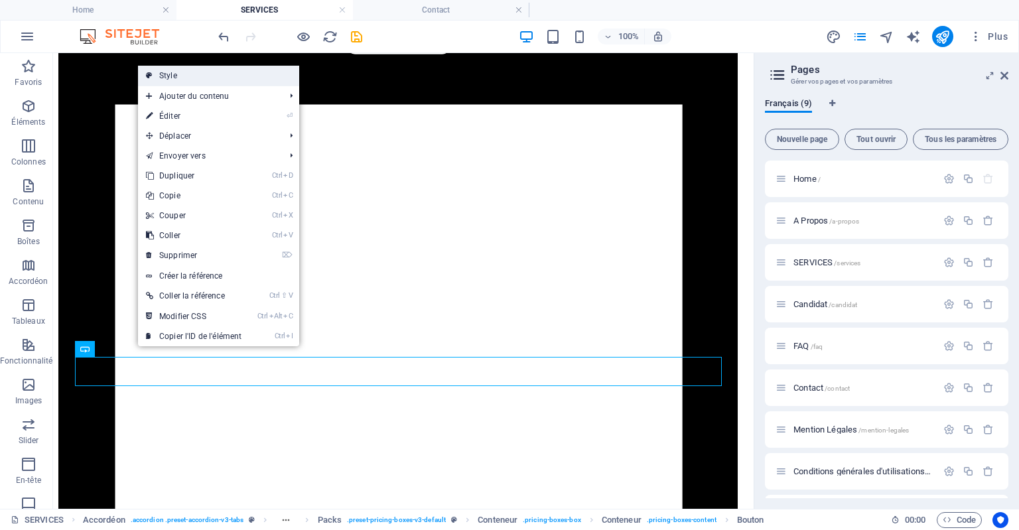
click at [192, 76] on link "Style" at bounding box center [218, 76] width 161 height 20
select select "rem"
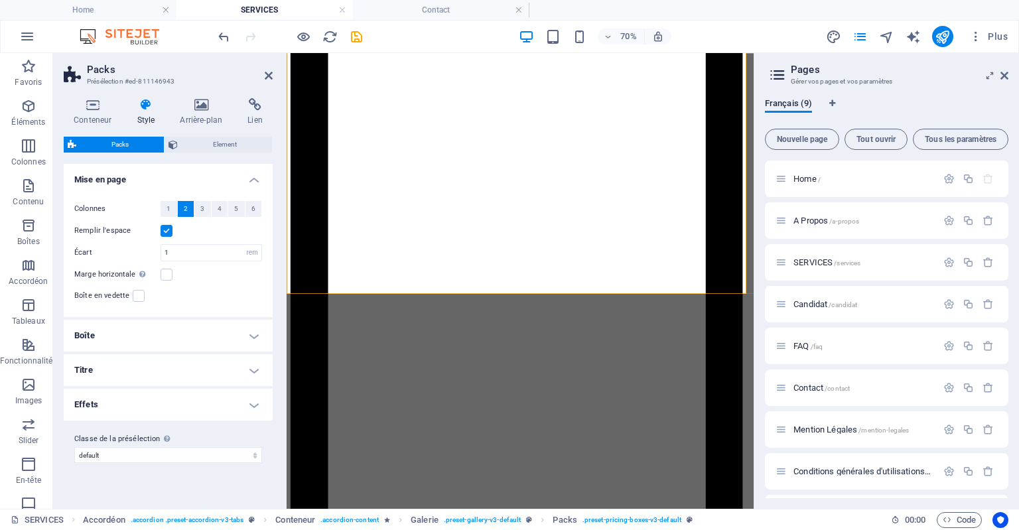
scroll to position [1632, 0]
click at [252, 121] on h4 "Lien" at bounding box center [255, 112] width 35 height 28
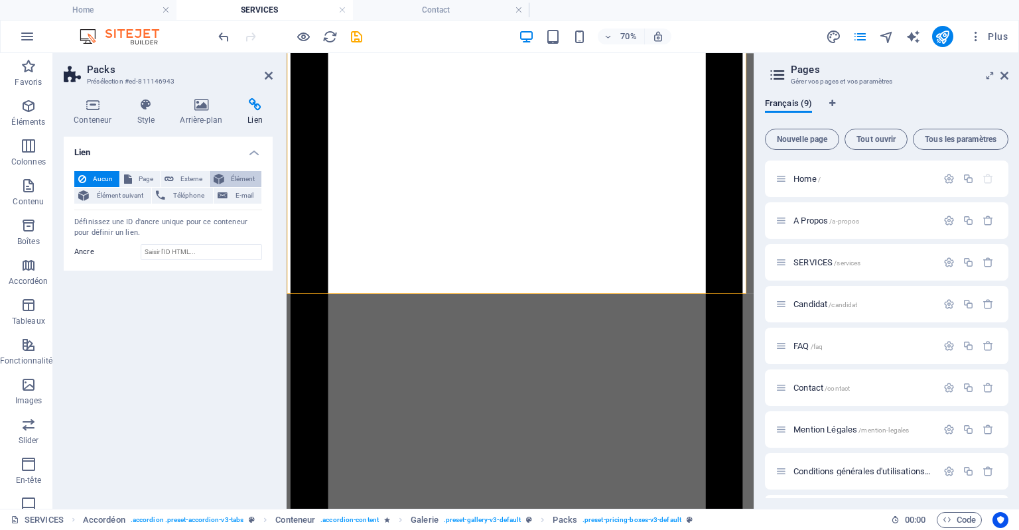
click at [234, 180] on span "Élément" at bounding box center [242, 179] width 29 height 16
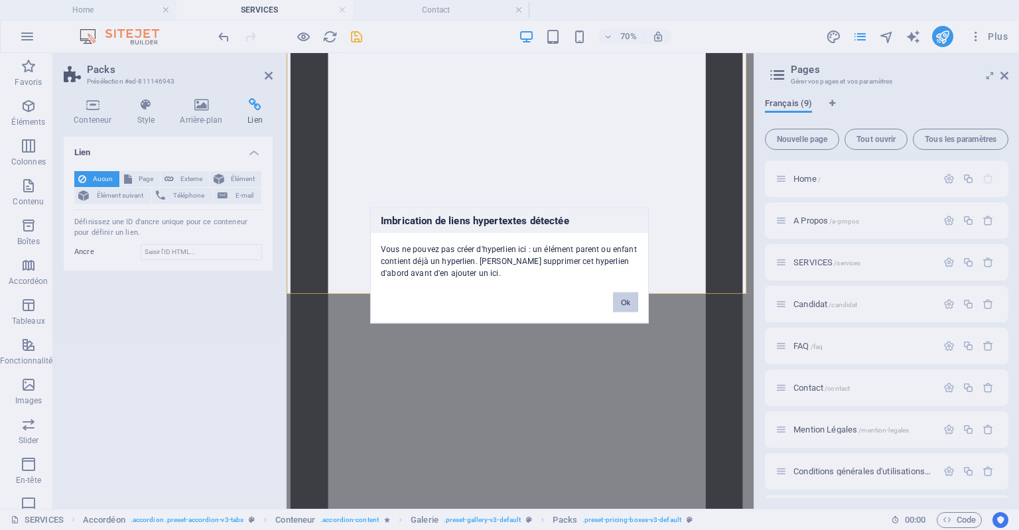
click at [629, 305] on button "Ok" at bounding box center [625, 302] width 25 height 20
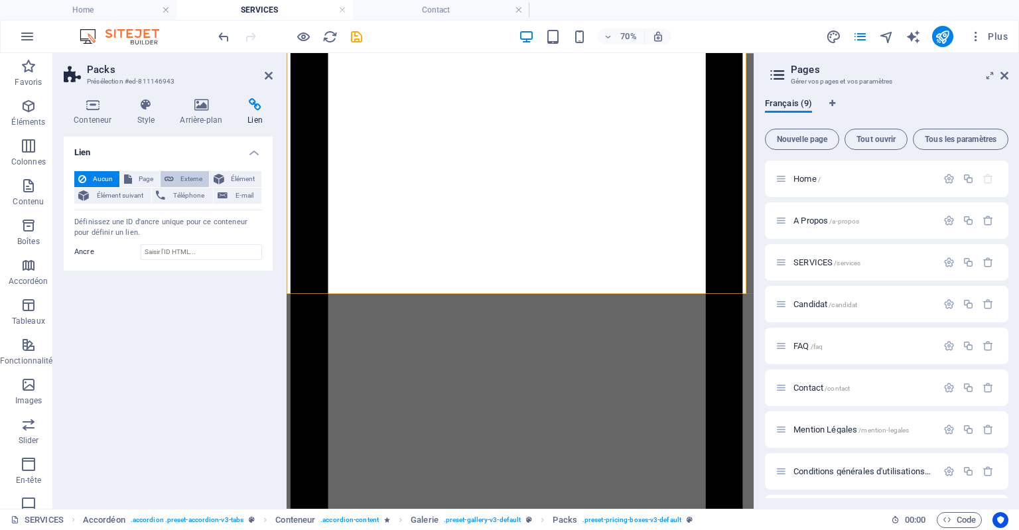
click at [196, 173] on span "Externe" at bounding box center [191, 179] width 27 height 16
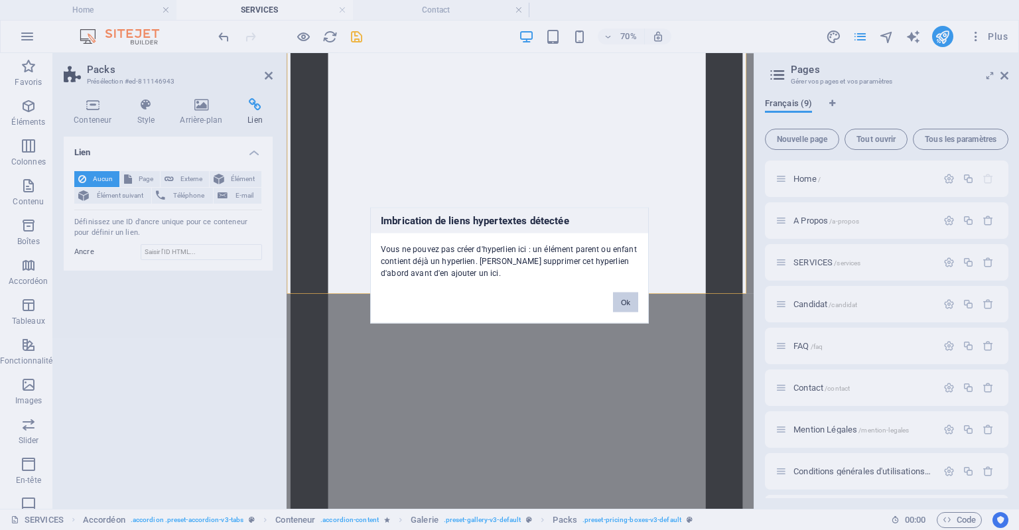
click at [627, 303] on button "Ok" at bounding box center [625, 302] width 25 height 20
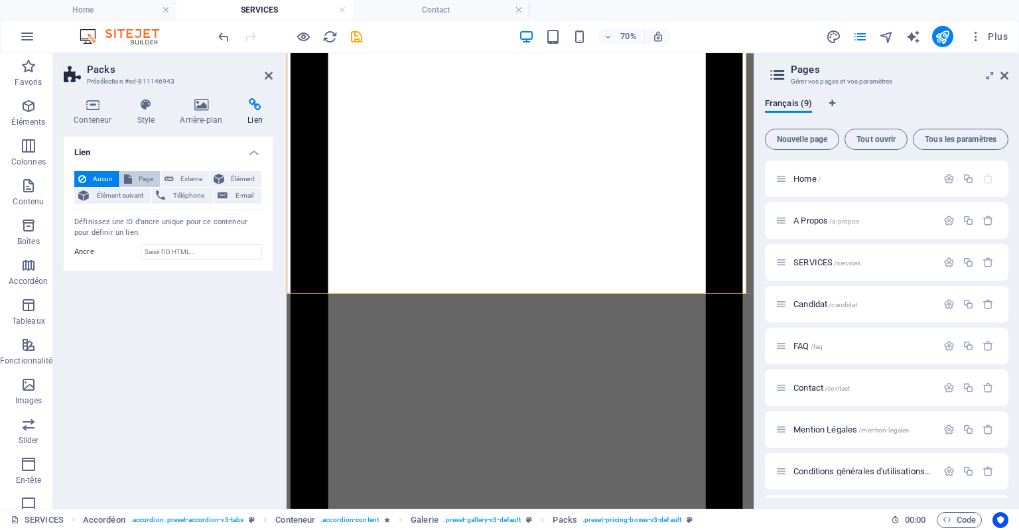
click at [143, 175] on span "Page" at bounding box center [146, 179] width 20 height 16
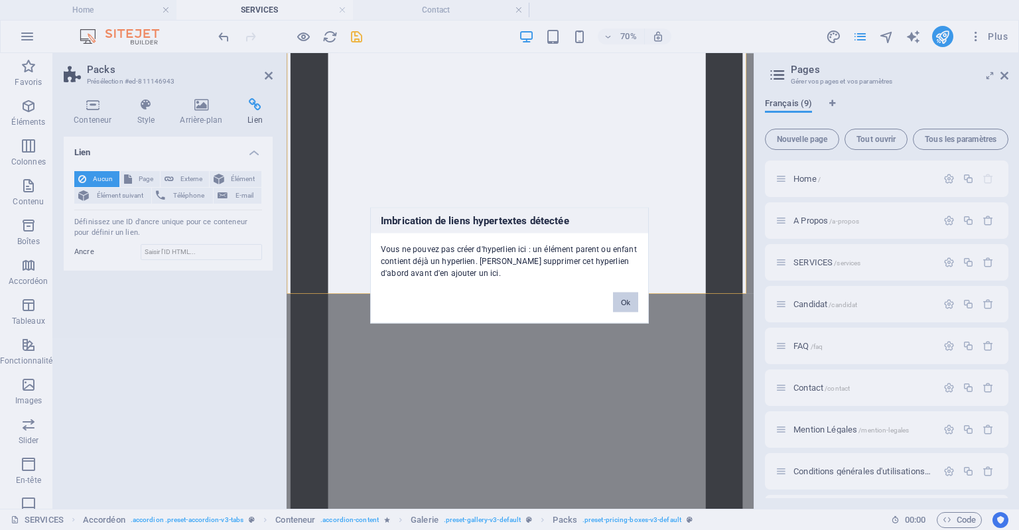
click at [623, 300] on button "Ok" at bounding box center [625, 302] width 25 height 20
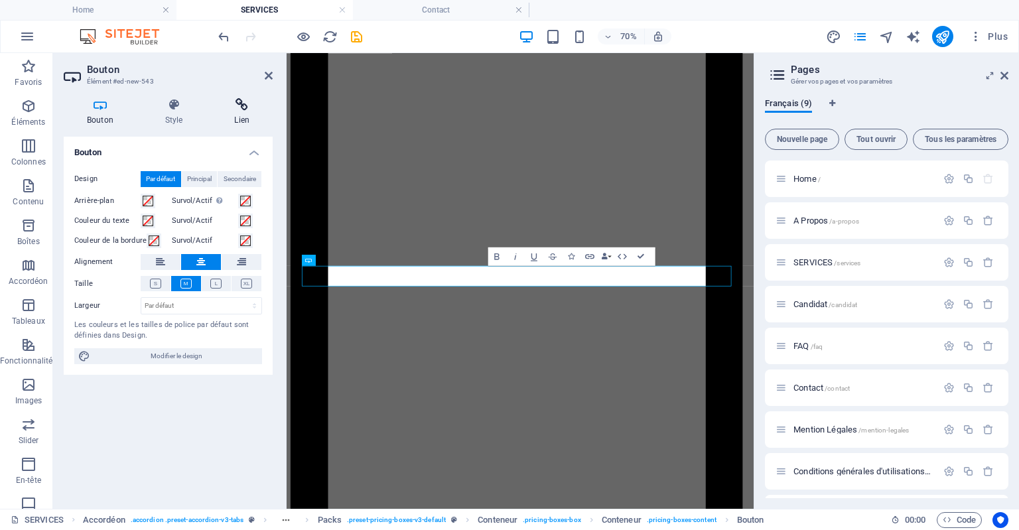
click at [243, 115] on h4 "Lien" at bounding box center [242, 112] width 62 height 28
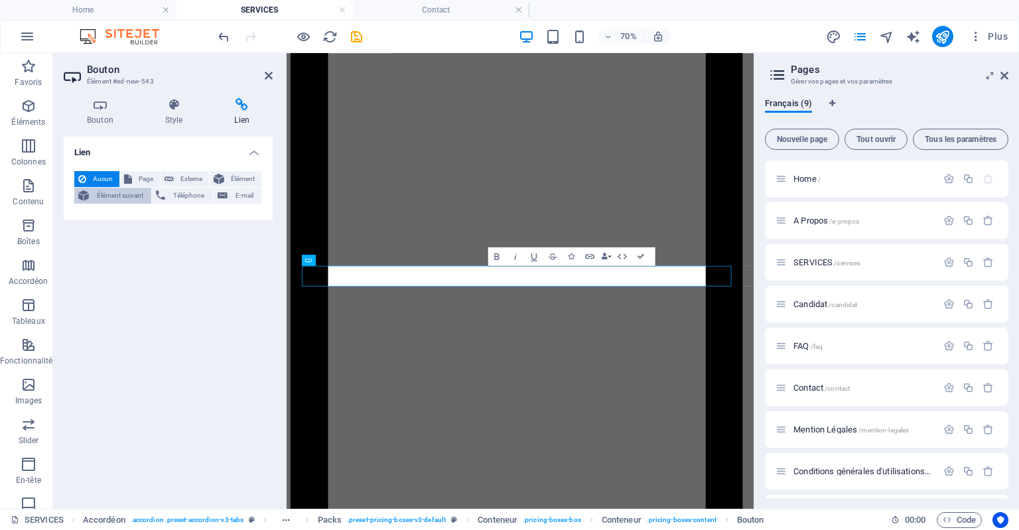
click at [136, 200] on span "Élément suivant" at bounding box center [120, 196] width 54 height 16
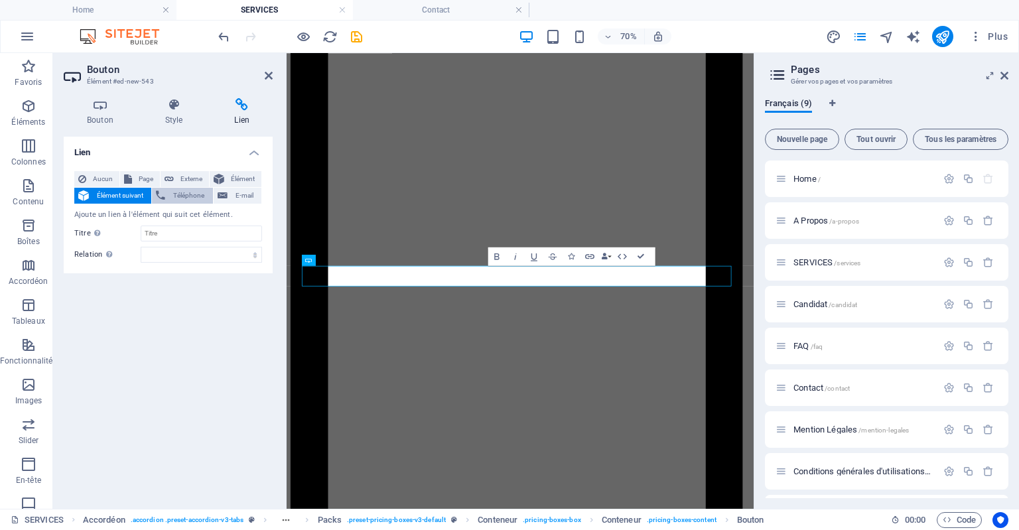
click at [178, 194] on span "Téléphone" at bounding box center [188, 196] width 39 height 16
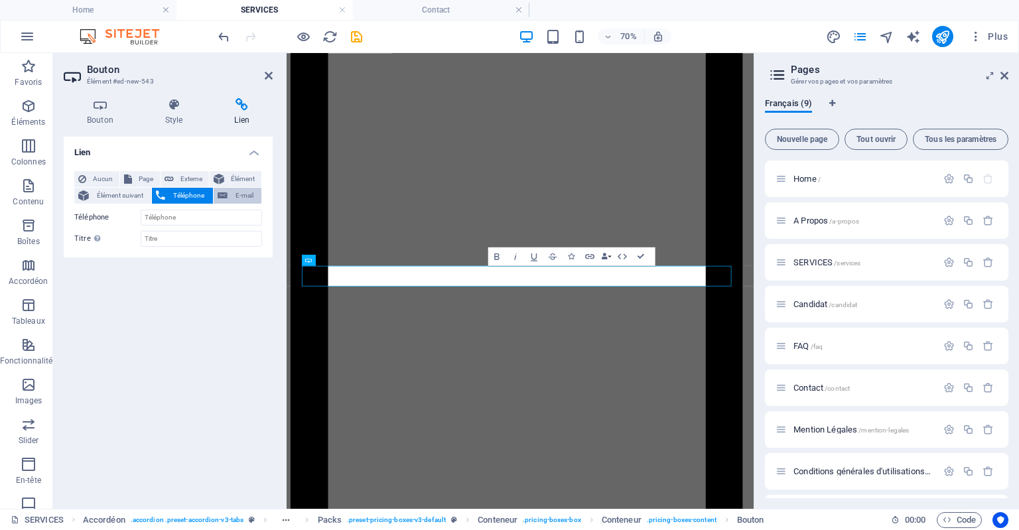
click at [234, 198] on span "E-mail" at bounding box center [245, 196] width 26 height 16
click at [128, 178] on icon at bounding box center [128, 179] width 8 height 16
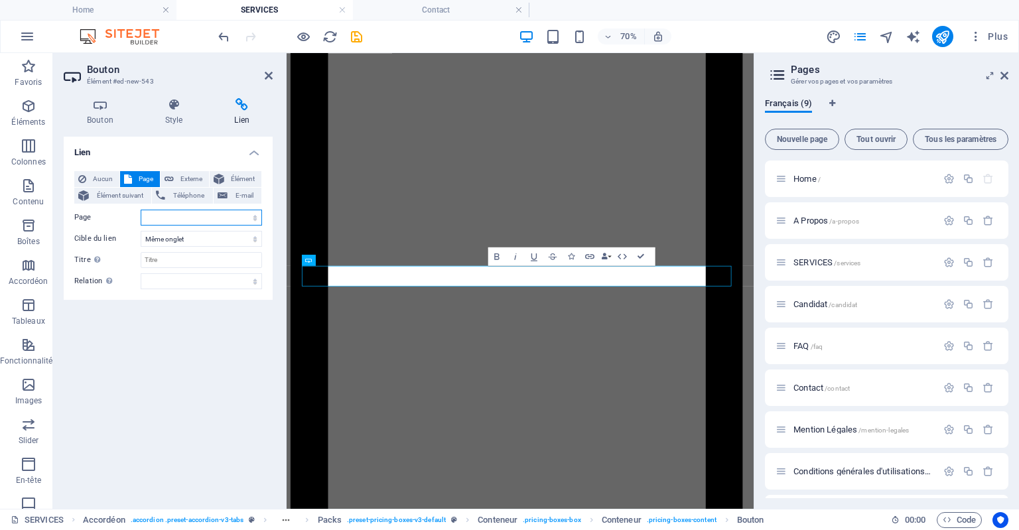
click at [237, 224] on select "Home A Propos SERVICES Candidat FAQ Contact Mention Légales Conditions générale…" at bounding box center [201, 218] width 121 height 16
select select "5"
click at [141, 210] on select "Home A Propos SERVICES Candidat FAQ Contact Mention Légales Conditions générale…" at bounding box center [201, 218] width 121 height 16
click at [249, 245] on select "Nouvel onglet Même onglet Superposition" at bounding box center [201, 239] width 121 height 16
select select "blank"
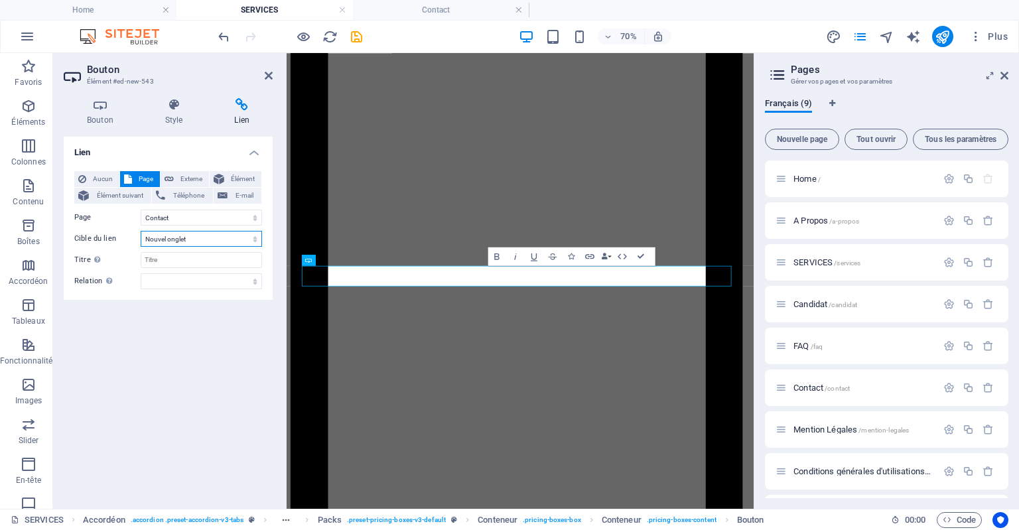
click at [141, 231] on select "Nouvel onglet Même onglet Superposition" at bounding box center [201, 239] width 121 height 16
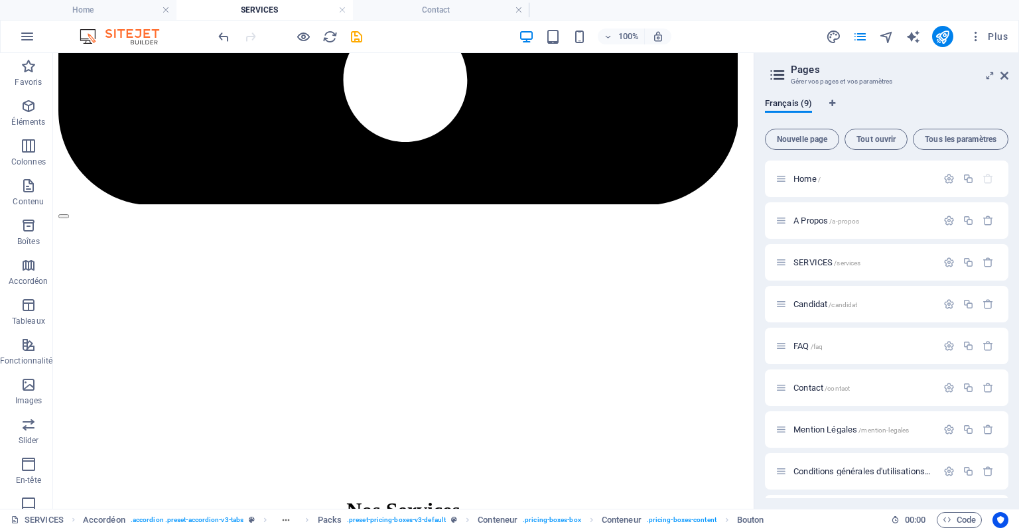
scroll to position [2832, 0]
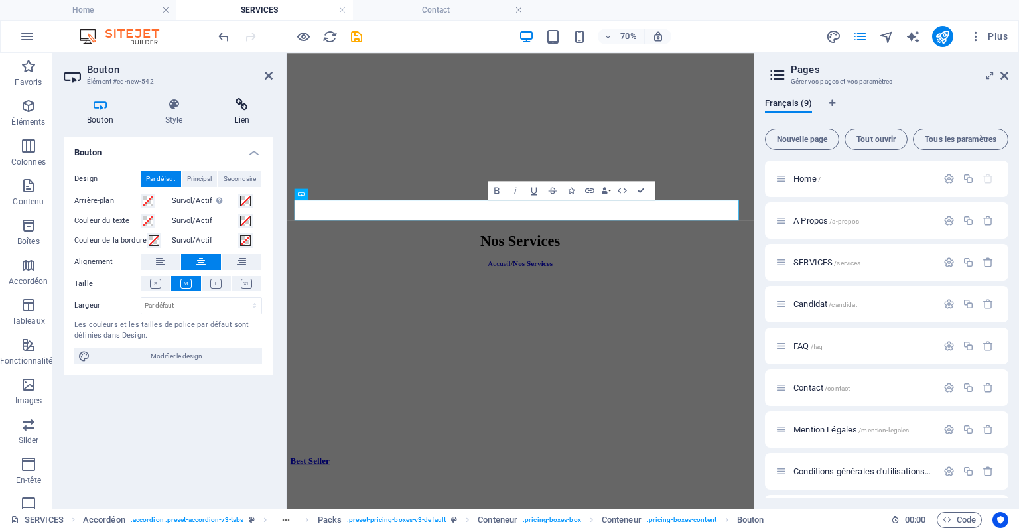
click at [247, 109] on icon at bounding box center [242, 104] width 62 height 13
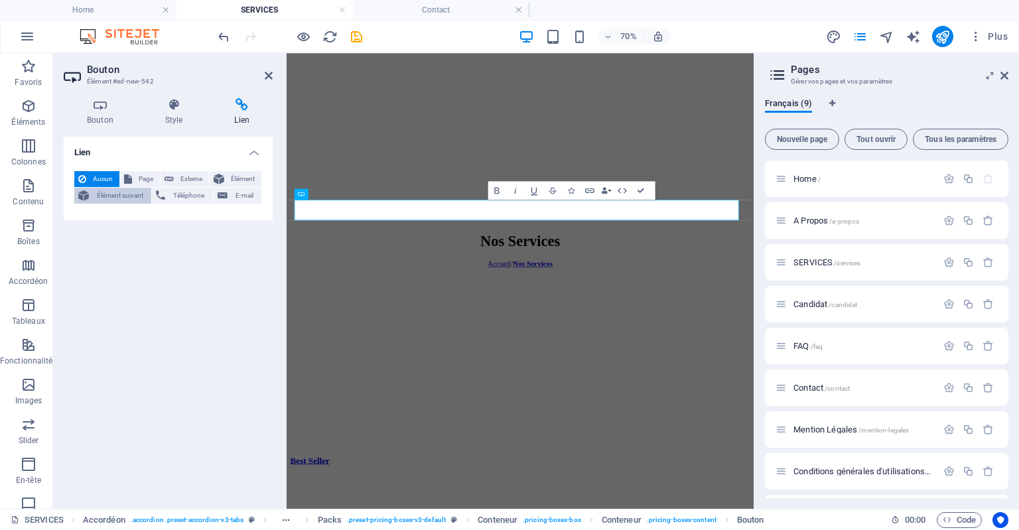
click at [133, 190] on span "Élément suivant" at bounding box center [120, 196] width 54 height 16
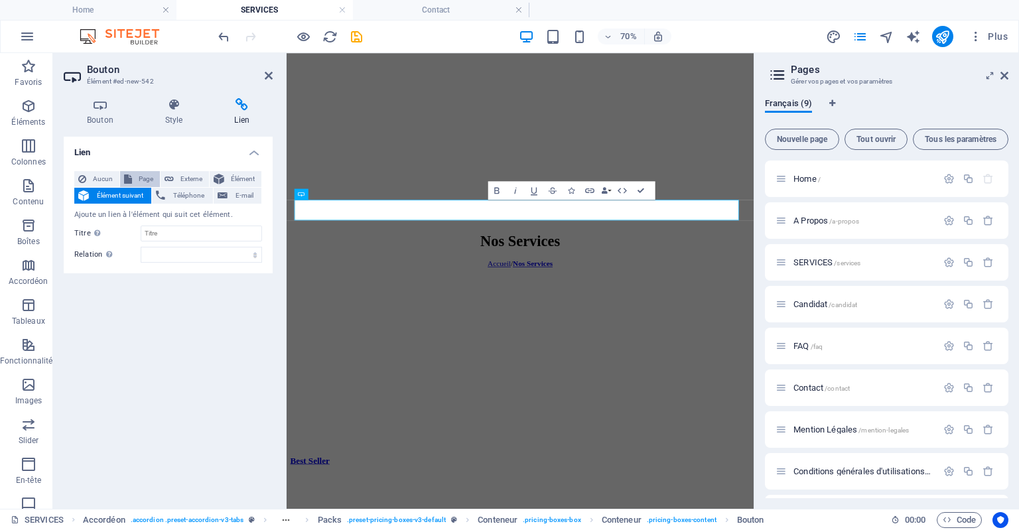
click at [146, 174] on span "Page" at bounding box center [146, 179] width 20 height 16
select select
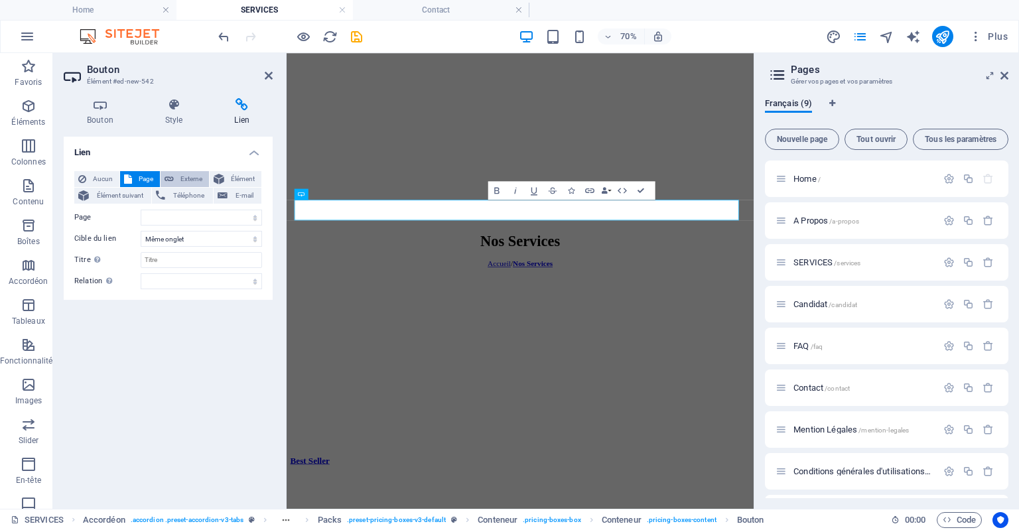
click at [196, 181] on span "Externe" at bounding box center [191, 179] width 27 height 16
select select "blank"
click at [228, 179] on span "Élément" at bounding box center [242, 179] width 29 height 16
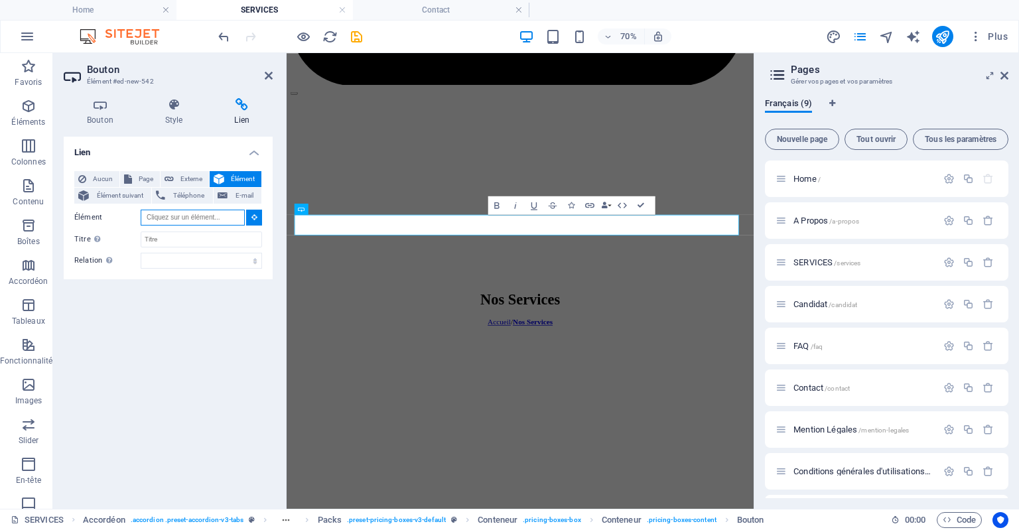
scroll to position [2746, 0]
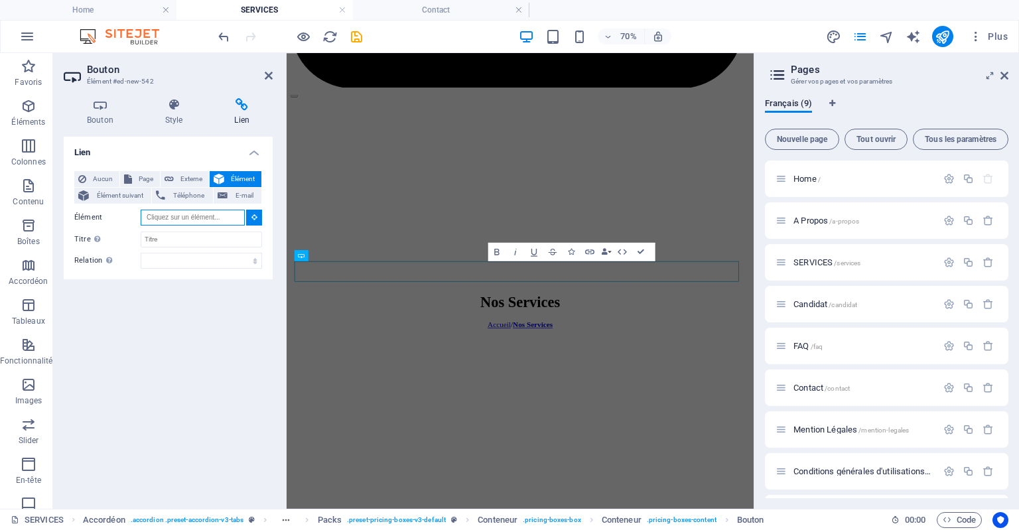
click at [210, 219] on input "Élément" at bounding box center [193, 218] width 104 height 16
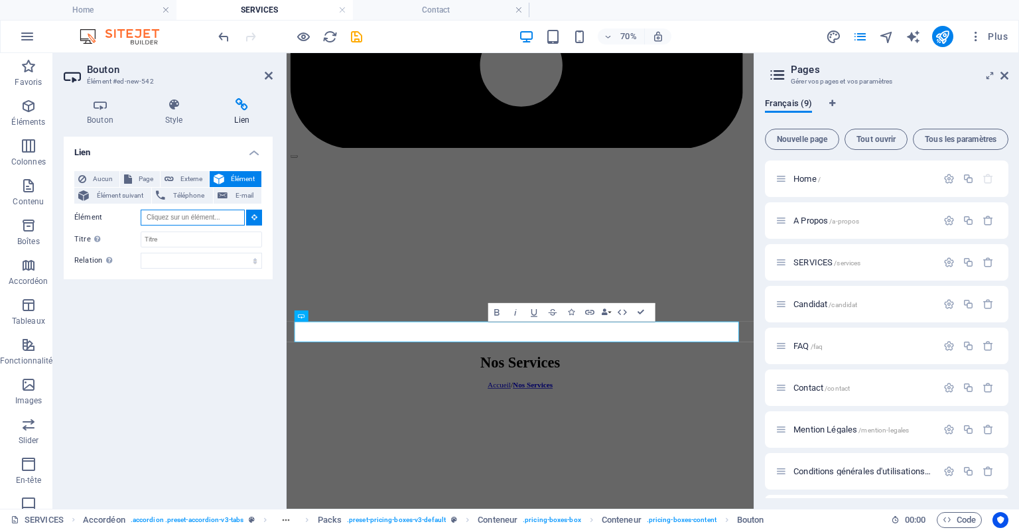
scroll to position [2659, 0]
click at [142, 178] on span "Page" at bounding box center [146, 179] width 20 height 16
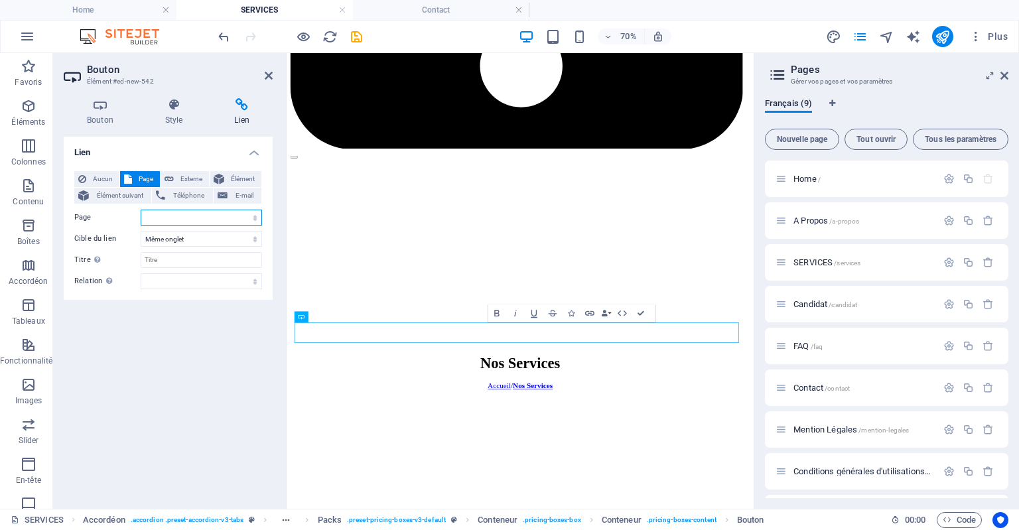
click at [248, 215] on select "Home A Propos SERVICES Candidat FAQ Contact Mention Légales Conditions générale…" at bounding box center [201, 218] width 121 height 16
select select "5"
click at [141, 210] on select "Home A Propos SERVICES Candidat FAQ Contact Mention Légales Conditions générale…" at bounding box center [201, 218] width 121 height 16
click at [244, 238] on select "Nouvel onglet Même onglet Superposition" at bounding box center [201, 239] width 121 height 16
select select "blank"
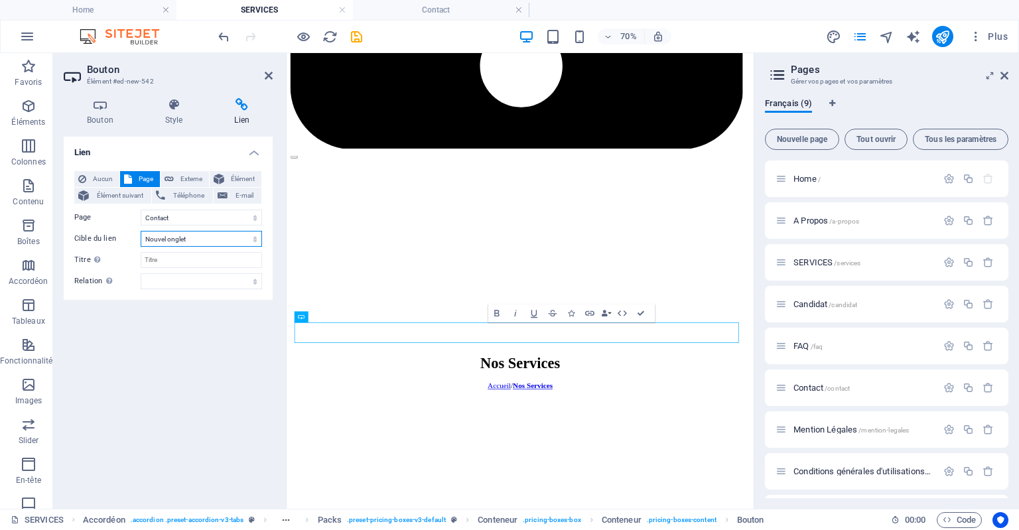
click at [141, 231] on select "Nouvel onglet Même onglet Superposition" at bounding box center [201, 239] width 121 height 16
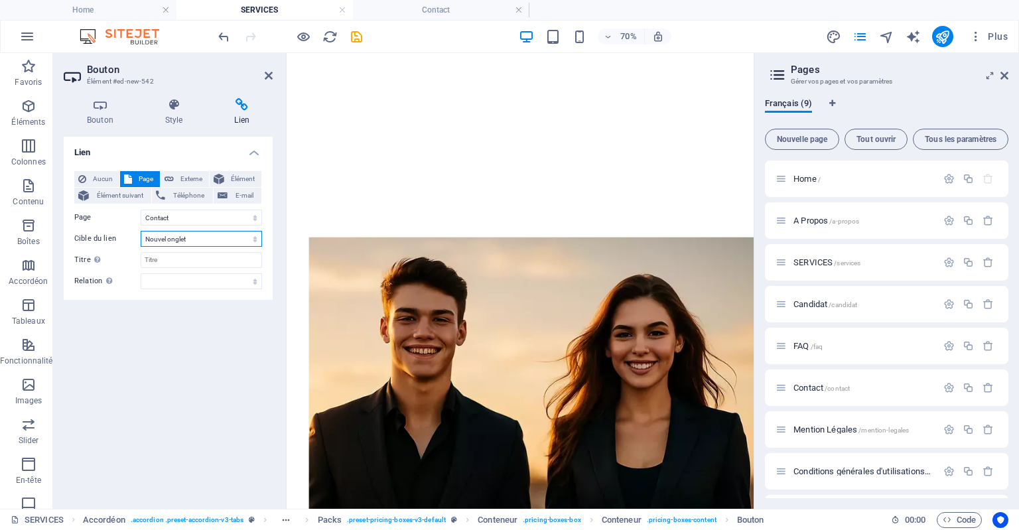
scroll to position [3635, 0]
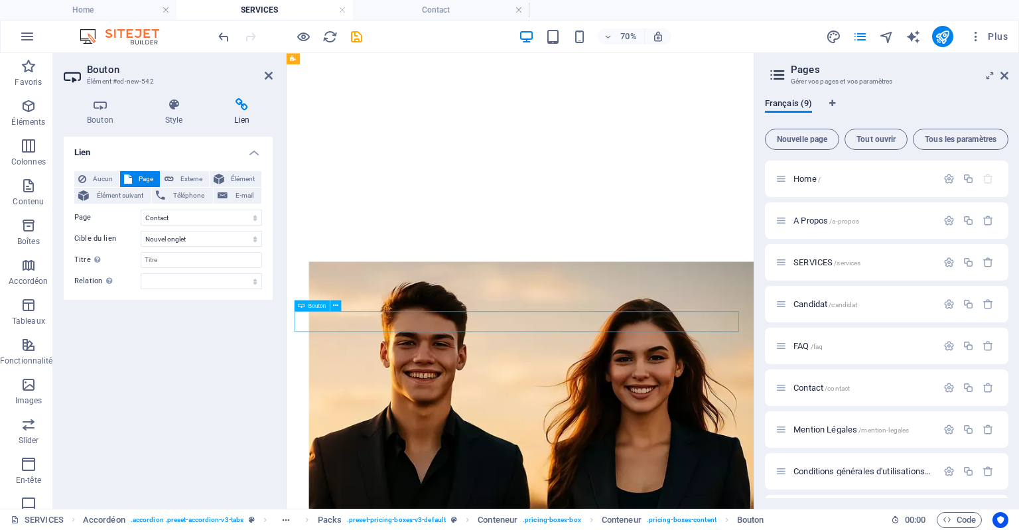
scroll to position [3633, 0]
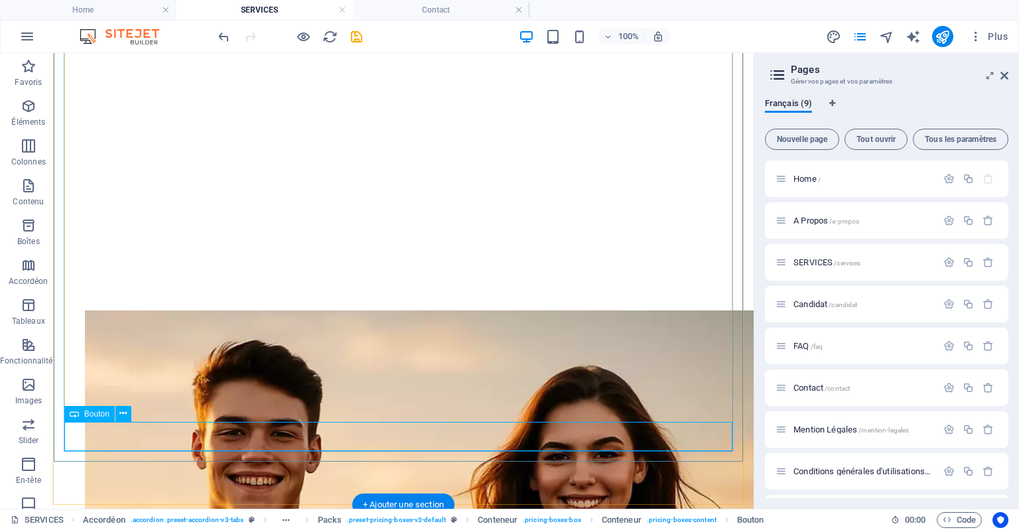
click at [121, 419] on icon at bounding box center [122, 414] width 7 height 14
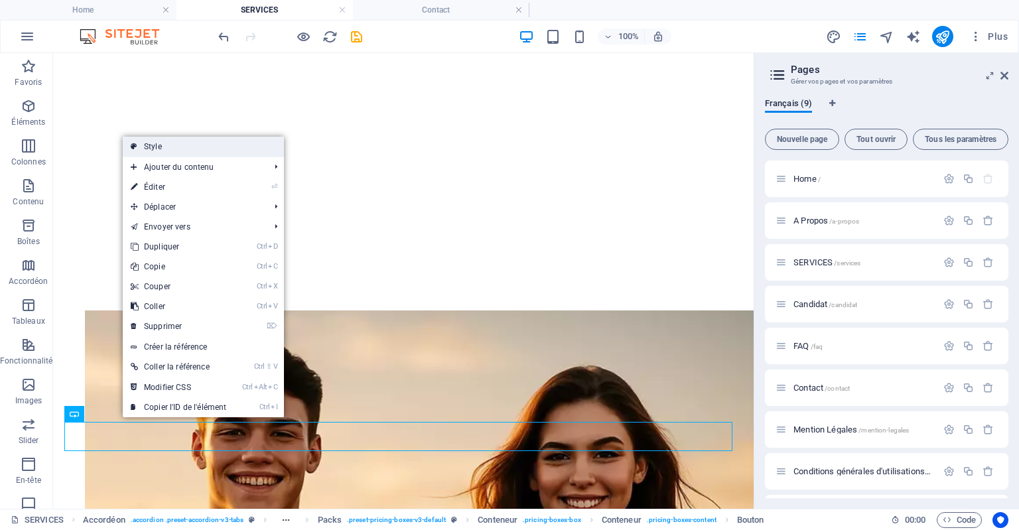
click at [194, 149] on link "Style" at bounding box center [203, 147] width 161 height 20
select select "rem"
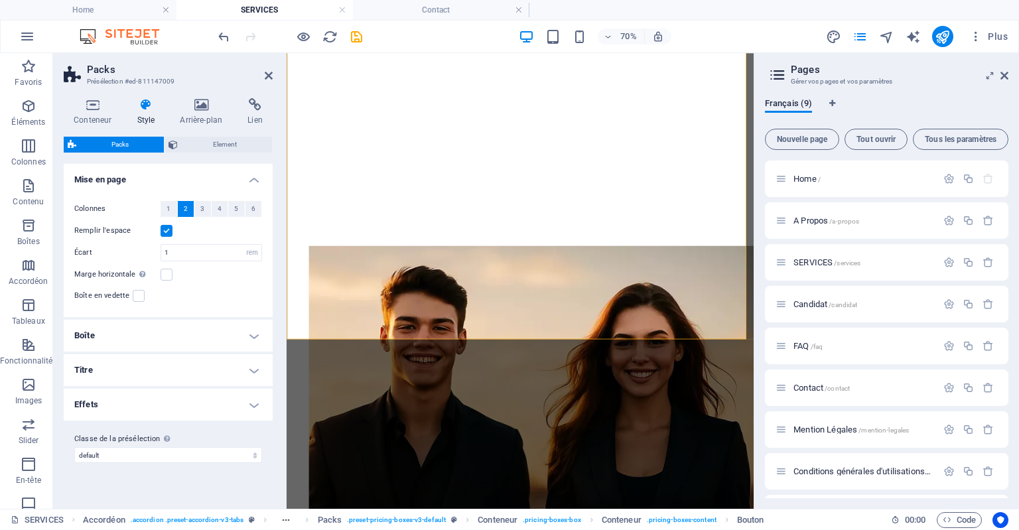
scroll to position [3635, 0]
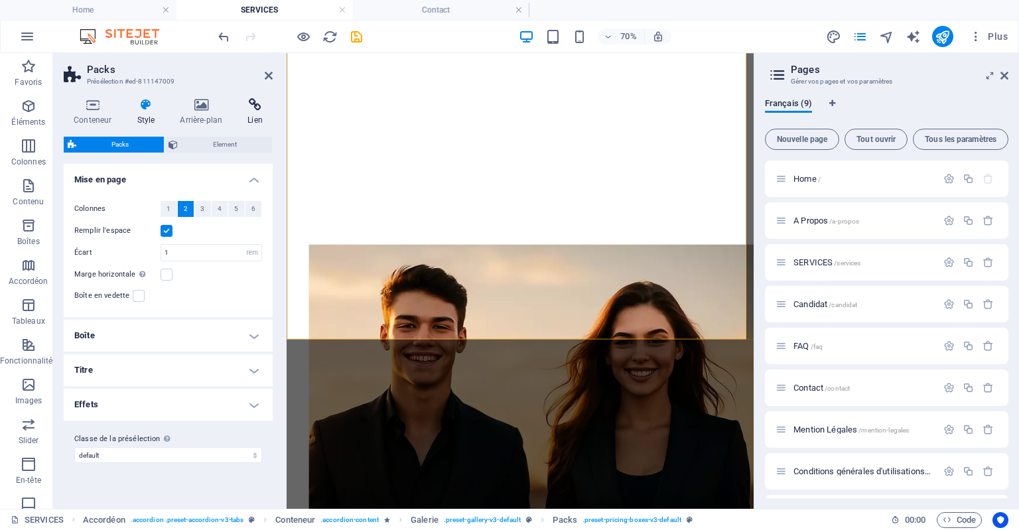
click at [257, 109] on icon at bounding box center [255, 104] width 35 height 13
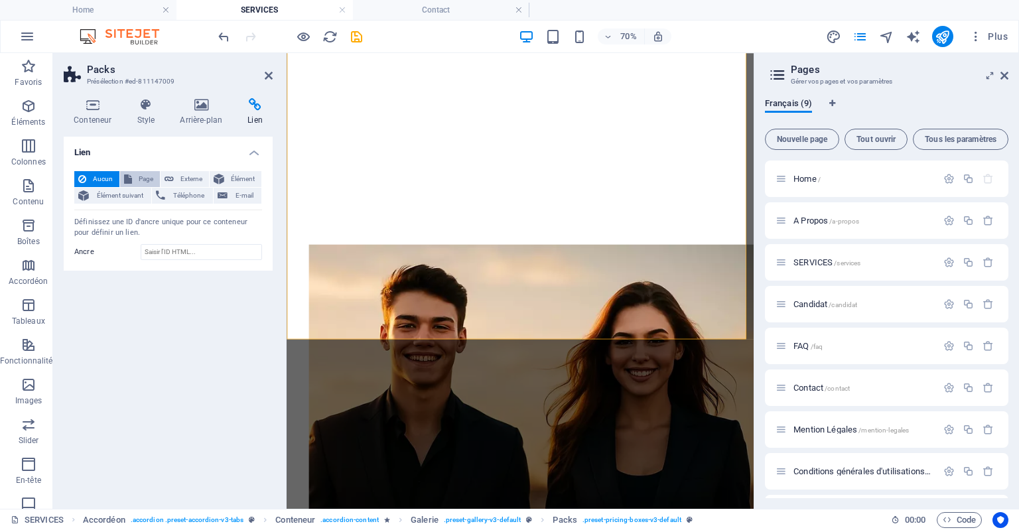
click at [148, 180] on span "Page" at bounding box center [146, 179] width 20 height 16
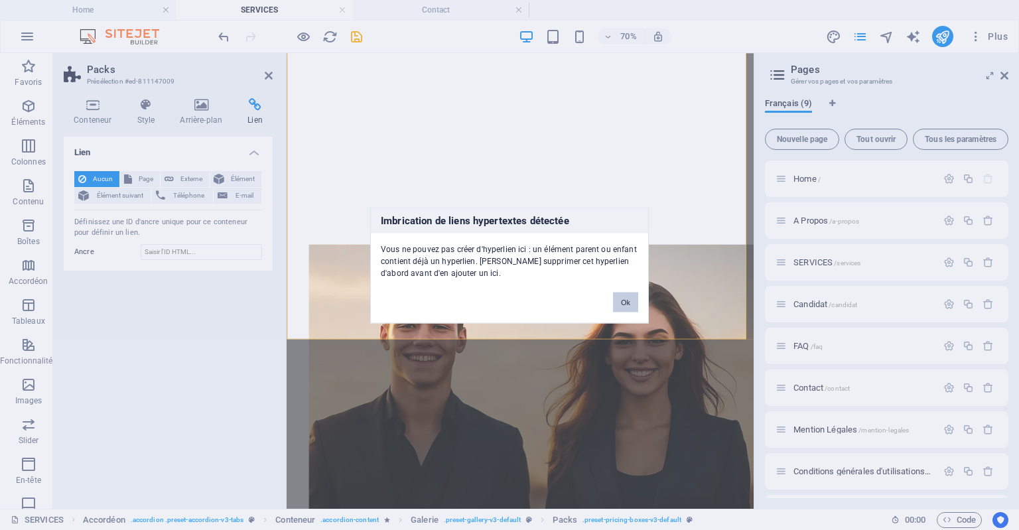
click at [637, 294] on button "Ok" at bounding box center [625, 302] width 25 height 20
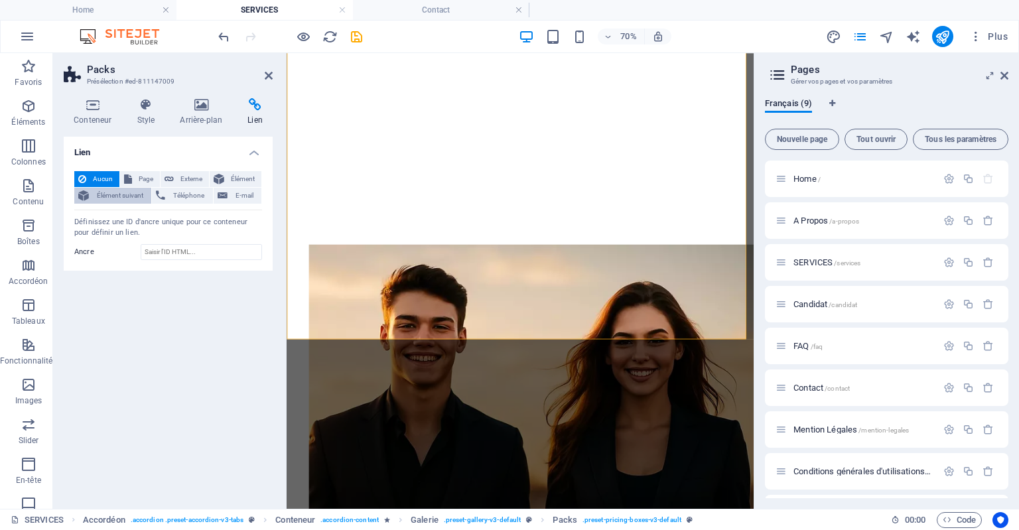
click at [125, 197] on span "Élément suivant" at bounding box center [120, 196] width 54 height 16
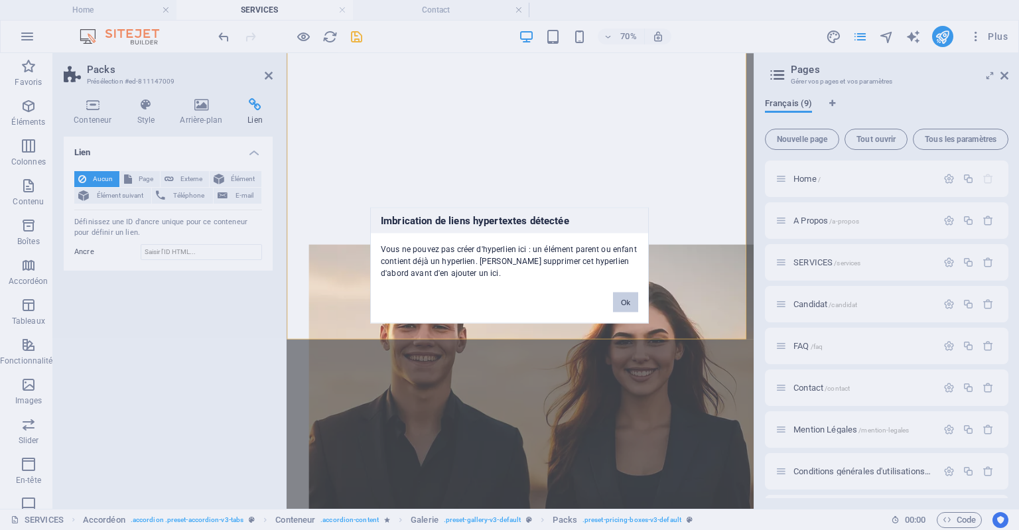
click at [623, 299] on button "Ok" at bounding box center [625, 302] width 25 height 20
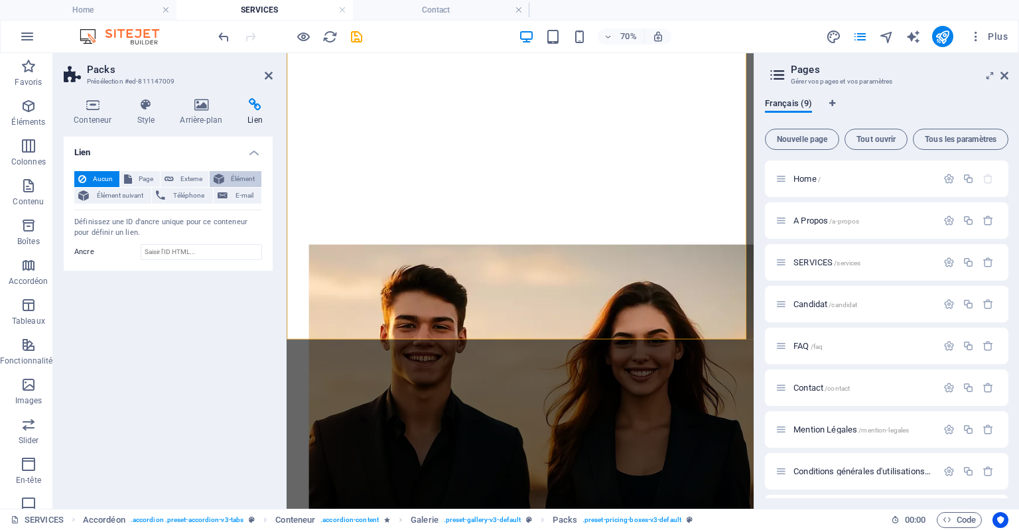
click at [235, 180] on span "Élément" at bounding box center [242, 179] width 29 height 16
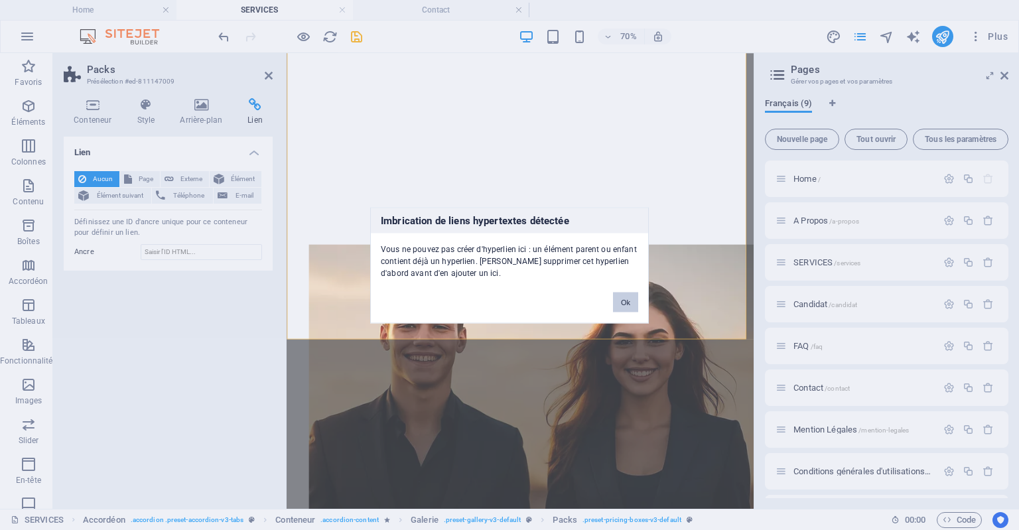
click at [634, 304] on button "Ok" at bounding box center [625, 302] width 25 height 20
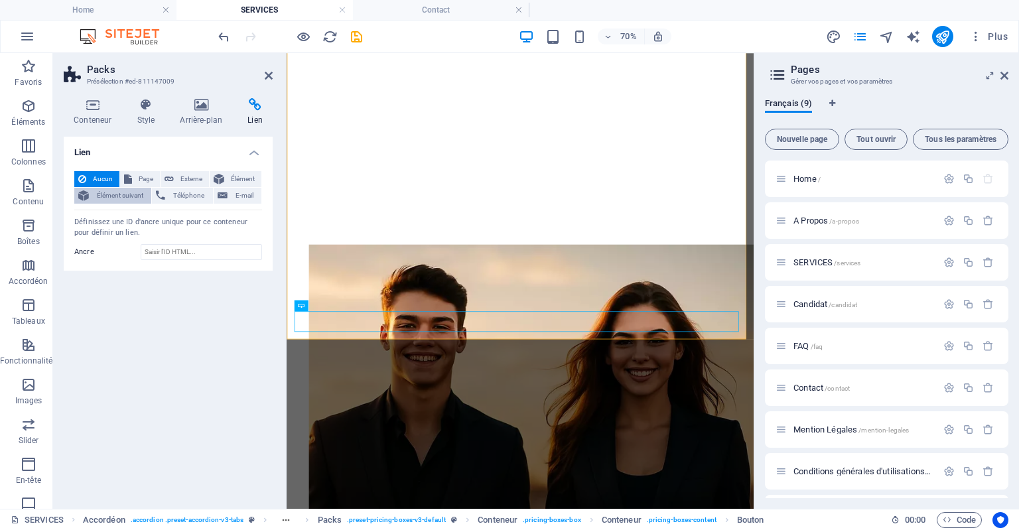
click at [109, 198] on span "Élément suivant" at bounding box center [120, 196] width 54 height 16
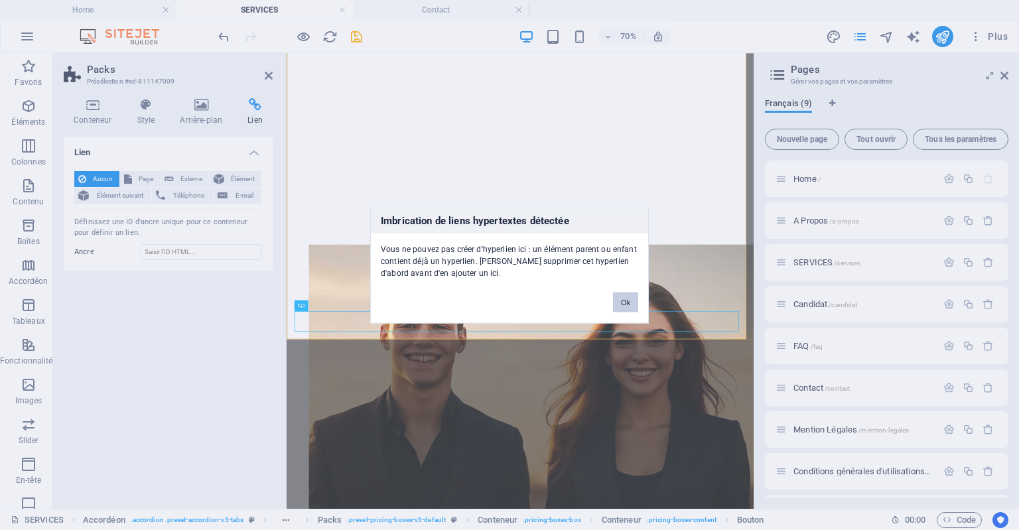
click at [624, 299] on button "Ok" at bounding box center [625, 302] width 25 height 20
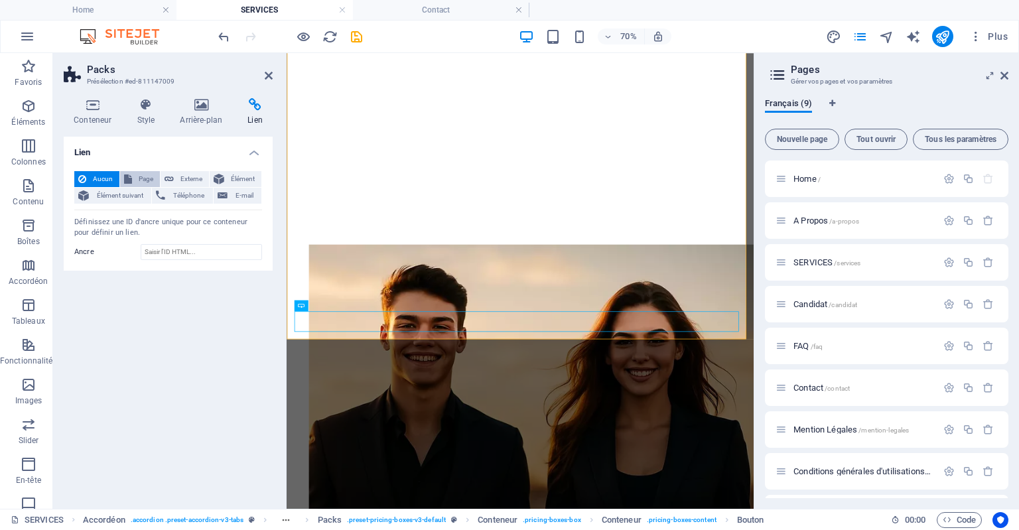
click at [147, 175] on span "Page" at bounding box center [146, 179] width 20 height 16
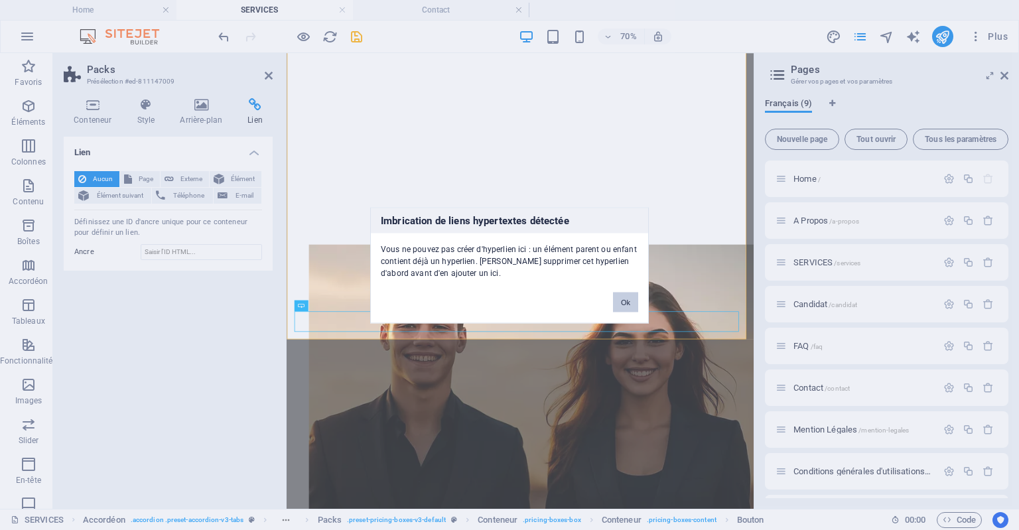
drag, startPoint x: 628, startPoint y: 297, endPoint x: 315, endPoint y: 400, distance: 329.6
click at [628, 297] on button "Ok" at bounding box center [625, 302] width 25 height 20
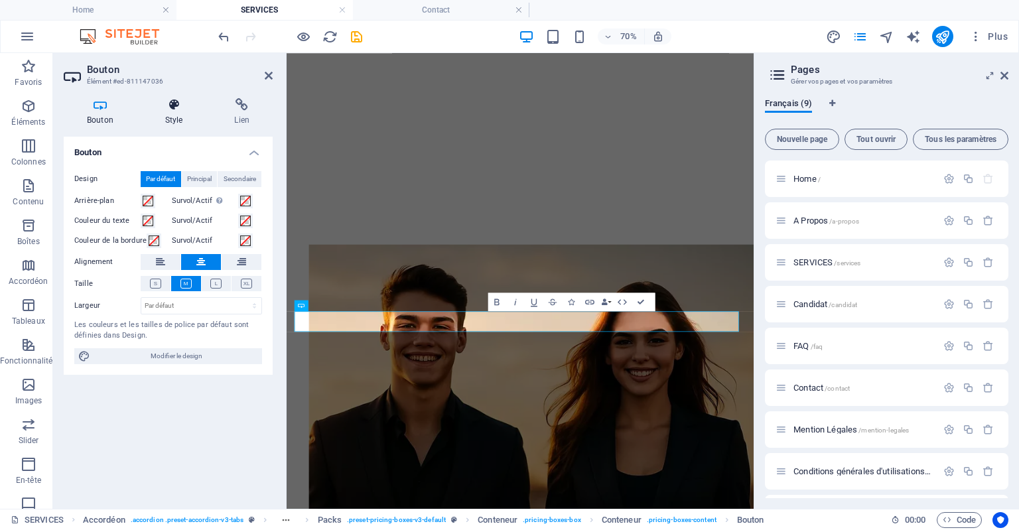
click at [180, 113] on h4 "Style" at bounding box center [177, 112] width 70 height 28
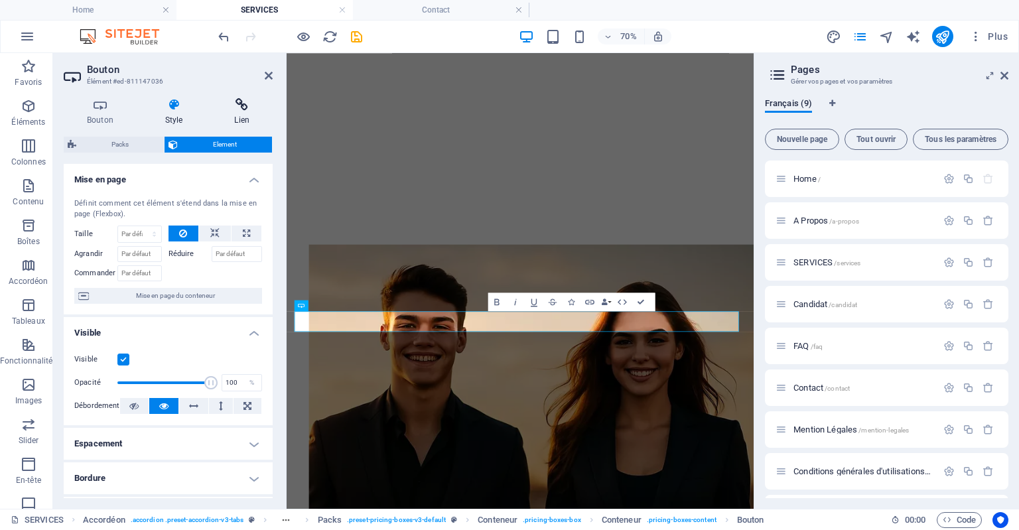
click at [235, 104] on icon at bounding box center [242, 104] width 62 height 13
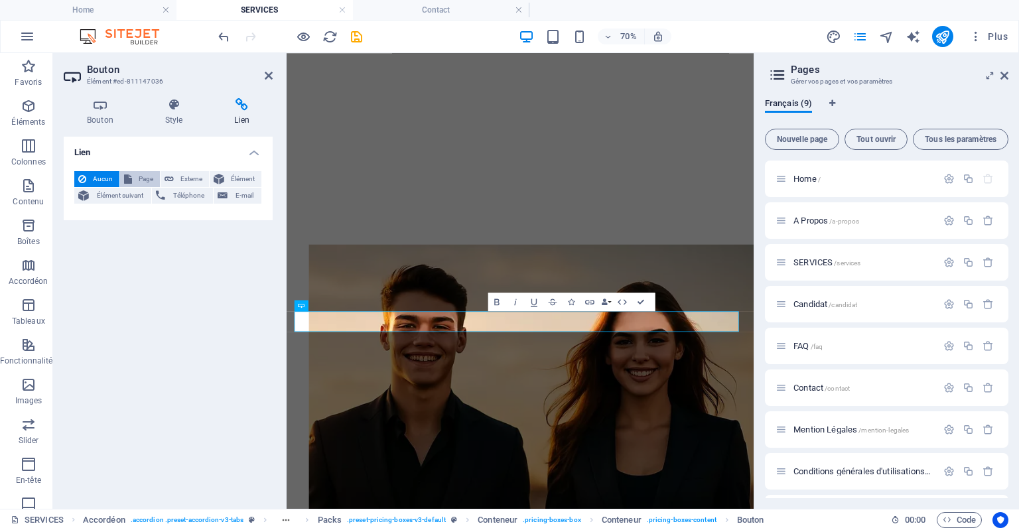
click at [139, 184] on span "Page" at bounding box center [146, 179] width 20 height 16
select select
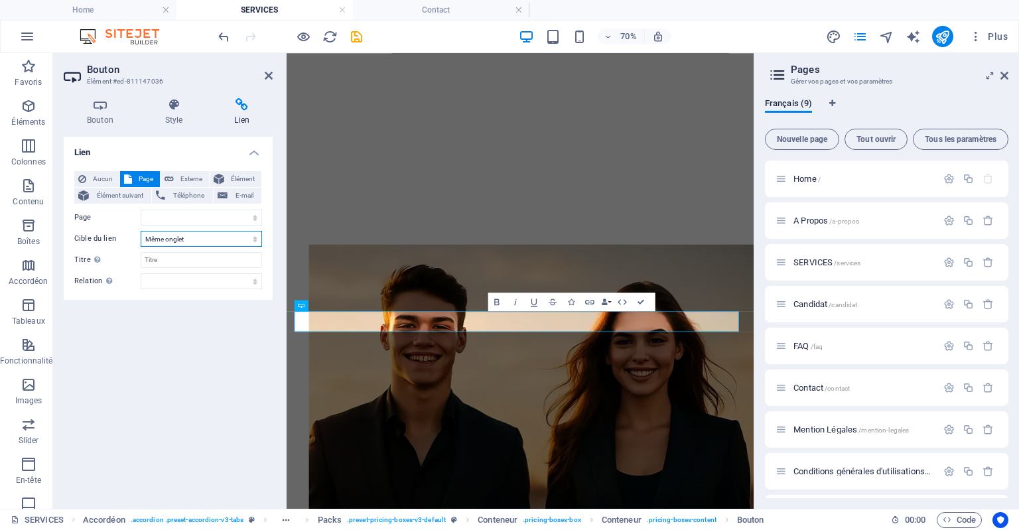
click at [183, 236] on select "Nouvel onglet Même onglet Superposition" at bounding box center [201, 239] width 121 height 16
select select "blank"
click at [141, 231] on select "Nouvel onglet Même onglet Superposition" at bounding box center [201, 239] width 121 height 16
click at [200, 222] on select "Home A Propos SERVICES Candidat FAQ Contact Mention Légales Conditions générale…" at bounding box center [201, 218] width 121 height 16
select select "5"
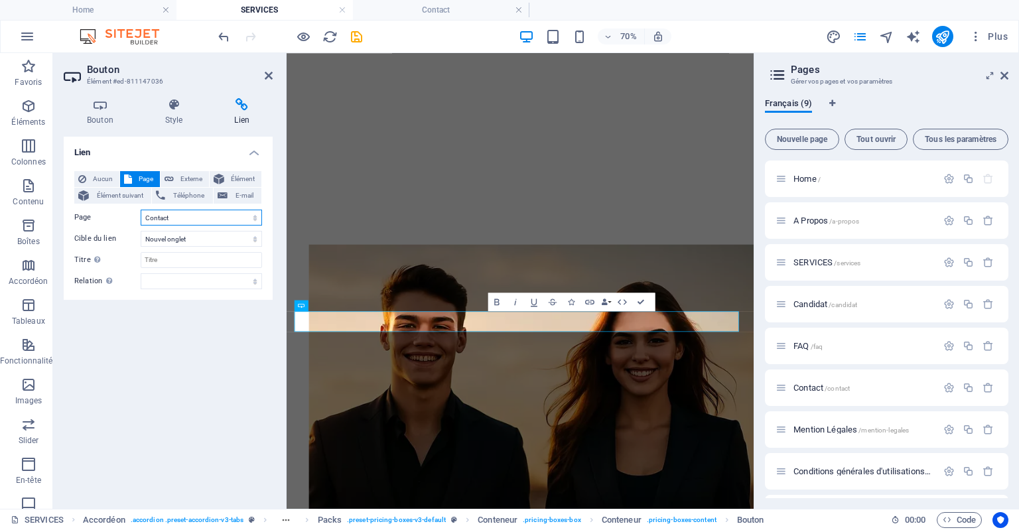
click at [141, 210] on select "Home A Propos SERVICES Candidat FAQ Contact Mention Légales Conditions générale…" at bounding box center [201, 218] width 121 height 16
click at [202, 360] on div "Lien Aucun Page Externe Élément Élément suivant Téléphone E-mail Page Home A Pr…" at bounding box center [168, 318] width 209 height 362
click at [271, 80] on icon at bounding box center [269, 75] width 8 height 11
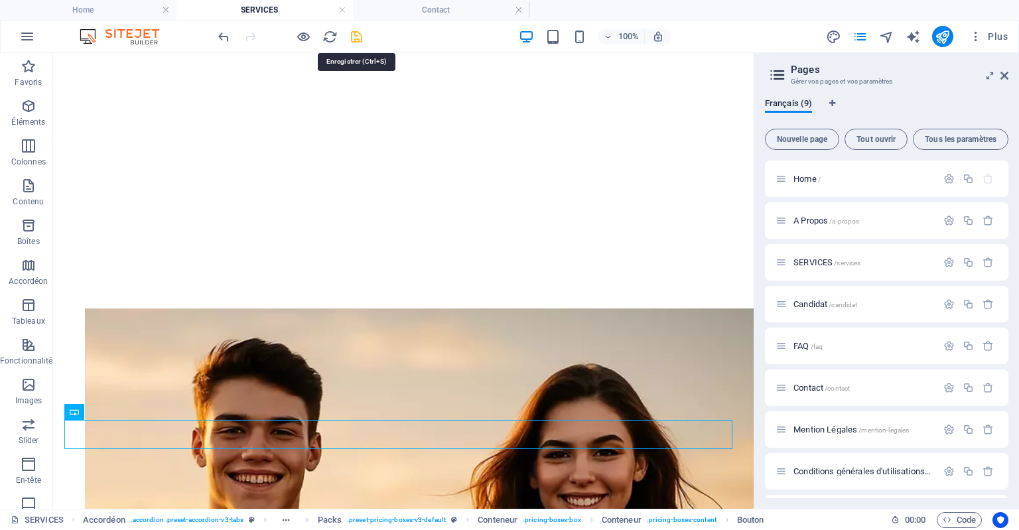
click at [358, 38] on icon "save" at bounding box center [356, 36] width 15 height 15
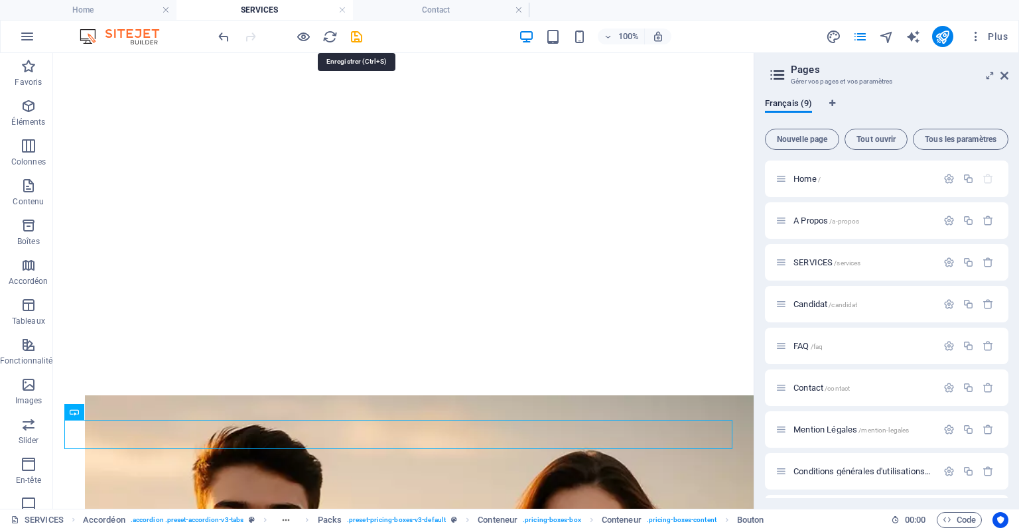
scroll to position [4081, 0]
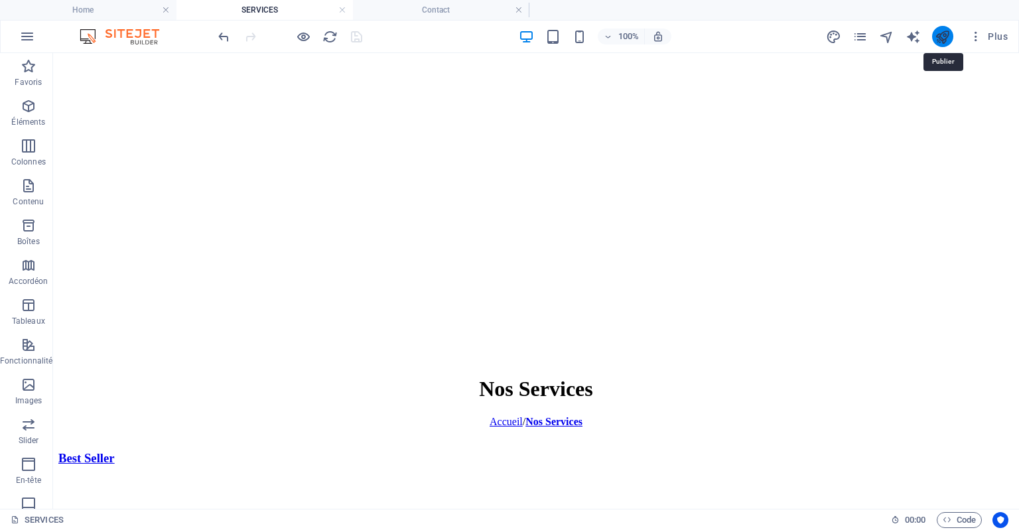
click at [937, 35] on icon "publish" at bounding box center [942, 36] width 15 height 15
